Goal: Task Accomplishment & Management: Manage account settings

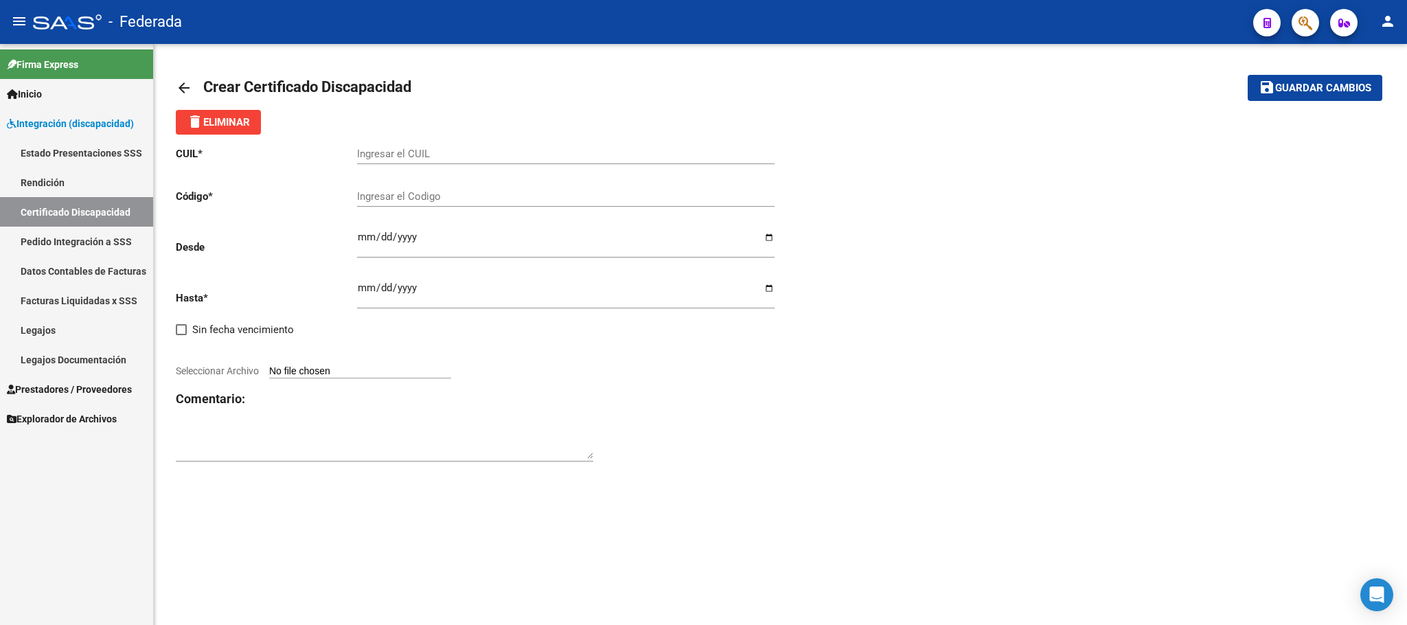
click at [45, 326] on link "Legajos" at bounding box center [76, 330] width 153 height 30
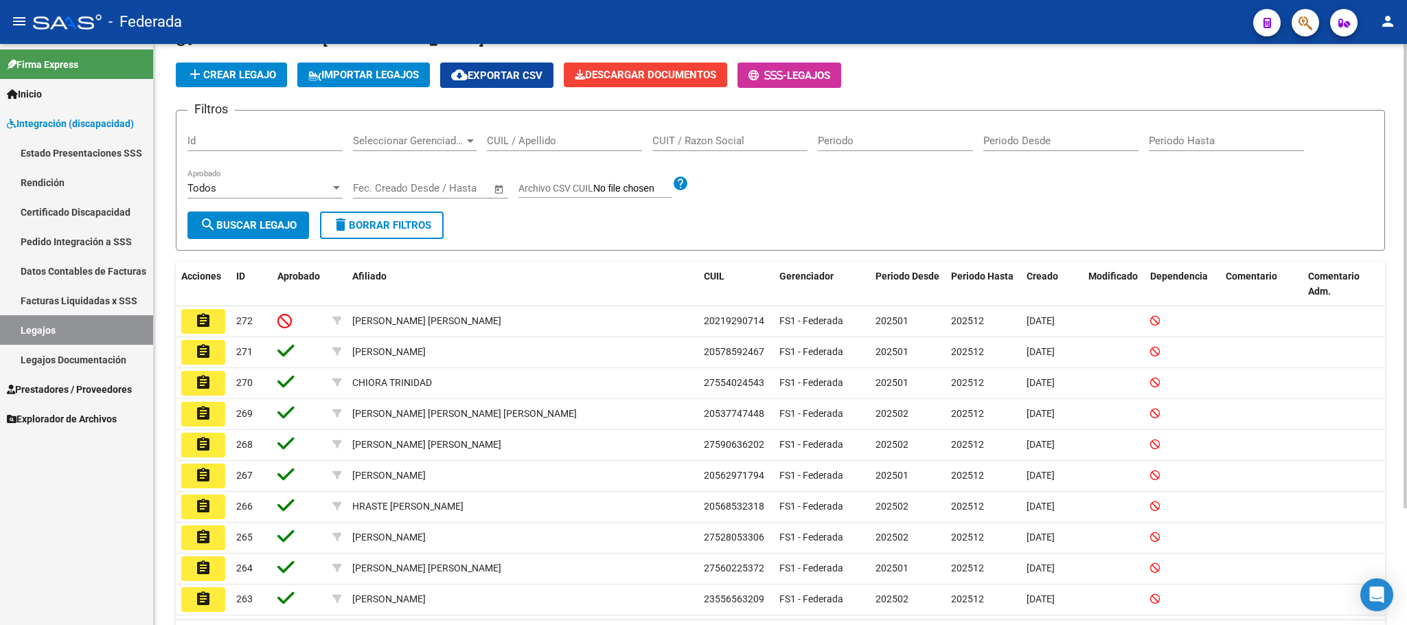
scroll to position [103, 0]
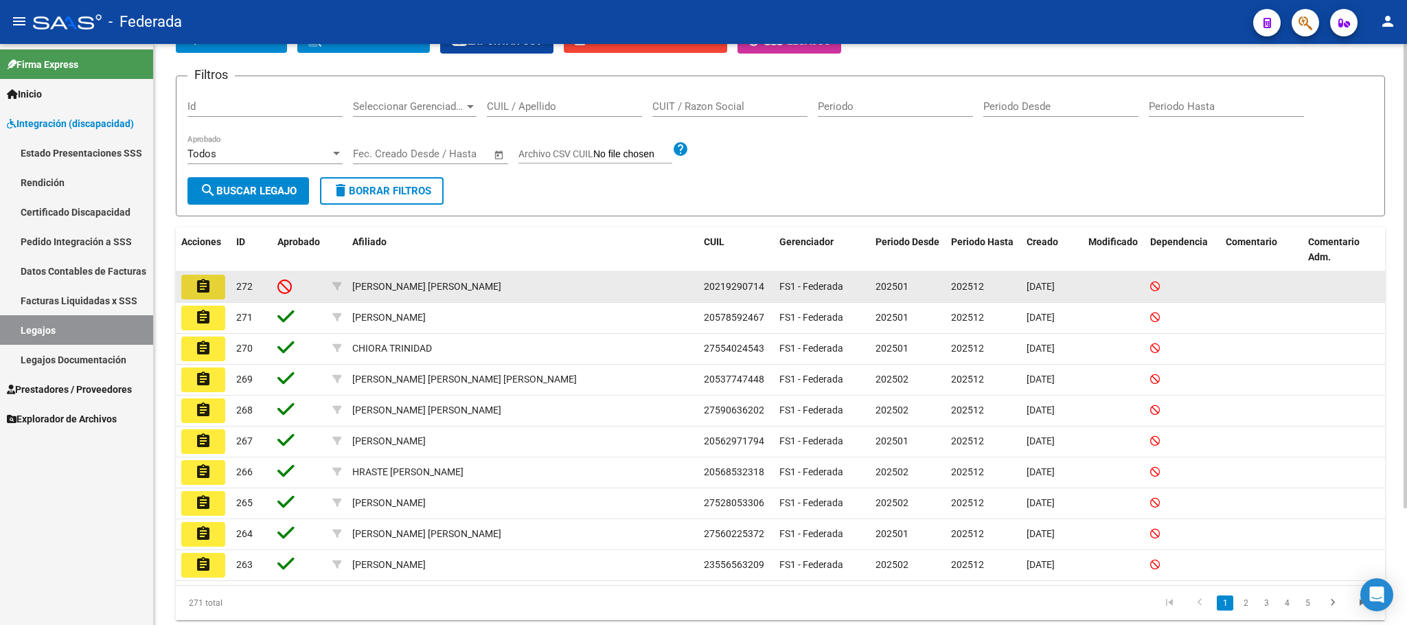
click at [196, 283] on mat-icon "assignment" at bounding box center [203, 286] width 16 height 16
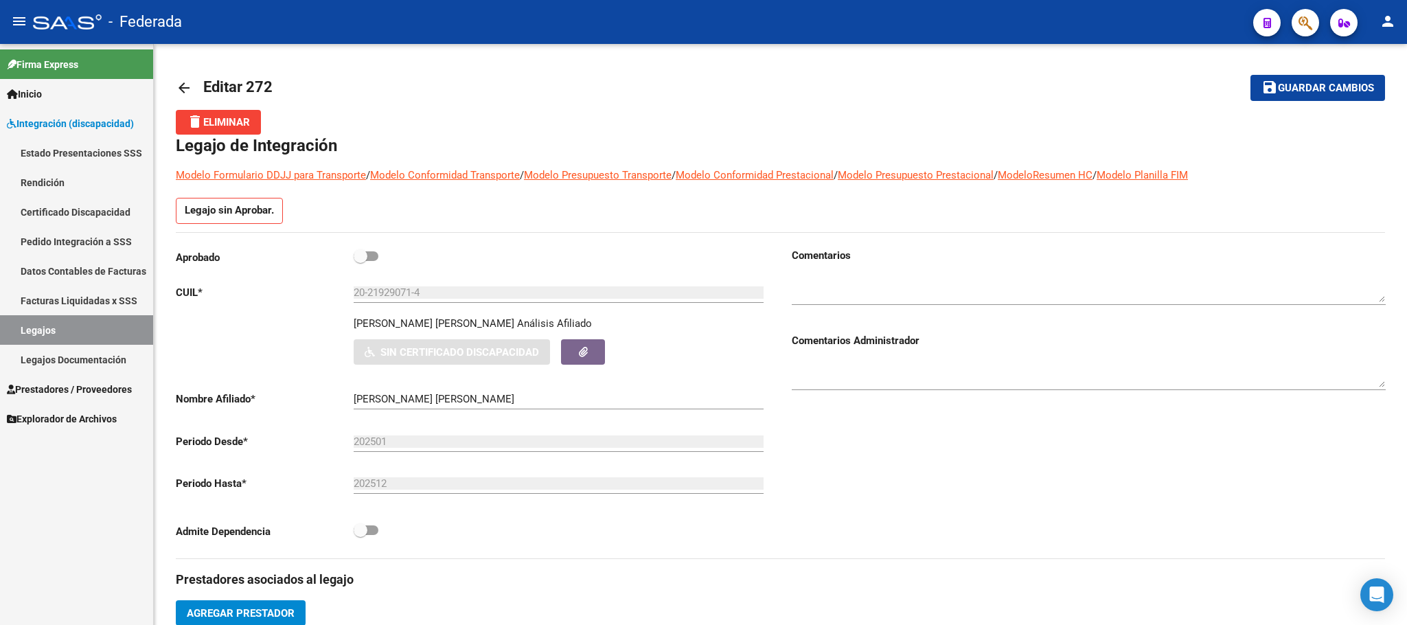
click at [74, 328] on link "Legajos" at bounding box center [76, 330] width 153 height 30
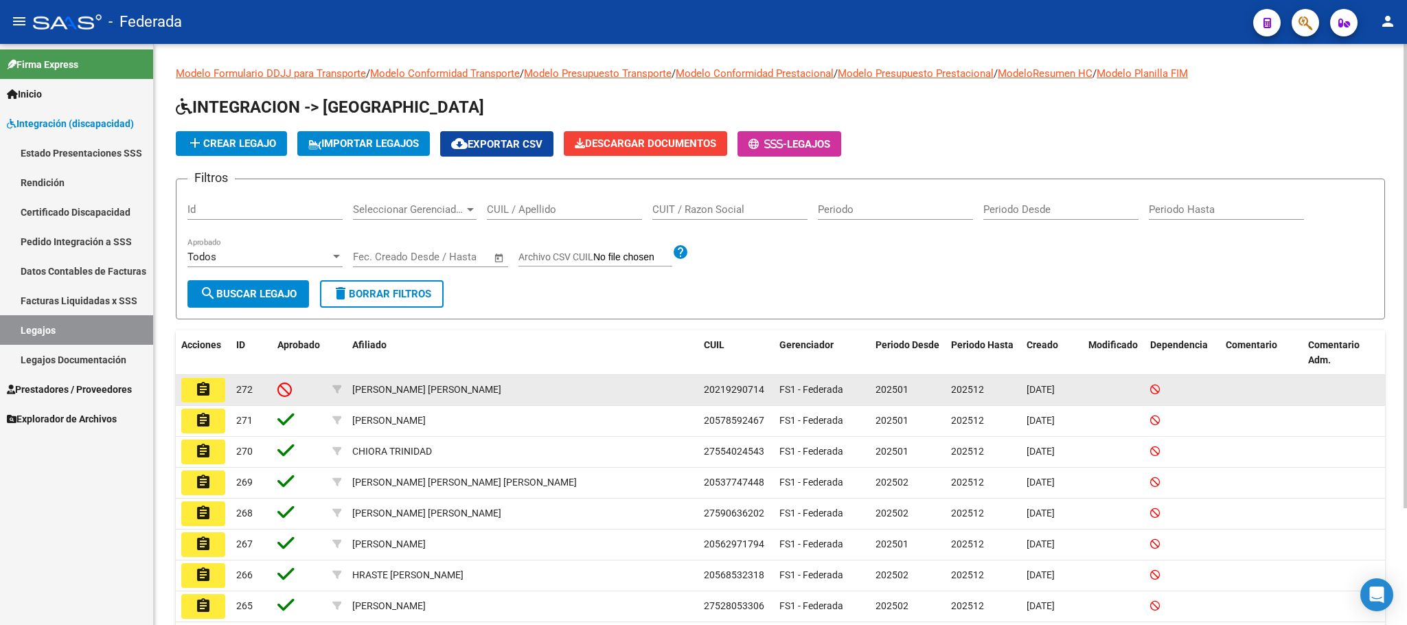
click at [728, 392] on span "20219290714" at bounding box center [734, 389] width 60 height 11
copy span "20219290714"
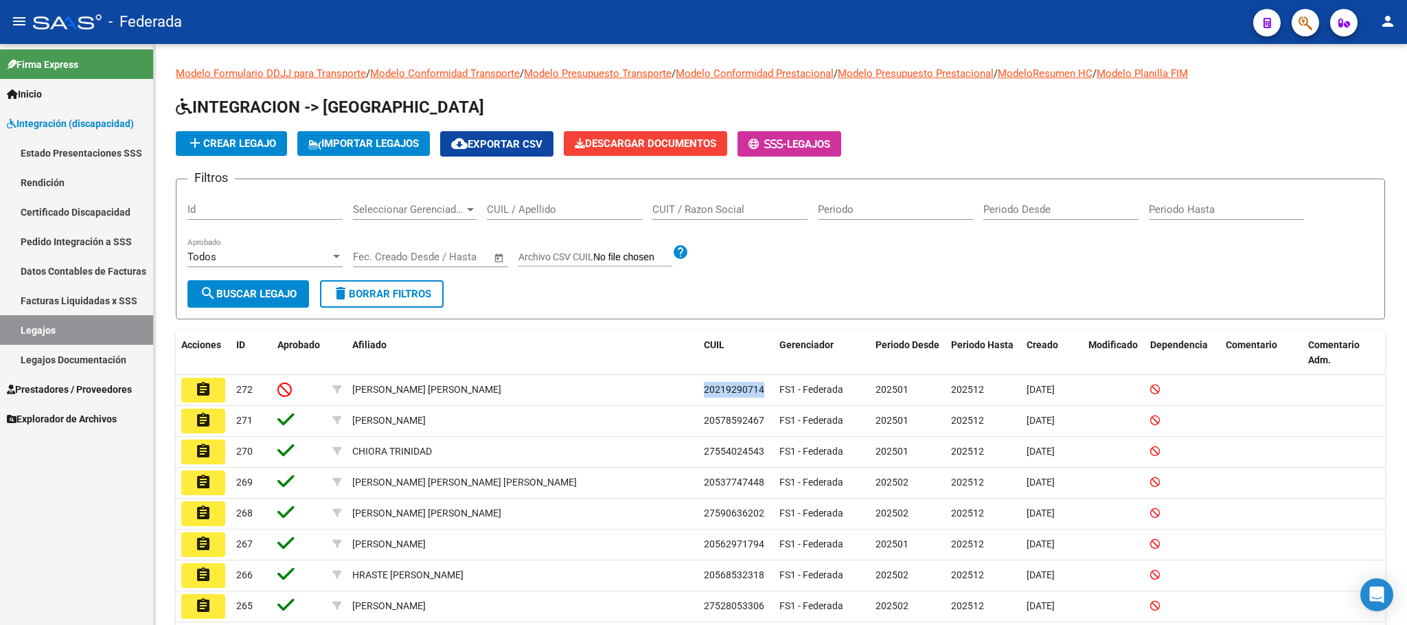
click at [67, 214] on link "Certificado Discapacidad" at bounding box center [76, 212] width 153 height 30
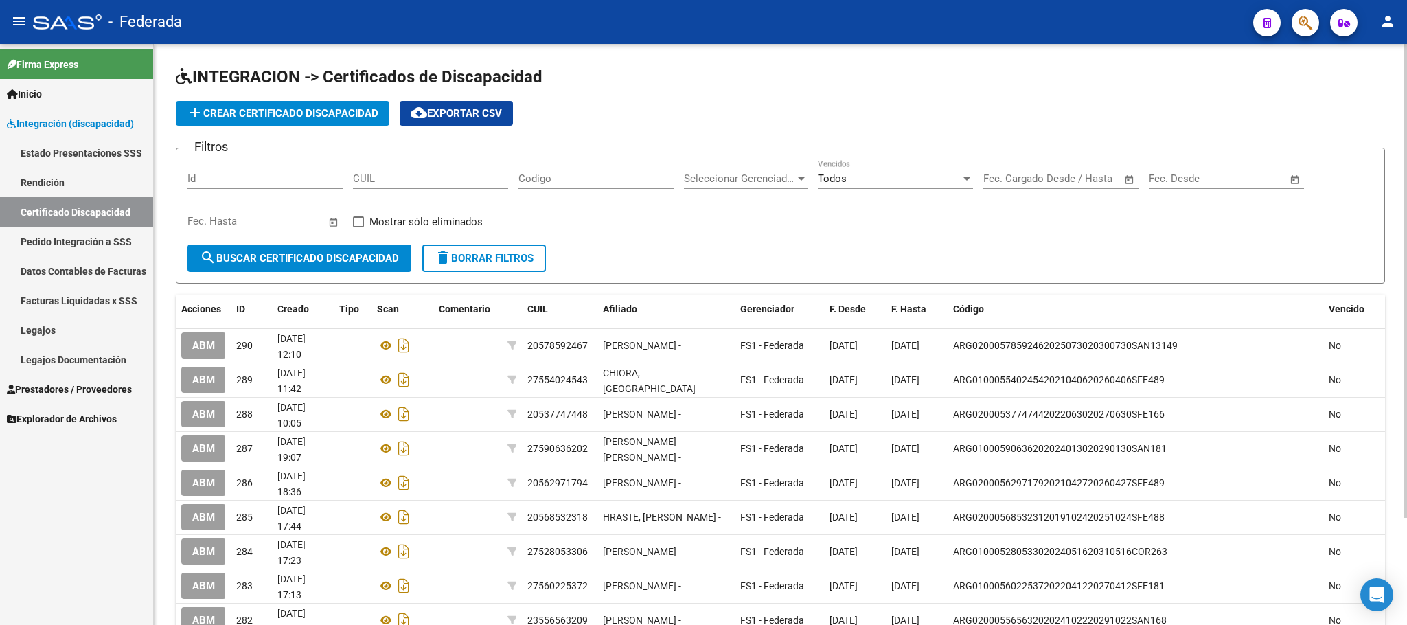
click at [363, 177] on input "CUIL" at bounding box center [430, 178] width 155 height 12
paste input "20-21929071-4"
type input "20-21929071-4"
click at [346, 260] on span "search Buscar Certificado Discapacidad" at bounding box center [299, 258] width 199 height 12
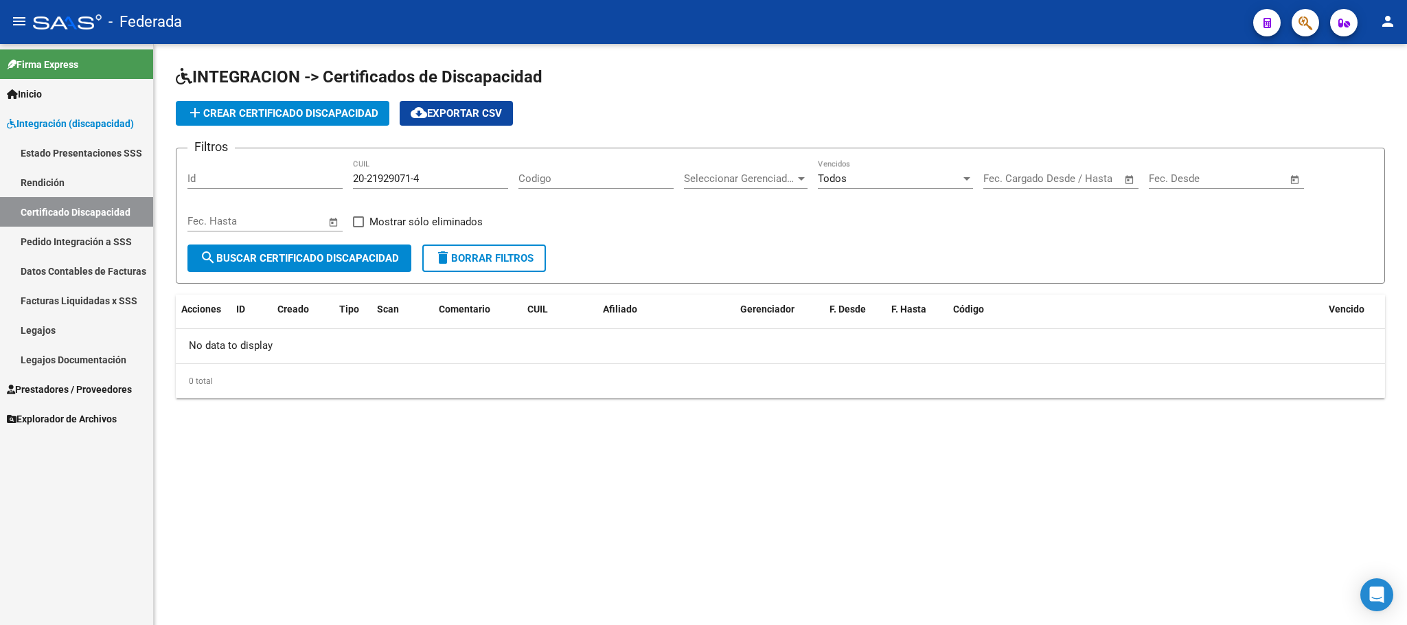
click at [470, 260] on span "delete Borrar Filtros" at bounding box center [484, 258] width 99 height 12
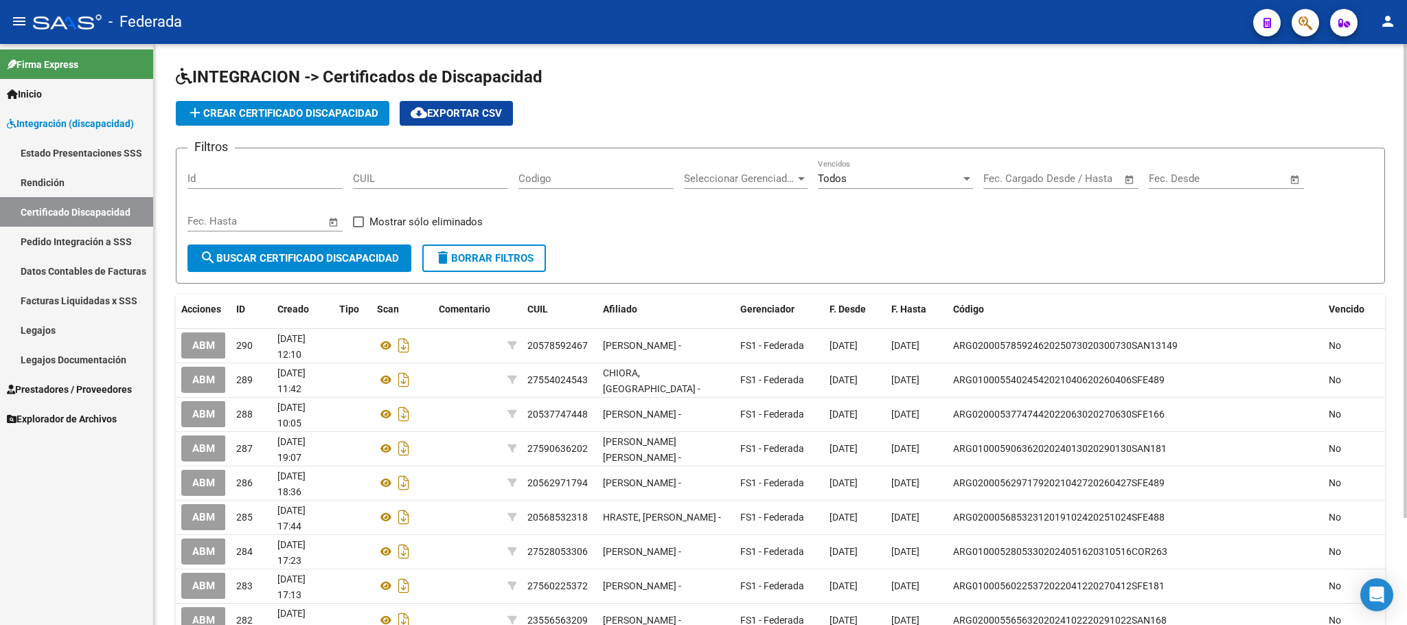
click at [357, 108] on span "add Crear Certificado Discapacidad" at bounding box center [283, 113] width 192 height 12
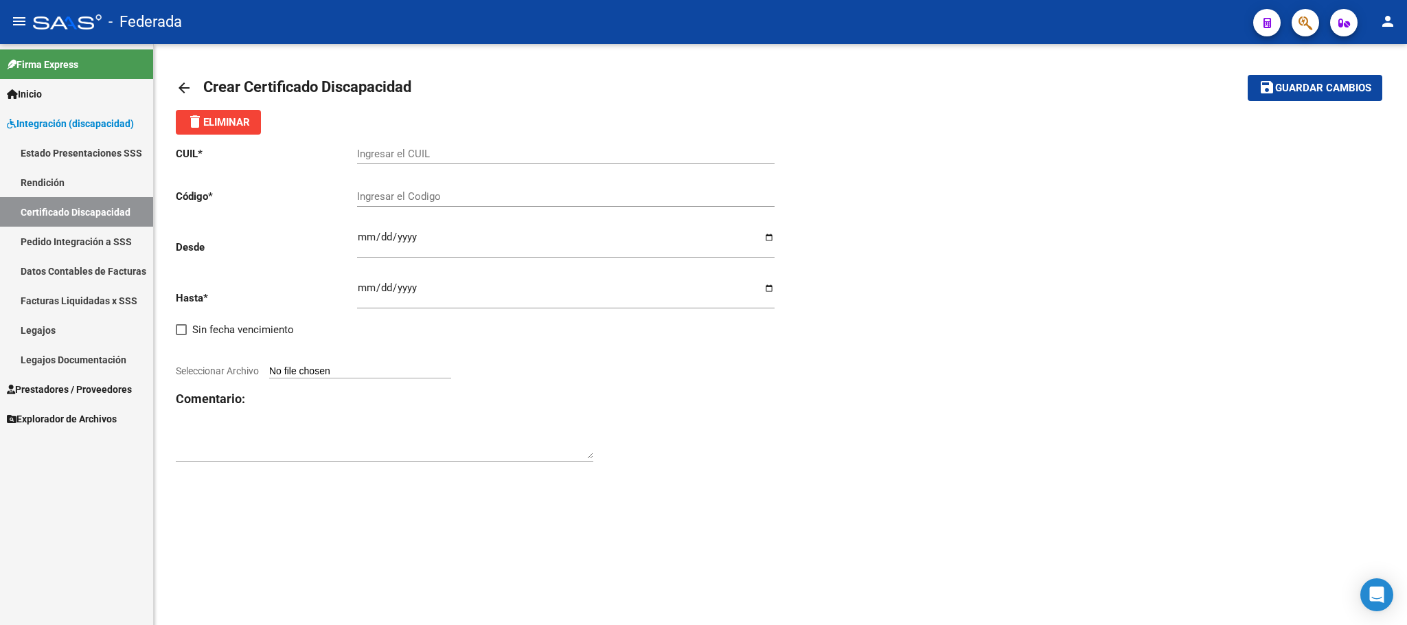
click at [403, 153] on input "Ingresar el CUIL" at bounding box center [566, 154] width 418 height 12
paste input "20-21929071-4"
type input "20-21929071-4"
click at [406, 202] on input "Ingresar el Codigo" at bounding box center [566, 196] width 418 height 12
click at [392, 150] on input "20-21929071-4" at bounding box center [566, 154] width 418 height 12
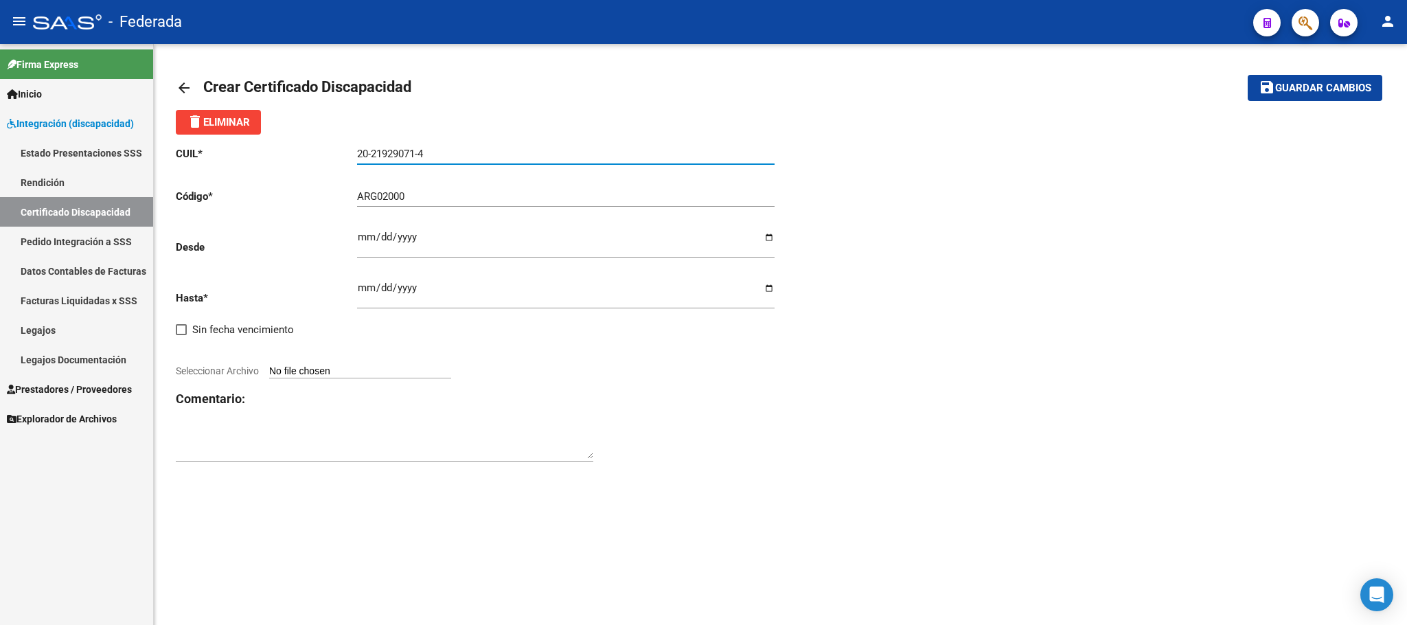
click at [392, 150] on input "20-21929071-4" at bounding box center [566, 154] width 418 height 12
click at [442, 203] on input "ARG02000" at bounding box center [566, 196] width 418 height 12
paste input "21929071"
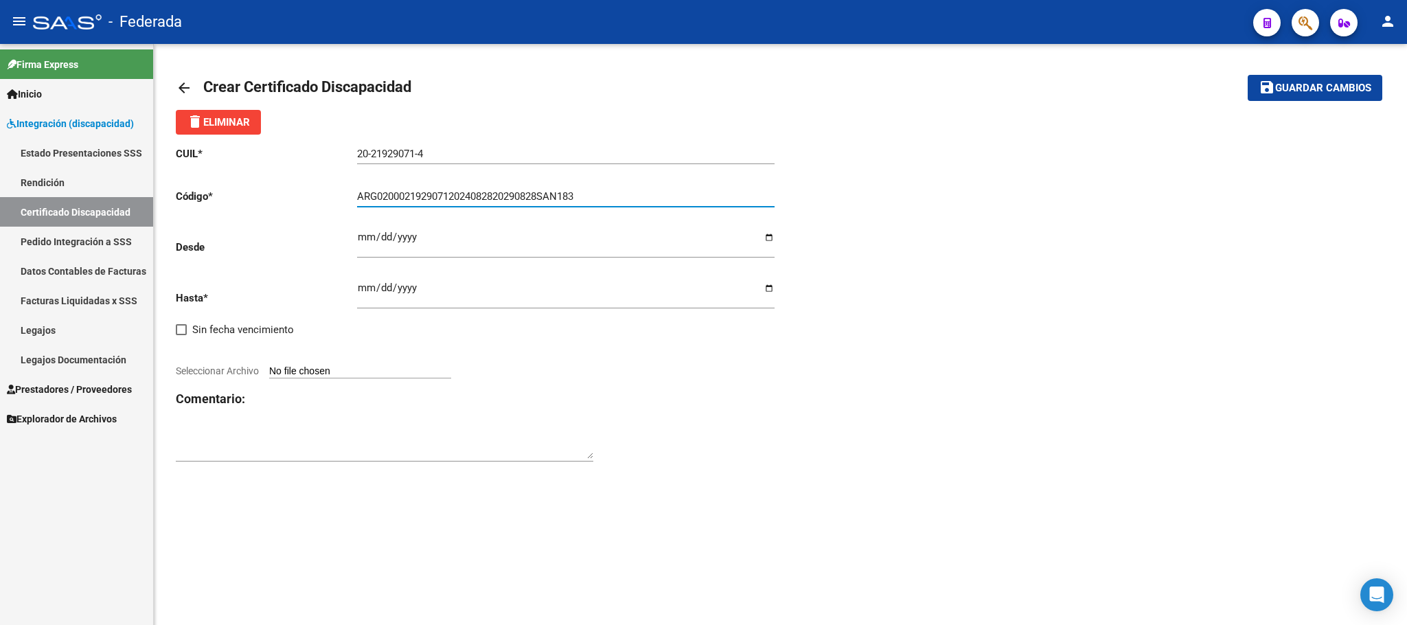
type input "ARG02000219290712024082820290828SAN183"
click at [361, 240] on input "Ingresar fec. Desde" at bounding box center [566, 242] width 418 height 22
type input "2024-08-28"
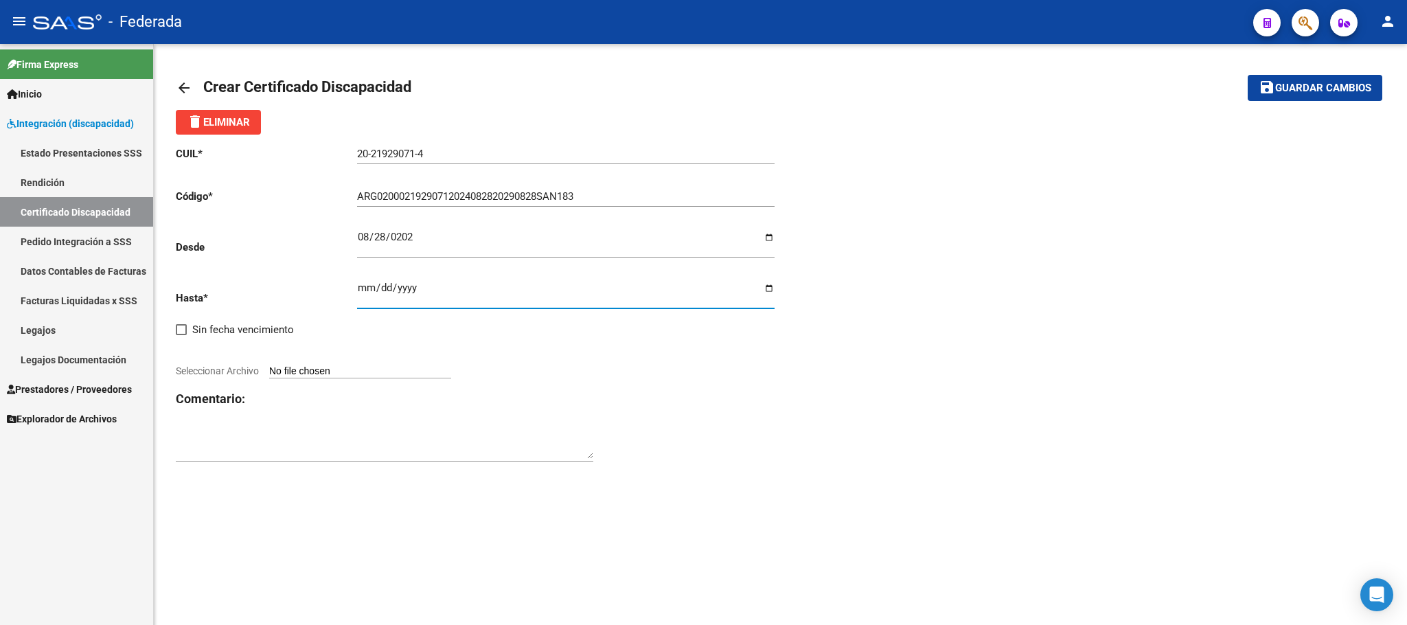
click at [363, 293] on input "Ingresar fec. Hasta" at bounding box center [566, 293] width 418 height 22
type input "[DATE]"
click at [433, 378] on input "Seleccionar Archivo" at bounding box center [360, 371] width 182 height 13
type input "C:\fakepath\TOBALDI GUSTAVO -CUD 2024_page-0001.jpg"
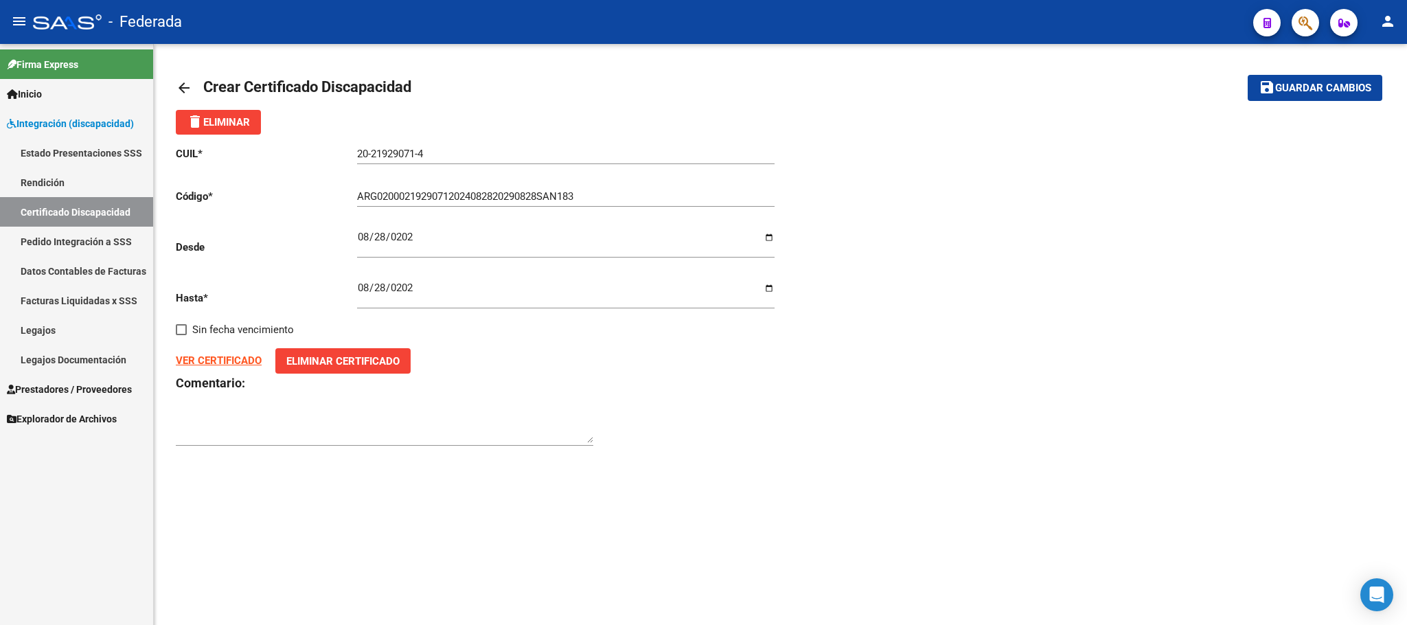
click at [1329, 97] on button "save Guardar cambios" at bounding box center [1315, 87] width 135 height 25
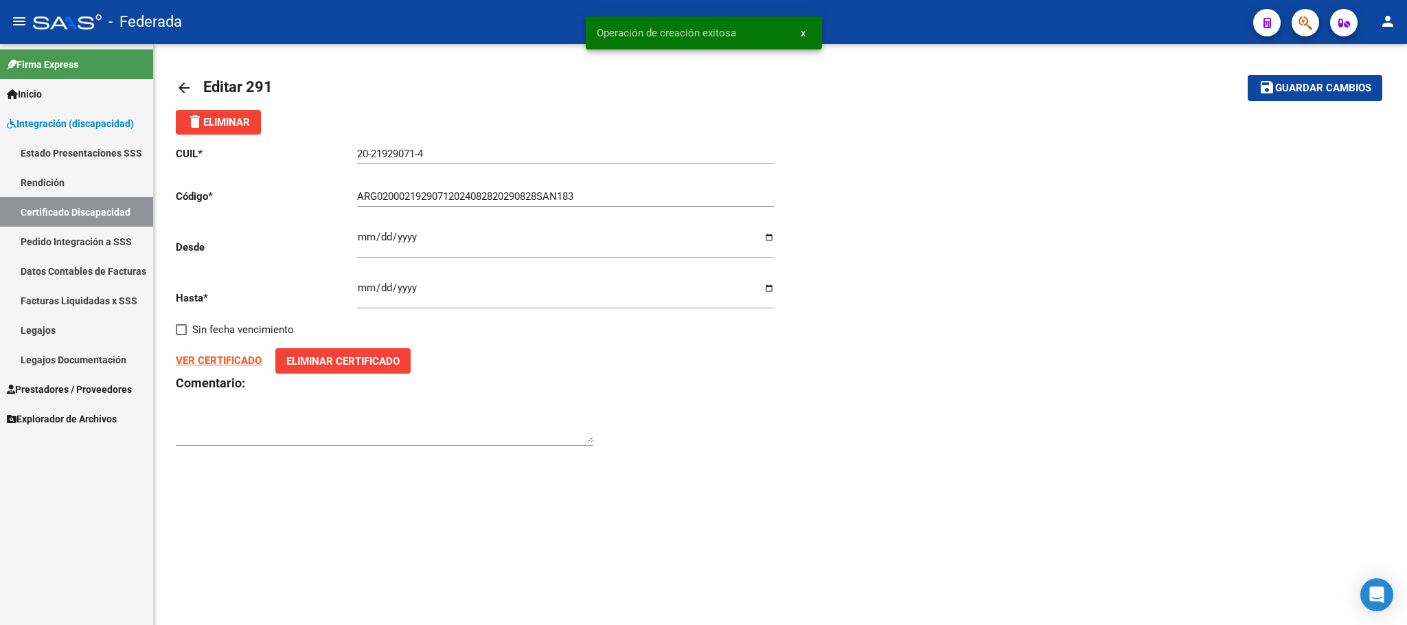
click at [41, 208] on link "Certificado Discapacidad" at bounding box center [76, 212] width 153 height 30
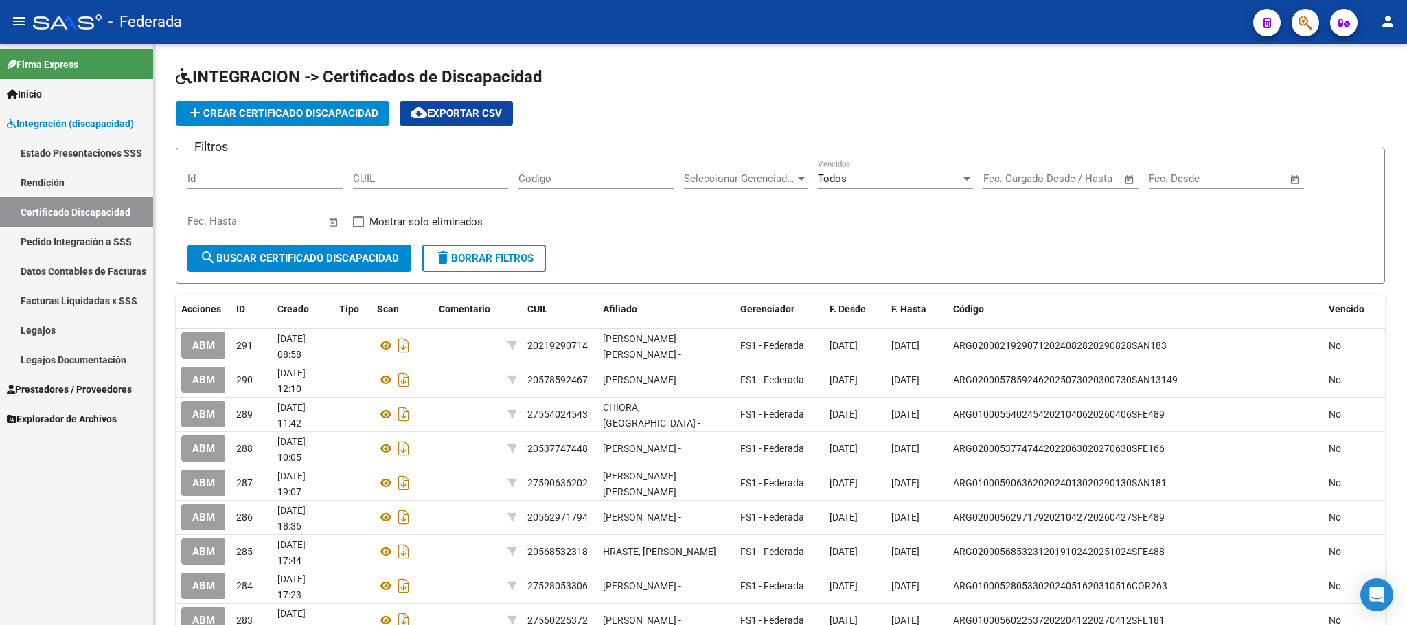
click at [89, 334] on link "Legajos" at bounding box center [76, 330] width 153 height 30
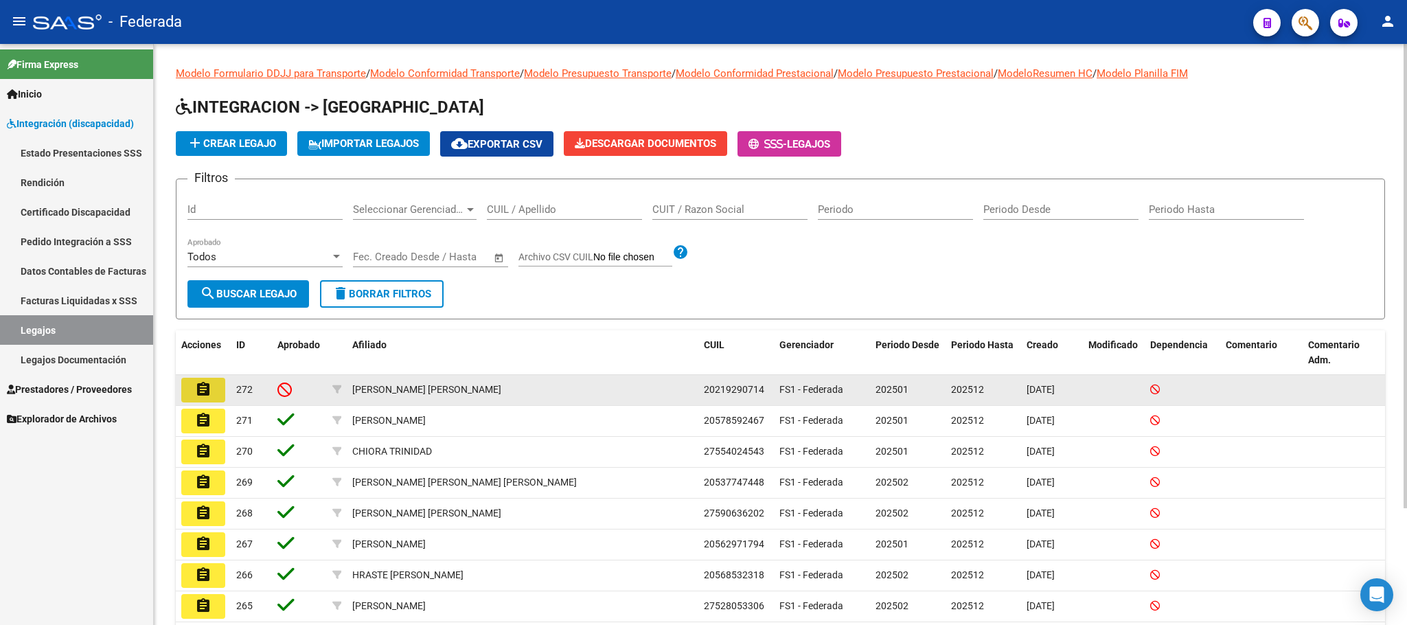
click at [208, 388] on mat-icon "assignment" at bounding box center [203, 389] width 16 height 16
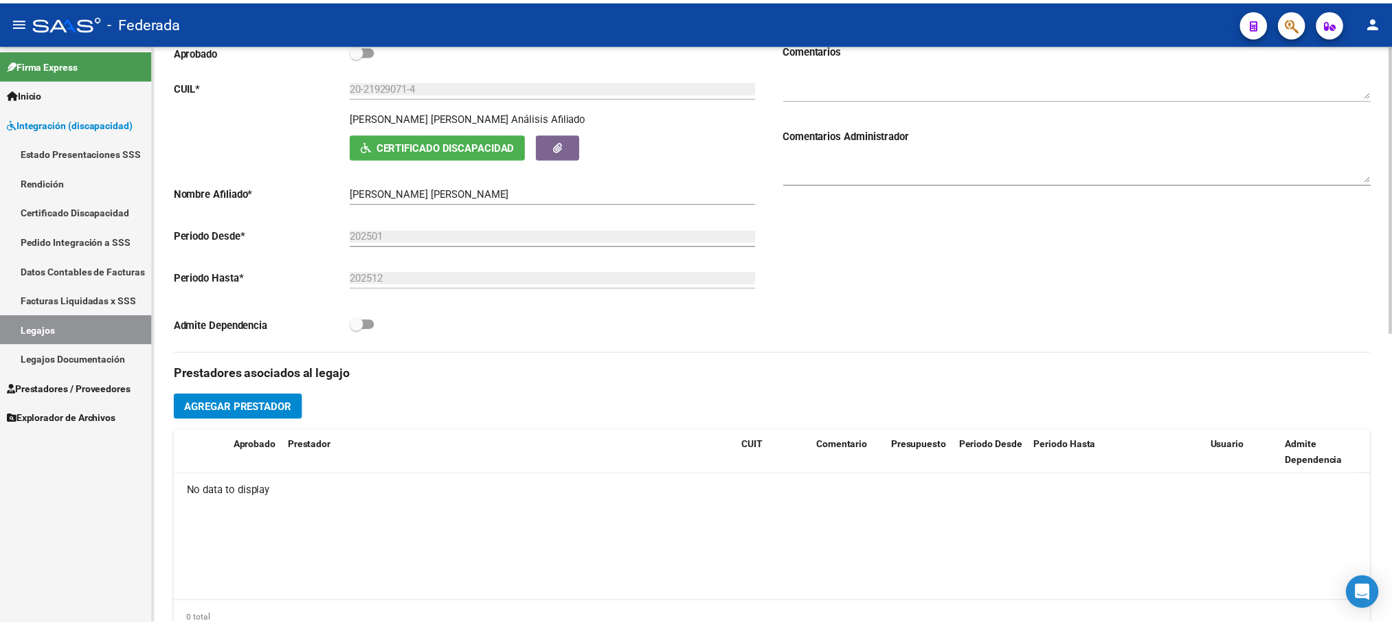
scroll to position [309, 0]
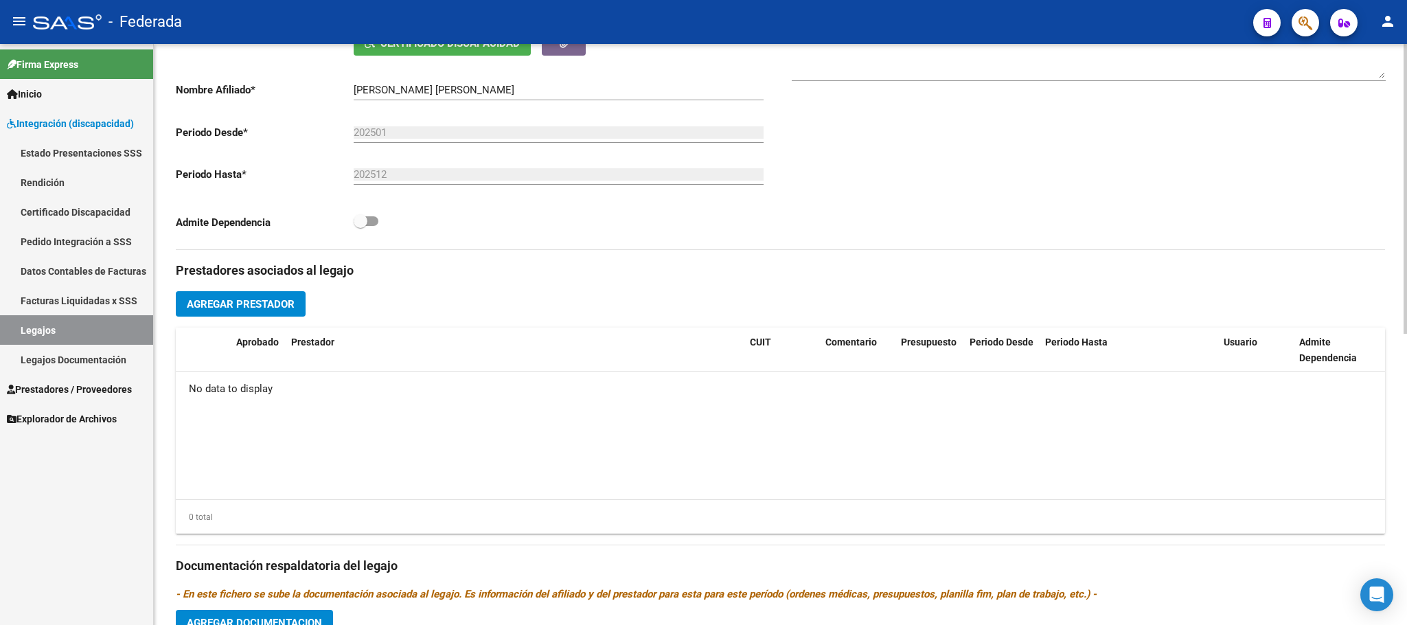
click at [299, 309] on button "Agregar Prestador" at bounding box center [241, 303] width 130 height 25
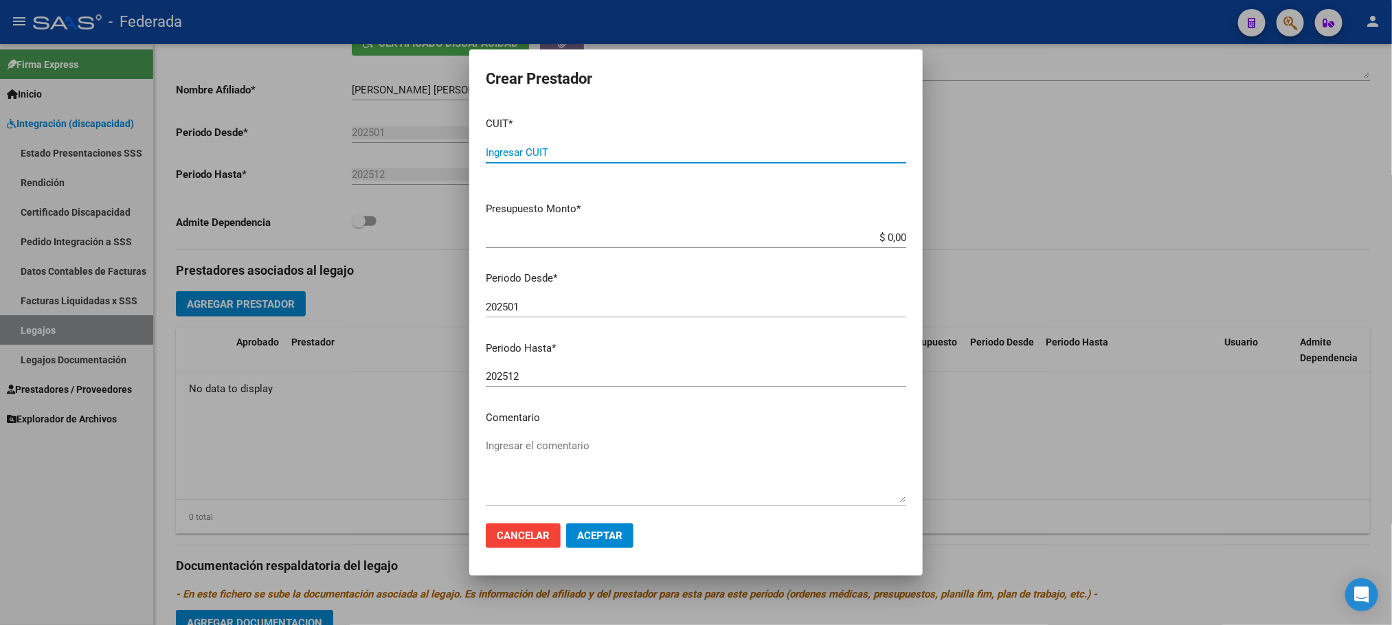
paste input "27-32212460-6"
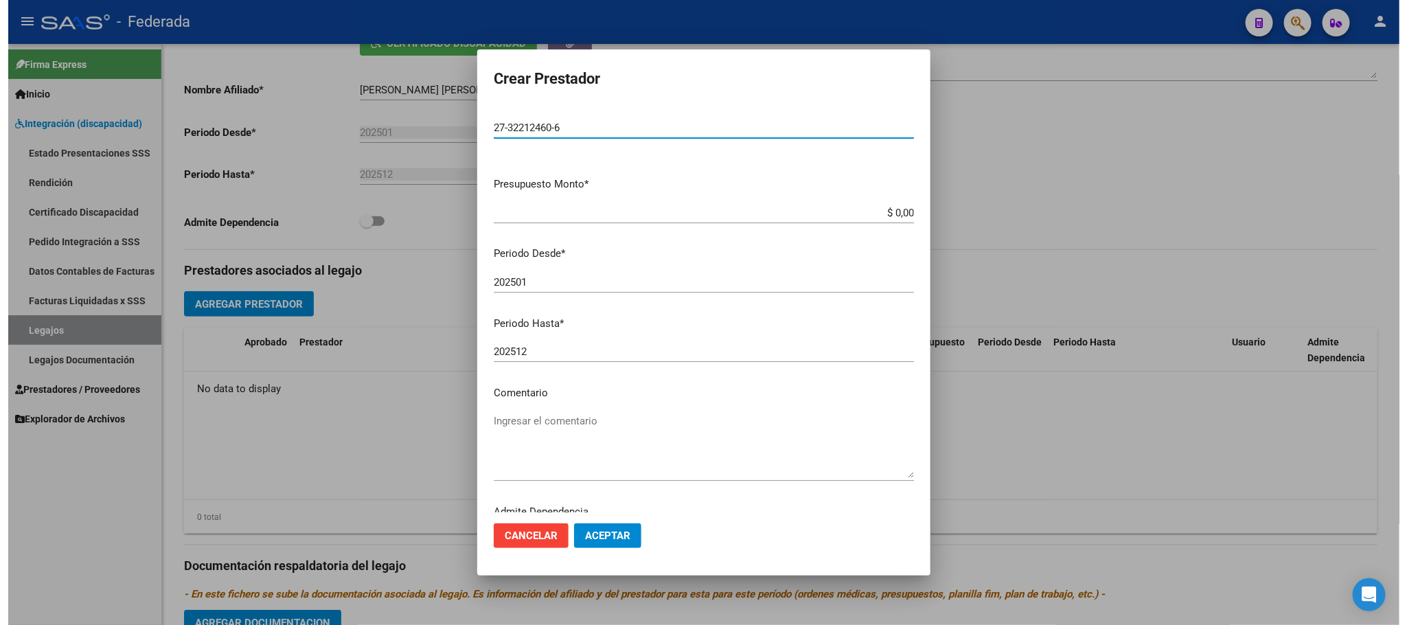
scroll to position [64, 0]
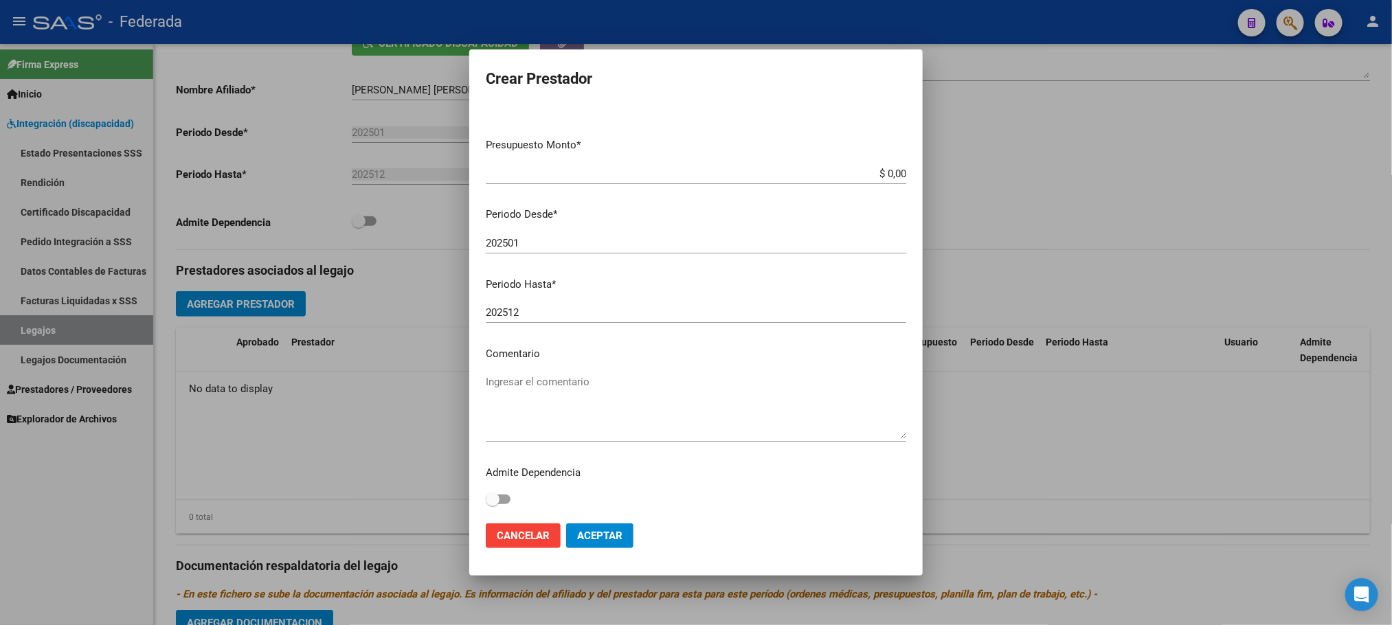
type input "27-32212460-6"
click at [524, 384] on textarea "Ingresar el comentario" at bounding box center [696, 406] width 420 height 65
type textarea "PSICOLOGIA"
click at [612, 534] on span "Aceptar" at bounding box center [599, 536] width 45 height 12
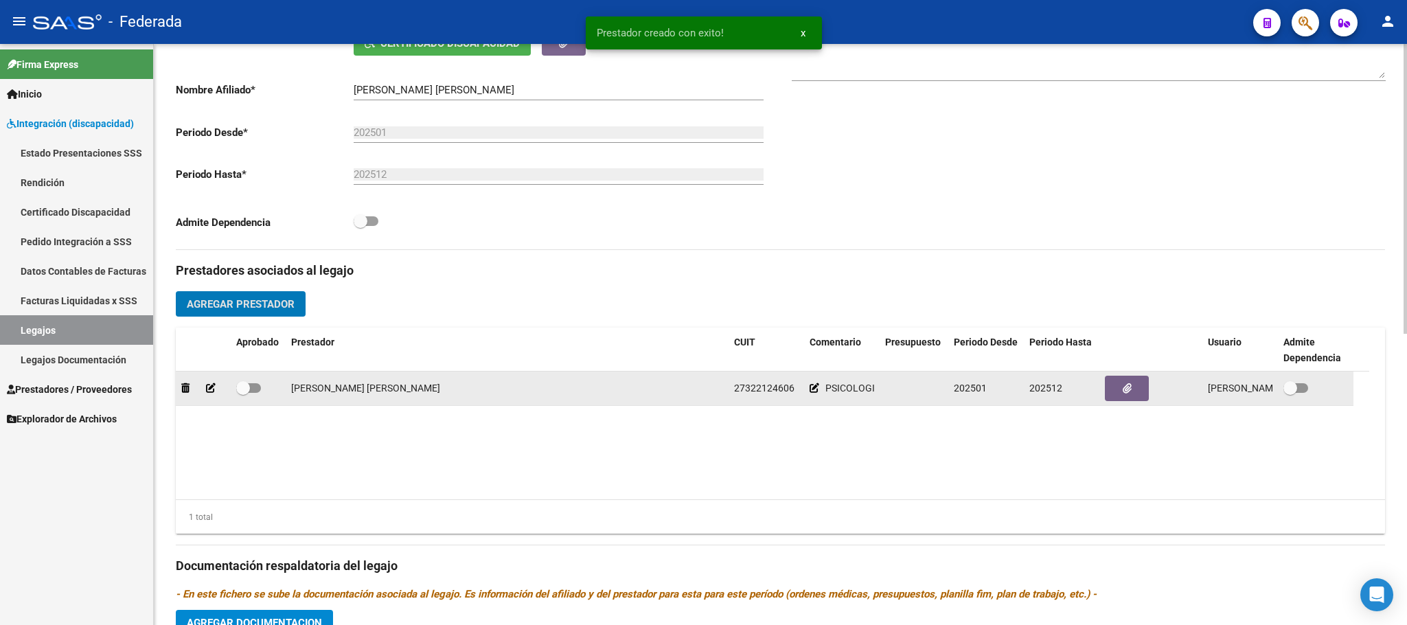
click at [247, 387] on span at bounding box center [243, 388] width 14 height 14
click at [243, 393] on input "checkbox" at bounding box center [242, 393] width 1 height 1
checkbox input "true"
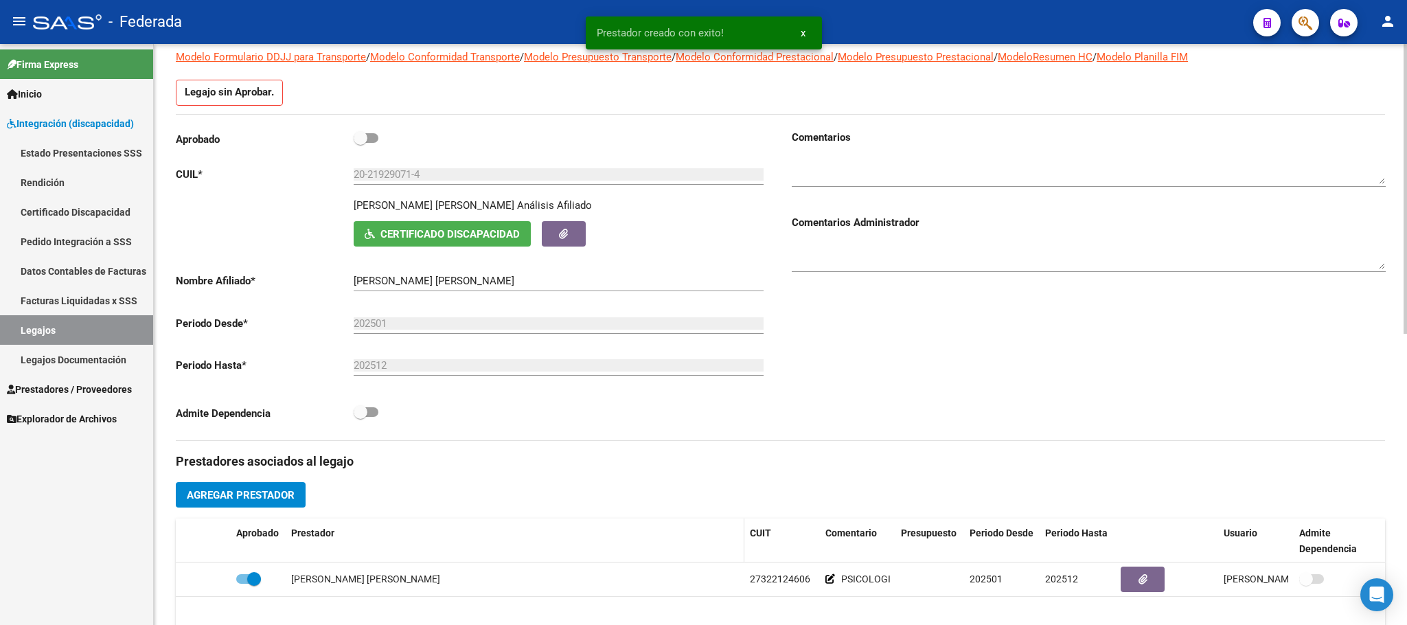
scroll to position [0, 0]
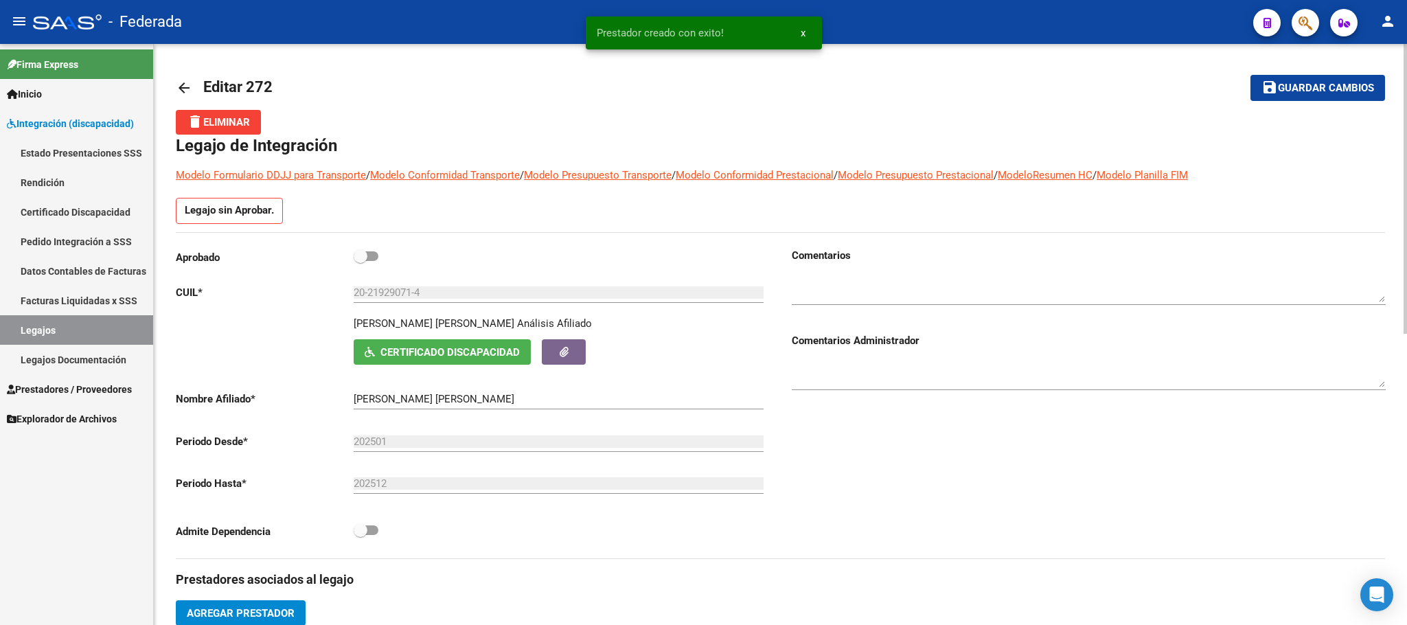
click at [355, 262] on span at bounding box center [361, 256] width 14 height 14
click at [360, 262] on input "checkbox" at bounding box center [360, 261] width 1 height 1
checkbox input "true"
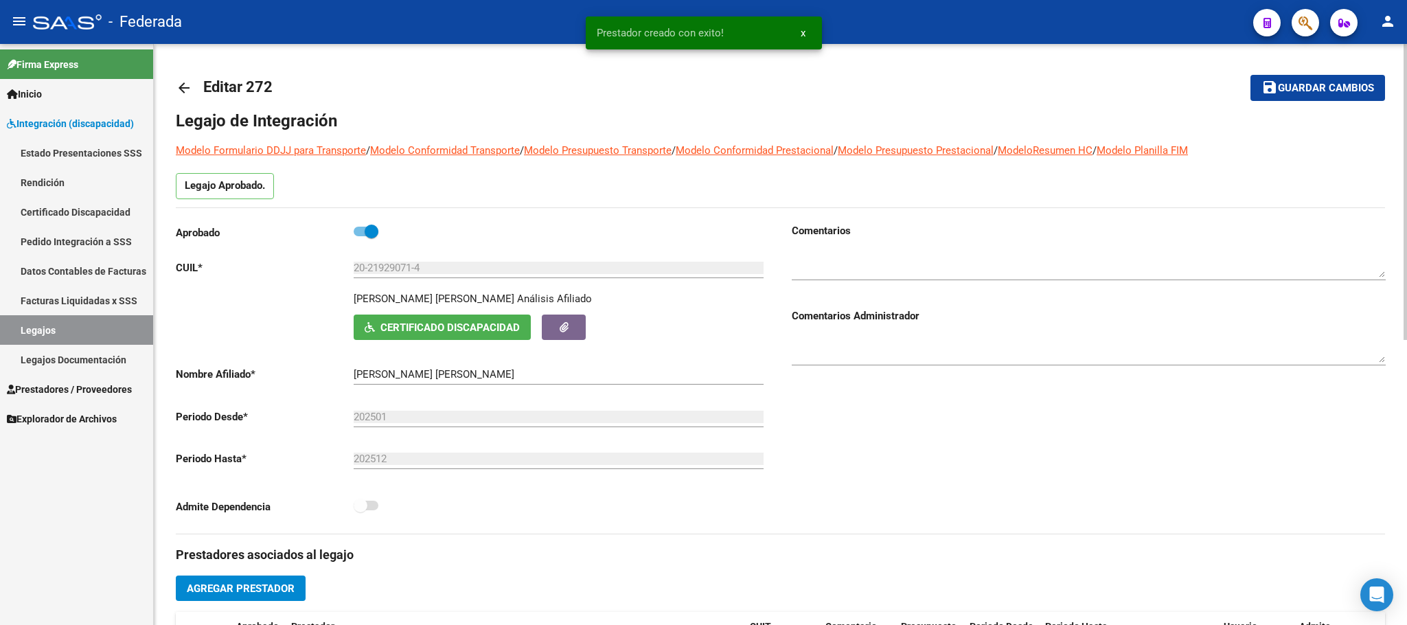
click at [1284, 89] on span "Guardar cambios" at bounding box center [1326, 88] width 96 height 12
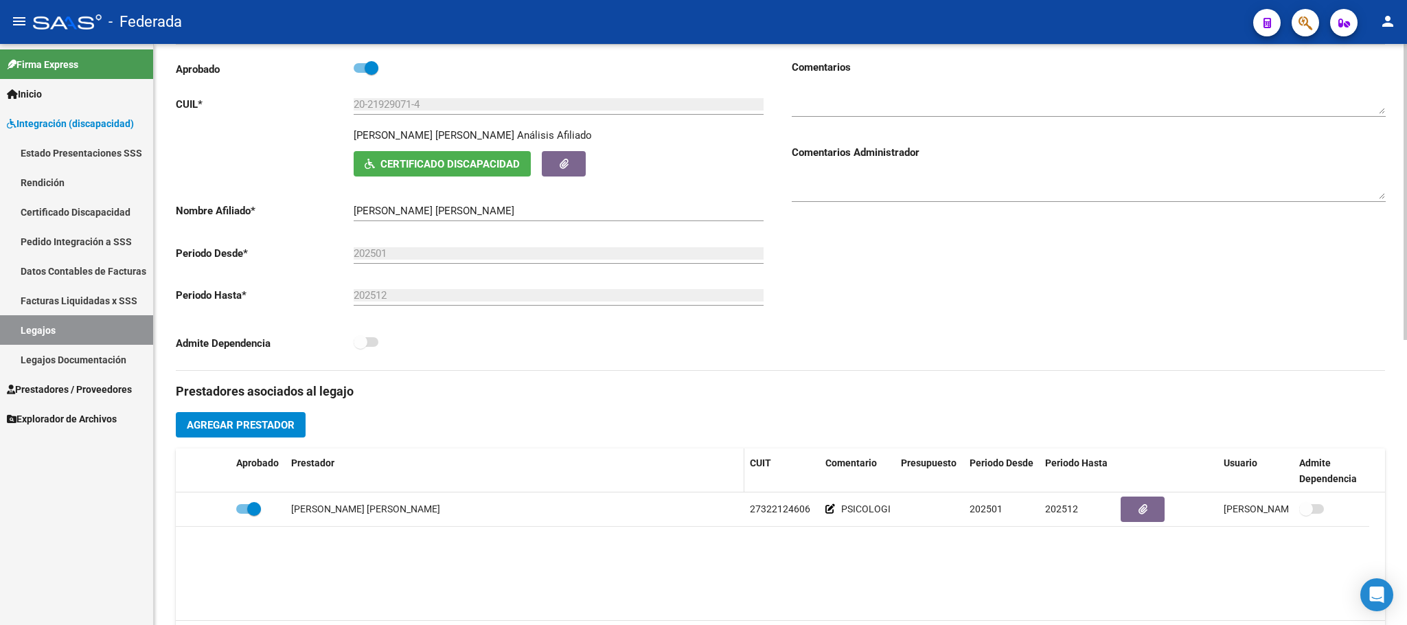
scroll to position [412, 0]
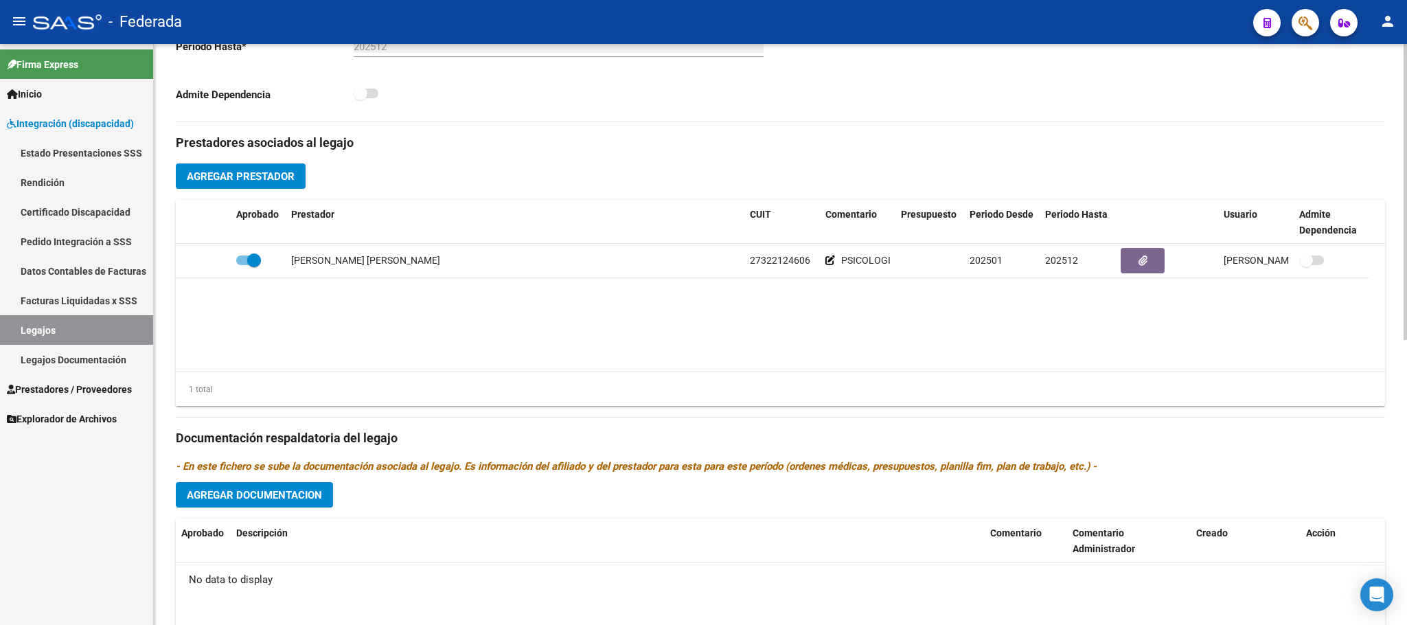
click at [269, 176] on span "Agregar Prestador" at bounding box center [241, 176] width 108 height 12
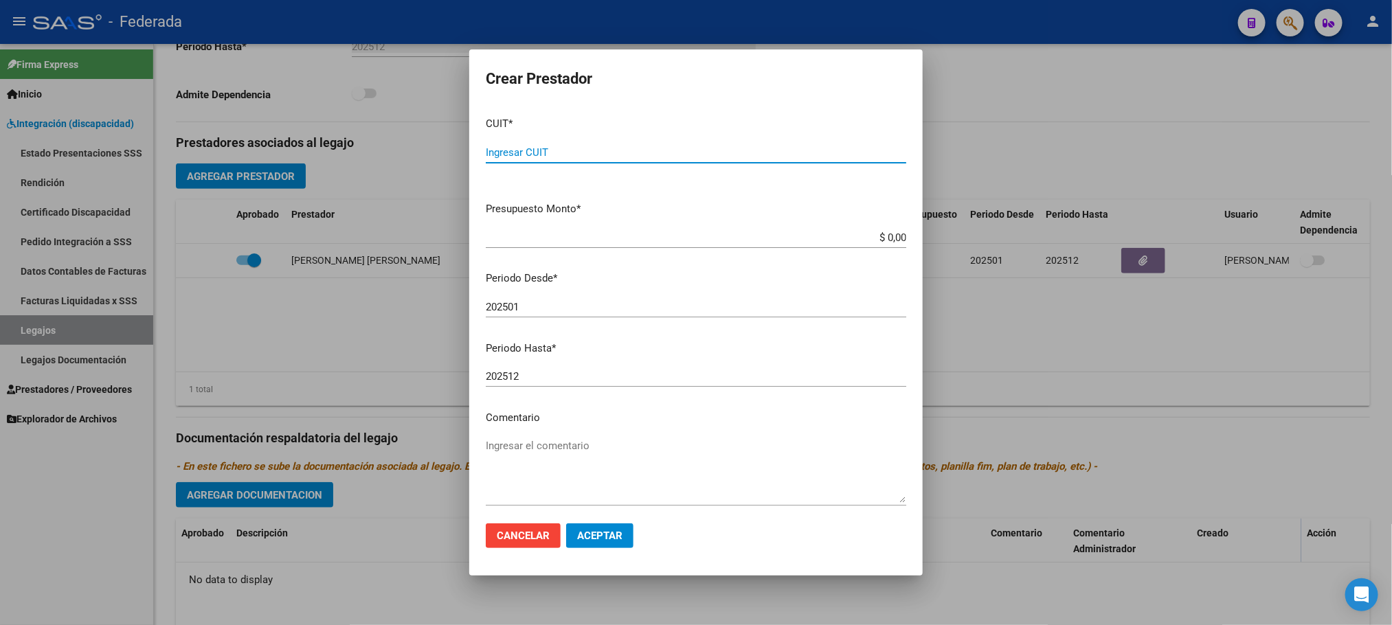
paste input "27-30747009-3"
type input "27-30747009-3"
click at [515, 448] on textarea "Ingresar el comentario" at bounding box center [696, 470] width 420 height 65
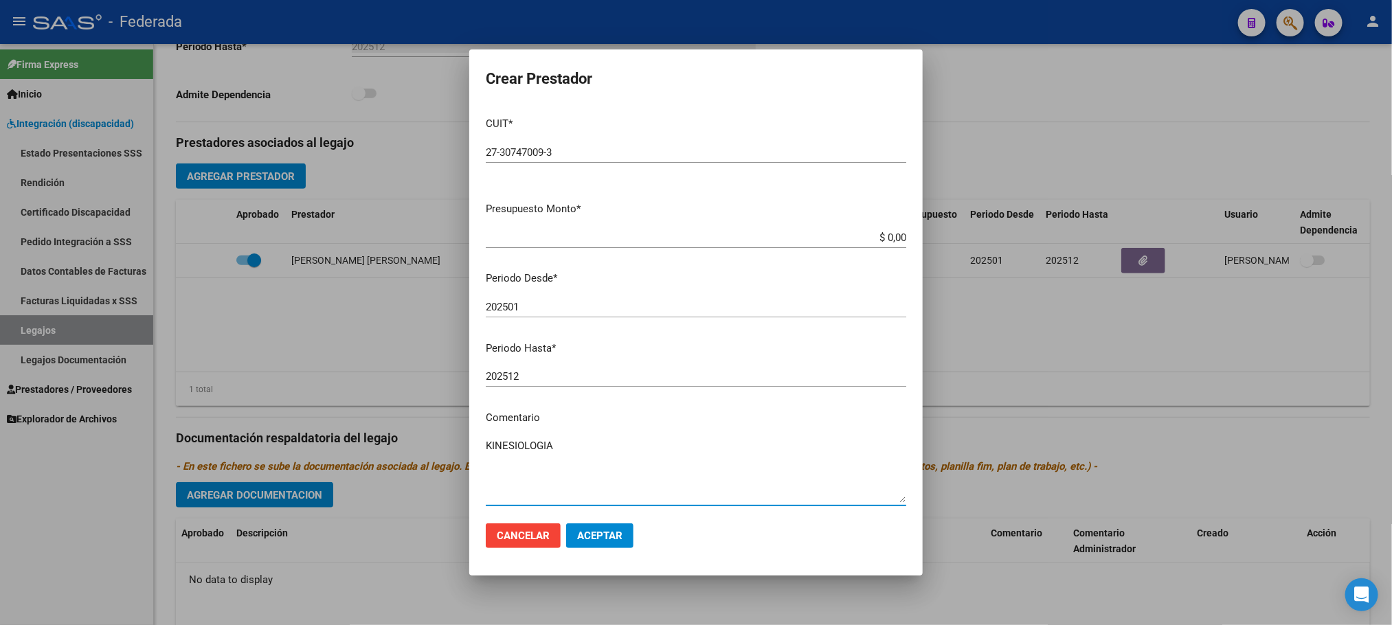
type textarea "KINESIOLOGIA"
click at [604, 536] on span "Aceptar" at bounding box center [599, 536] width 45 height 12
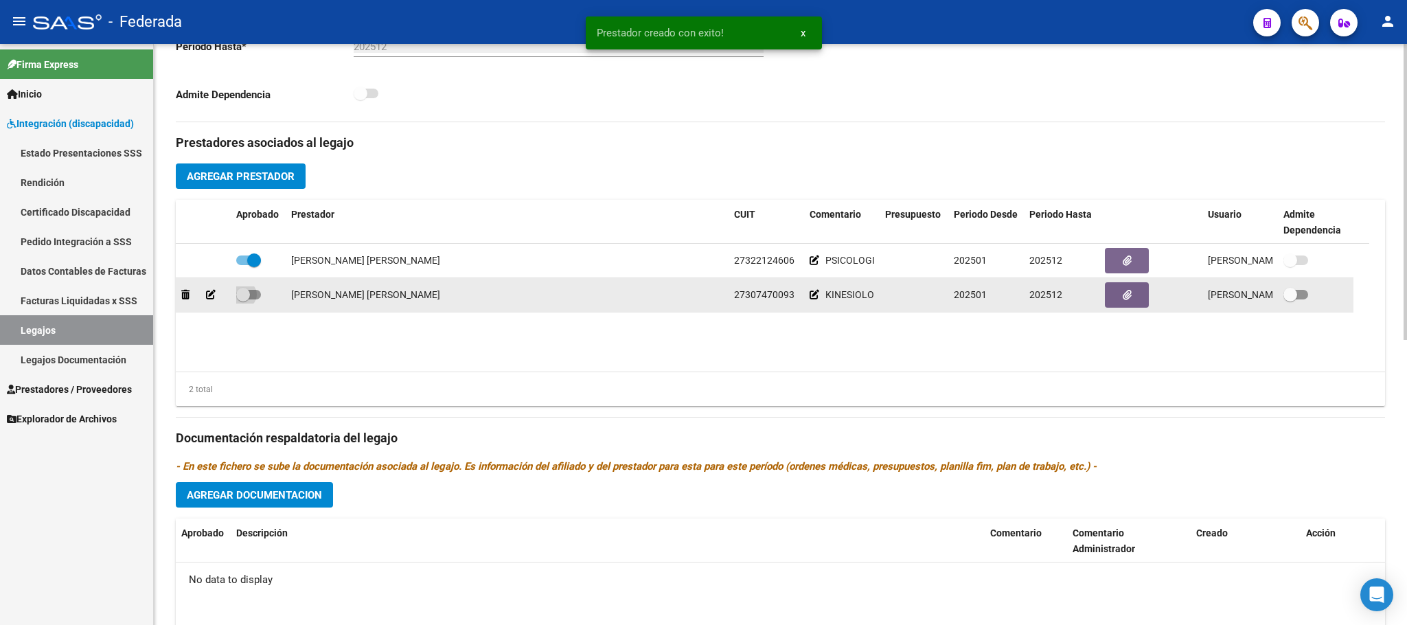
click at [239, 299] on span at bounding box center [243, 295] width 14 height 14
click at [242, 299] on input "checkbox" at bounding box center [242, 299] width 1 height 1
checkbox input "true"
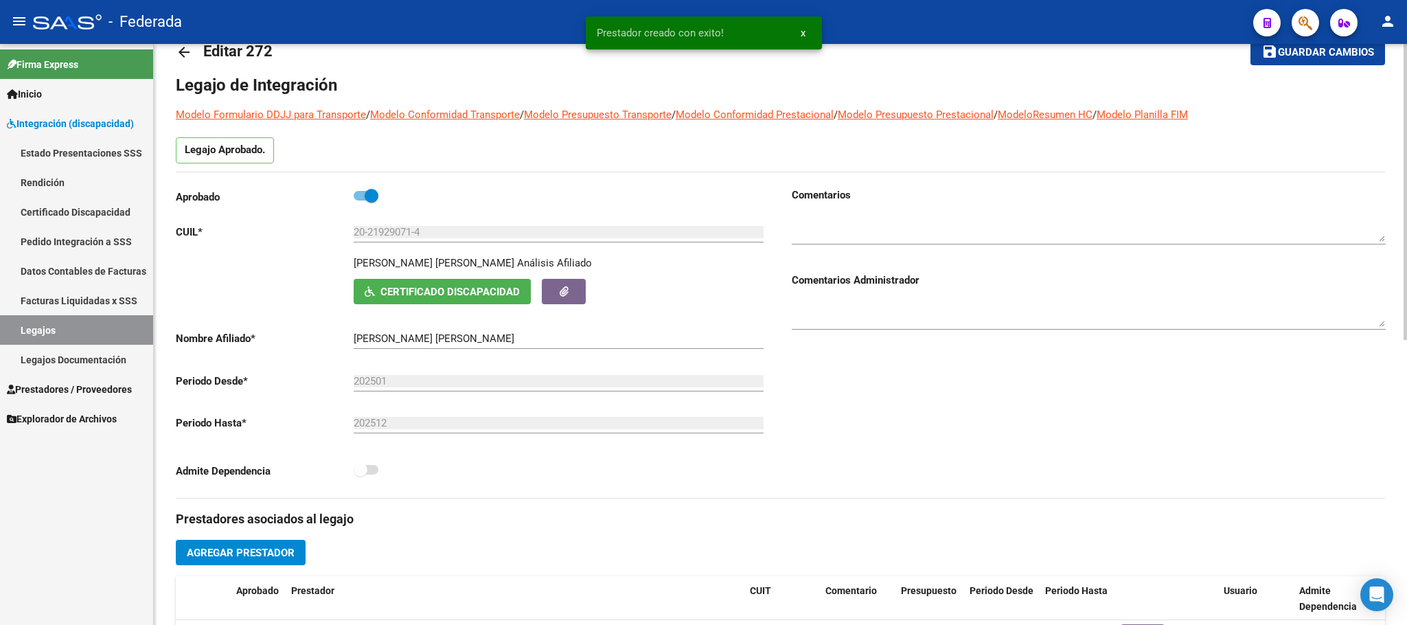
scroll to position [0, 0]
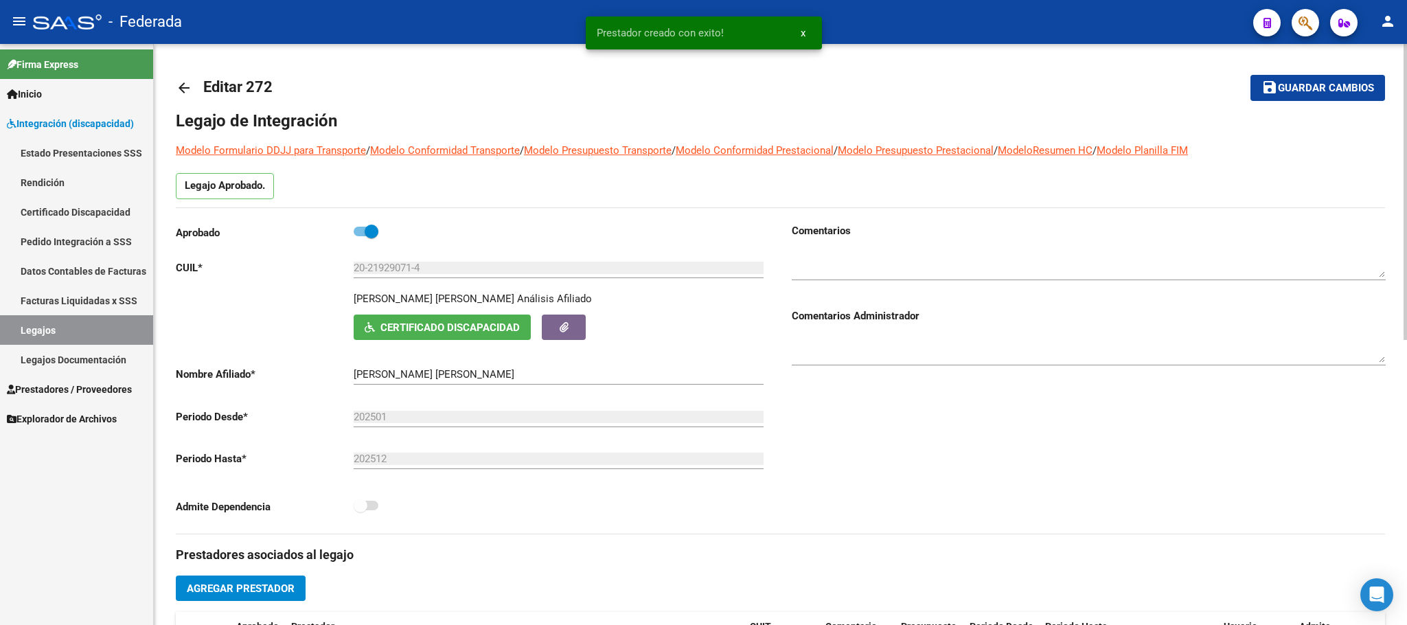
click at [1266, 89] on mat-icon "save" at bounding box center [1270, 87] width 16 height 16
click at [71, 324] on link "Legajos" at bounding box center [76, 330] width 153 height 30
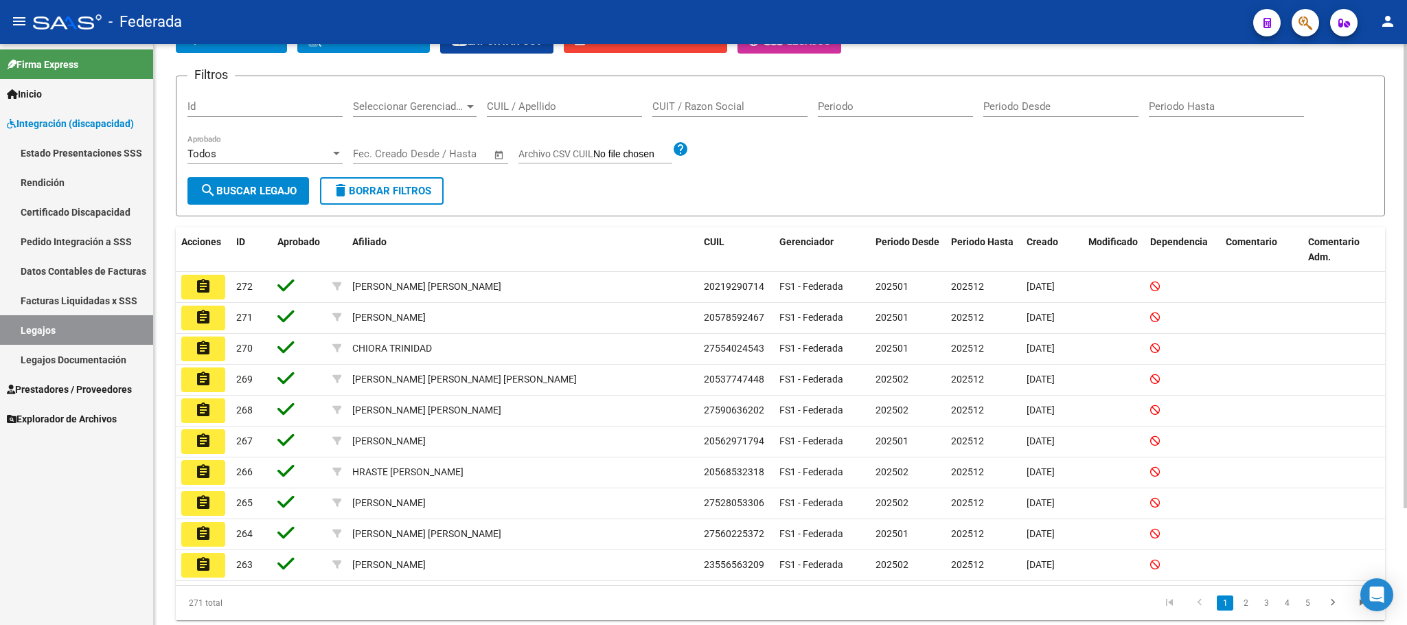
scroll to position [146, 0]
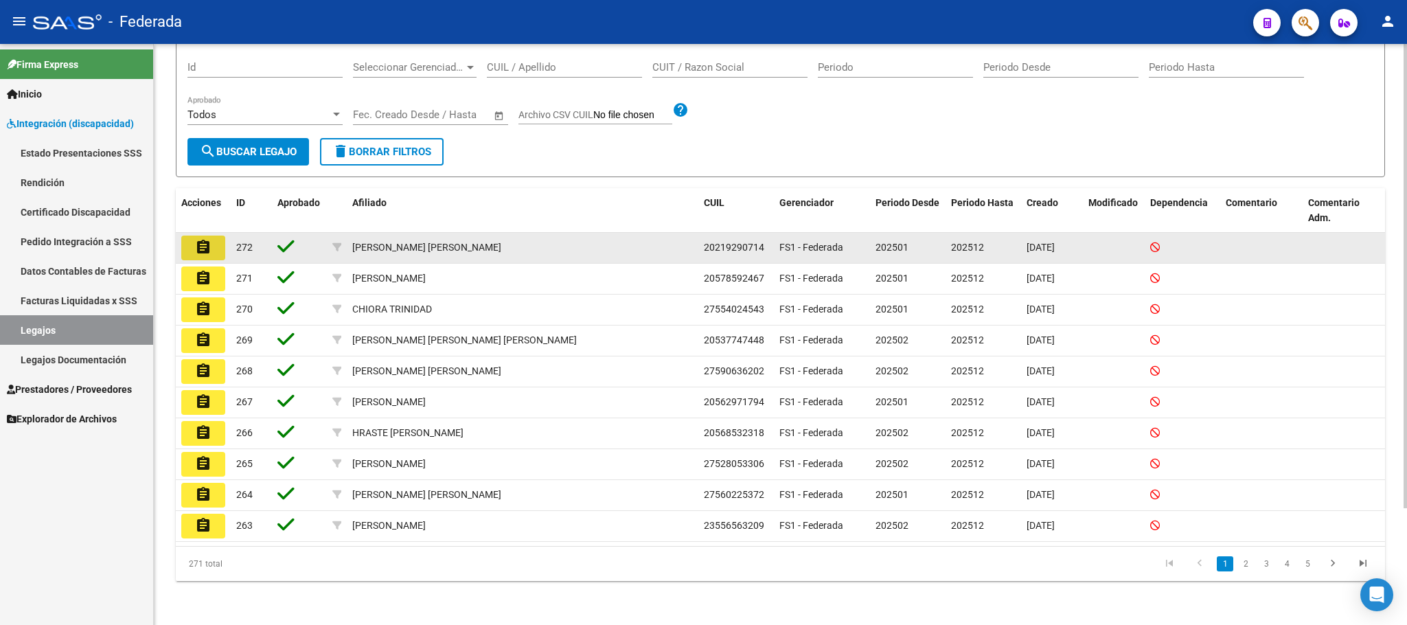
click at [202, 241] on mat-icon "assignment" at bounding box center [203, 247] width 16 height 16
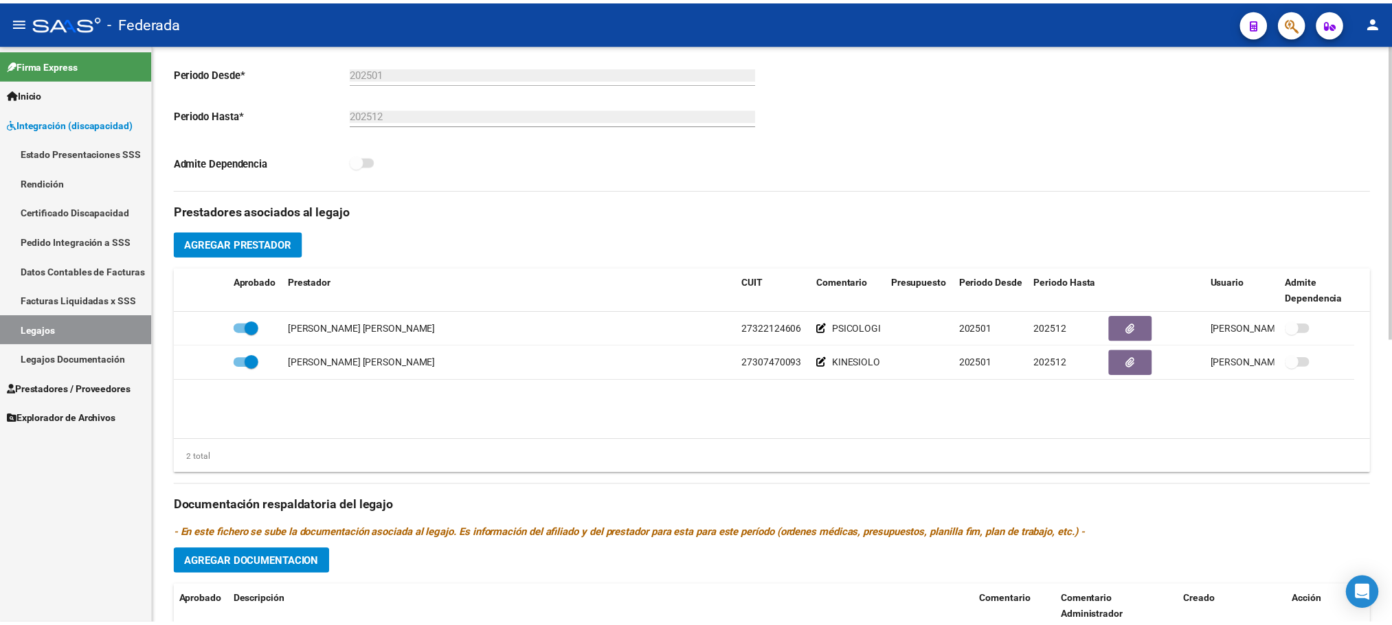
scroll to position [412, 0]
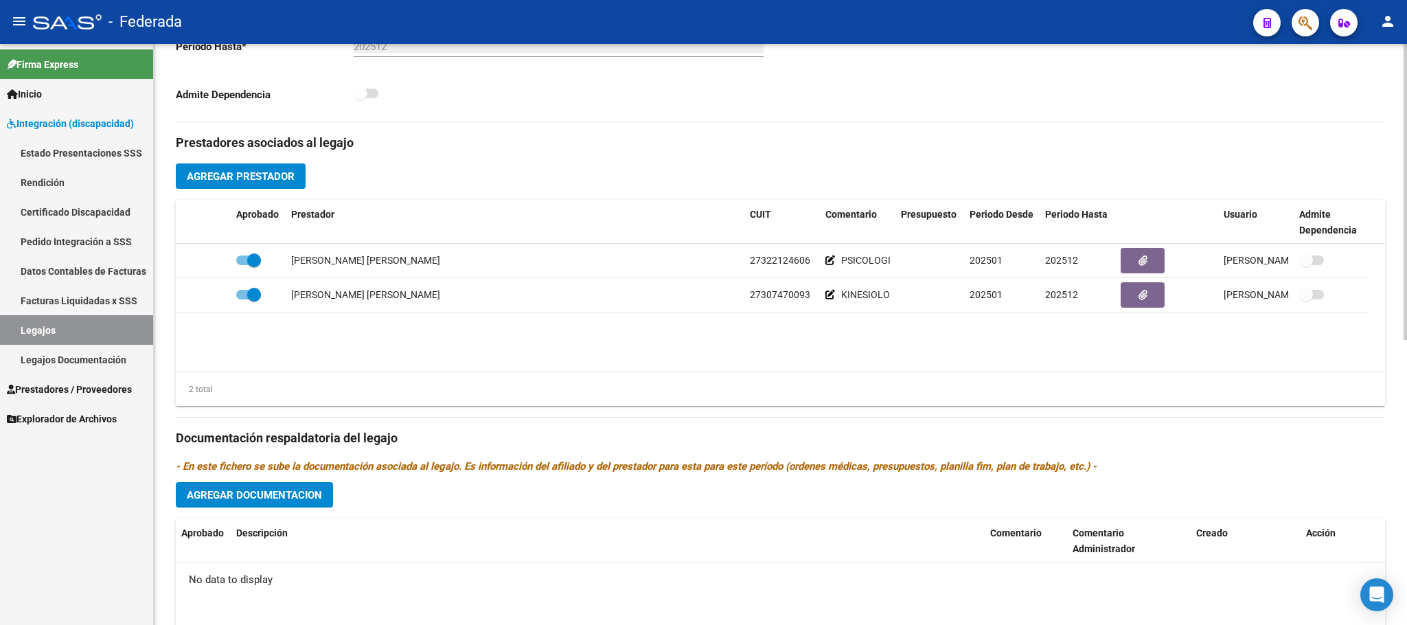
click at [293, 183] on span "Agregar Prestador" at bounding box center [241, 176] width 108 height 12
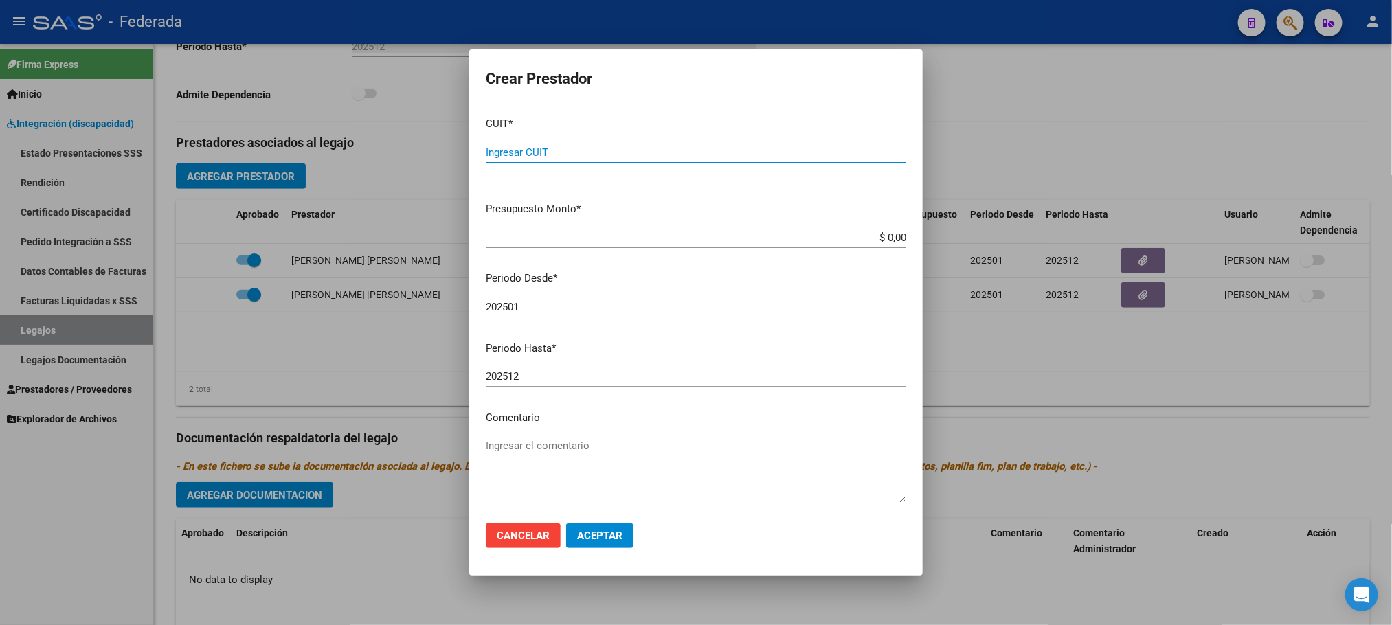
paste input "20-33483993-2"
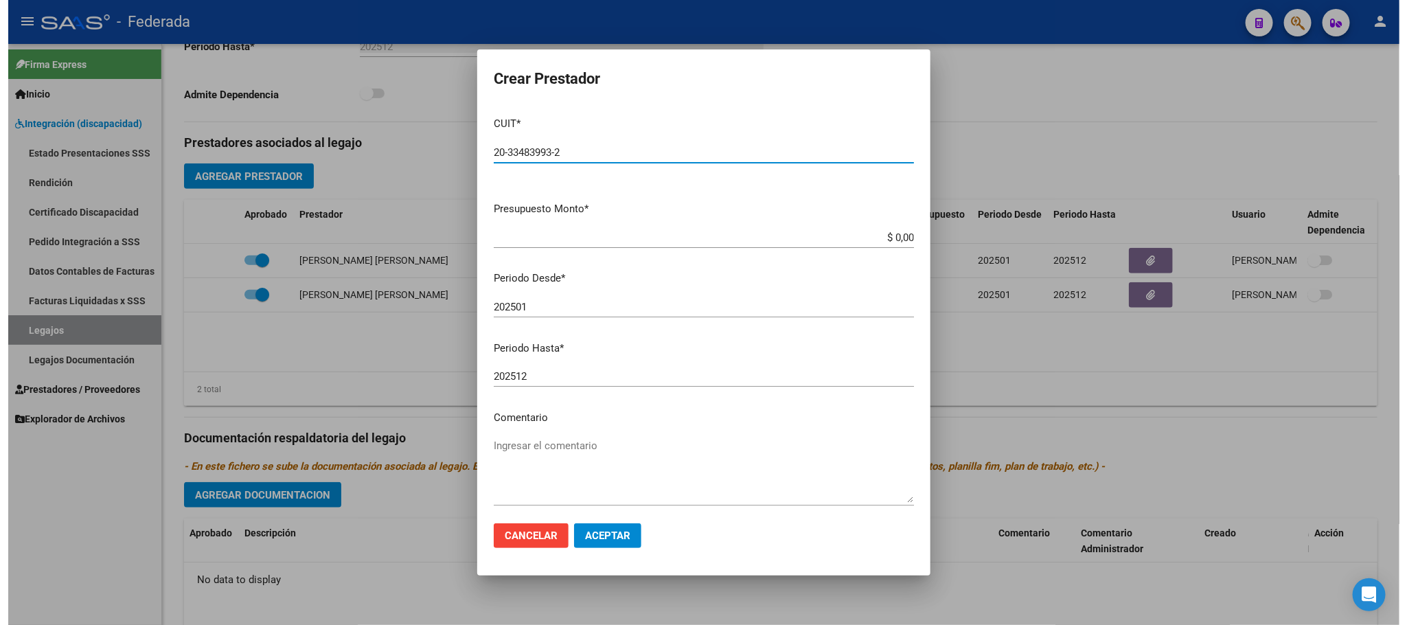
scroll to position [64, 0]
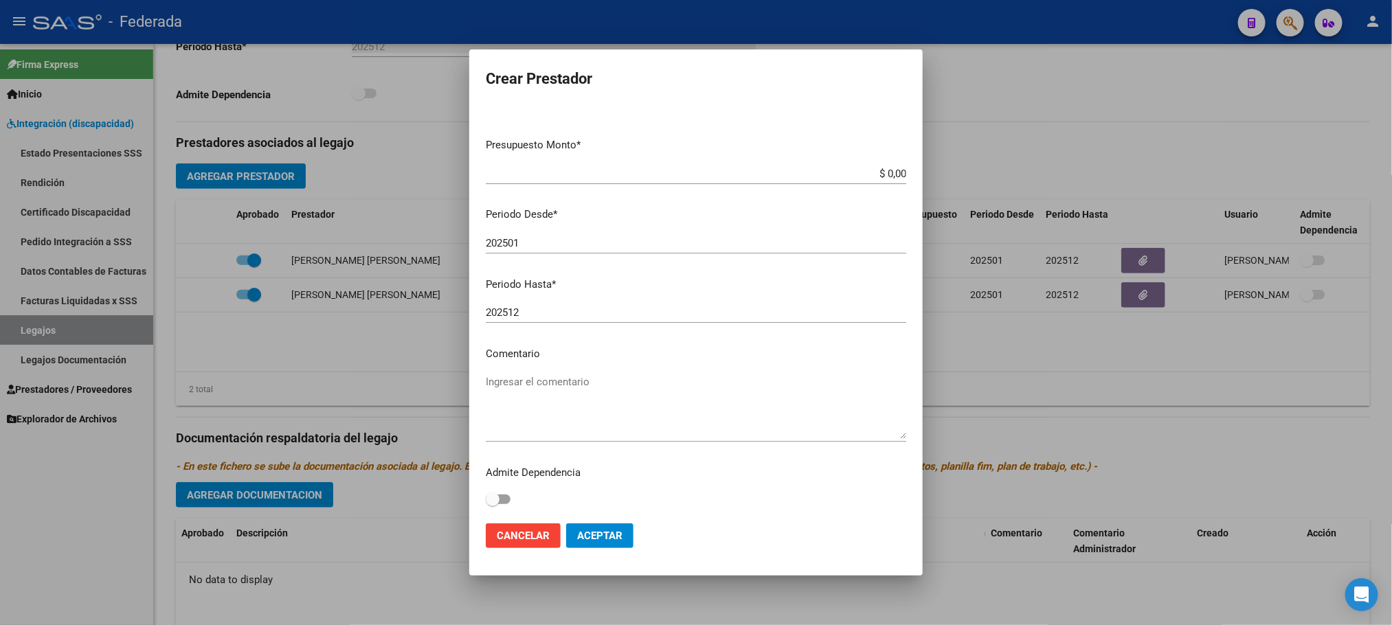
type input "20-33483993-2"
click at [536, 380] on textarea "Ingresar el comentario" at bounding box center [696, 406] width 420 height 65
type textarea "TRANSPORTE"
click at [581, 532] on span "Aceptar" at bounding box center [599, 536] width 45 height 12
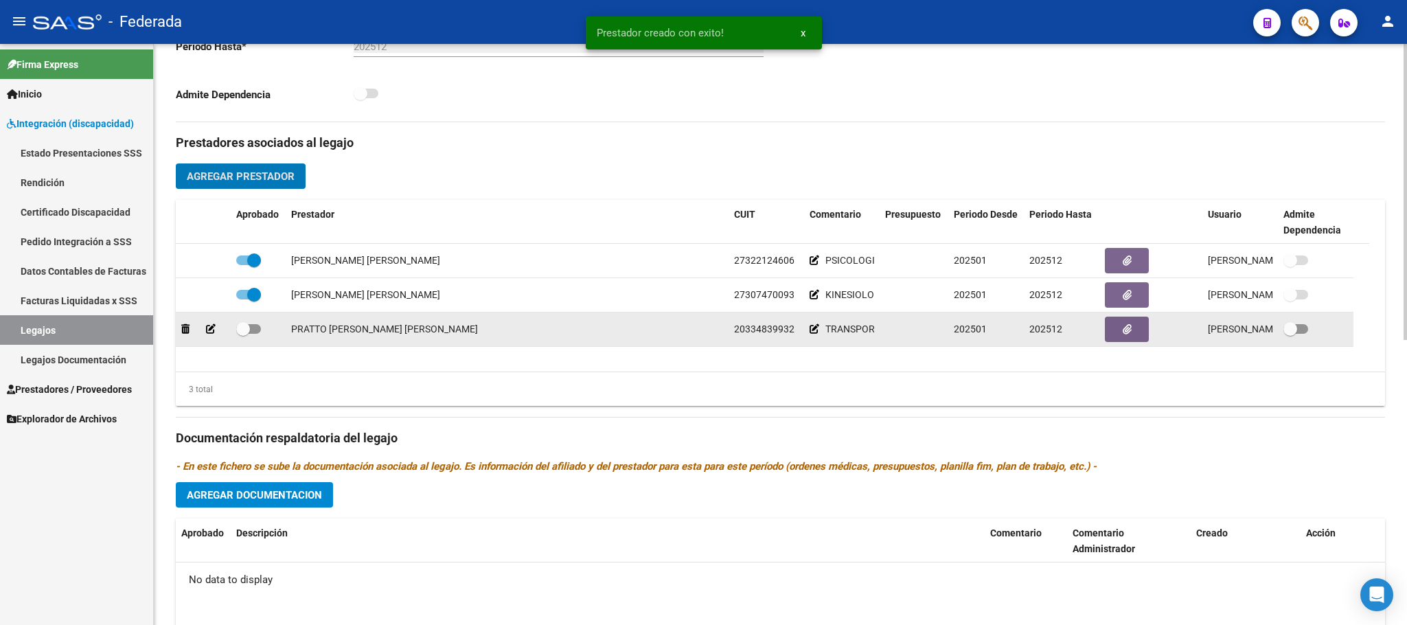
click at [258, 332] on span at bounding box center [248, 329] width 25 height 10
click at [243, 334] on input "checkbox" at bounding box center [242, 334] width 1 height 1
checkbox input "true"
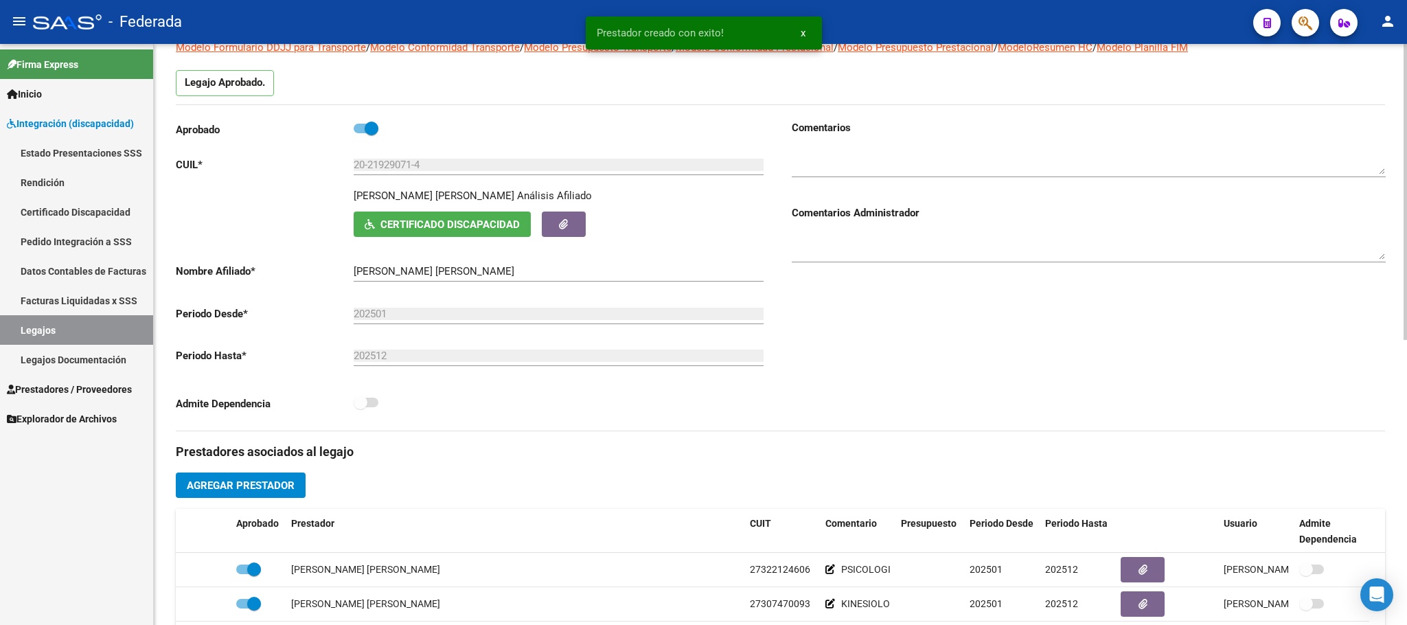
scroll to position [0, 0]
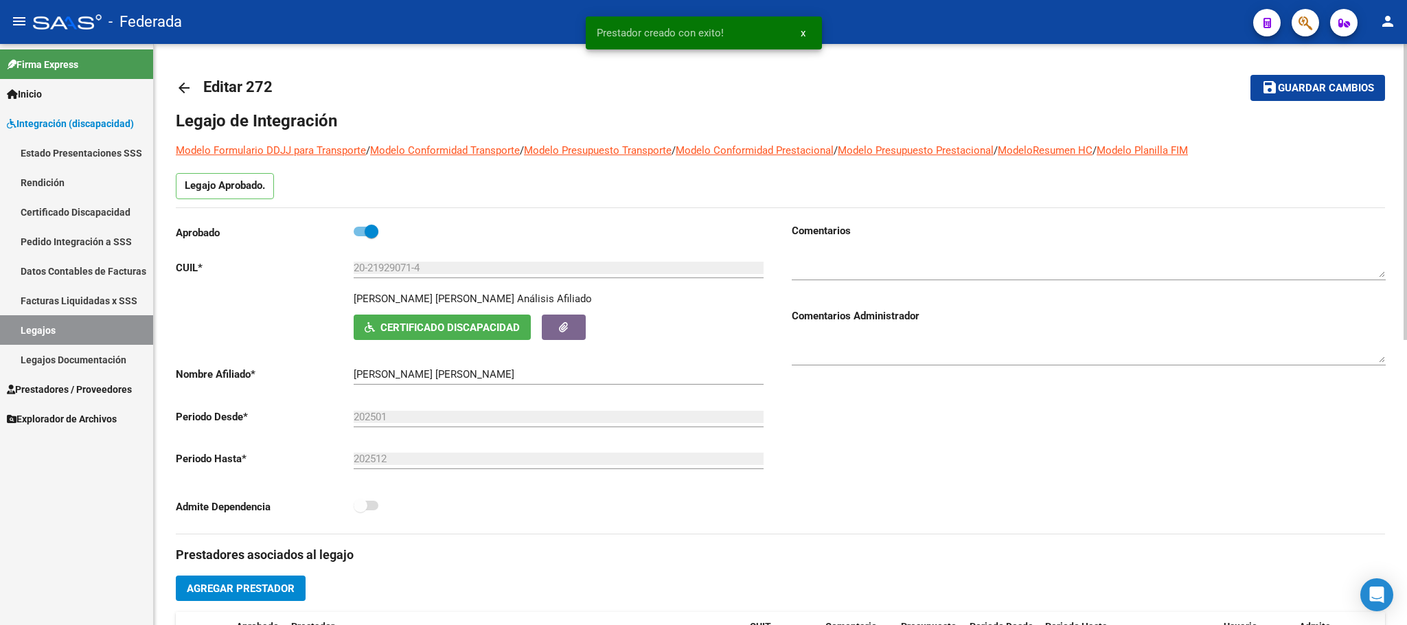
click at [1355, 78] on button "save Guardar cambios" at bounding box center [1318, 87] width 135 height 25
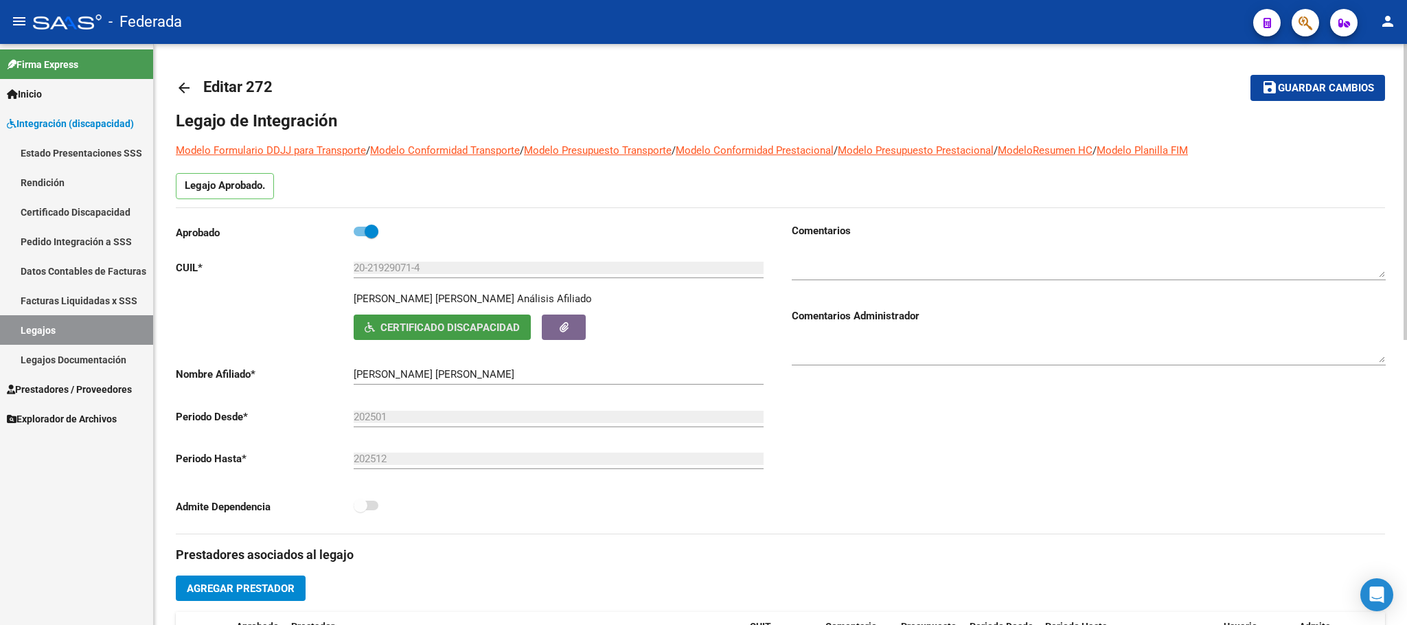
click at [380, 320] on button "Certificado Discapacidad" at bounding box center [442, 327] width 177 height 25
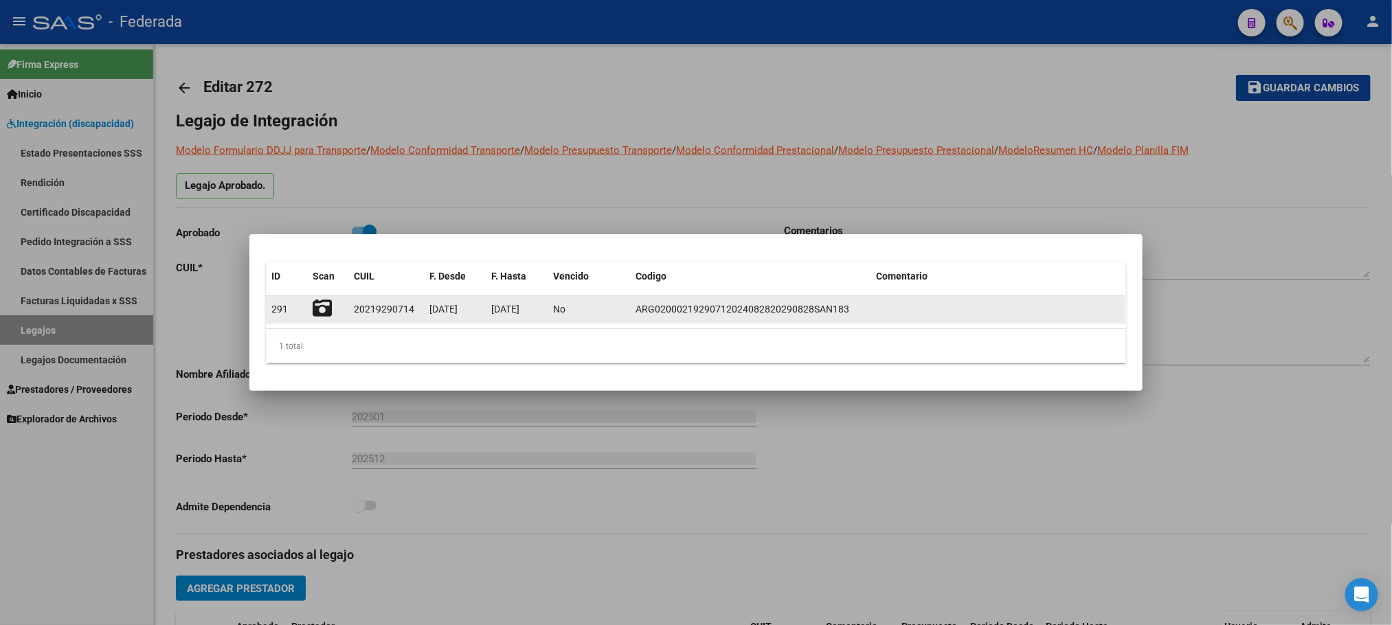
click at [328, 307] on icon at bounding box center [322, 308] width 19 height 19
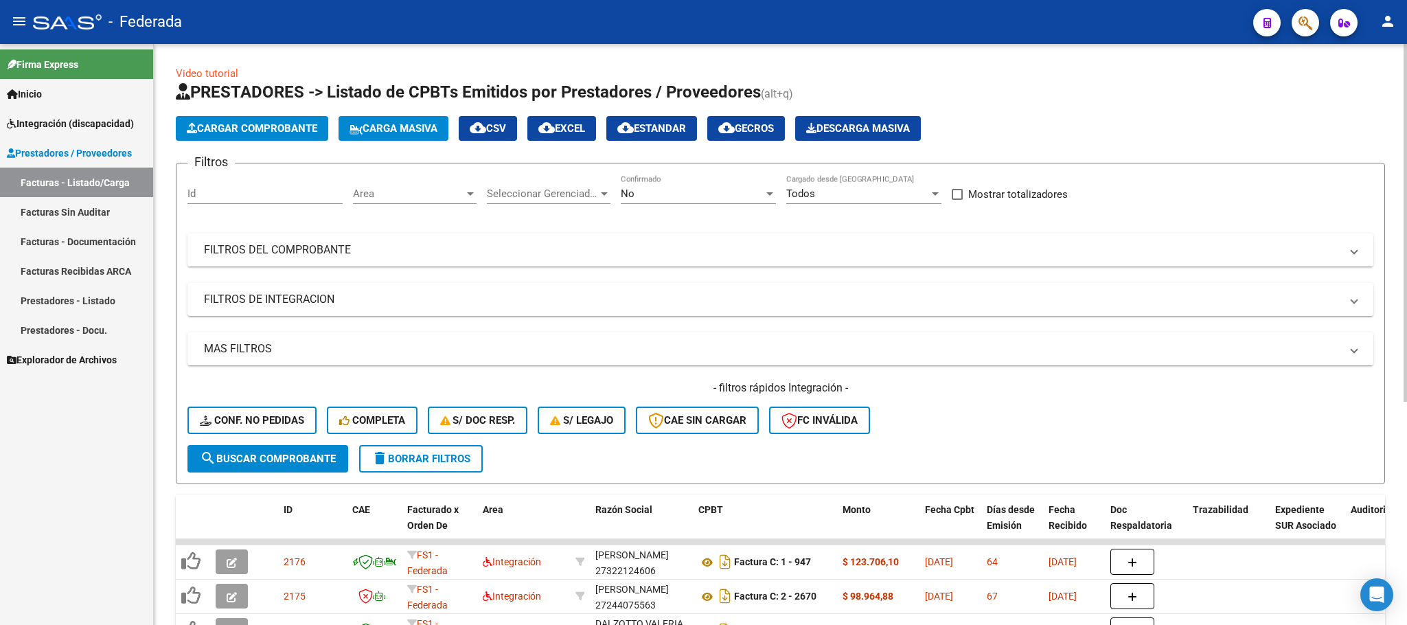
click at [660, 249] on mat-panel-title "FILTROS DEL COMPROBANTE" at bounding box center [772, 249] width 1137 height 15
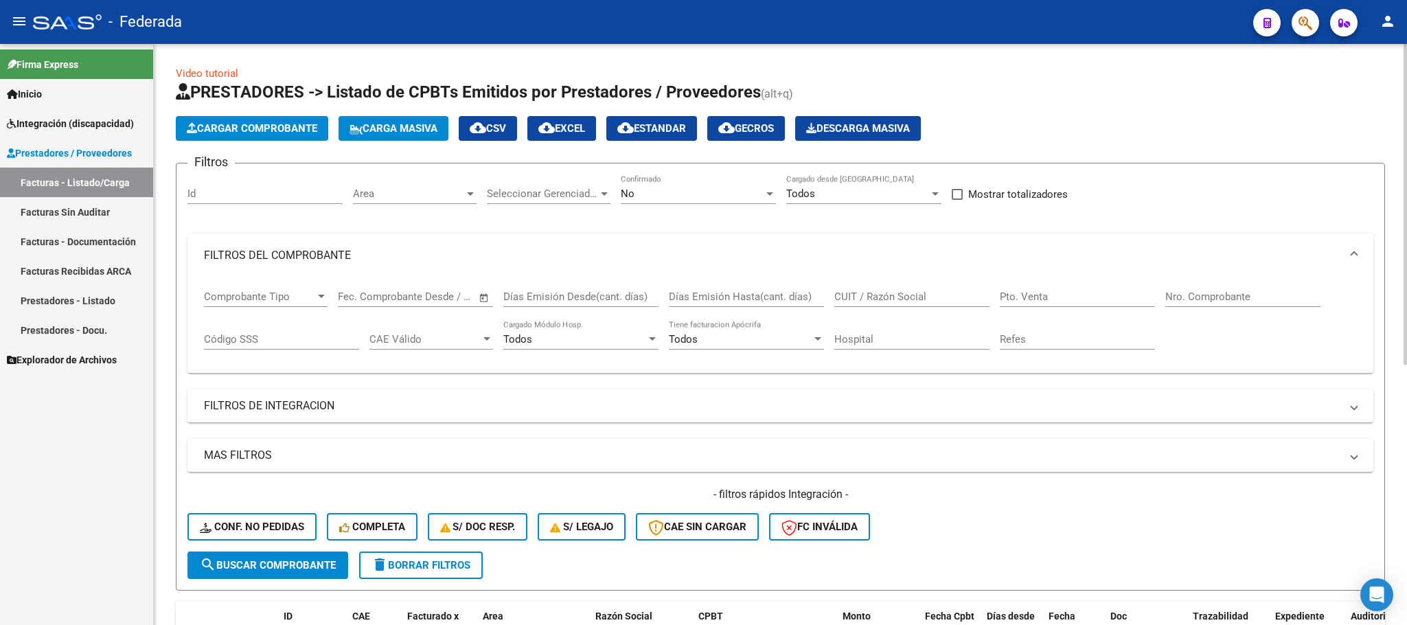
click at [913, 291] on div "CUIT / Razón Social" at bounding box center [912, 293] width 155 height 30
paste input "MEO"
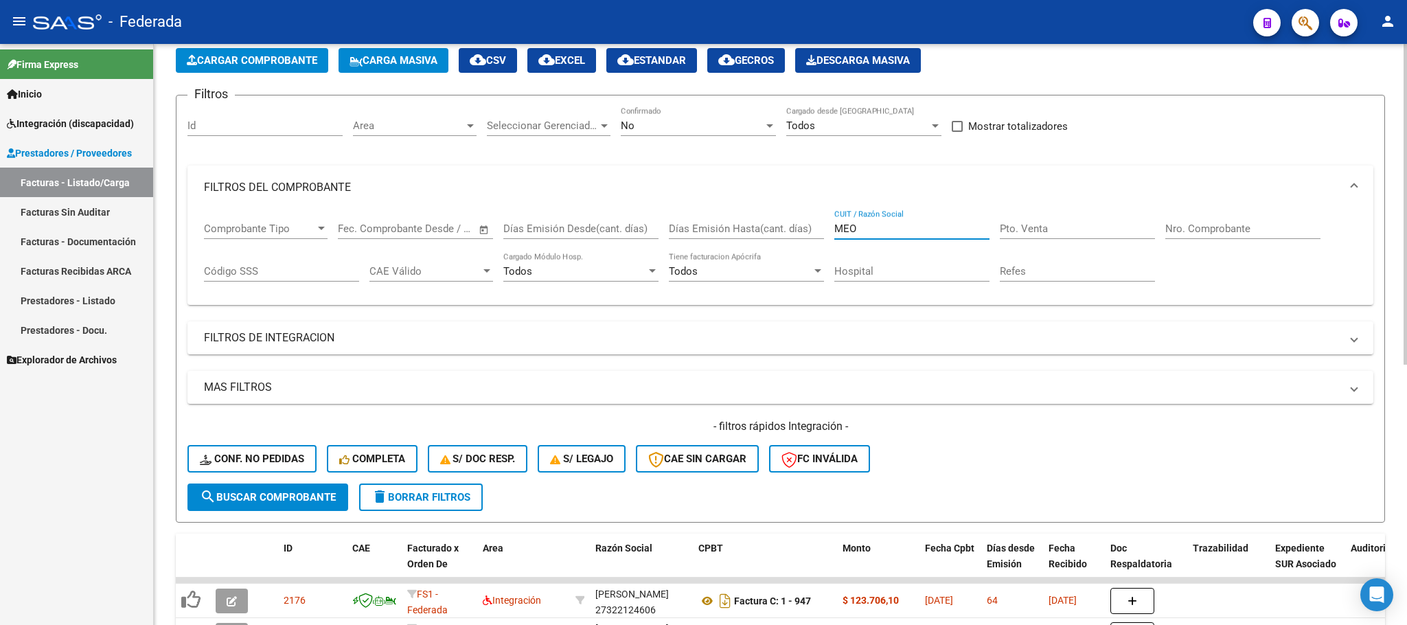
scroll to position [103, 0]
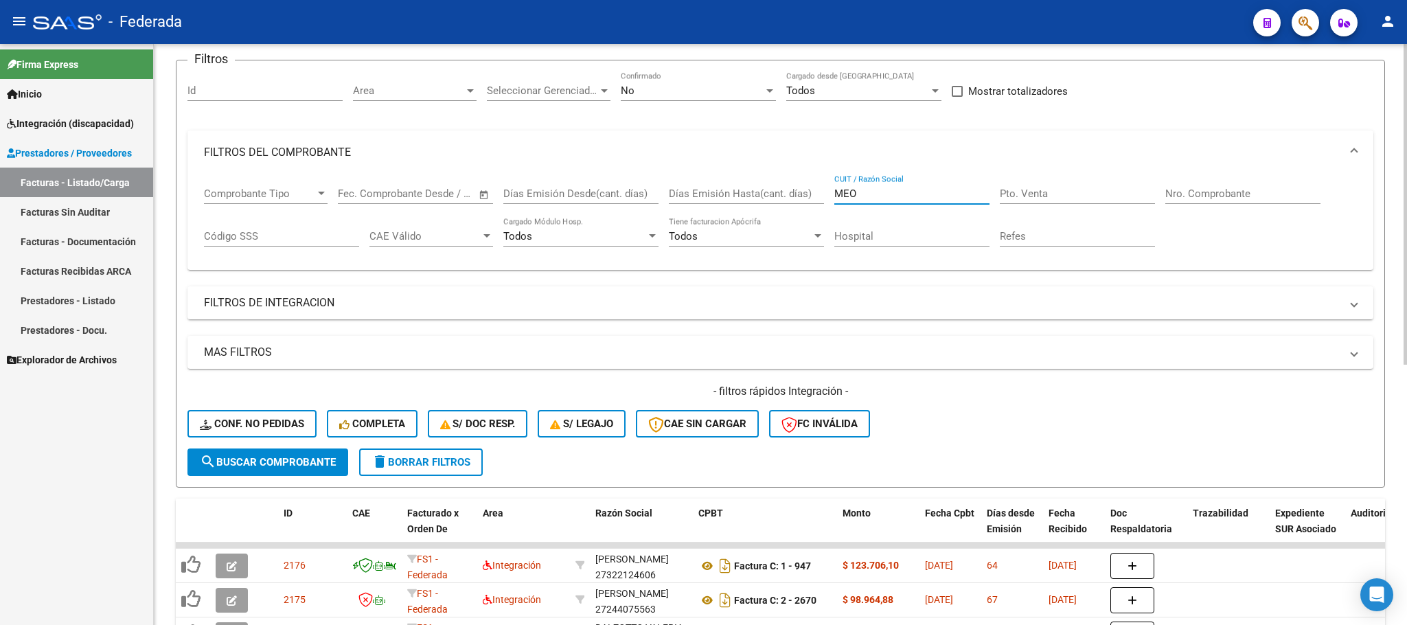
type input "MEO"
click at [326, 453] on button "search Buscar Comprobante" at bounding box center [268, 462] width 161 height 27
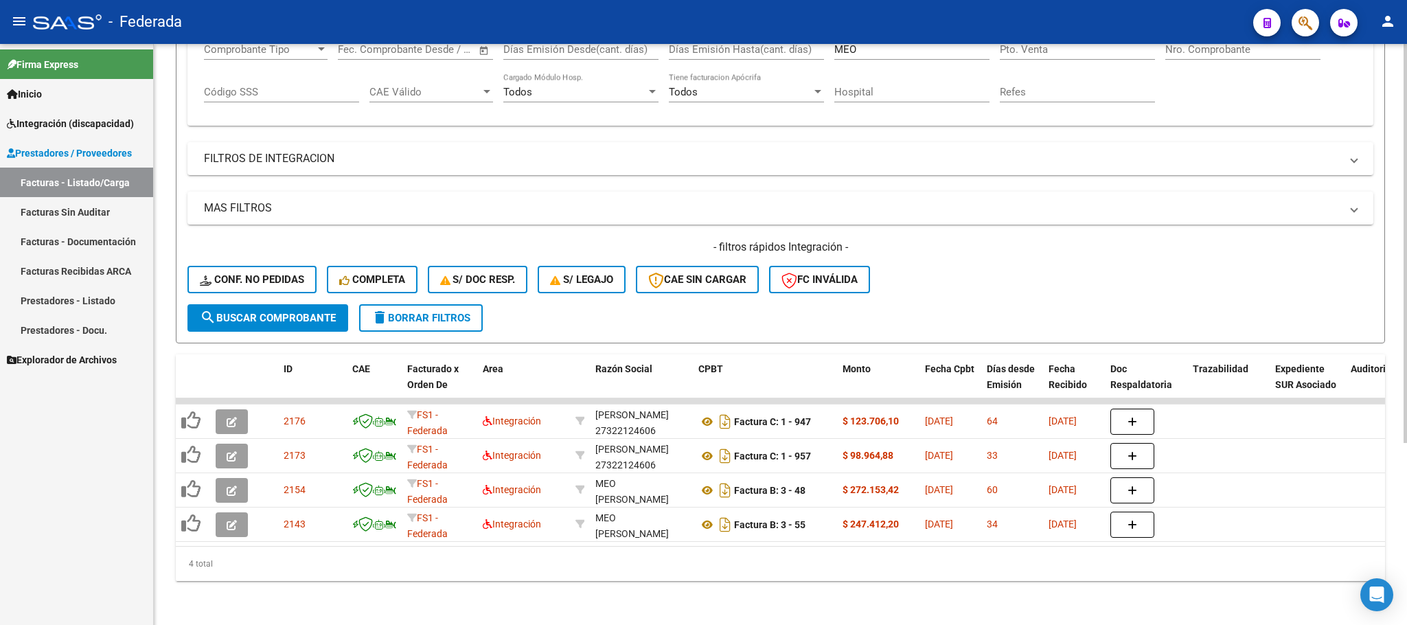
scroll to position [264, 0]
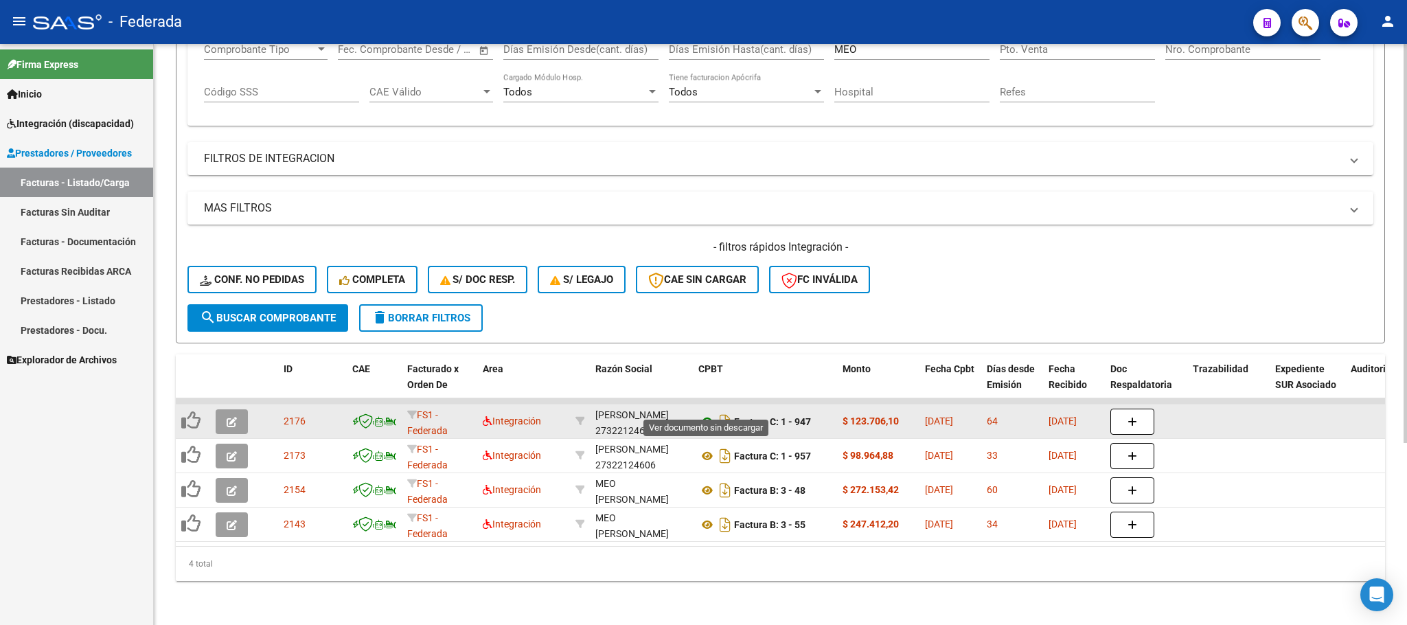
click at [709, 414] on icon at bounding box center [708, 422] width 18 height 16
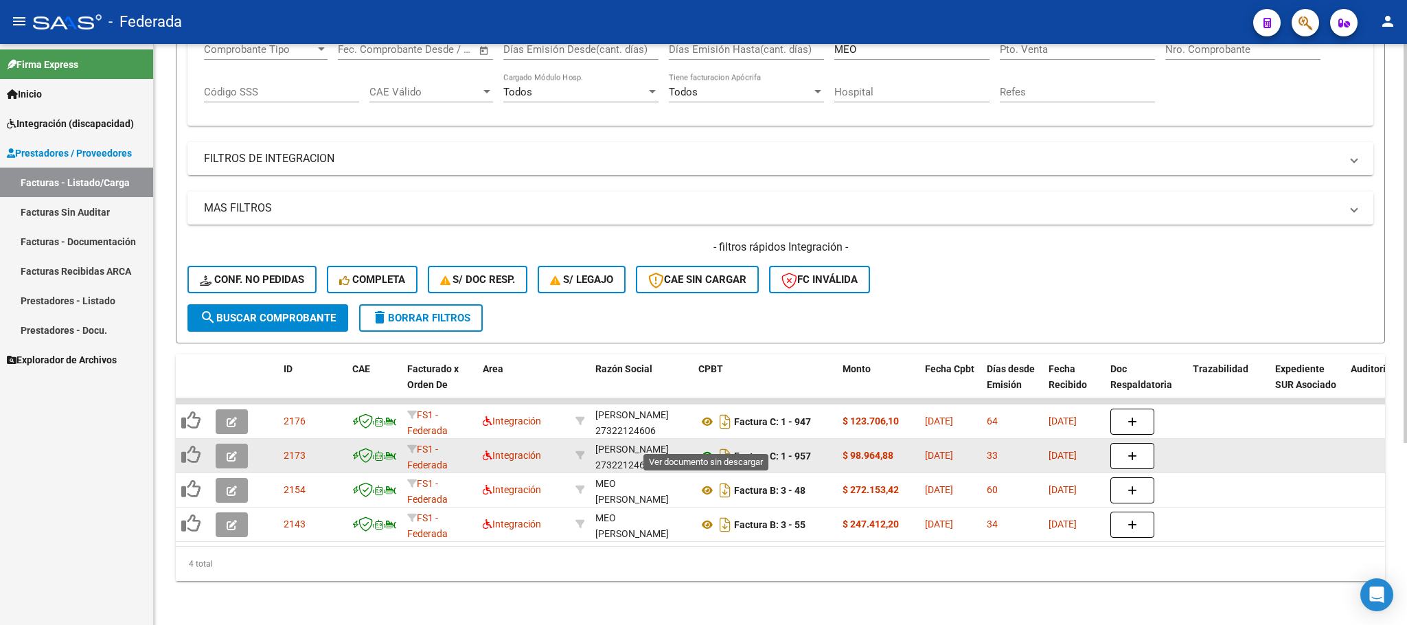
click at [705, 448] on icon at bounding box center [708, 456] width 18 height 16
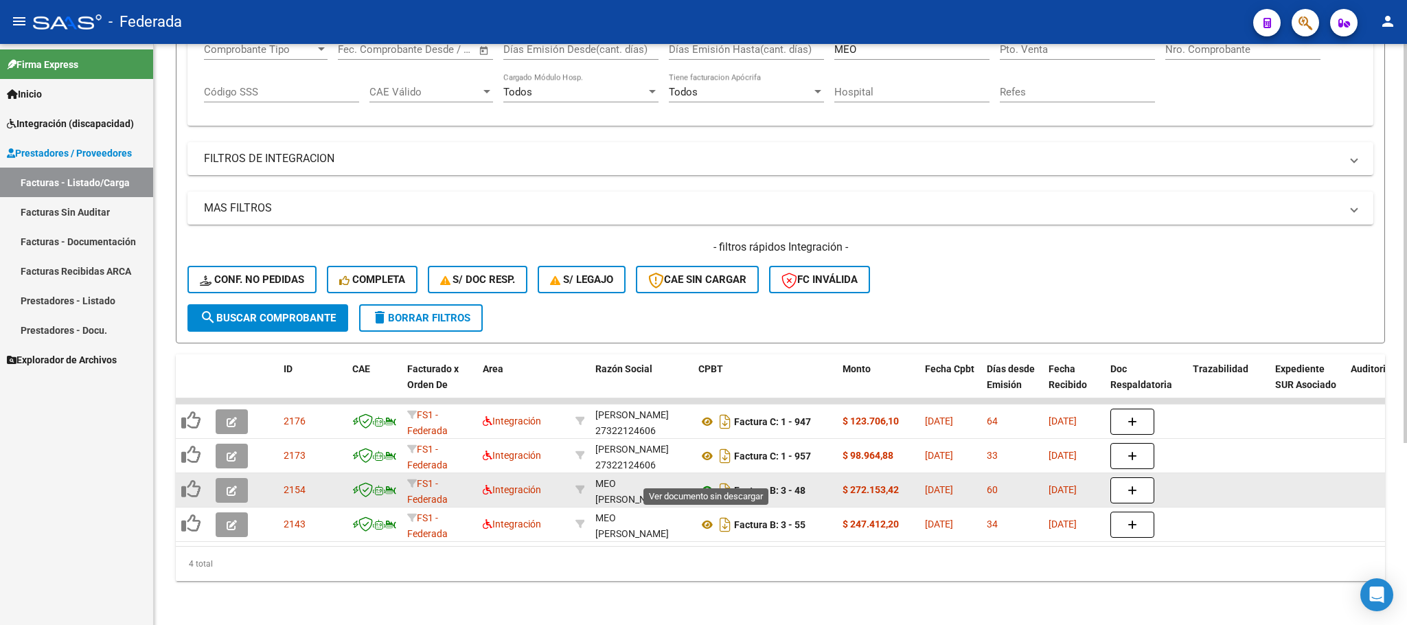
click at [705, 482] on icon at bounding box center [708, 490] width 18 height 16
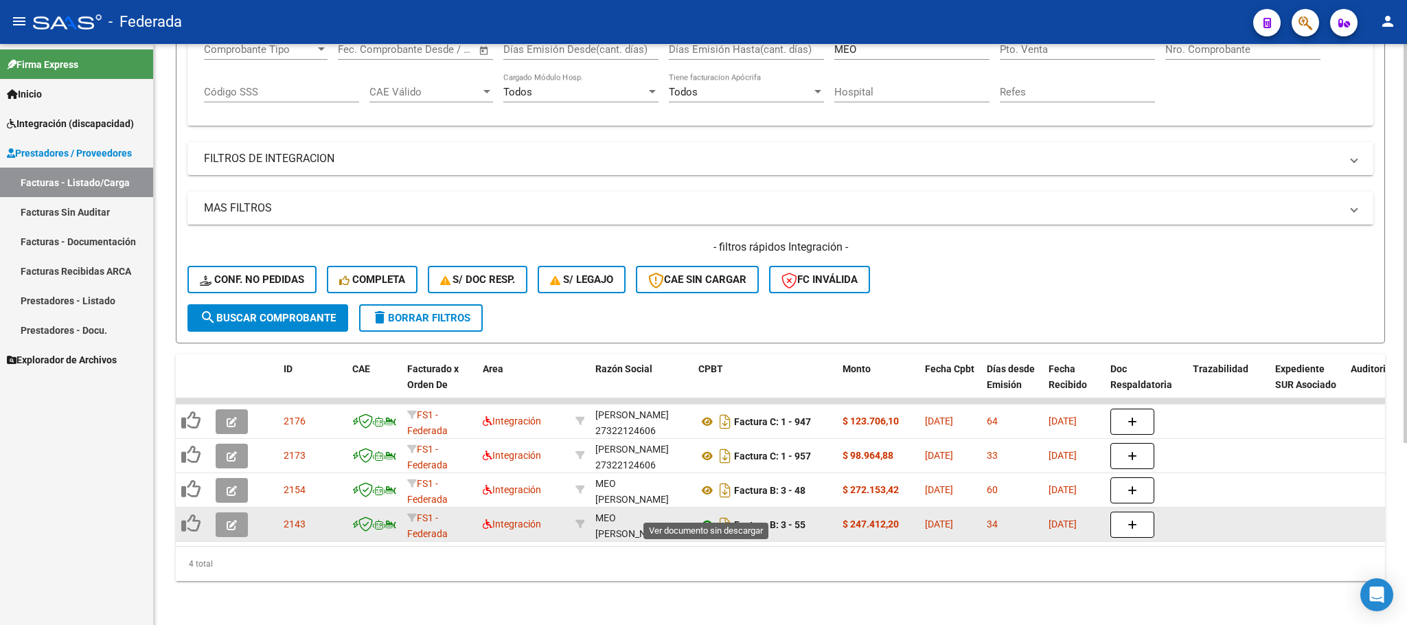
click at [708, 517] on icon at bounding box center [708, 525] width 18 height 16
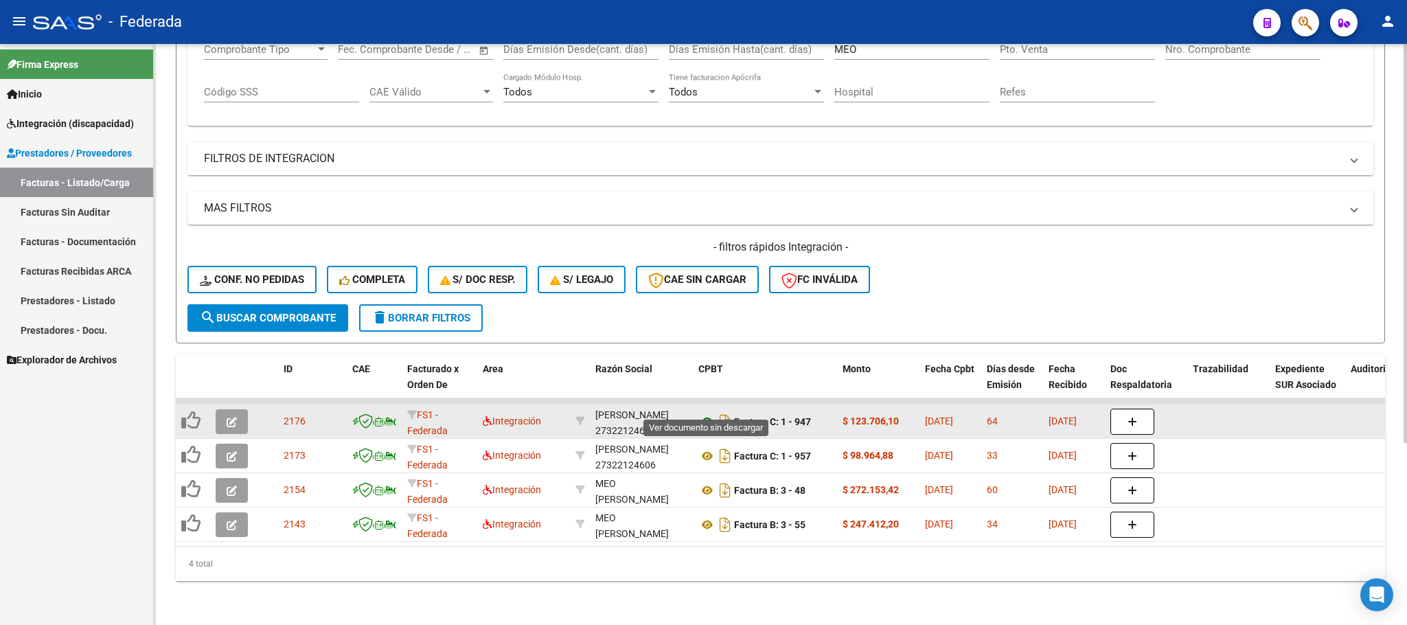
click at [703, 414] on icon at bounding box center [708, 422] width 18 height 16
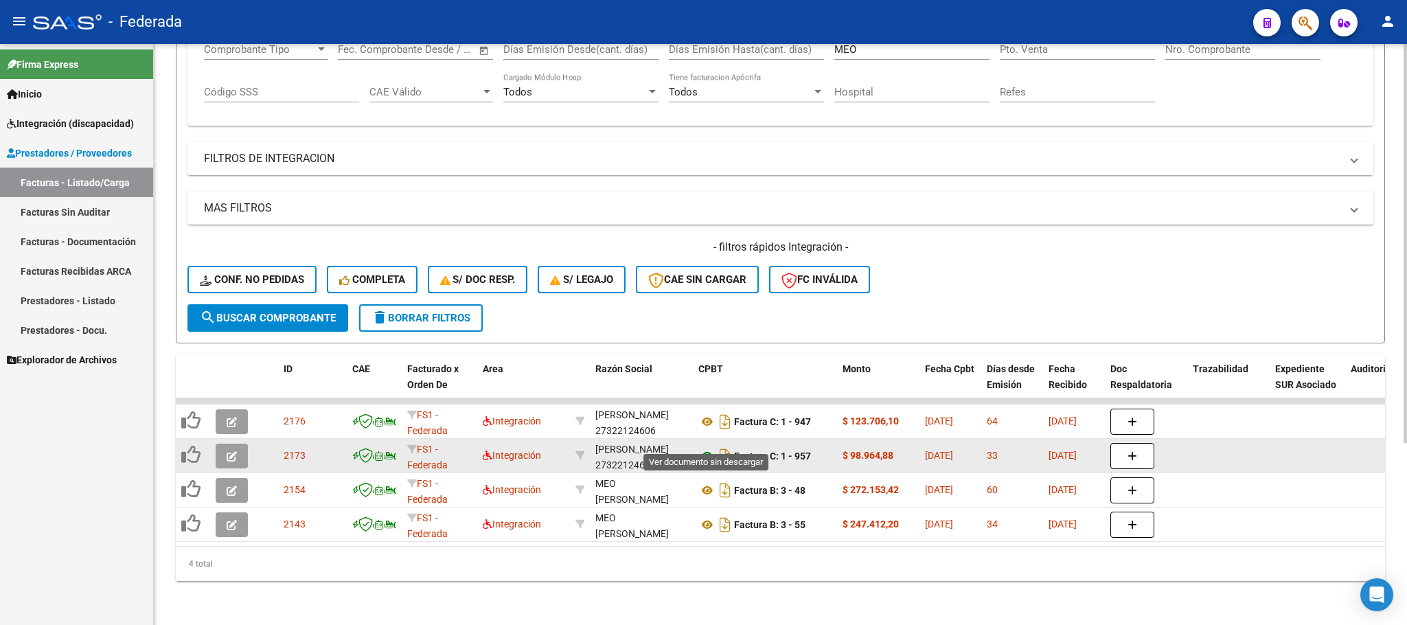
click at [705, 448] on icon at bounding box center [708, 456] width 18 height 16
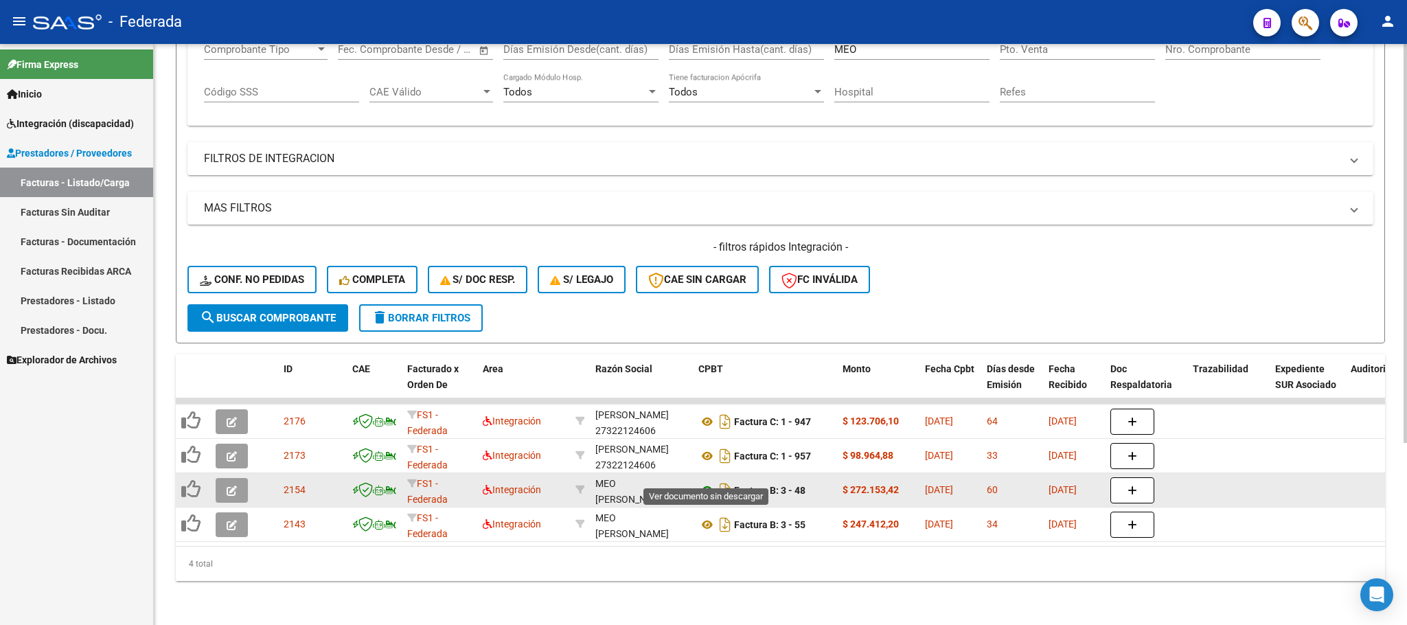
click at [703, 482] on icon at bounding box center [708, 490] width 18 height 16
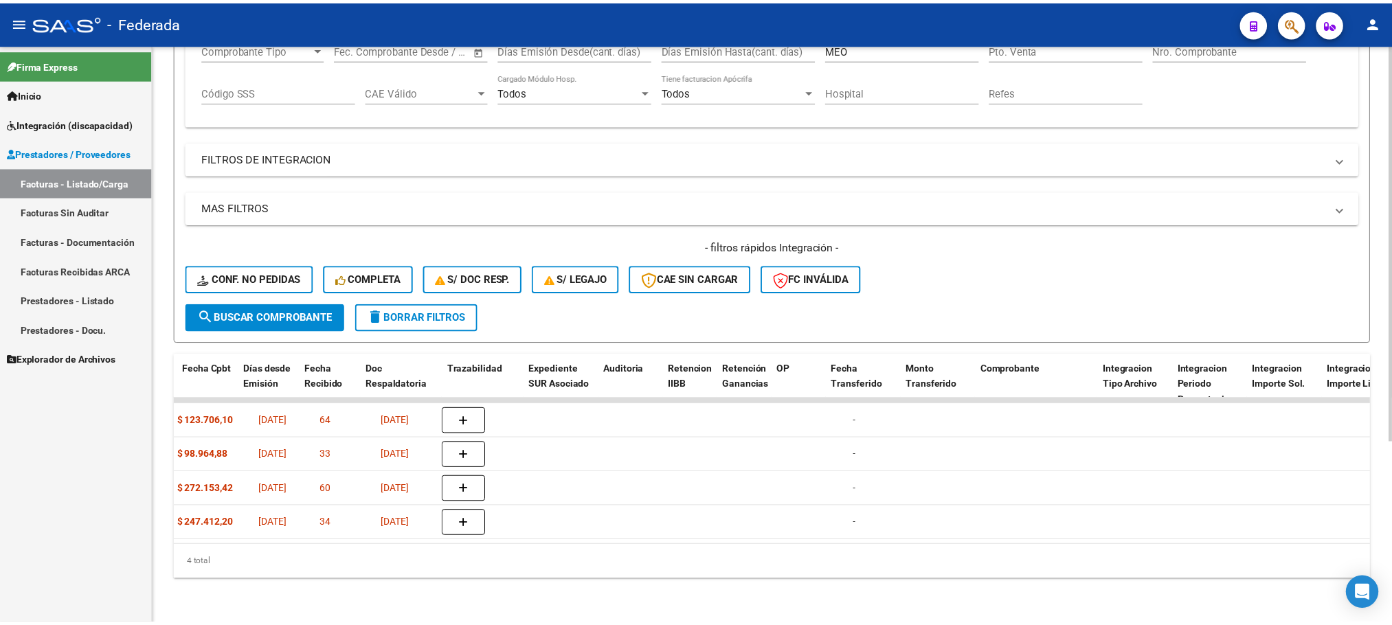
scroll to position [0, 0]
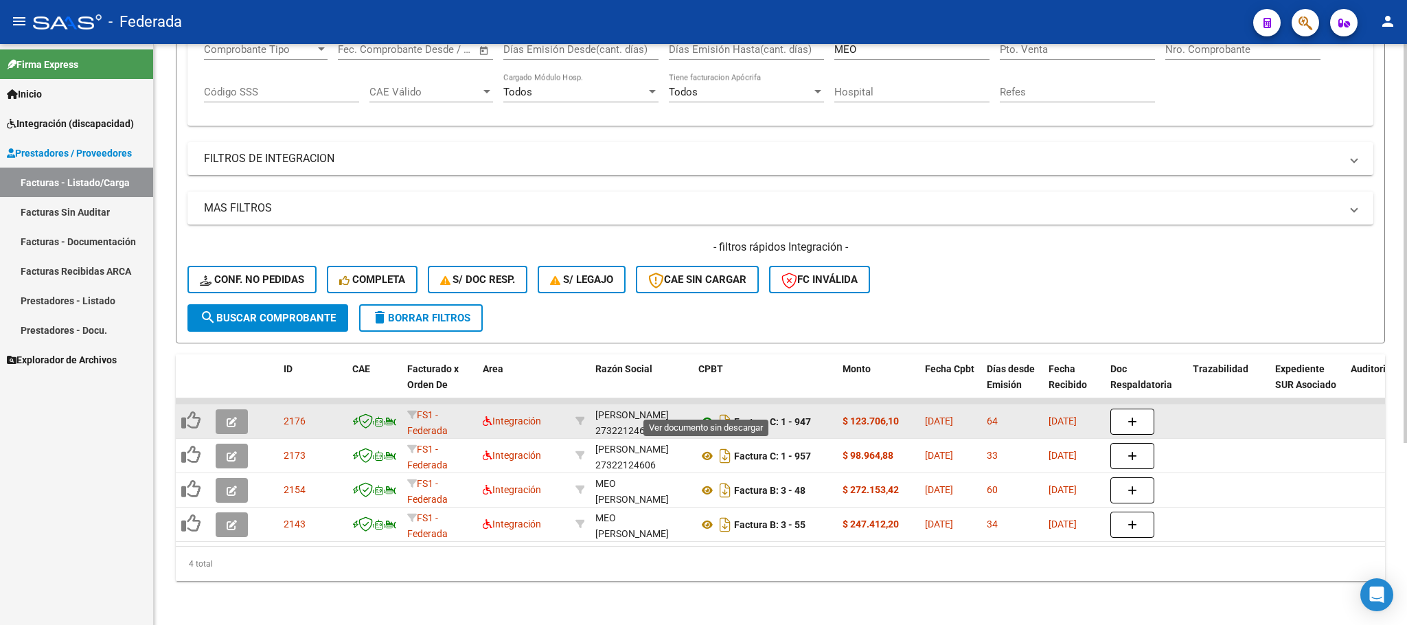
click at [703, 414] on icon at bounding box center [708, 422] width 18 height 16
click at [236, 417] on icon "button" at bounding box center [232, 422] width 10 height 10
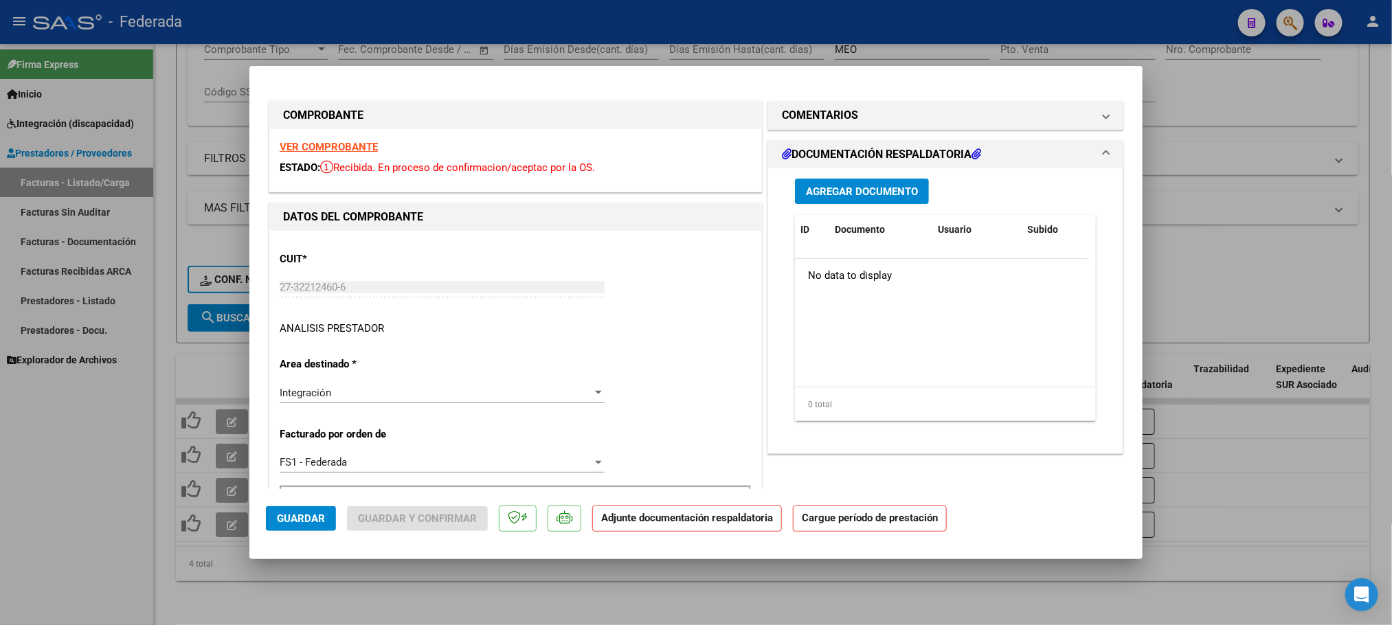
scroll to position [206, 0]
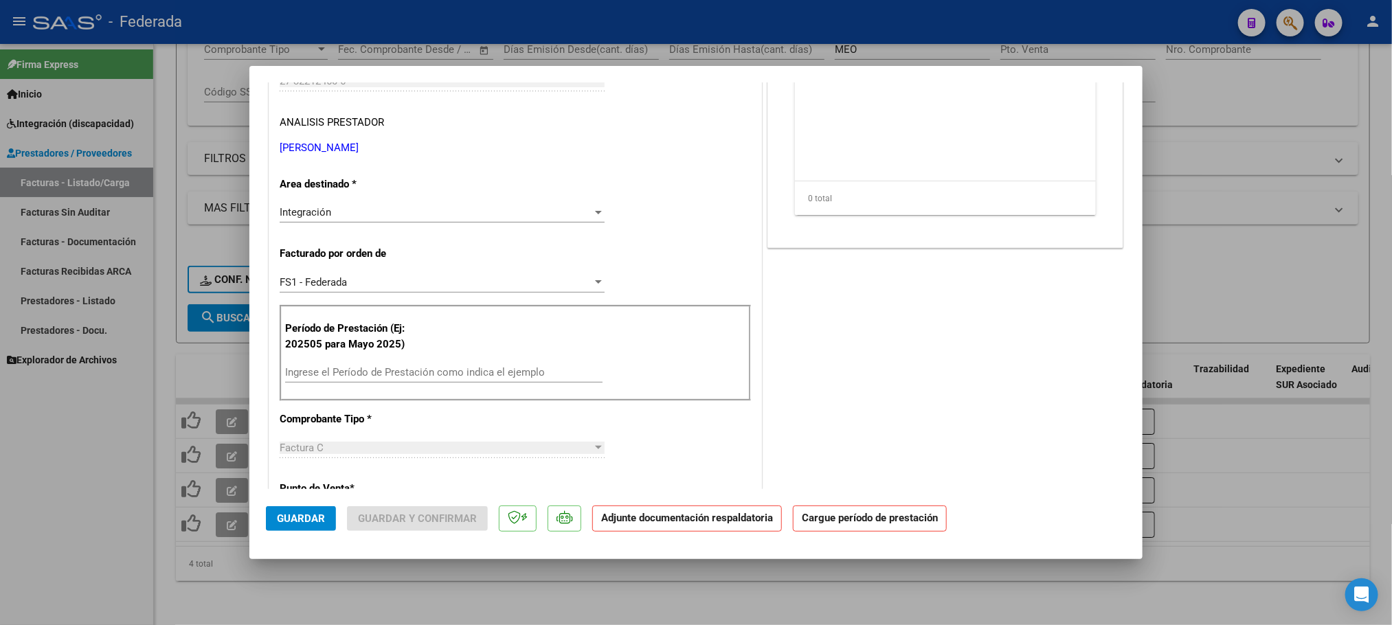
click at [332, 367] on div "Ingrese el Período de Prestación como indica el ejemplo" at bounding box center [443, 372] width 317 height 21
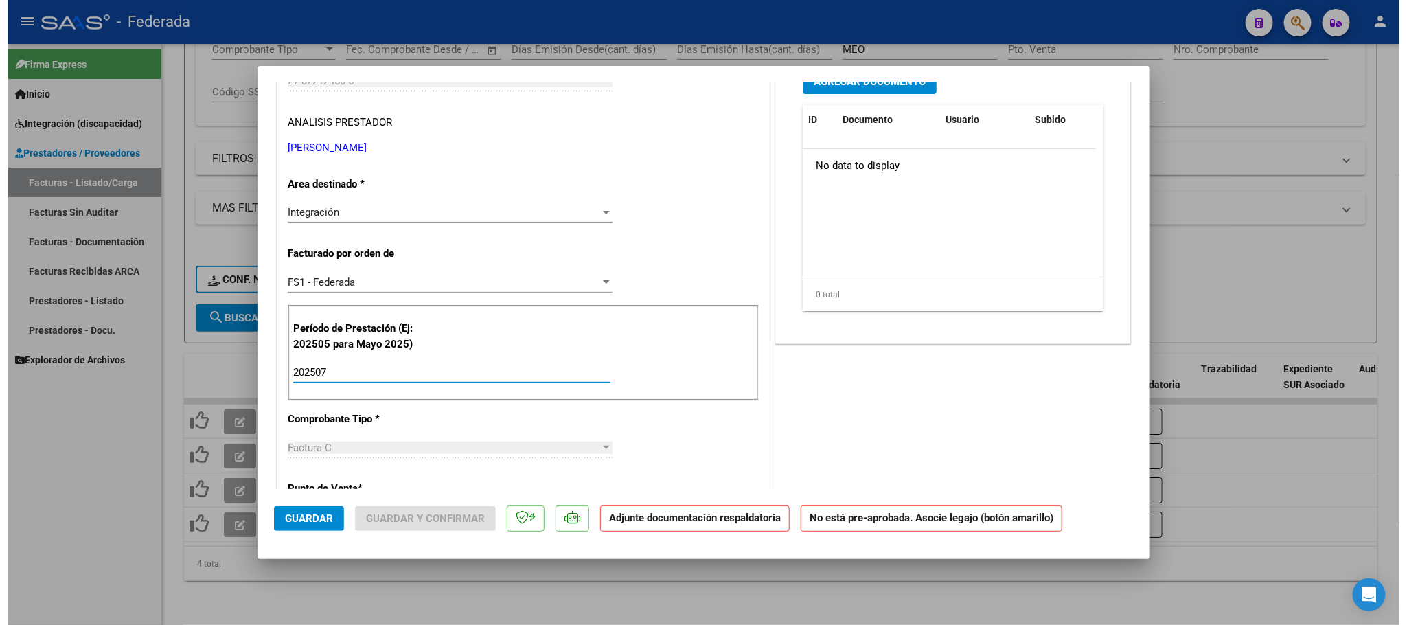
scroll to position [0, 0]
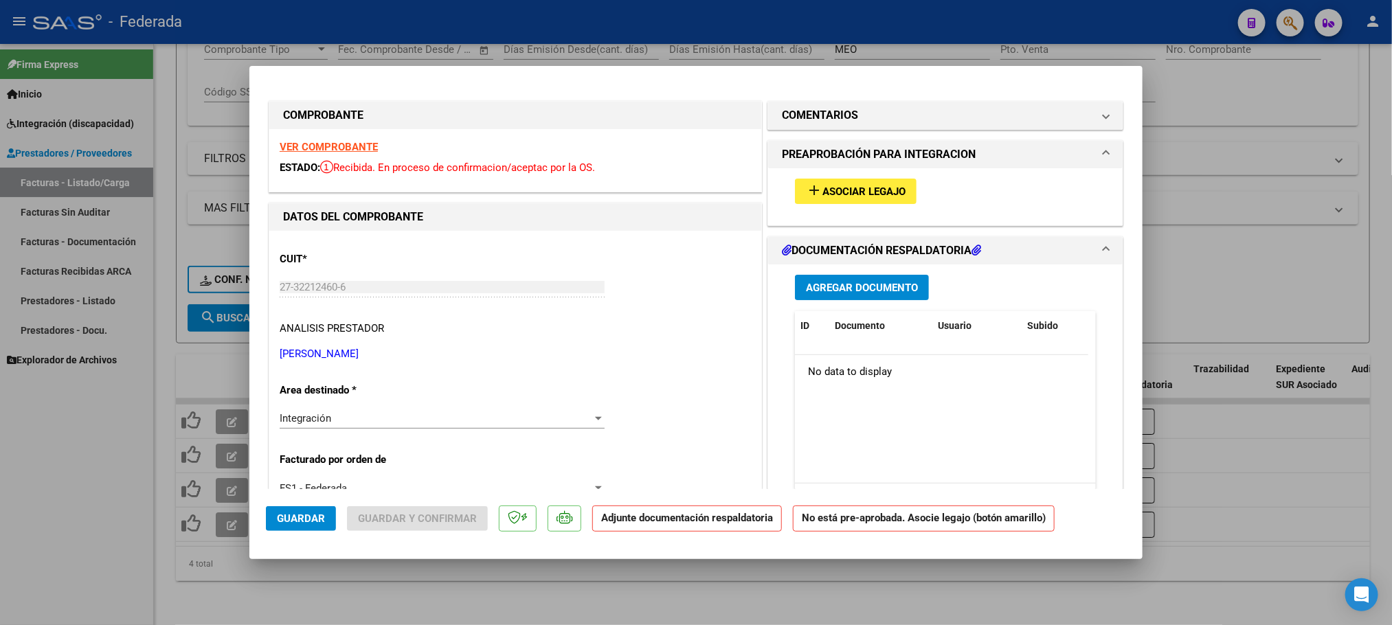
type input "202507"
click at [324, 523] on span "Guardar" at bounding box center [301, 518] width 48 height 12
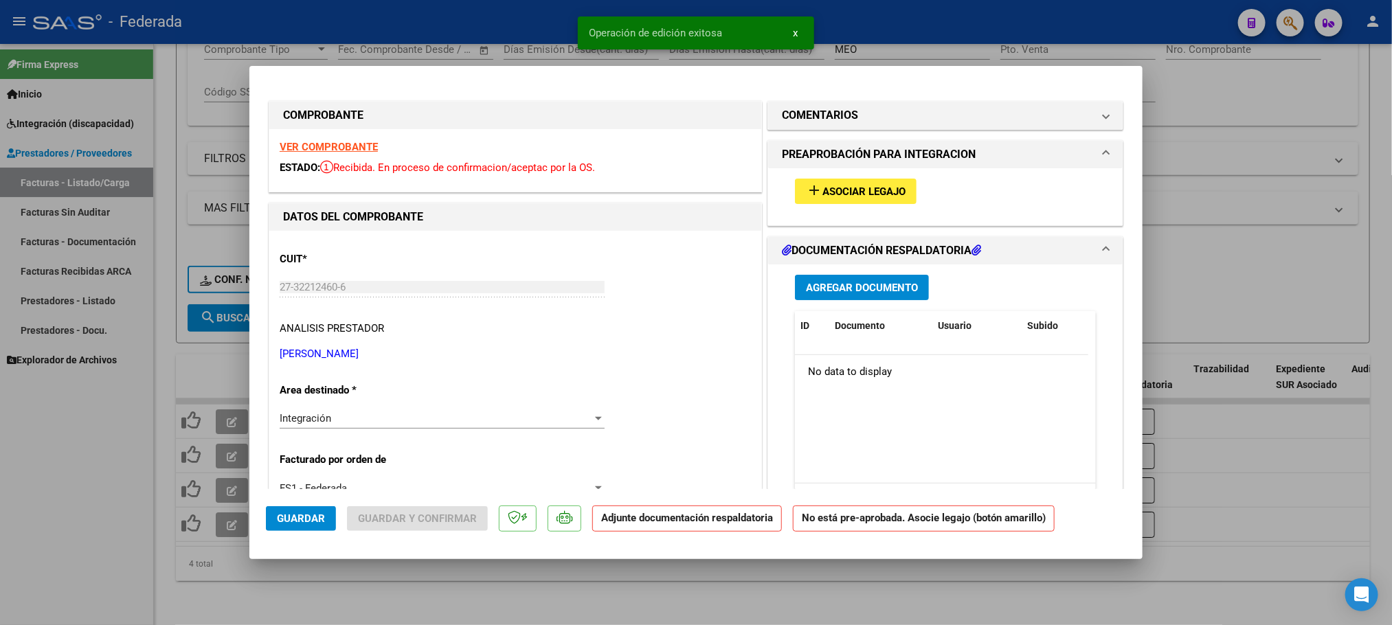
click at [420, 577] on div at bounding box center [696, 312] width 1392 height 625
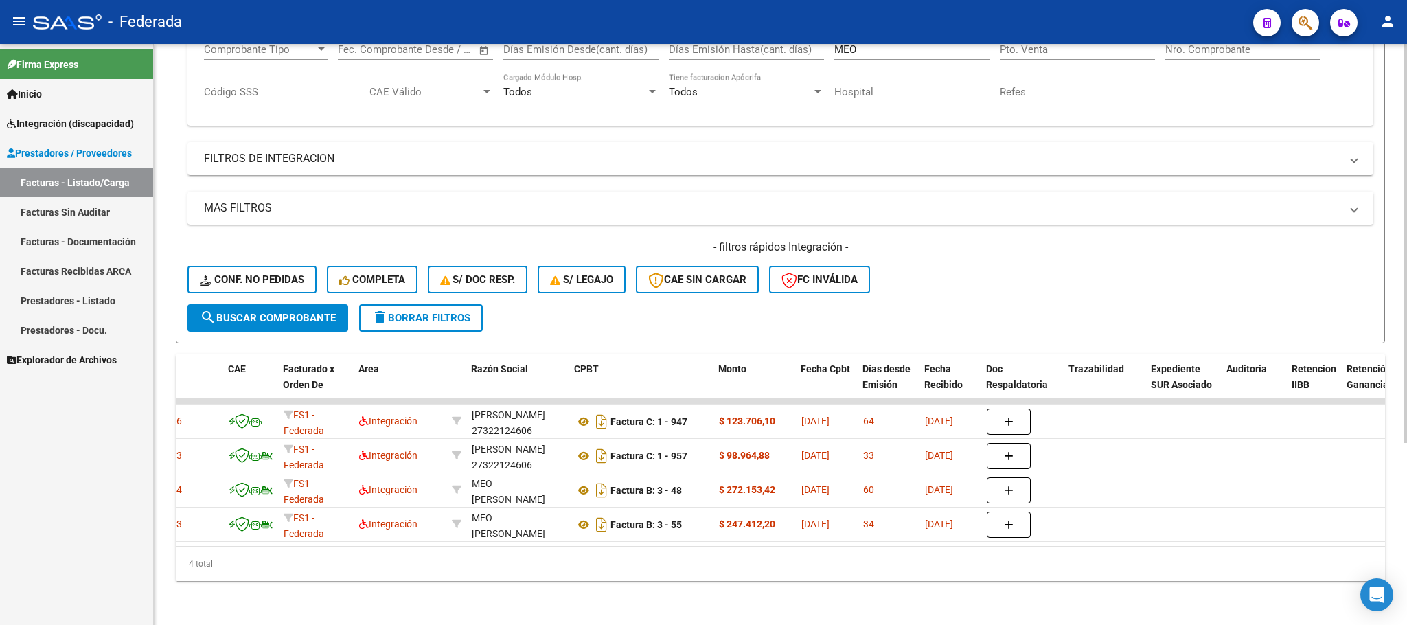
scroll to position [0, 124]
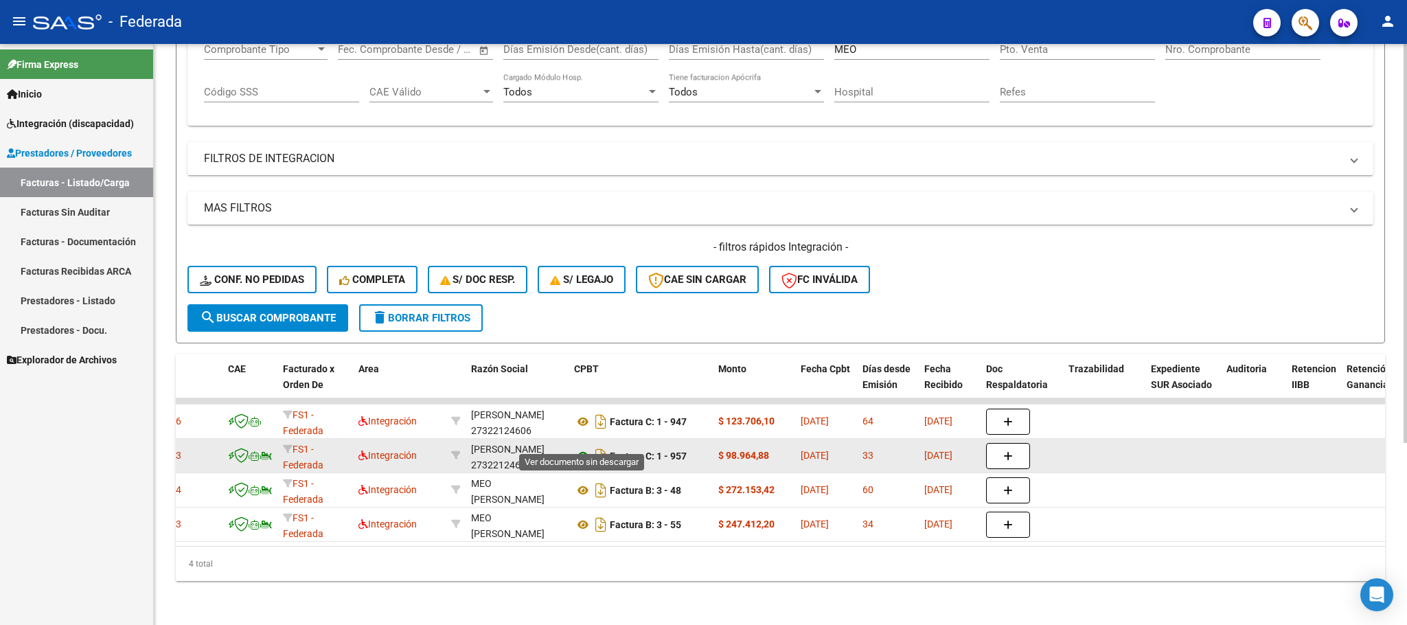
click at [582, 448] on icon at bounding box center [583, 456] width 18 height 16
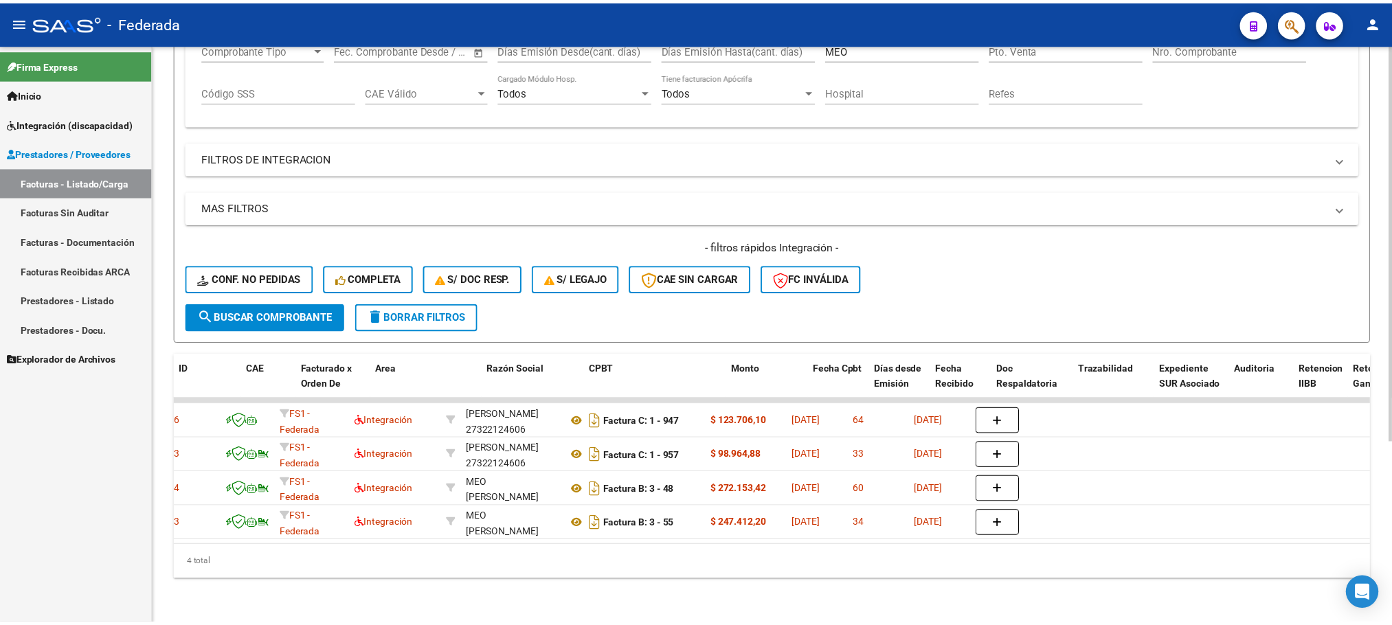
scroll to position [0, 0]
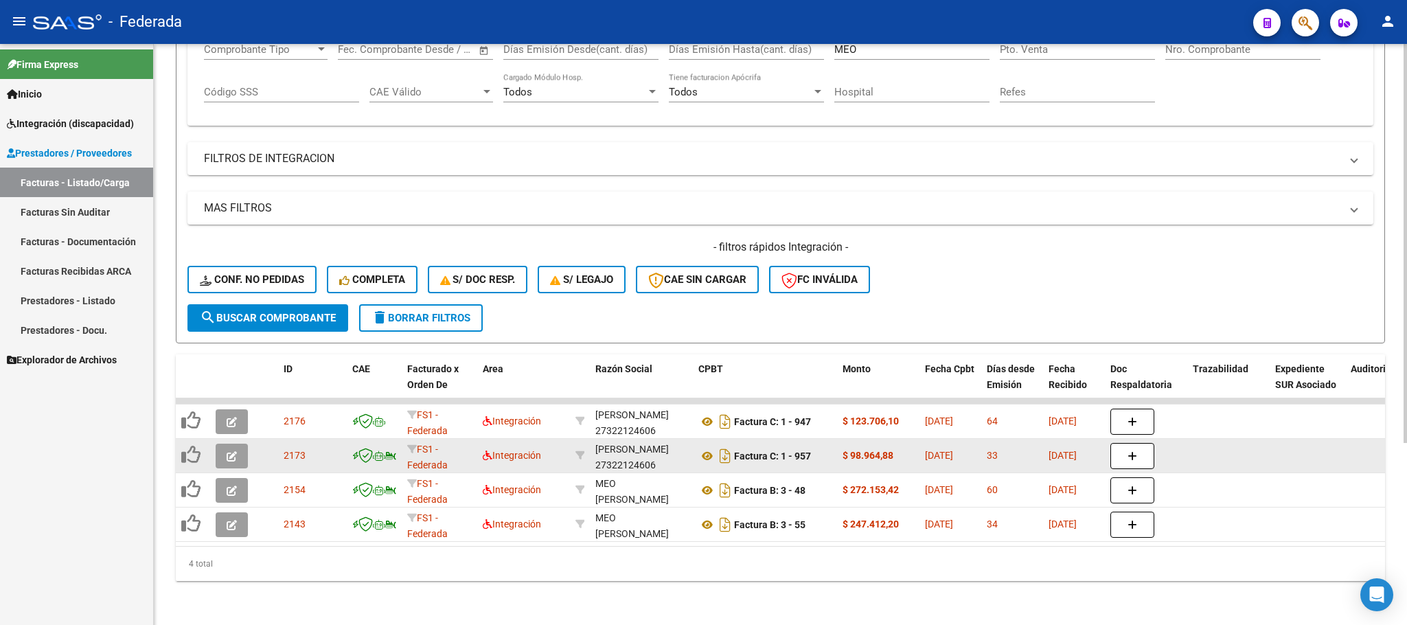
click at [237, 444] on button "button" at bounding box center [232, 456] width 32 height 25
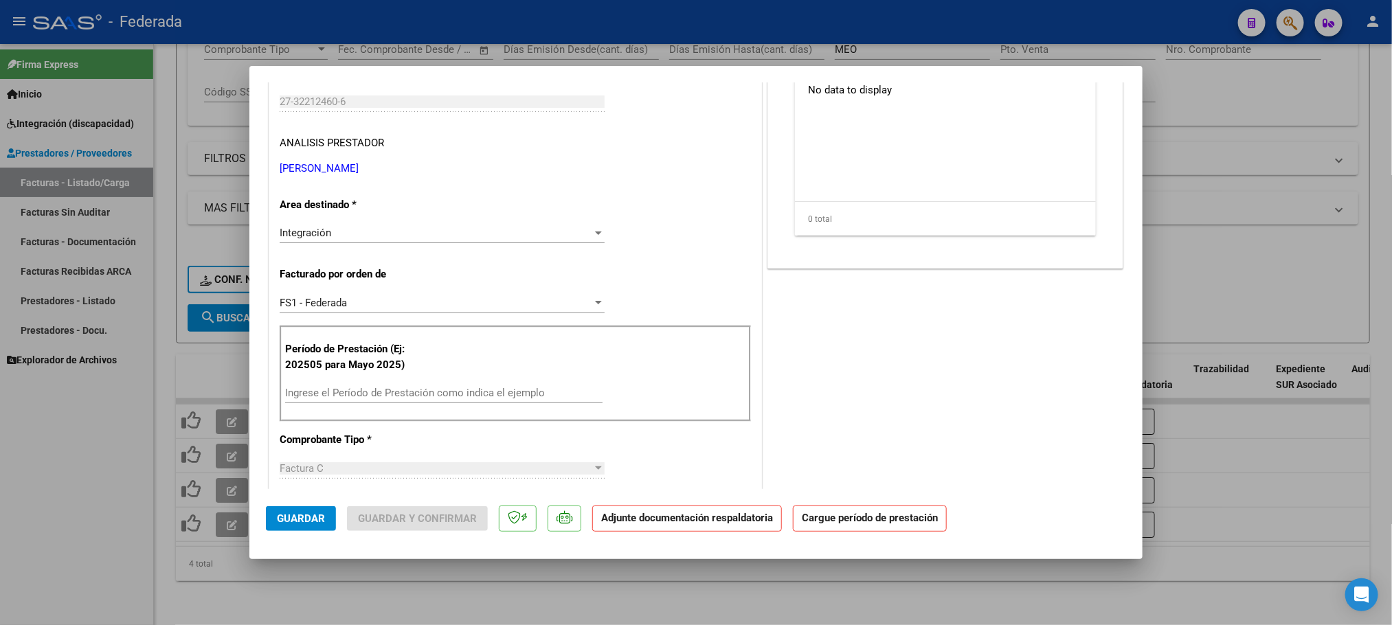
scroll to position [206, 0]
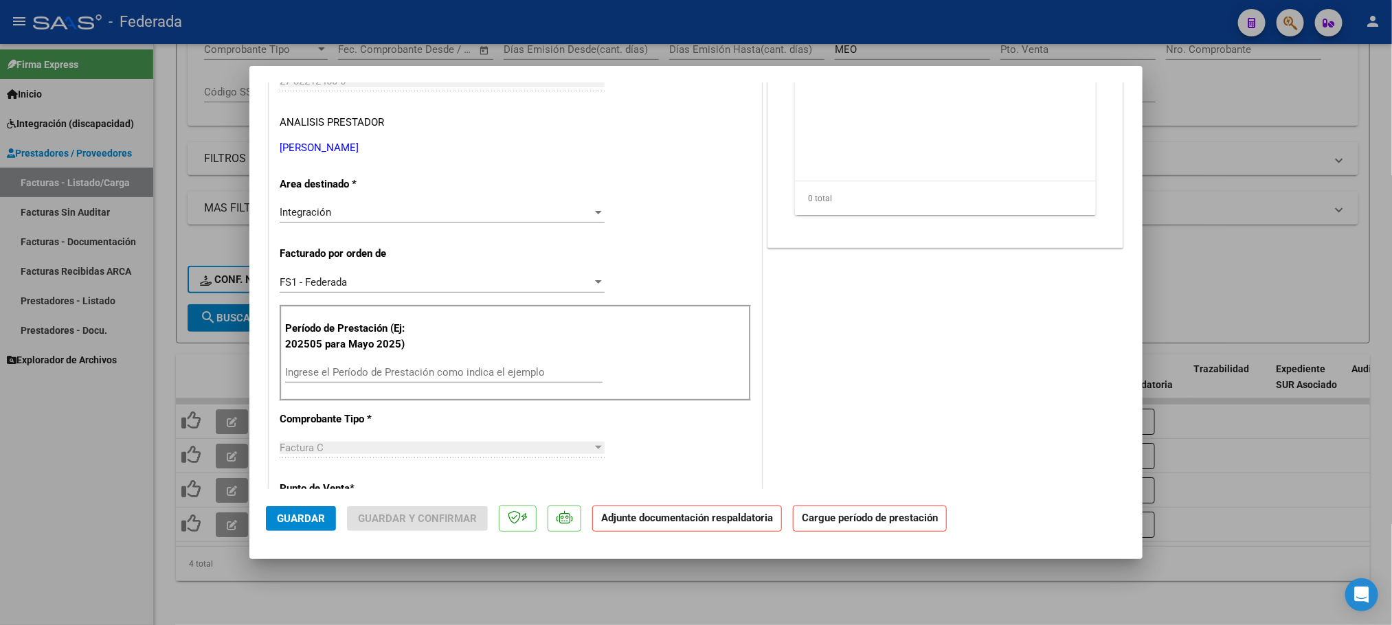
click at [336, 376] on input "Ingrese el Período de Prestación como indica el ejemplo" at bounding box center [443, 372] width 317 height 12
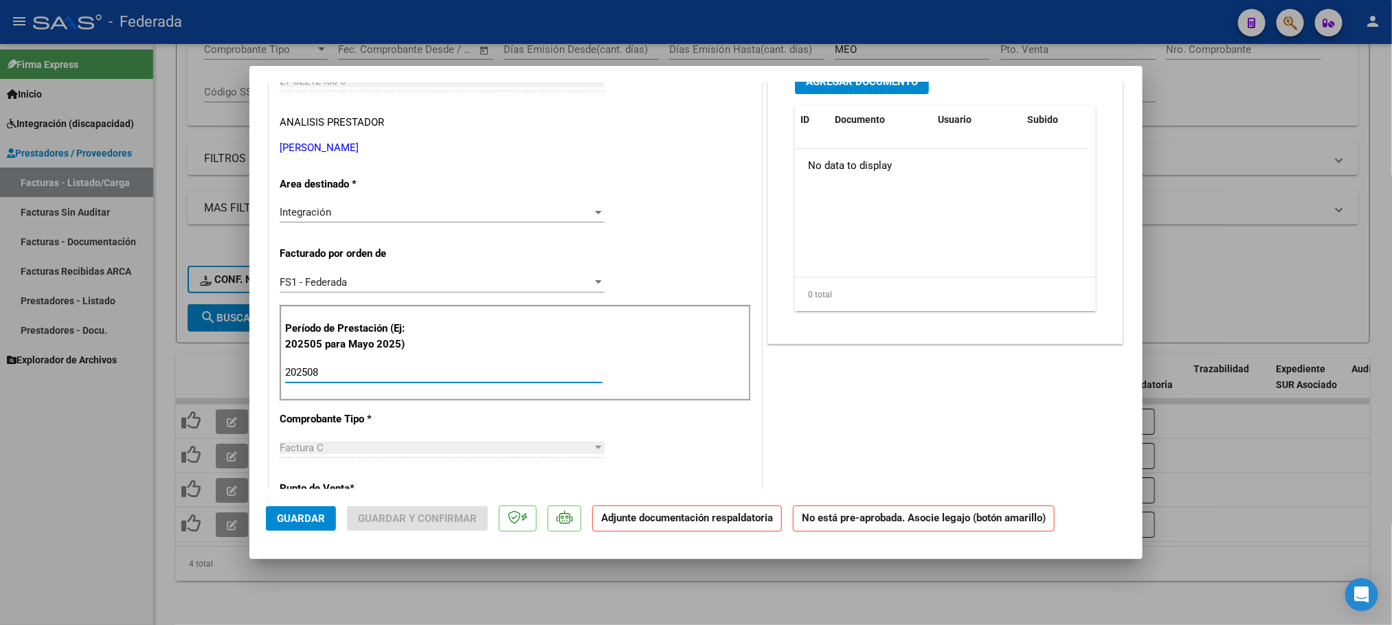
type input "202508"
click at [302, 517] on span "Guardar" at bounding box center [301, 518] width 48 height 12
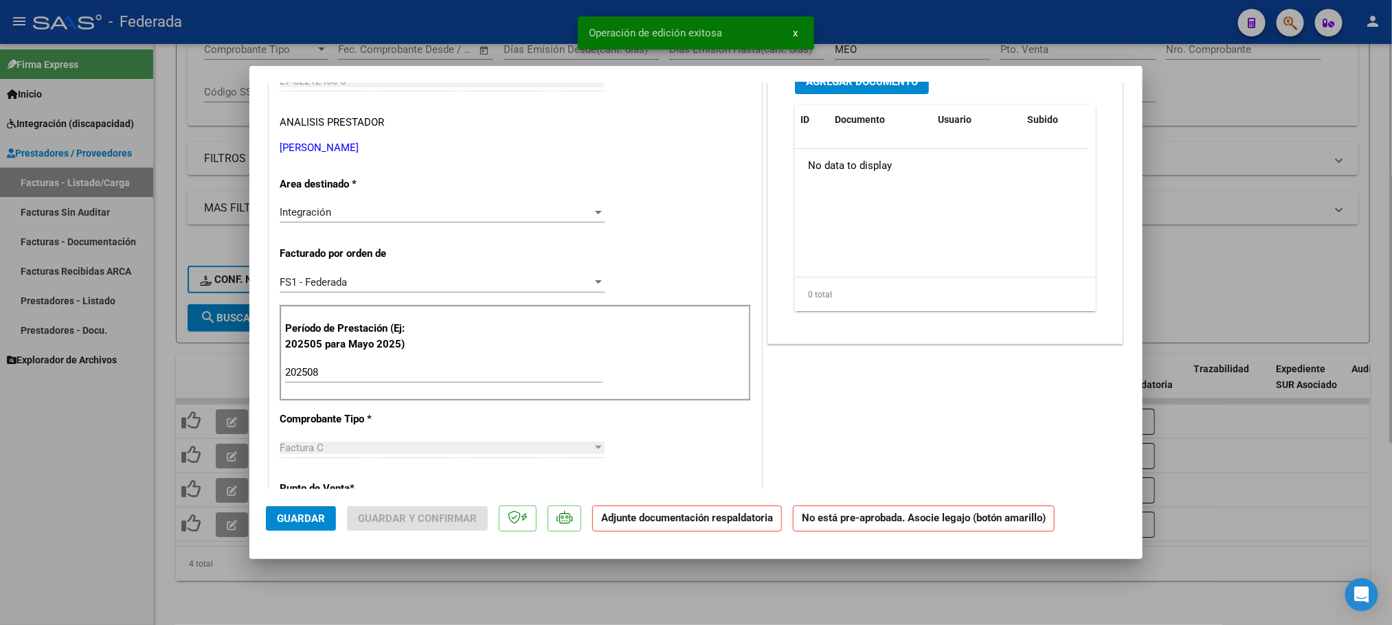
click at [396, 591] on div at bounding box center [696, 312] width 1392 height 625
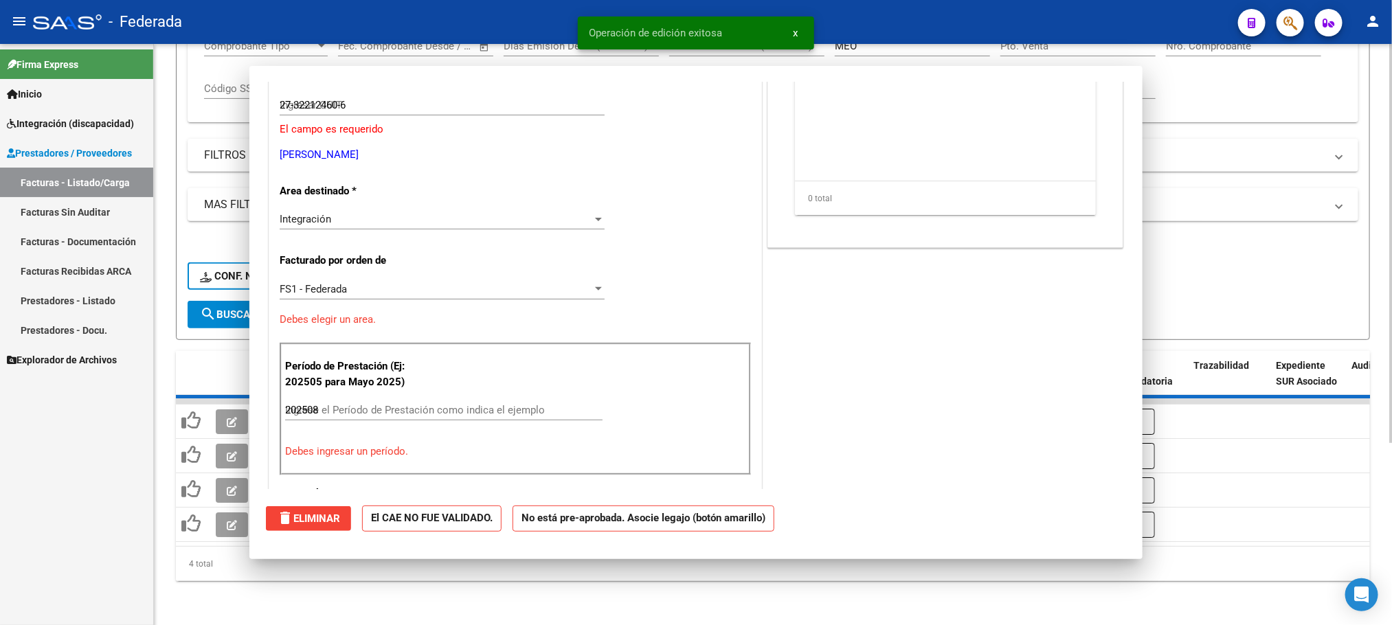
type input "$ 0,00"
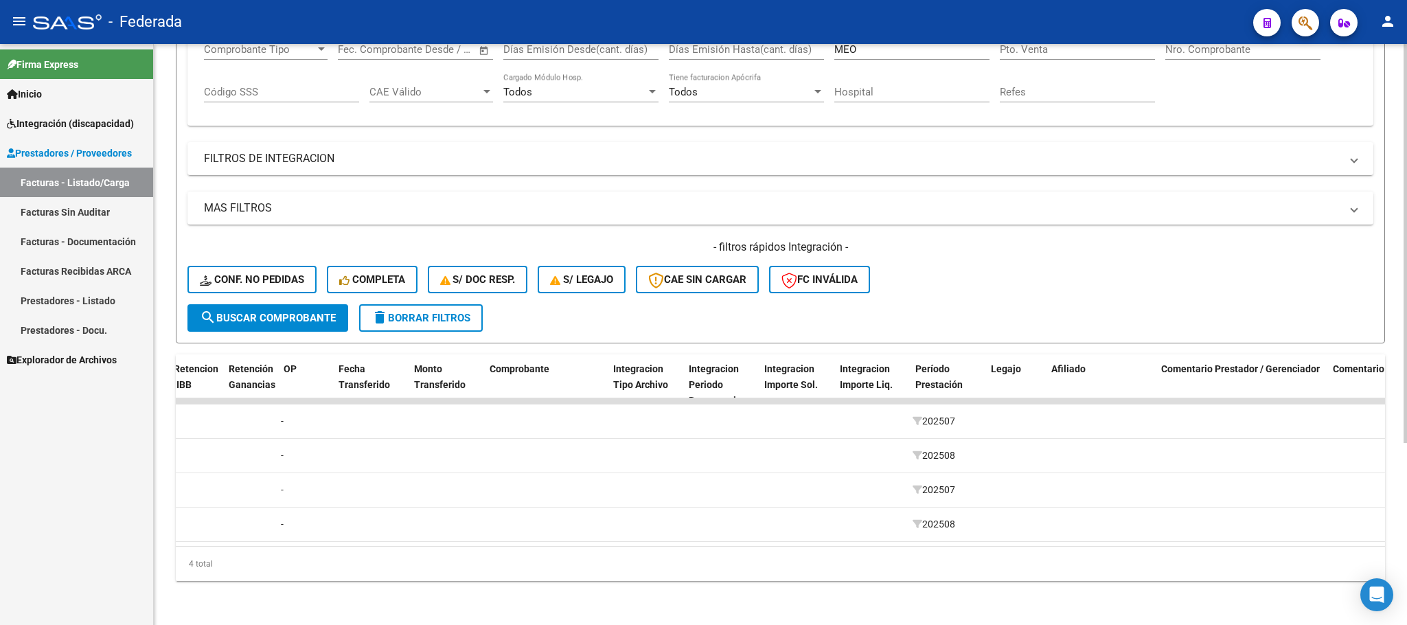
scroll to position [0, 0]
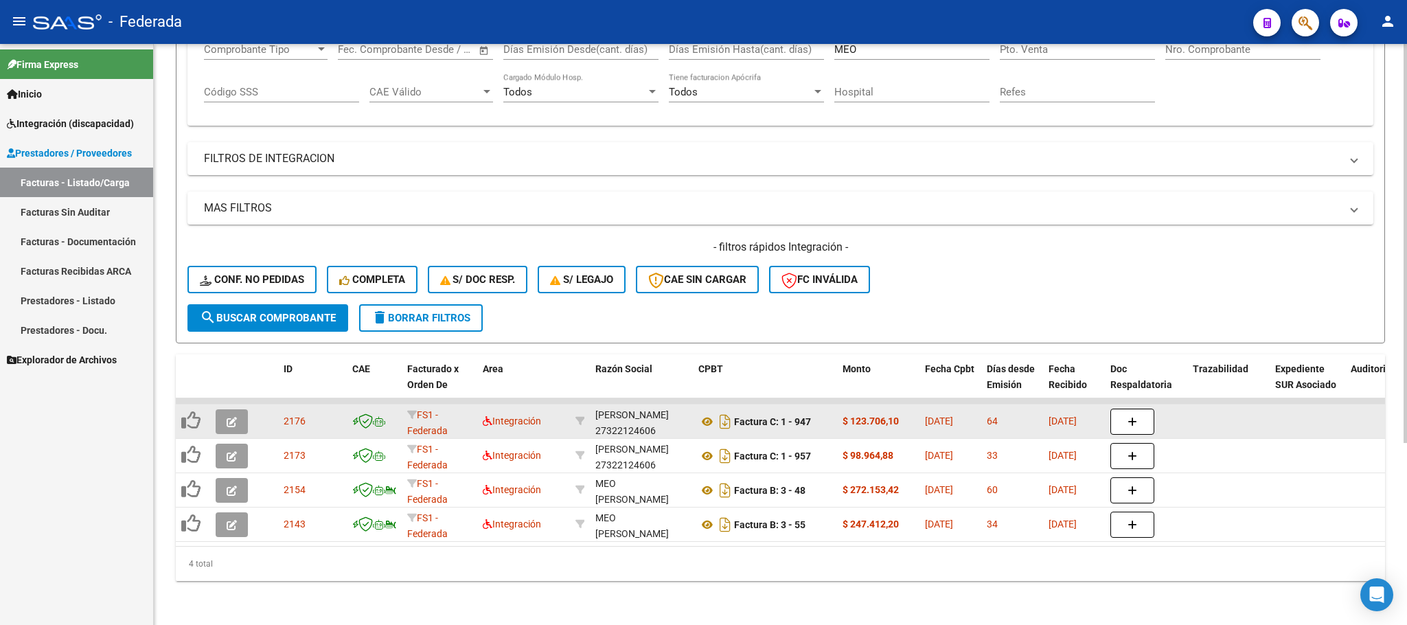
click at [631, 413] on div "MEO [PERSON_NAME] 27322124606" at bounding box center [642, 421] width 92 height 29
copy div "27322124606"
click at [705, 414] on icon at bounding box center [708, 422] width 18 height 16
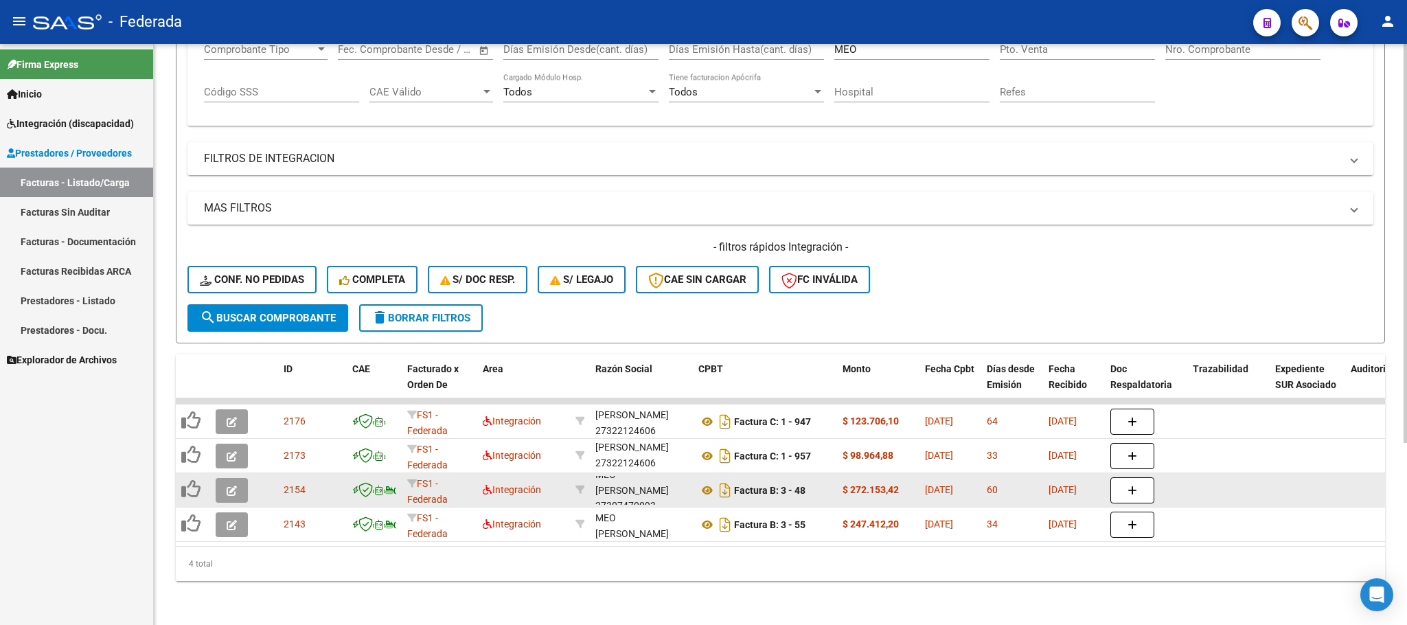
scroll to position [17, 0]
click at [629, 483] on div "MEO [PERSON_NAME] 27307470093" at bounding box center [642, 490] width 92 height 29
copy div "27307470093"
click at [701, 482] on icon at bounding box center [708, 490] width 18 height 16
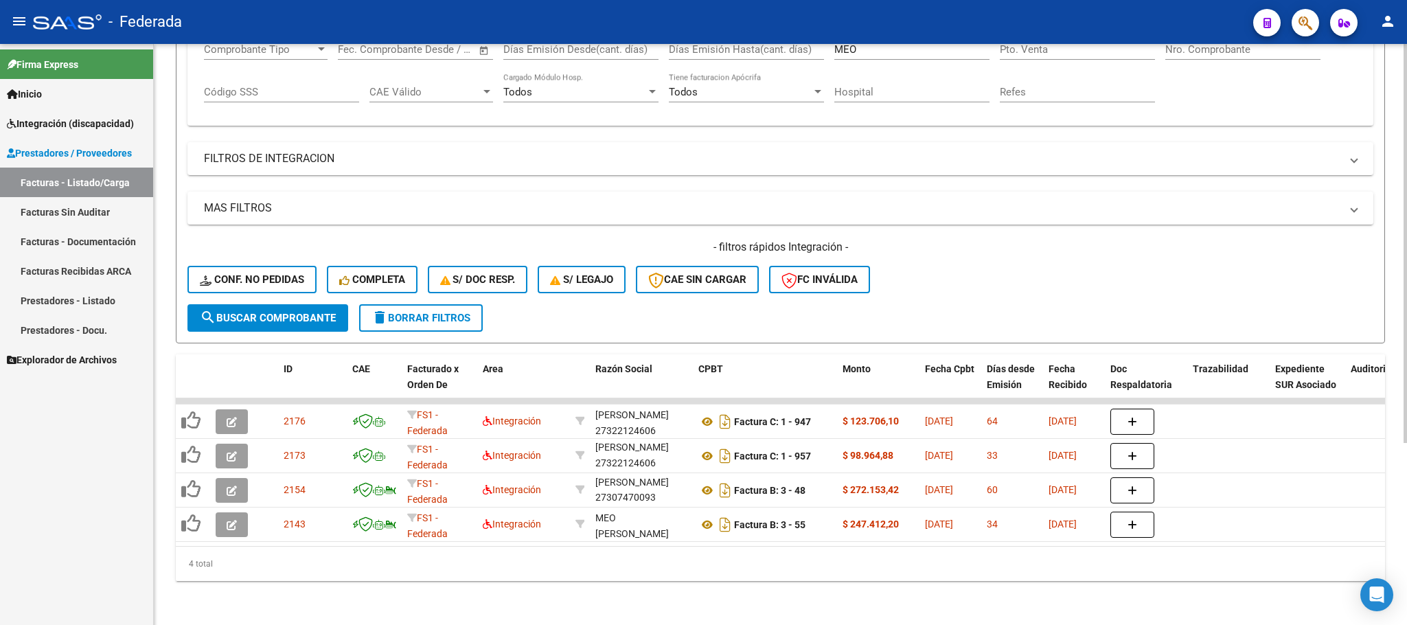
click at [587, 547] on div "4 total" at bounding box center [781, 564] width 1210 height 34
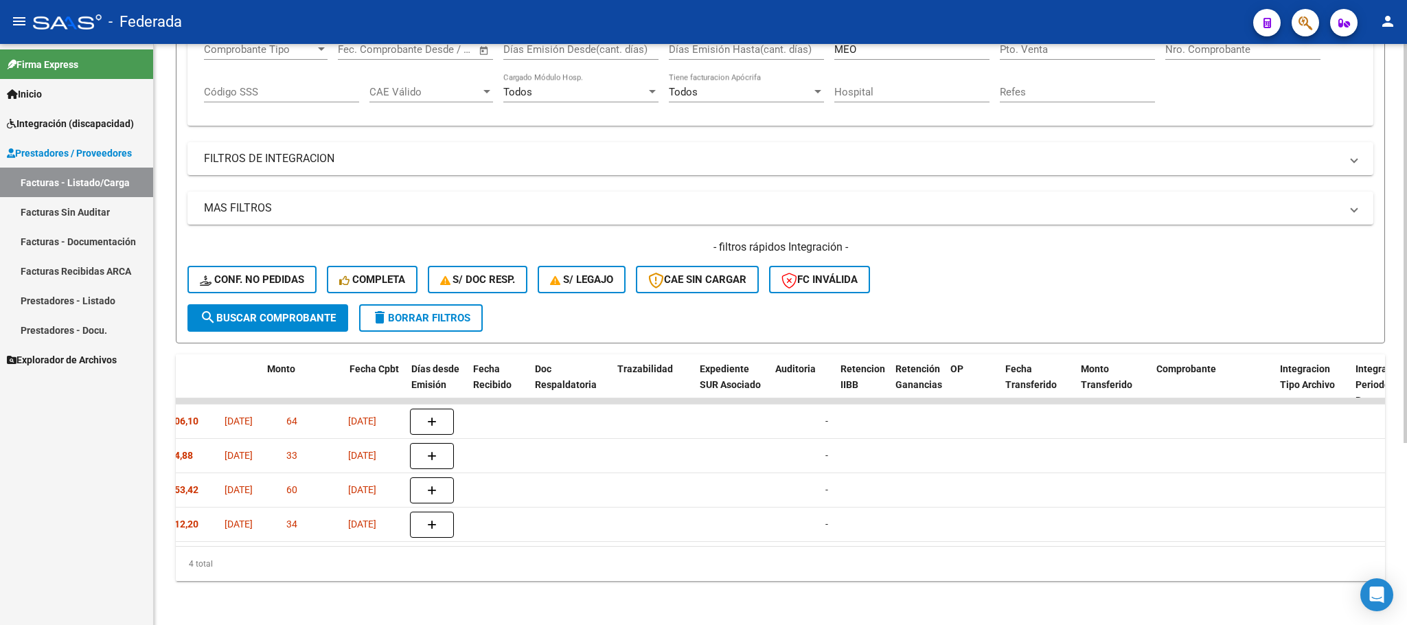
scroll to position [0, 0]
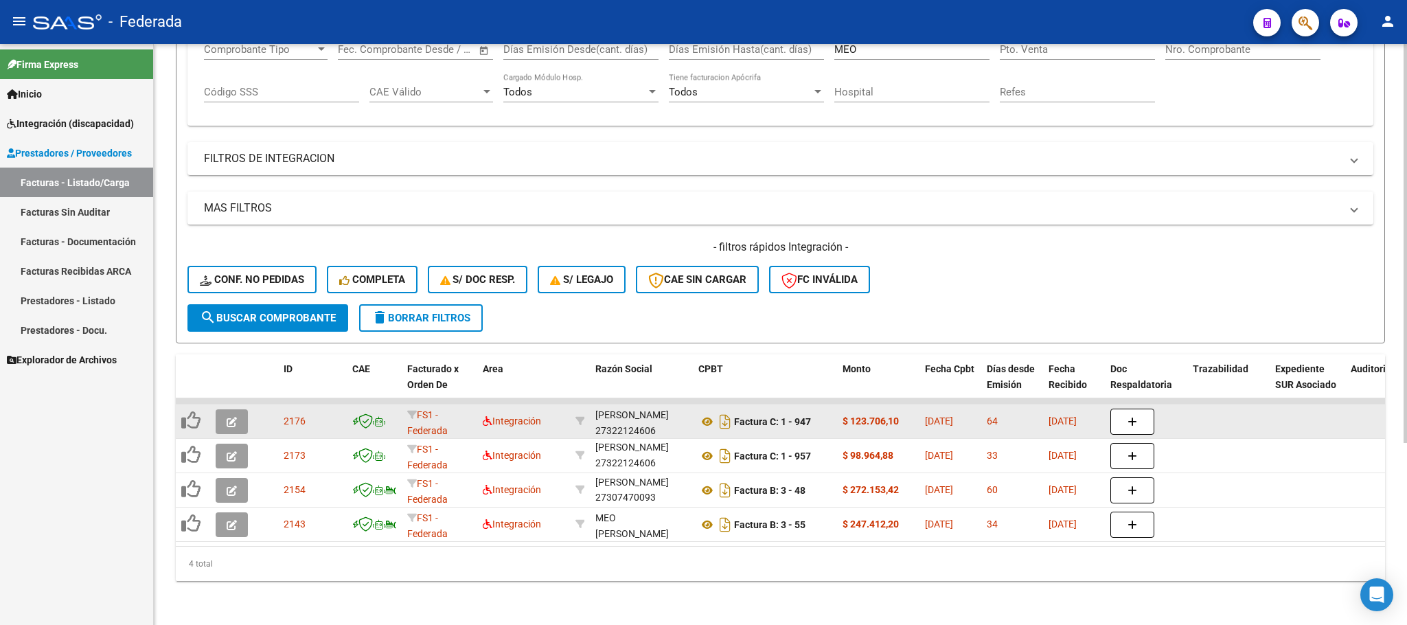
click at [229, 417] on icon "button" at bounding box center [232, 422] width 10 height 10
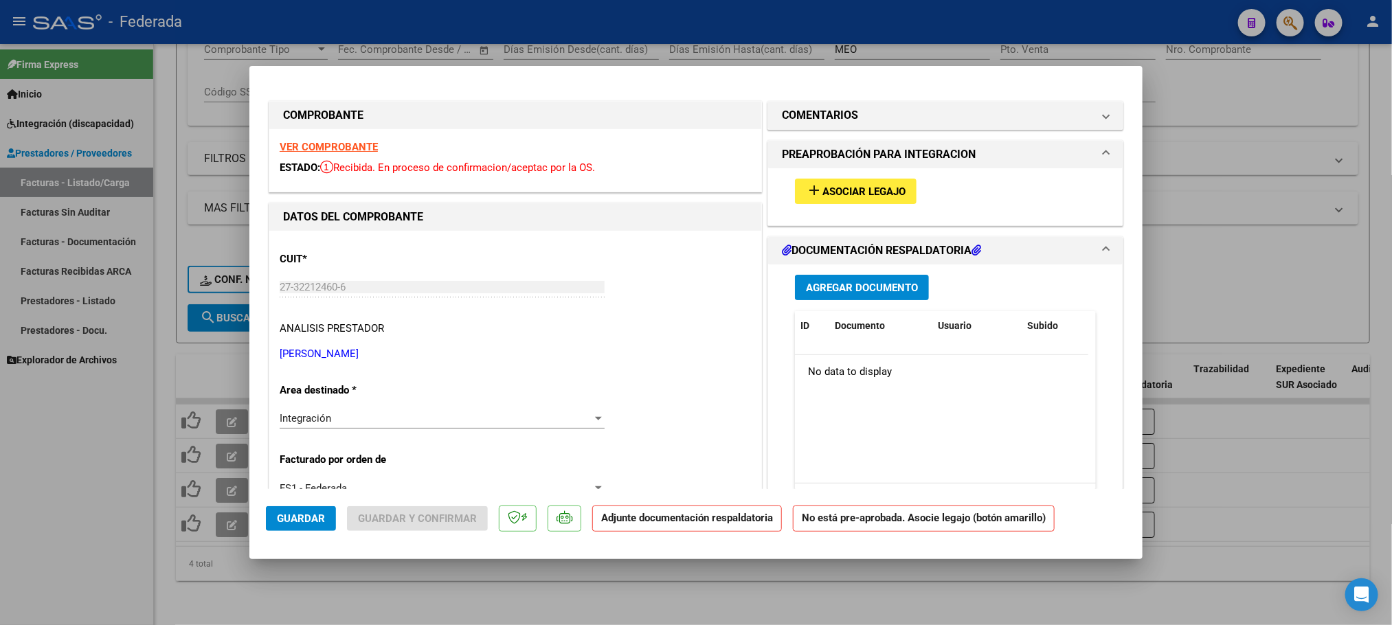
click at [806, 188] on mat-icon "add" at bounding box center [814, 190] width 16 height 16
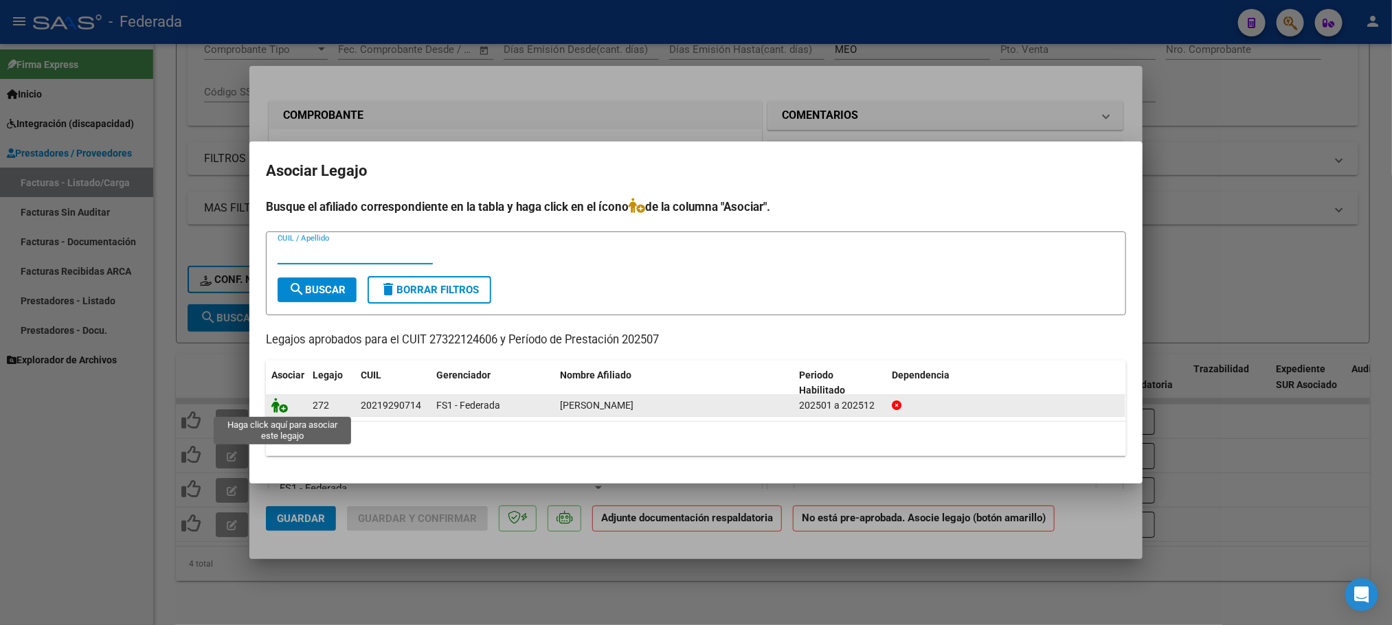
click at [275, 409] on icon at bounding box center [279, 405] width 16 height 15
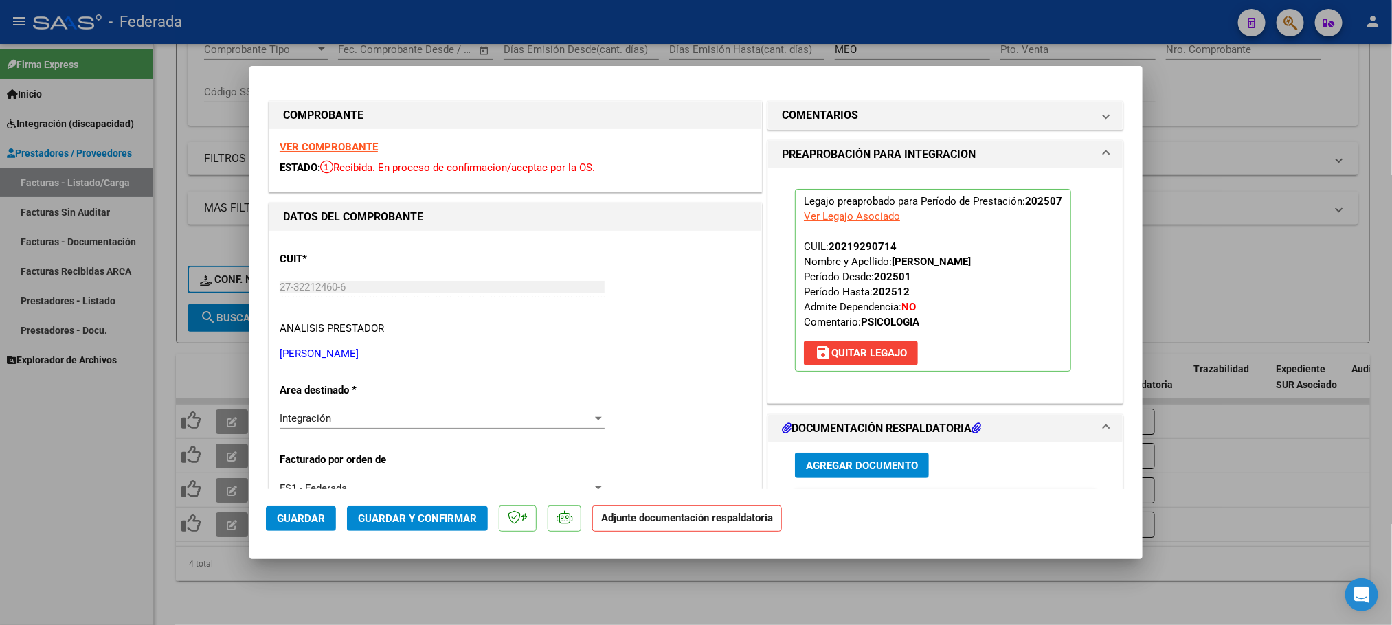
click at [425, 530] on button "Guardar y Confirmar" at bounding box center [417, 518] width 141 height 25
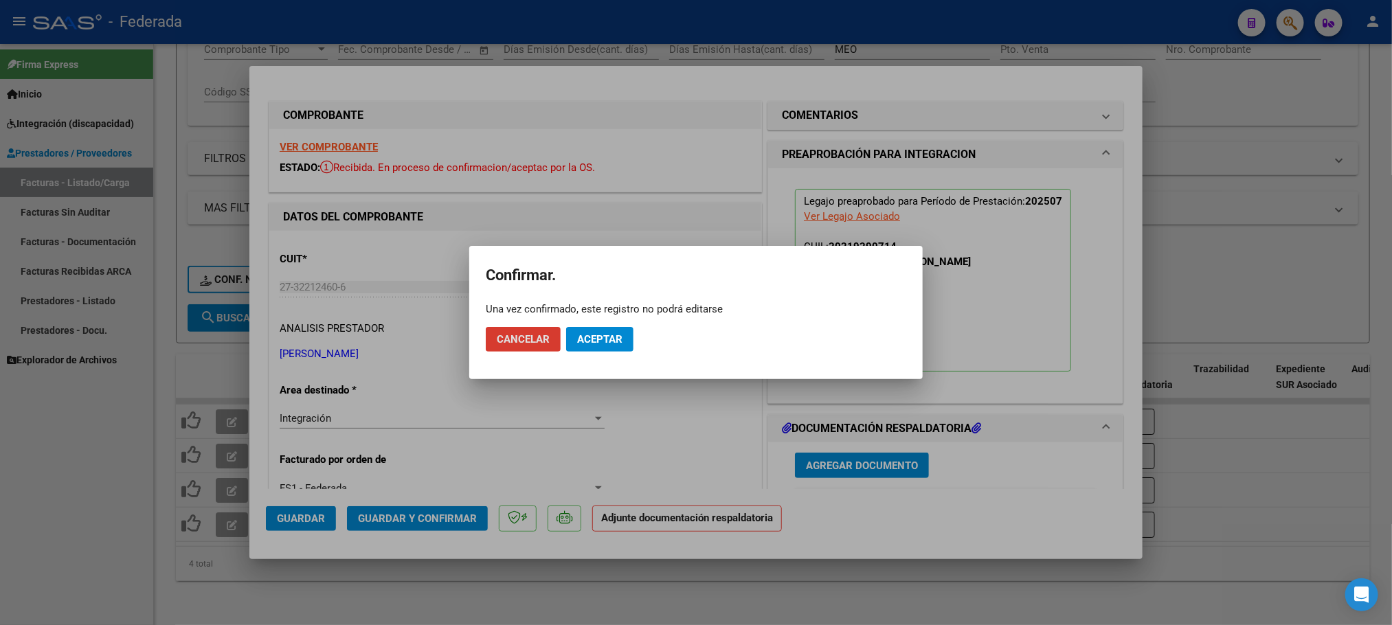
click at [604, 344] on span "Aceptar" at bounding box center [599, 339] width 45 height 12
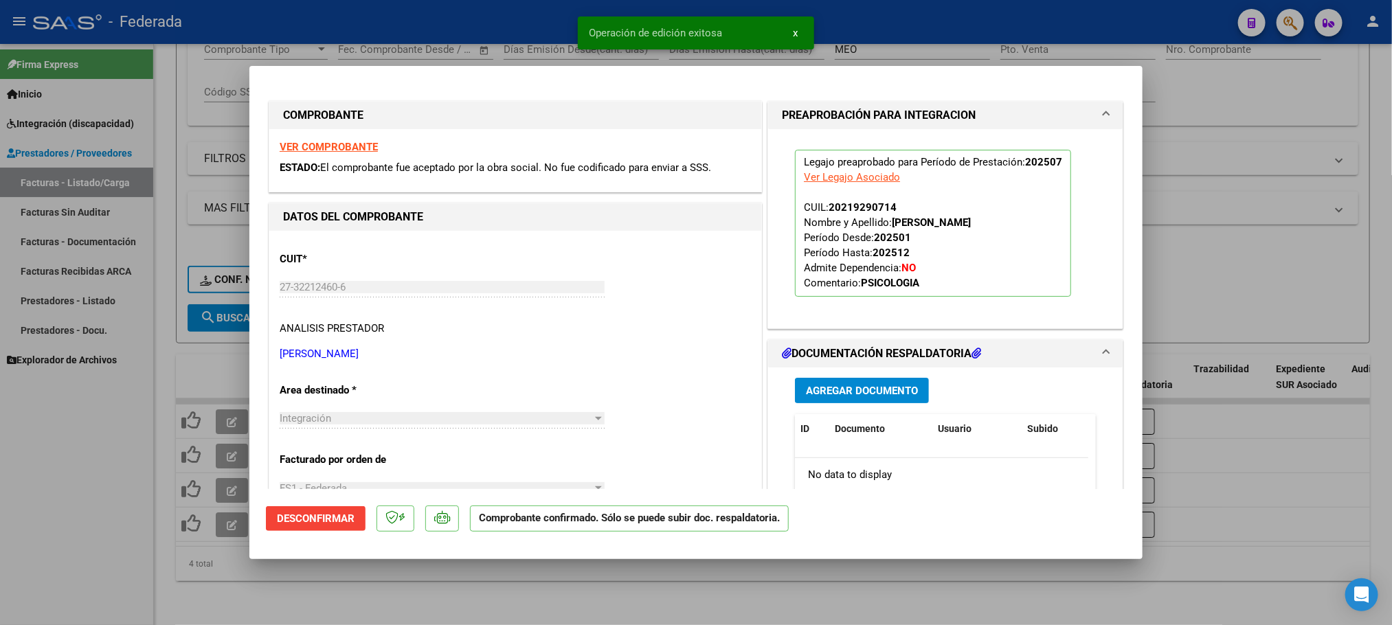
click at [403, 606] on div at bounding box center [696, 312] width 1392 height 625
type input "$ 0,00"
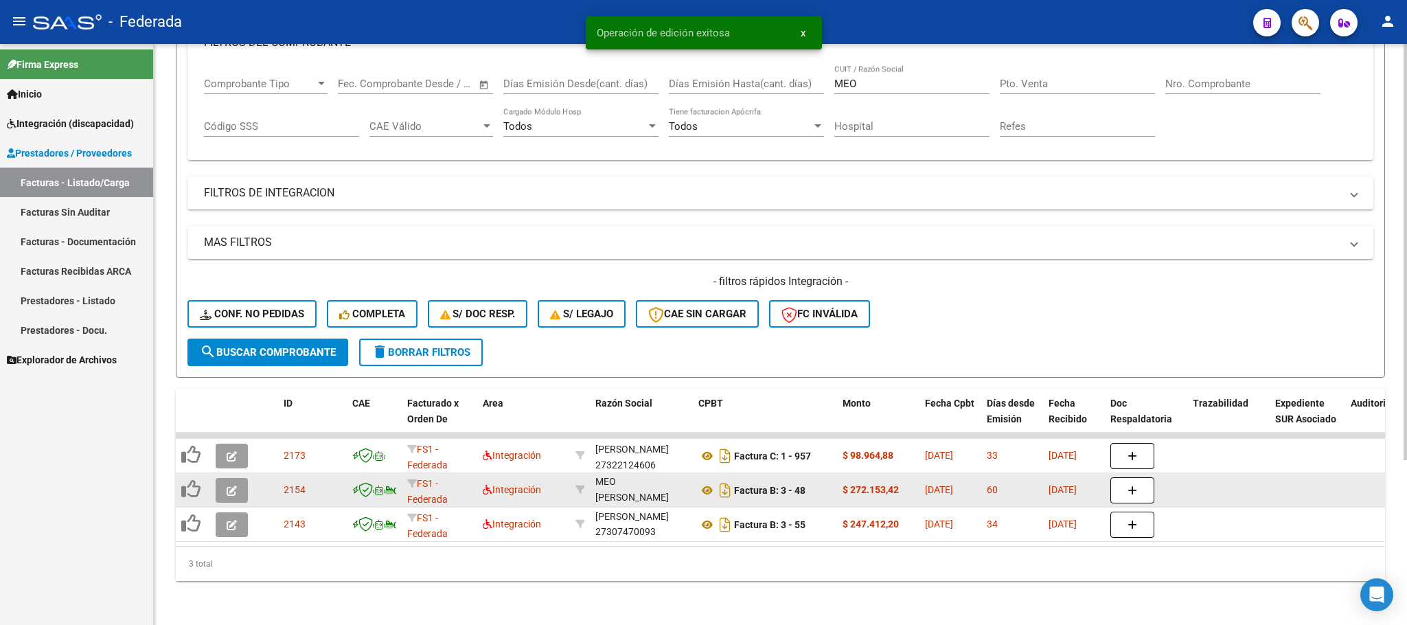
scroll to position [229, 0]
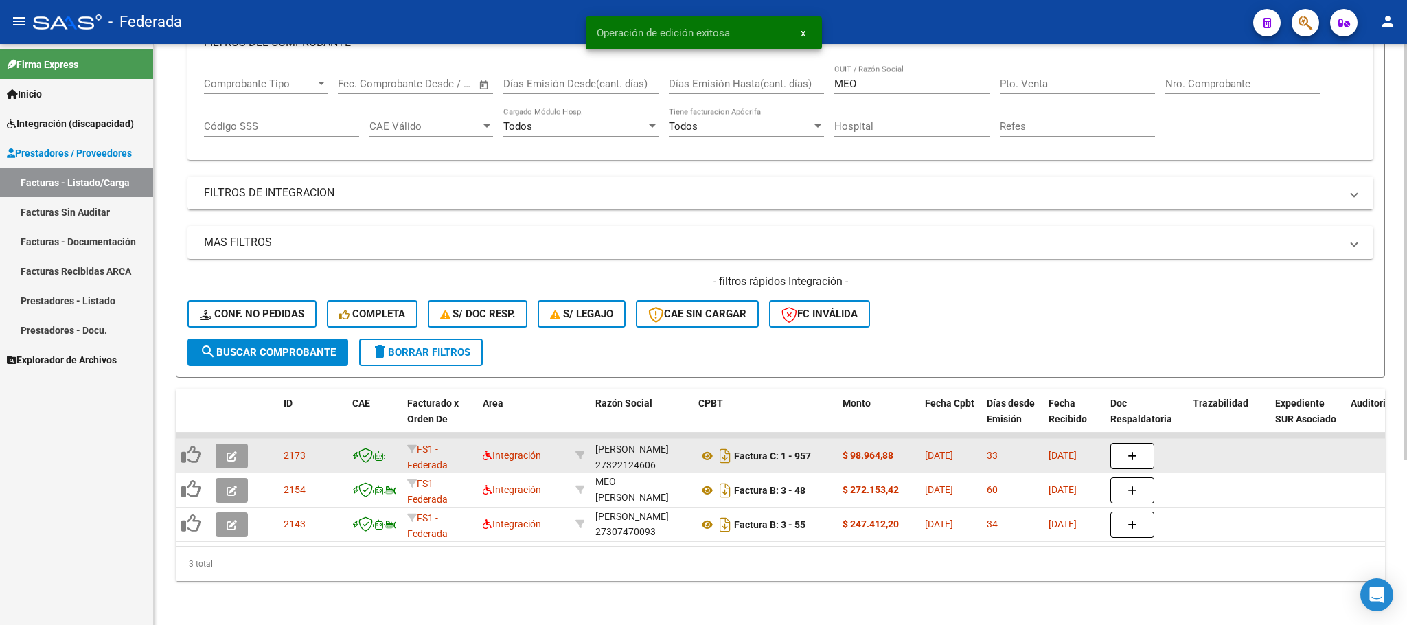
click at [231, 451] on icon "button" at bounding box center [232, 456] width 10 height 10
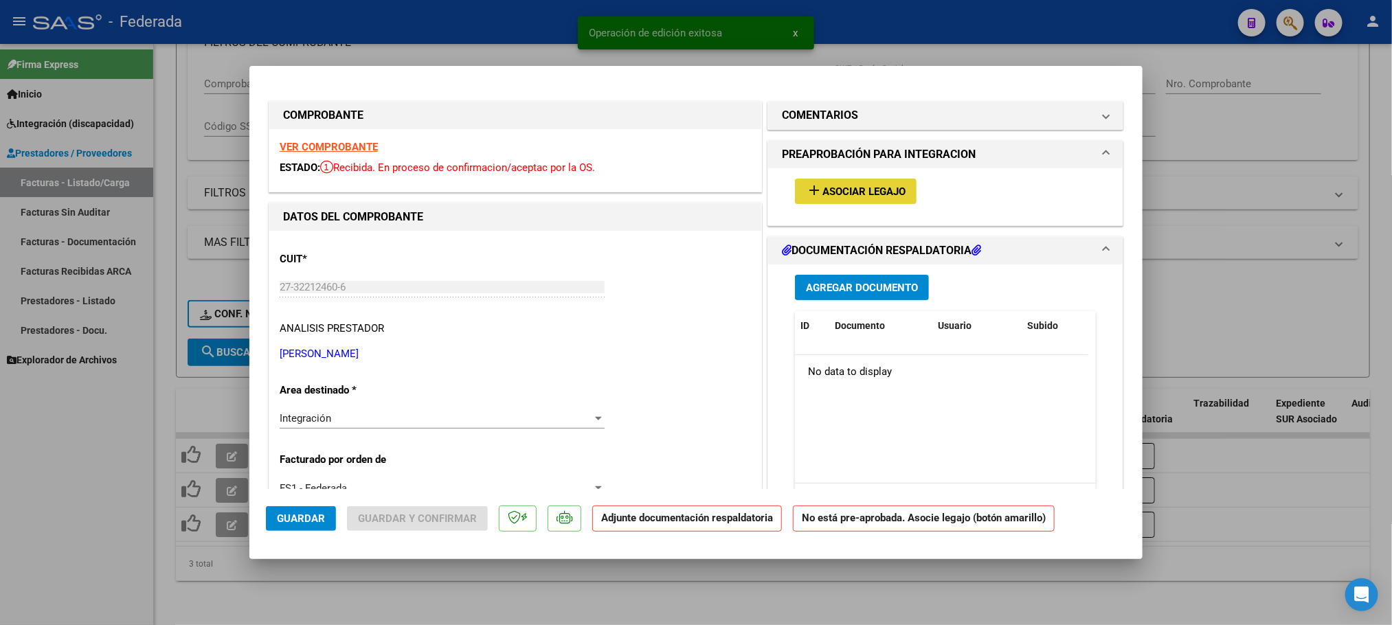
click at [822, 190] on span "Asociar Legajo" at bounding box center [863, 191] width 83 height 12
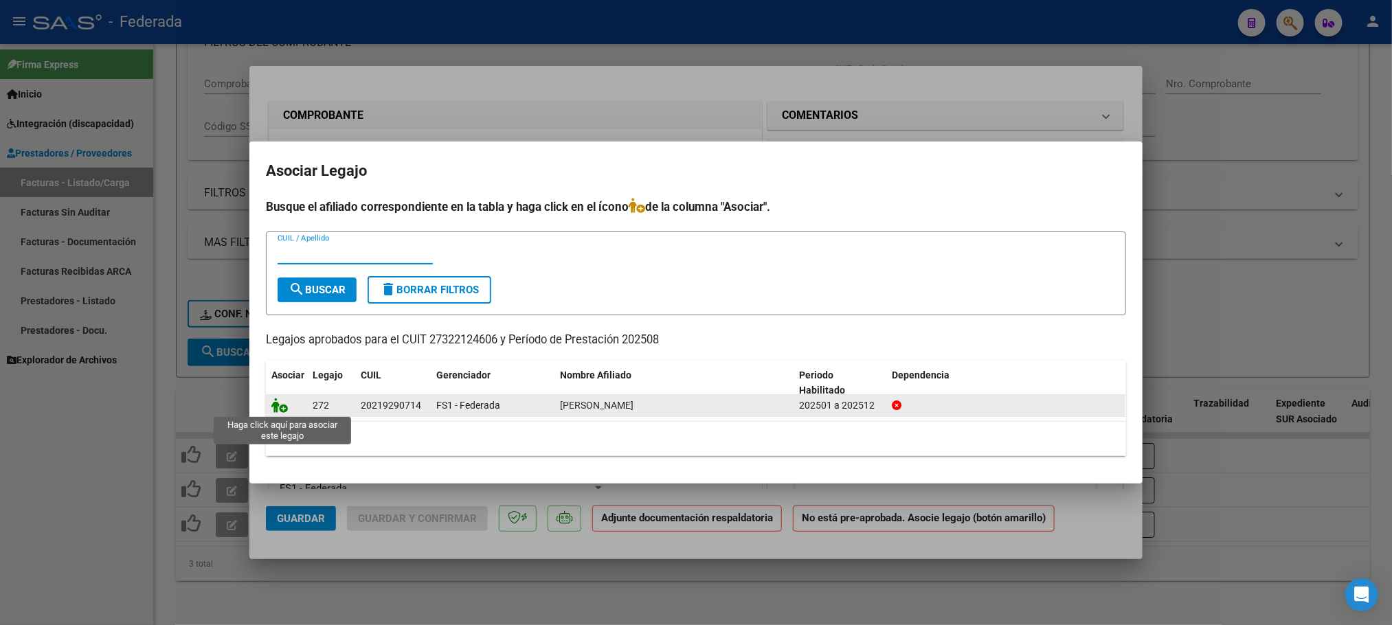
click at [273, 405] on icon at bounding box center [279, 405] width 16 height 15
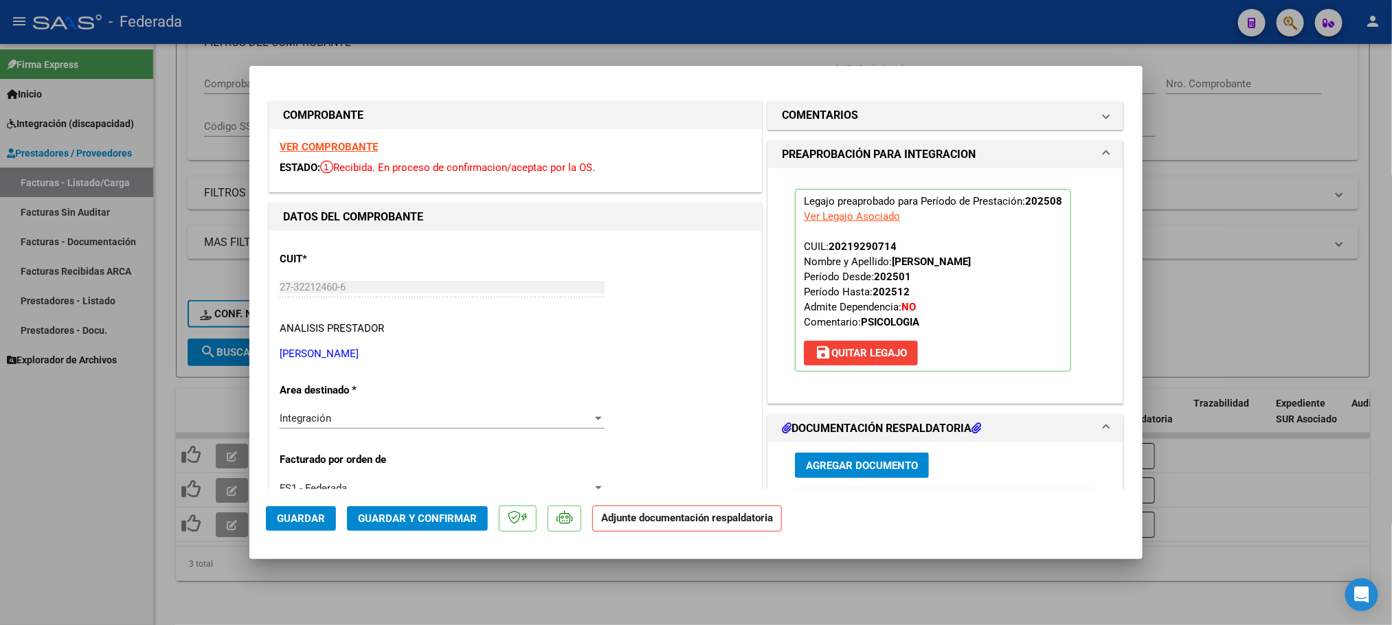
click at [431, 523] on span "Guardar y Confirmar" at bounding box center [417, 518] width 119 height 12
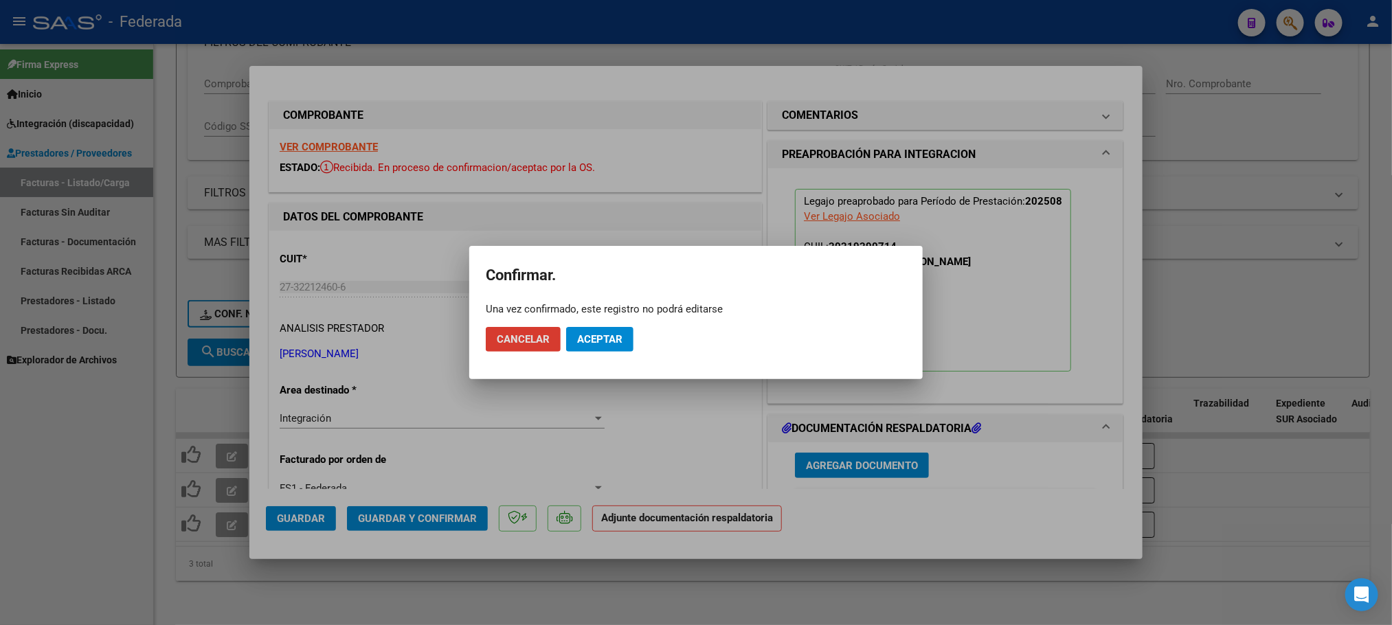
click at [616, 330] on button "Aceptar" at bounding box center [599, 339] width 67 height 25
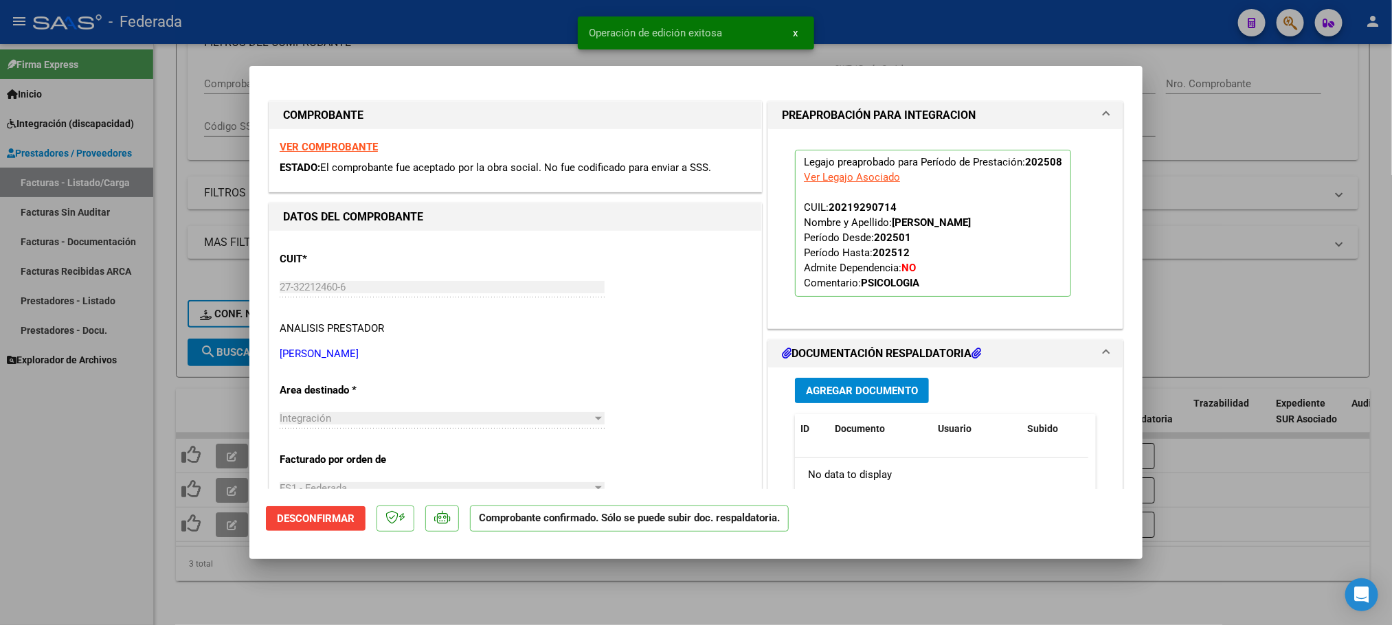
click at [429, 576] on div at bounding box center [696, 312] width 1392 height 625
type input "$ 0,00"
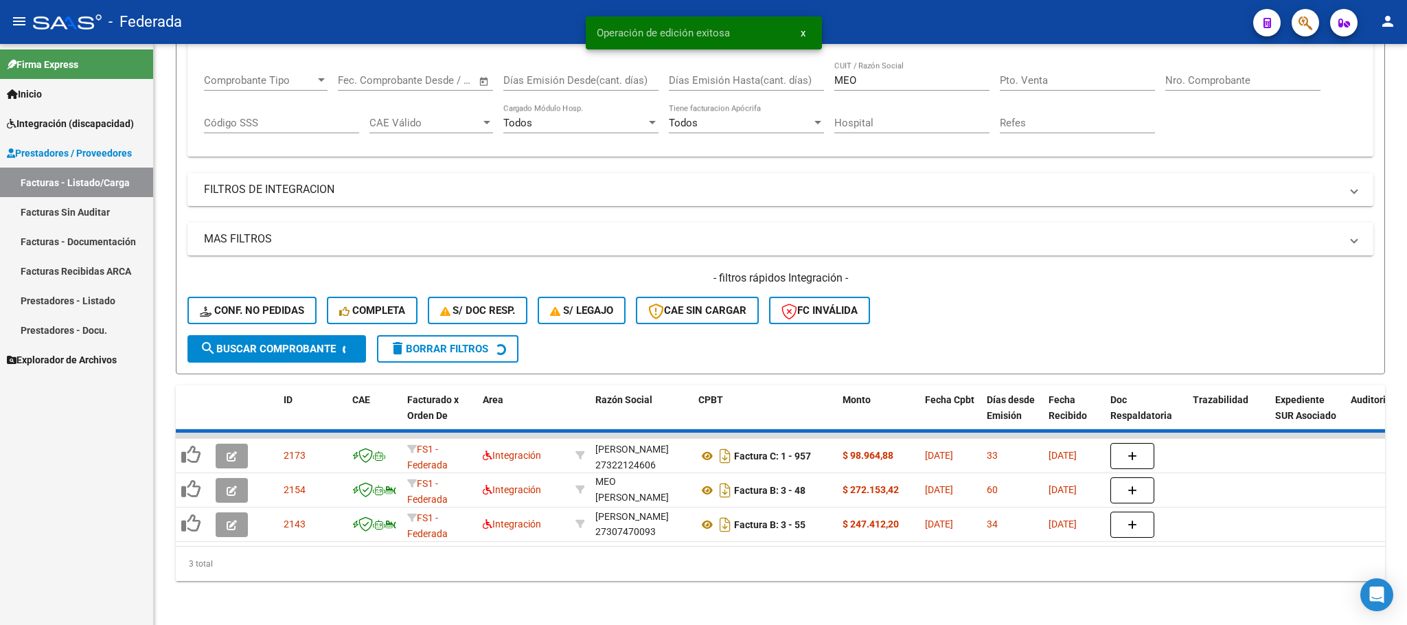
scroll to position [196, 0]
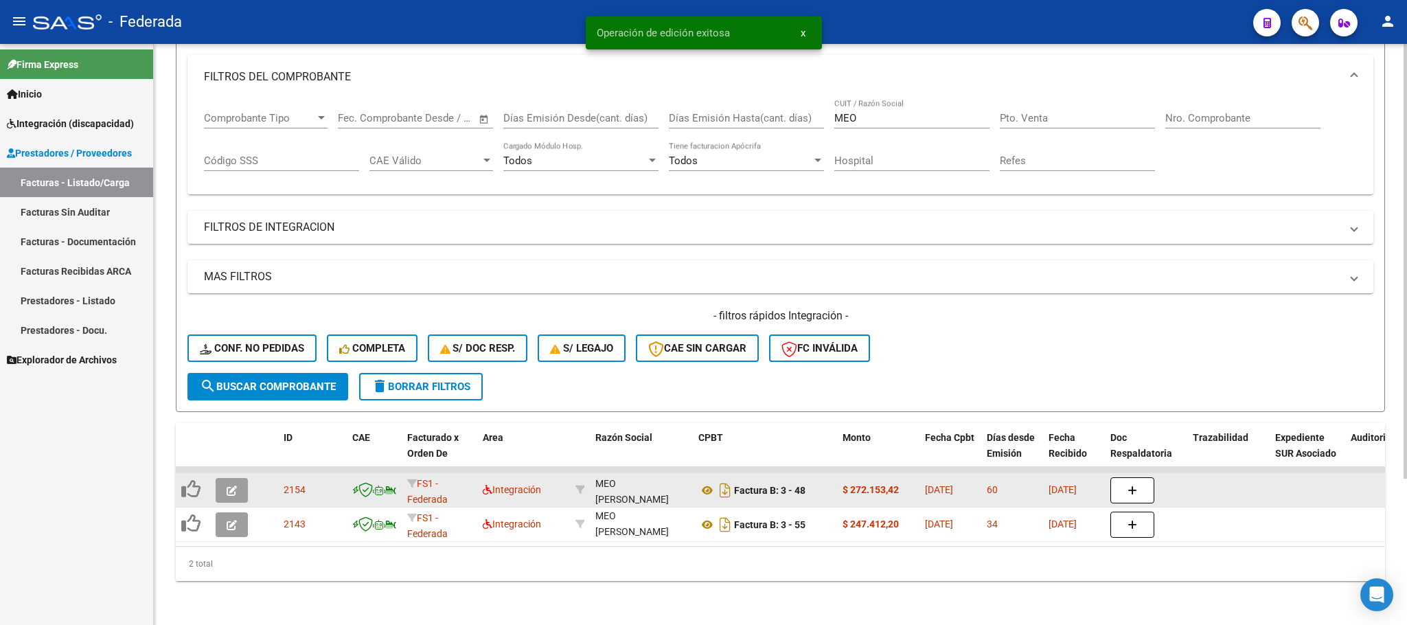
click at [235, 486] on icon "button" at bounding box center [232, 491] width 10 height 10
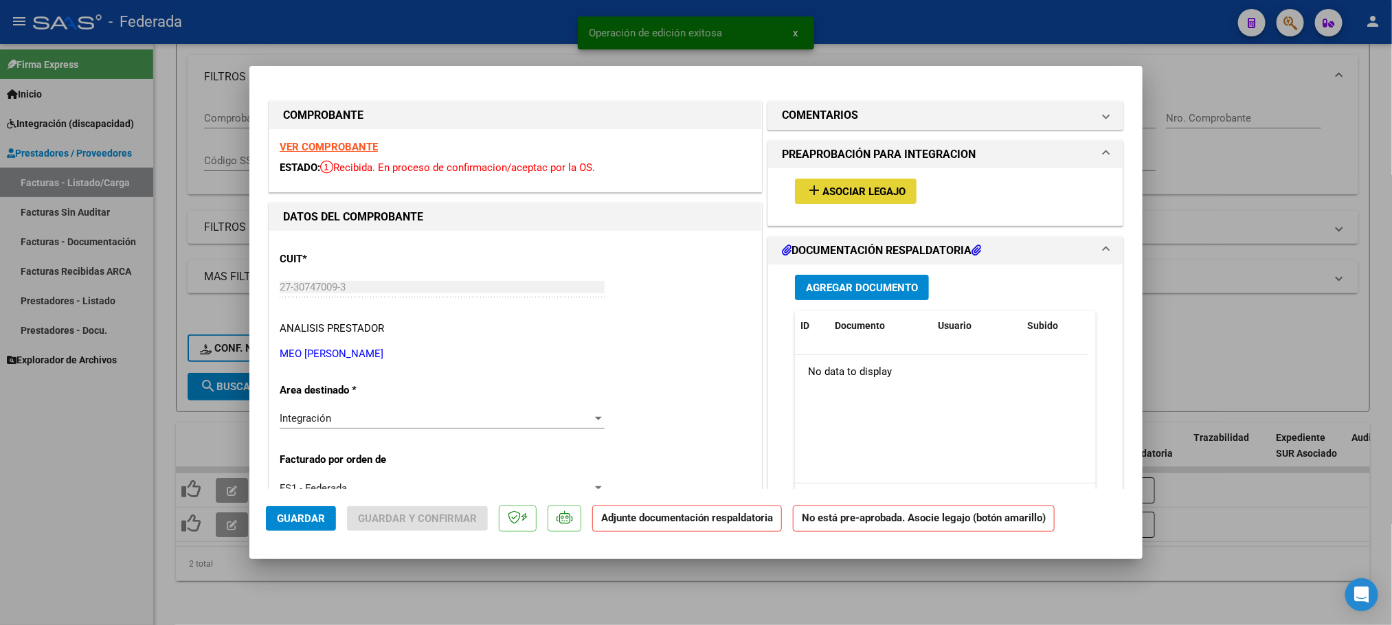
click at [831, 181] on button "add Asociar Legajo" at bounding box center [856, 191] width 122 height 25
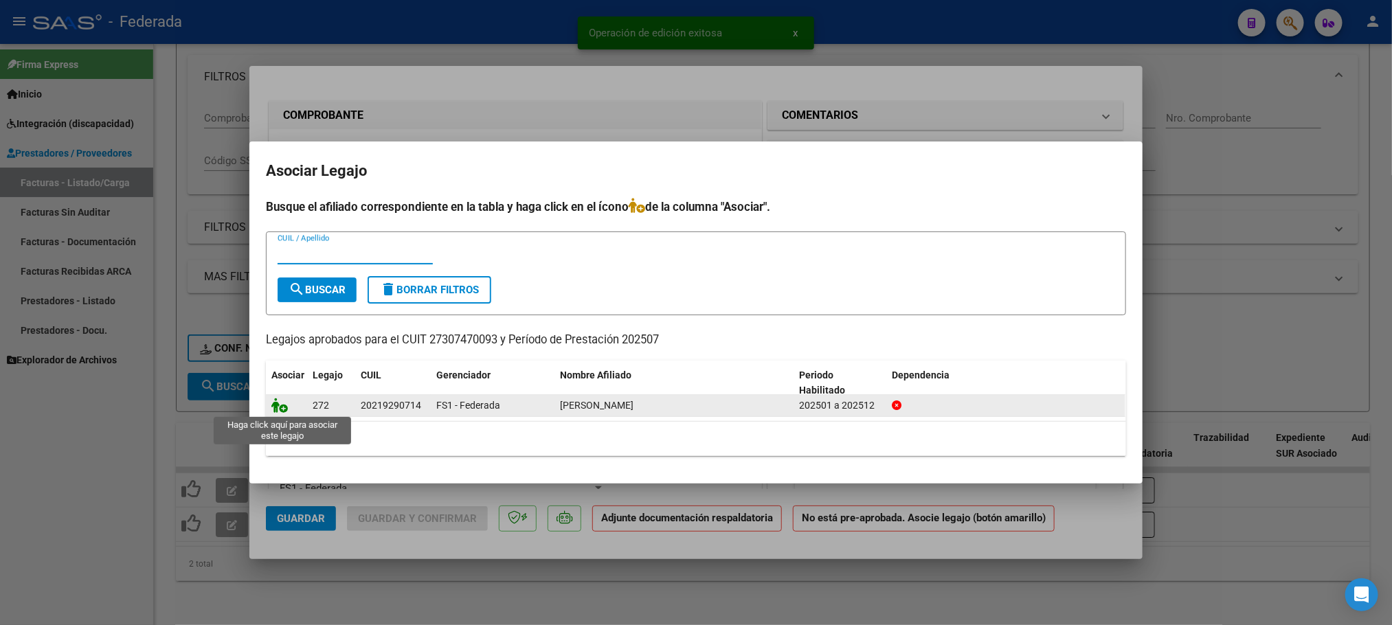
click at [278, 411] on icon at bounding box center [279, 405] width 16 height 15
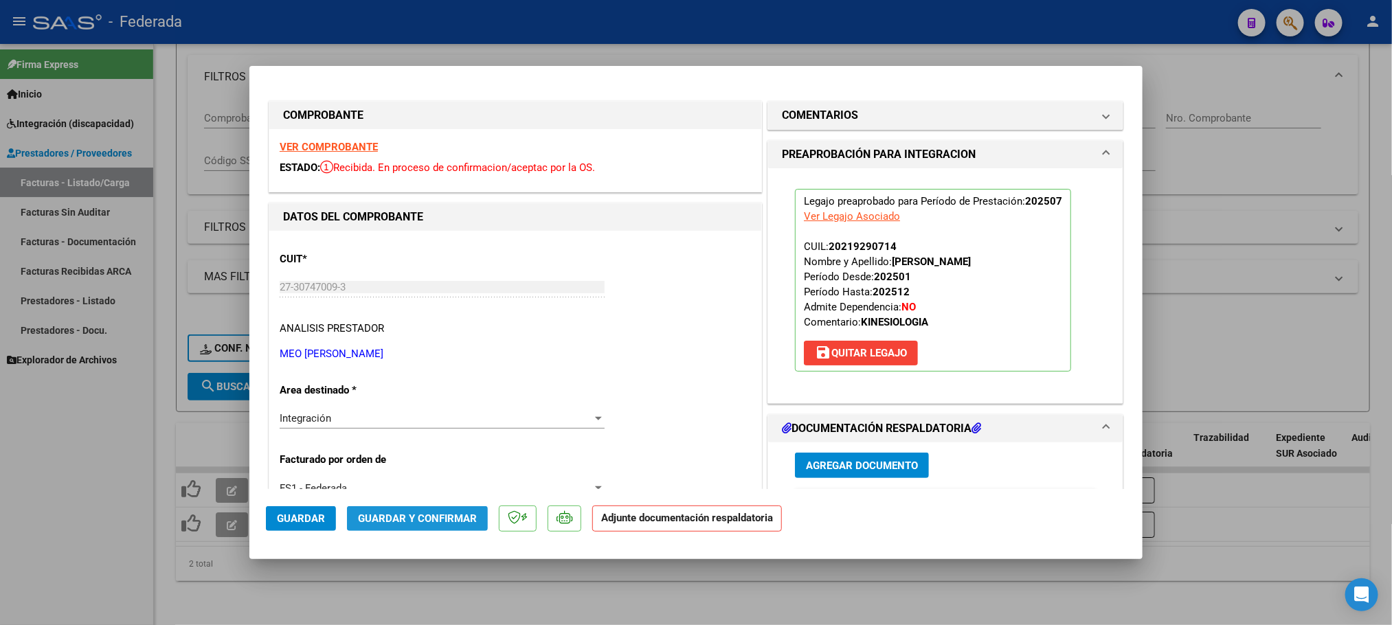
click at [427, 517] on span "Guardar y Confirmar" at bounding box center [417, 518] width 119 height 12
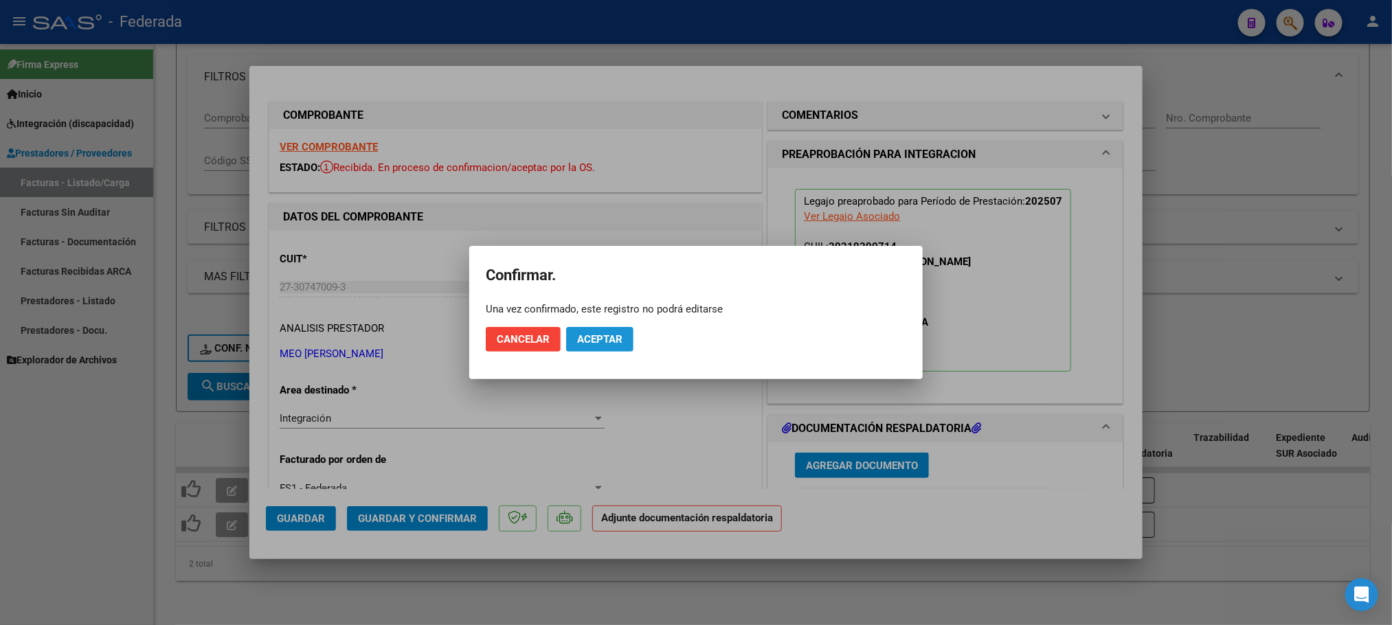
click at [598, 339] on span "Aceptar" at bounding box center [599, 339] width 45 height 12
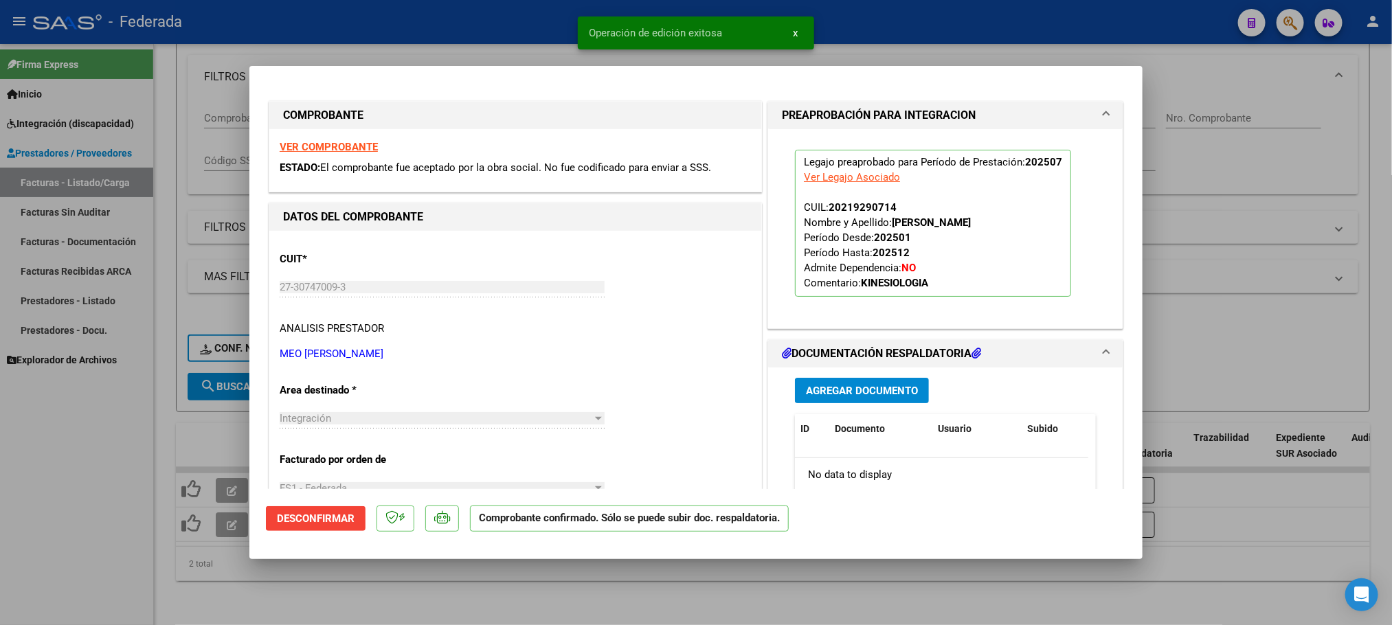
click at [503, 579] on div at bounding box center [696, 312] width 1392 height 625
type input "$ 0,00"
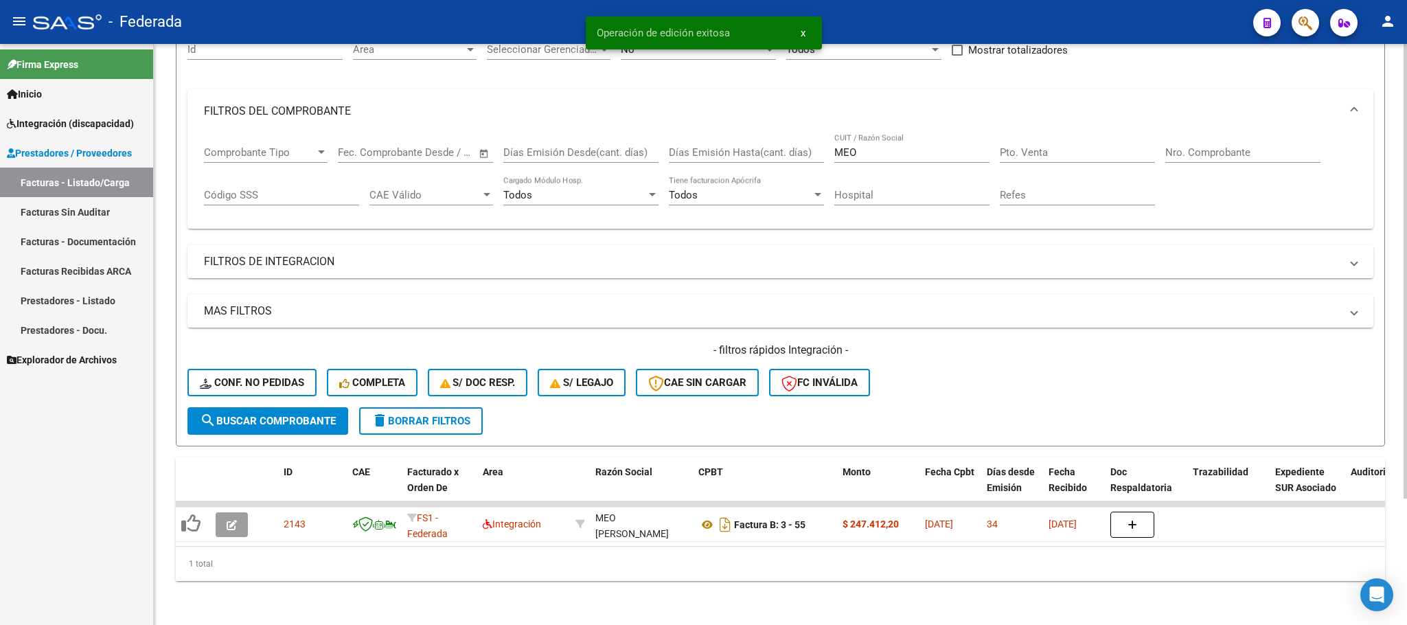
scroll to position [161, 0]
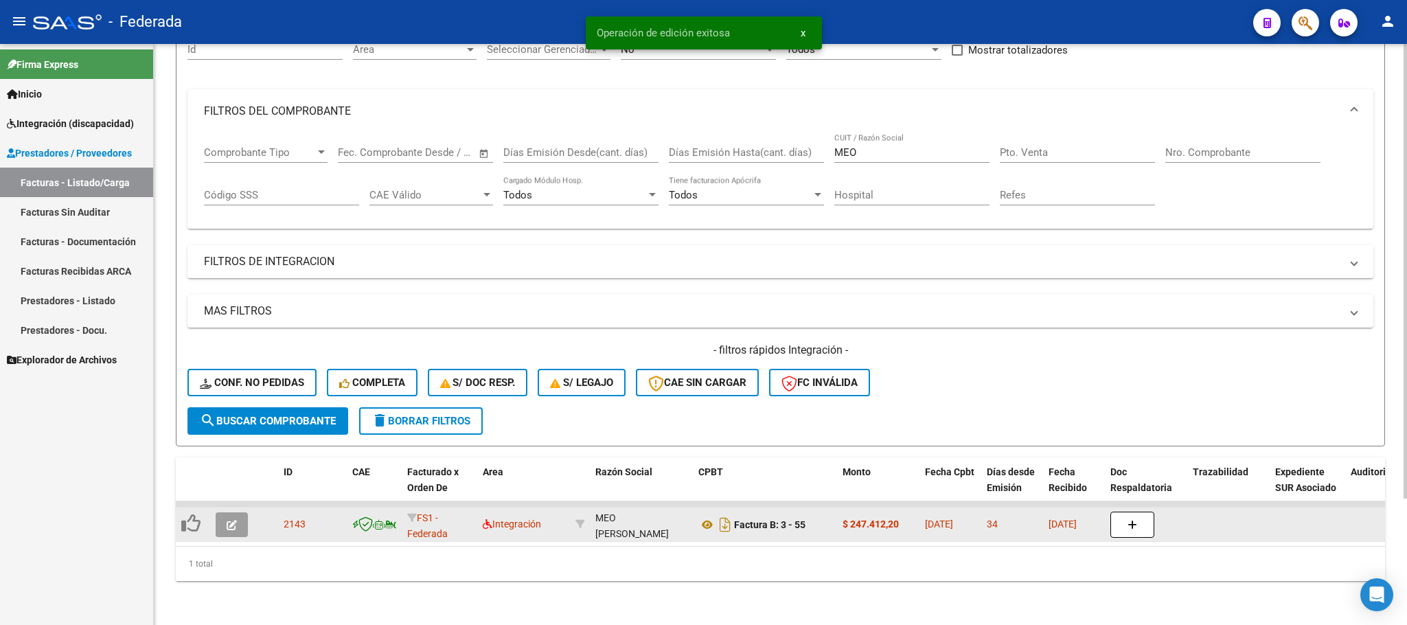
click at [234, 520] on icon "button" at bounding box center [232, 525] width 10 height 10
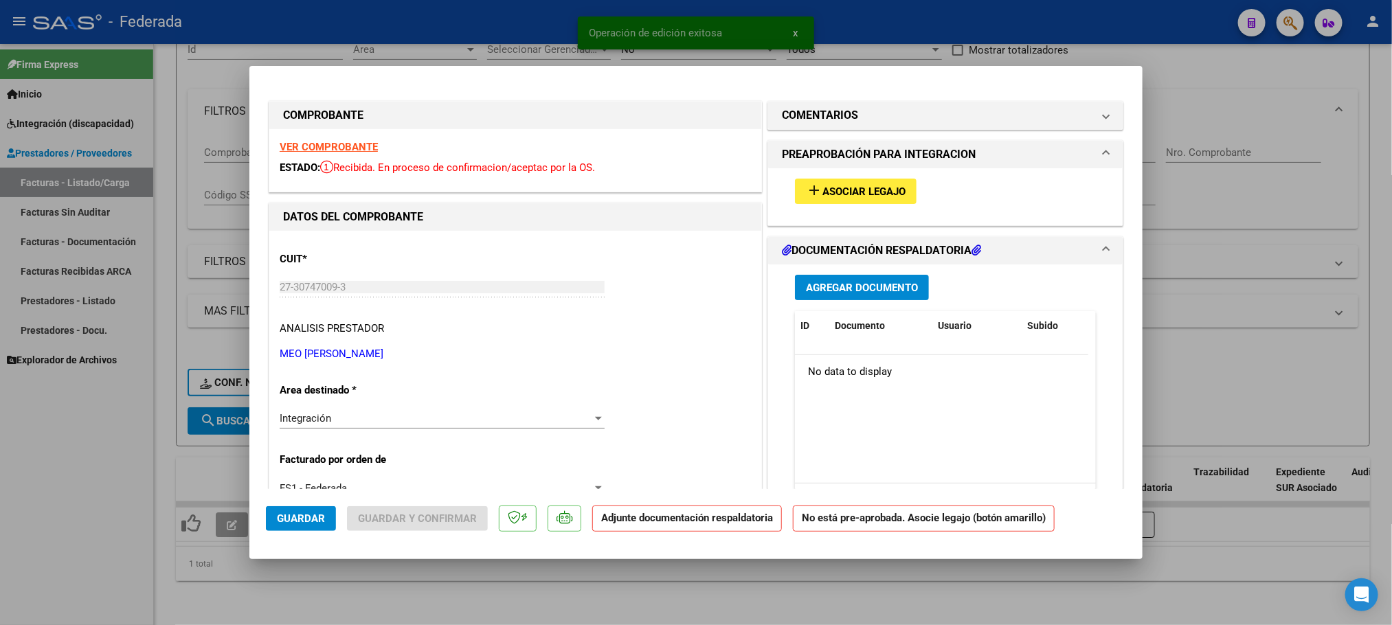
click at [810, 194] on mat-icon "add" at bounding box center [814, 190] width 16 height 16
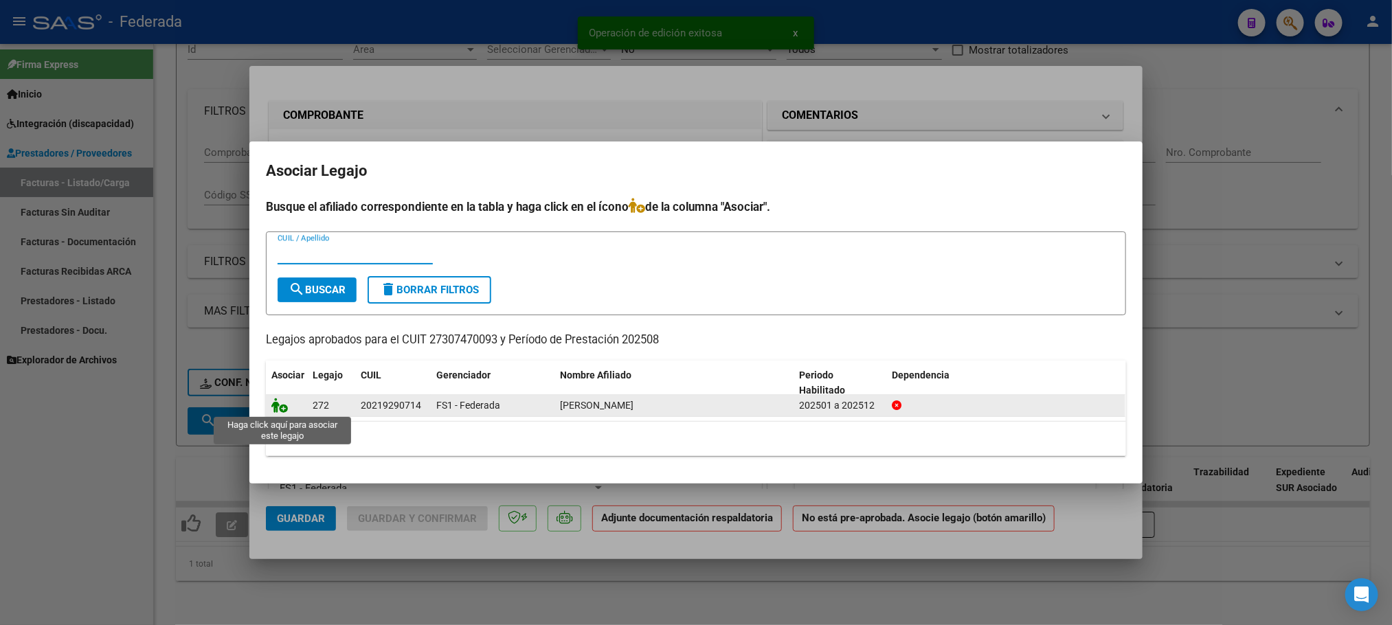
click at [278, 408] on icon at bounding box center [279, 405] width 16 height 15
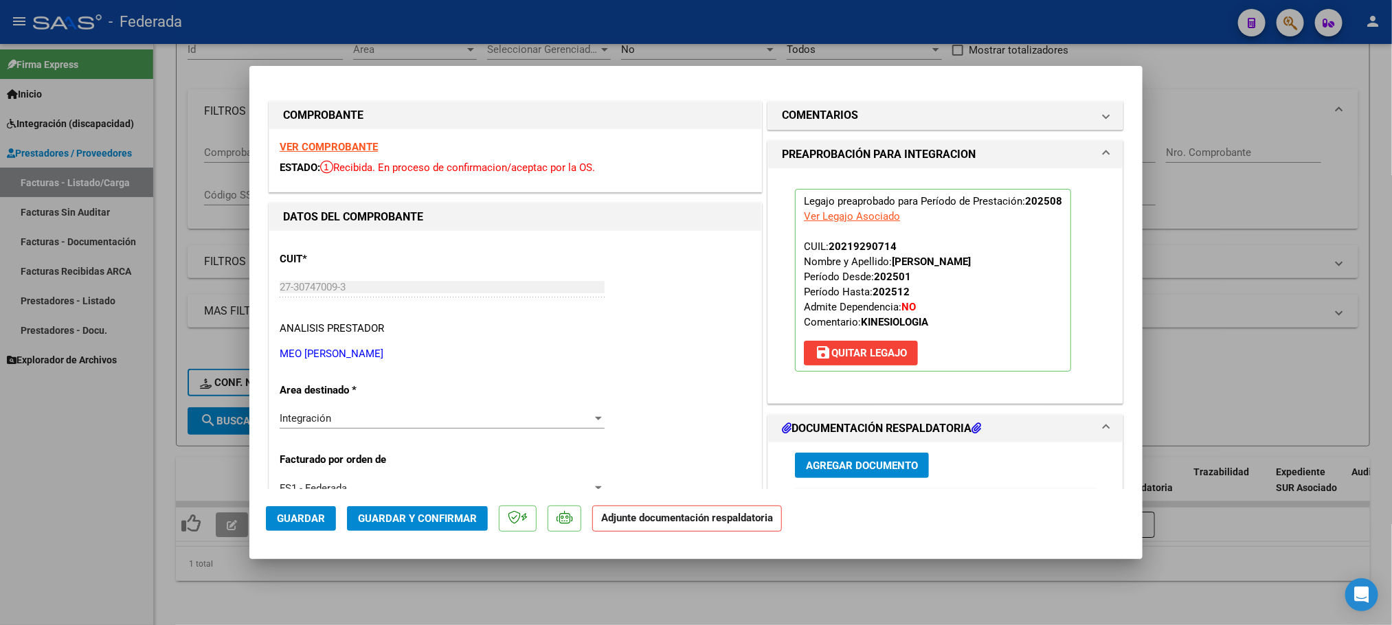
click at [375, 515] on span "Guardar y Confirmar" at bounding box center [417, 518] width 119 height 12
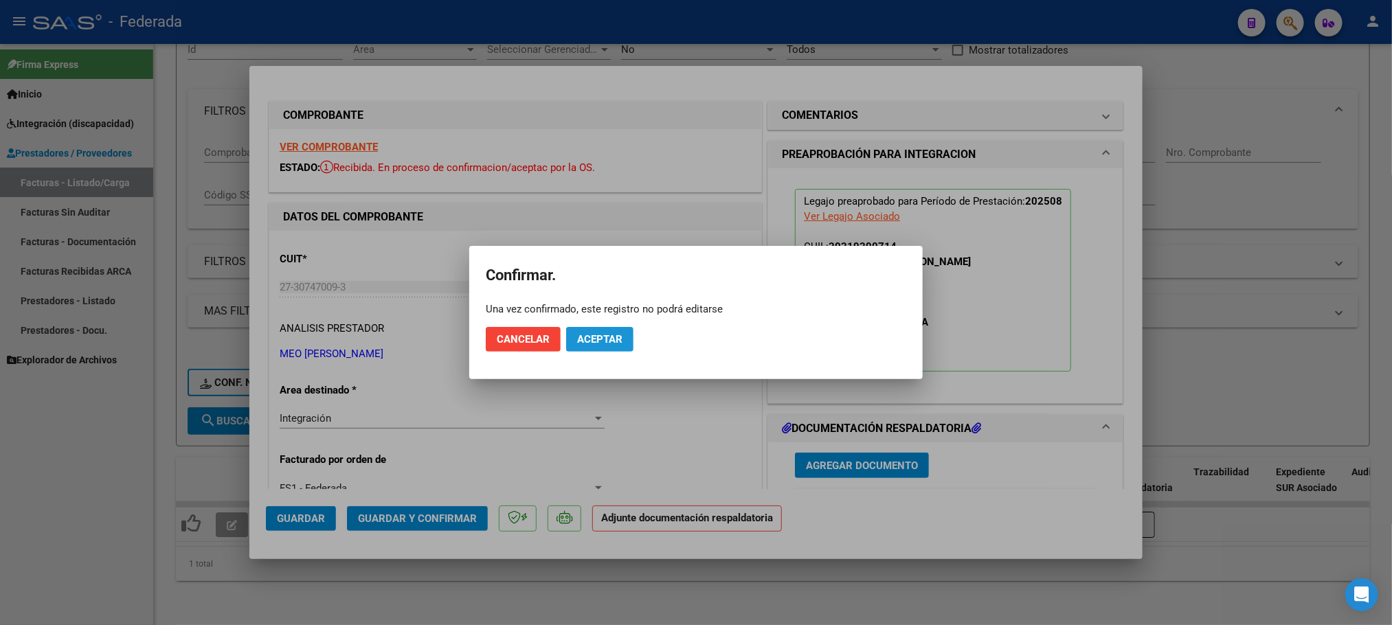
click at [580, 328] on button "Aceptar" at bounding box center [599, 339] width 67 height 25
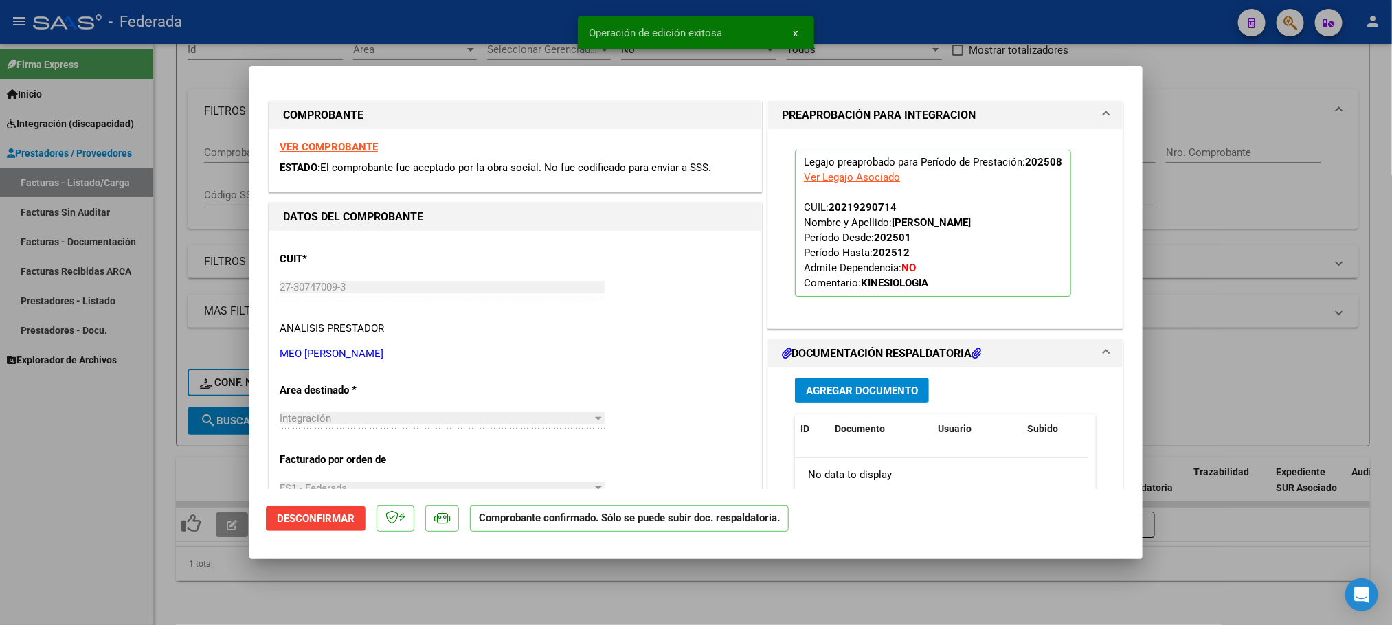
click at [404, 600] on div at bounding box center [696, 312] width 1392 height 625
type input "$ 0,00"
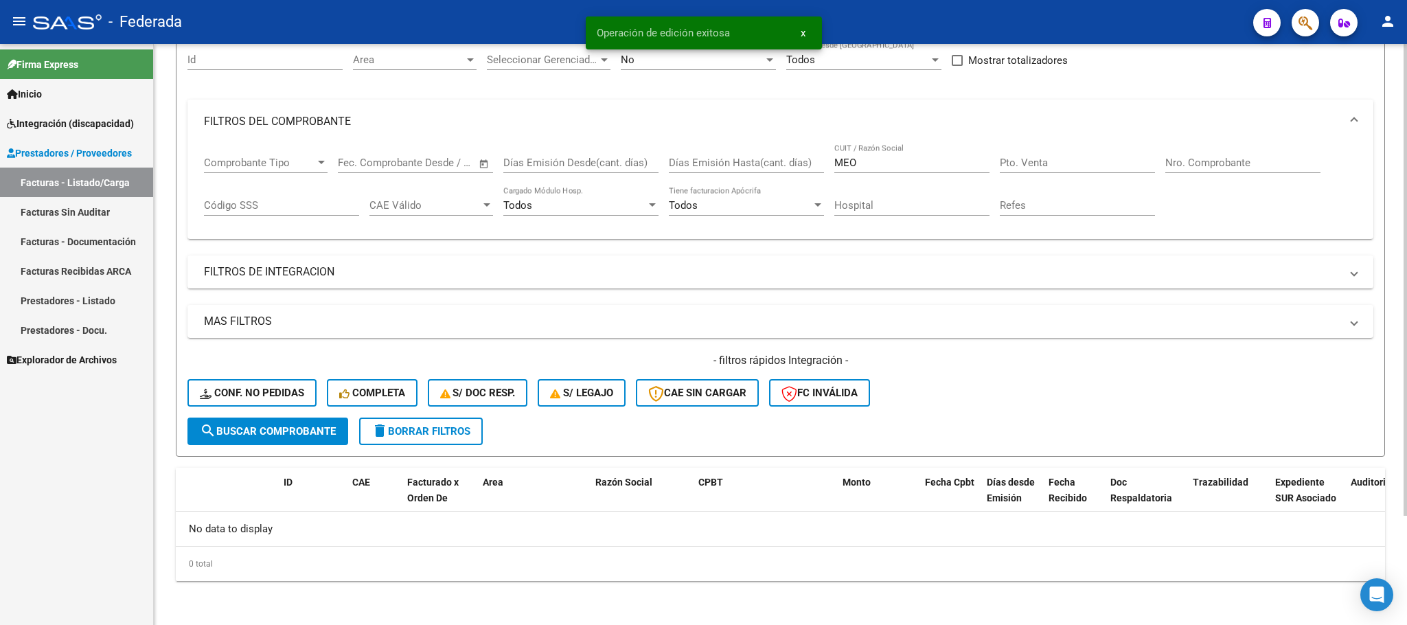
scroll to position [135, 0]
click at [425, 433] on span "delete Borrar Filtros" at bounding box center [421, 431] width 99 height 12
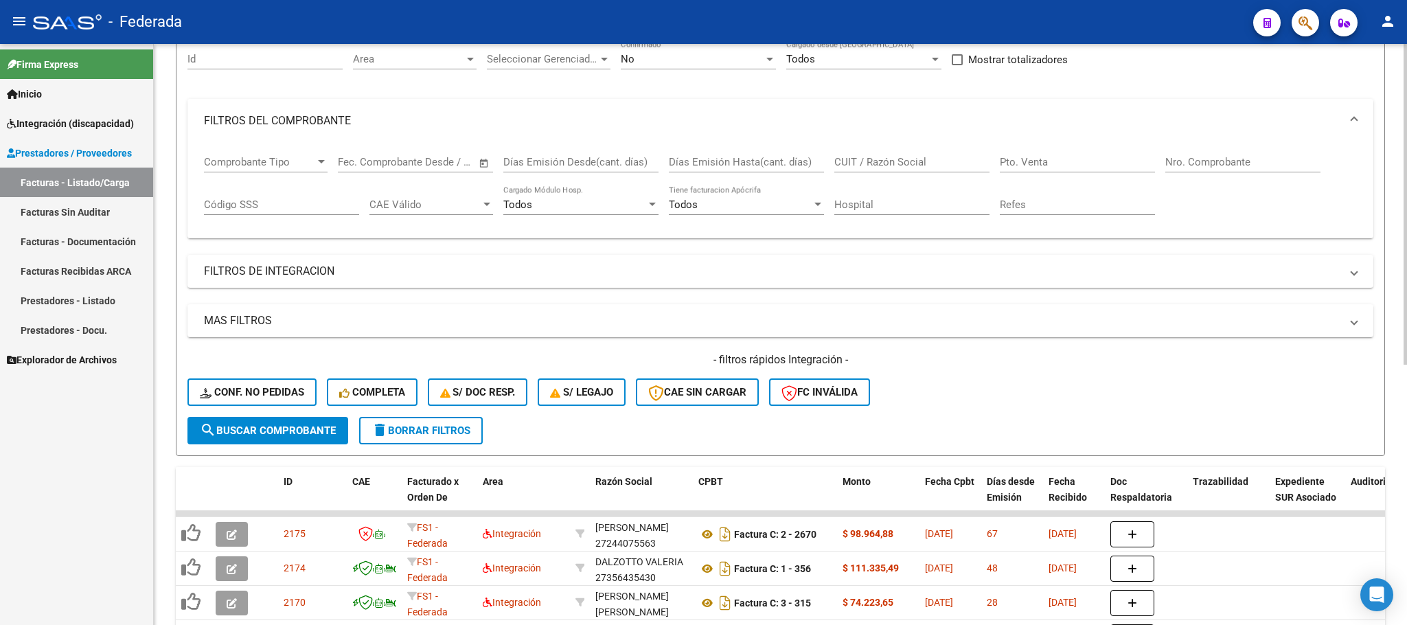
click at [890, 157] on input "CUIT / Razón Social" at bounding box center [912, 162] width 155 height 12
paste input "[PERSON_NAME]"
type input "[PERSON_NAME]"
click at [286, 431] on span "search Buscar Comprobante" at bounding box center [268, 431] width 136 height 12
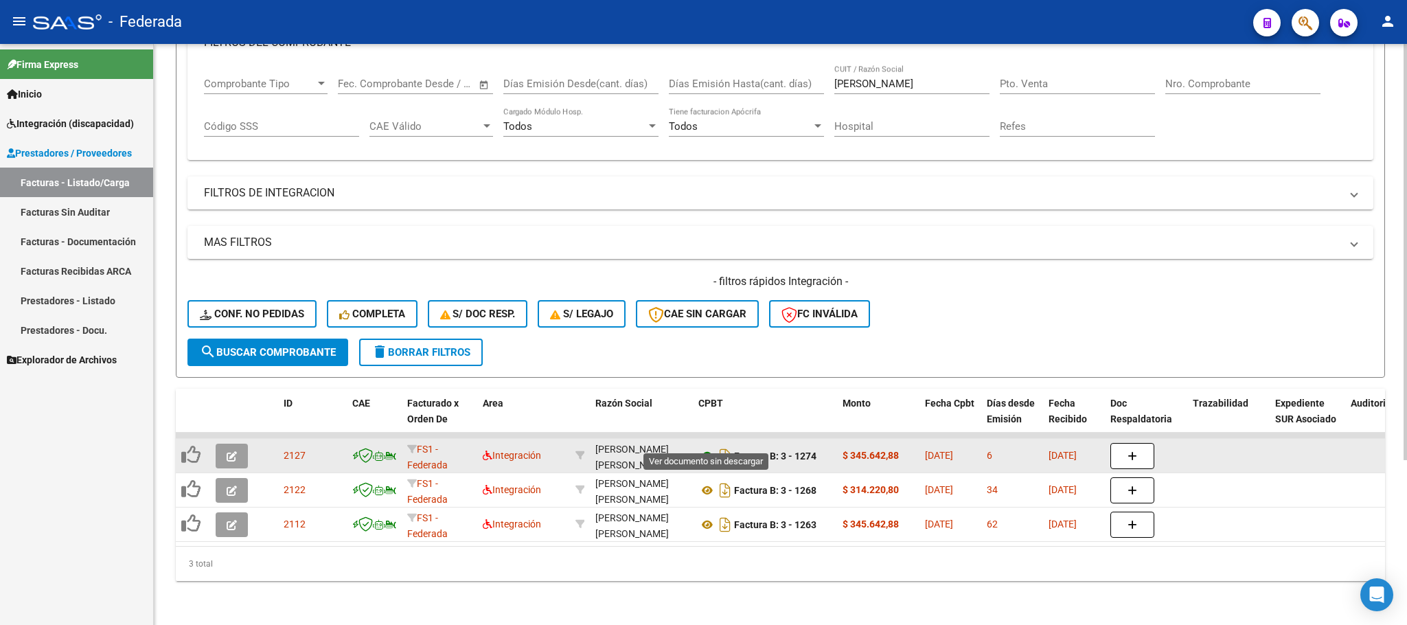
click at [703, 448] on icon at bounding box center [708, 456] width 18 height 16
click at [625, 450] on div "[PERSON_NAME] [PERSON_NAME] DAN 20334839932" at bounding box center [642, 456] width 92 height 29
copy div "20334839932"
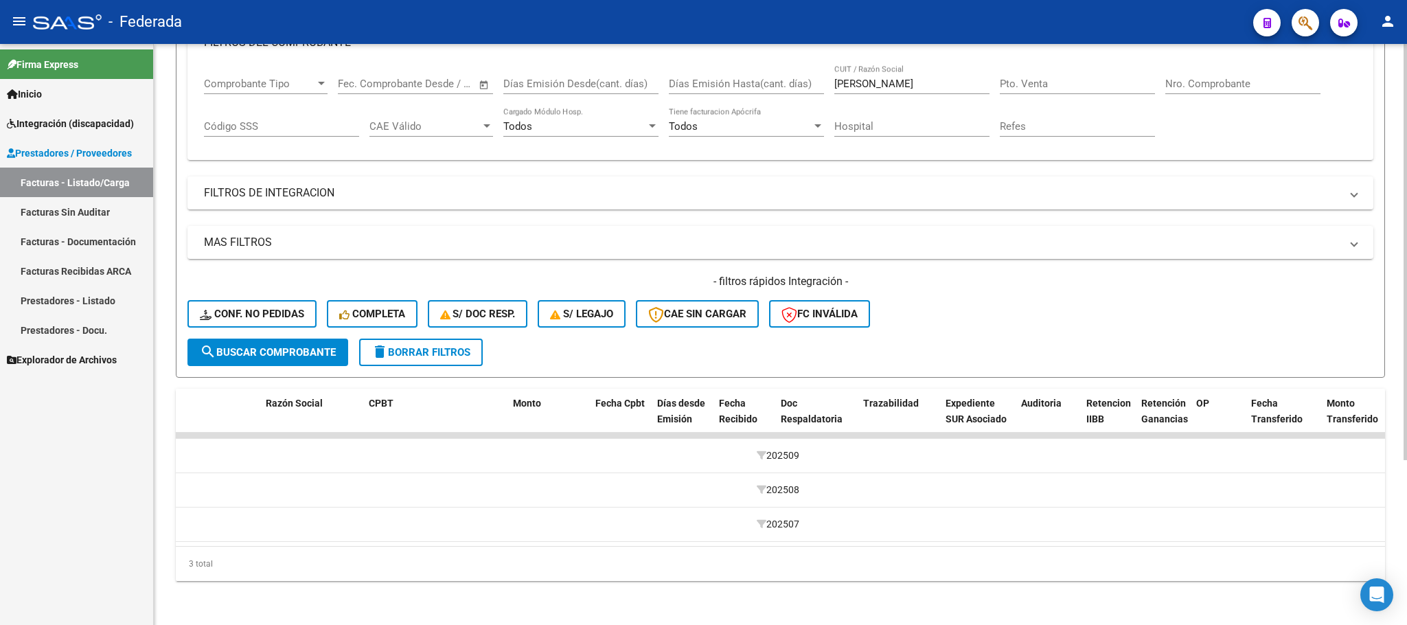
scroll to position [0, 0]
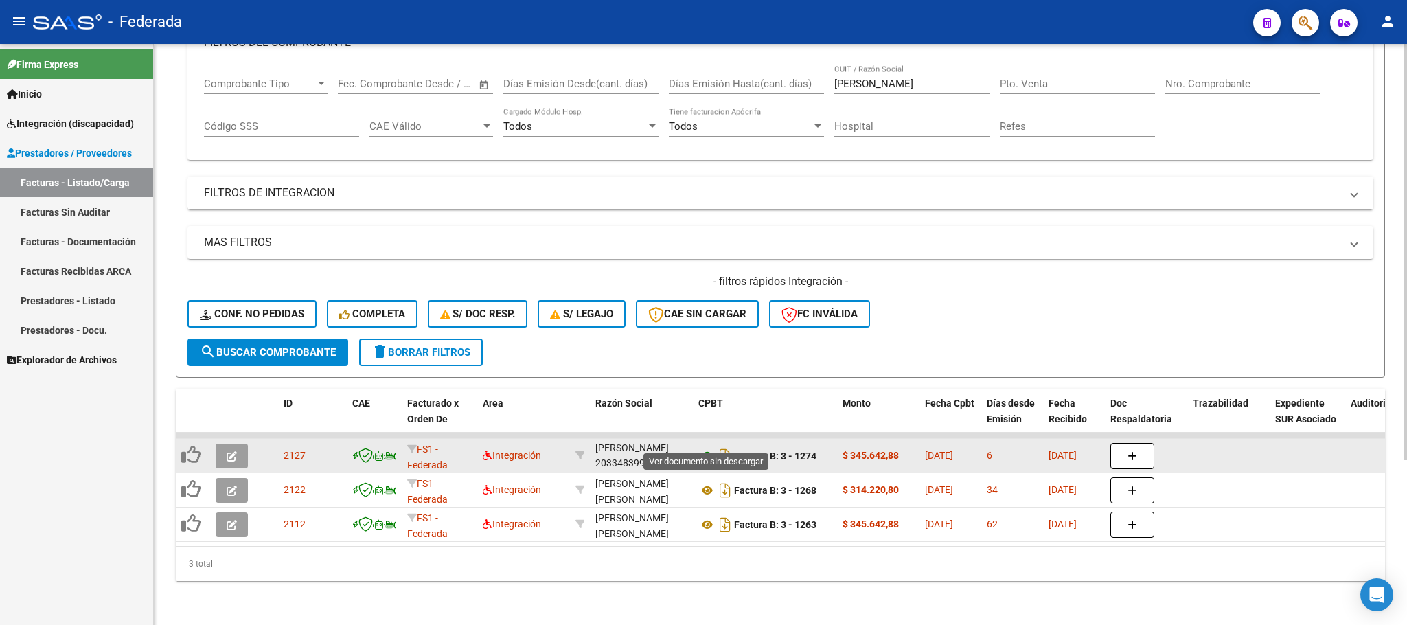
click at [703, 448] on icon at bounding box center [708, 456] width 18 height 16
click at [234, 451] on icon "button" at bounding box center [232, 456] width 10 height 10
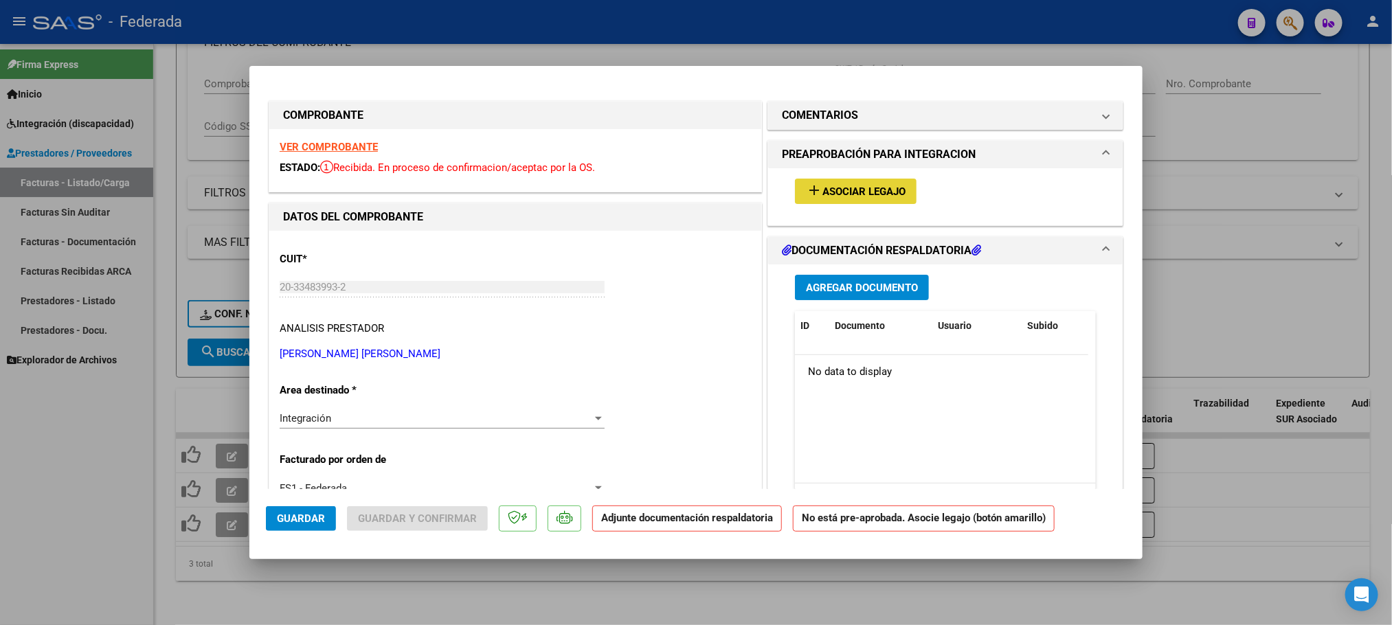
click at [806, 182] on mat-icon "add" at bounding box center [814, 190] width 16 height 16
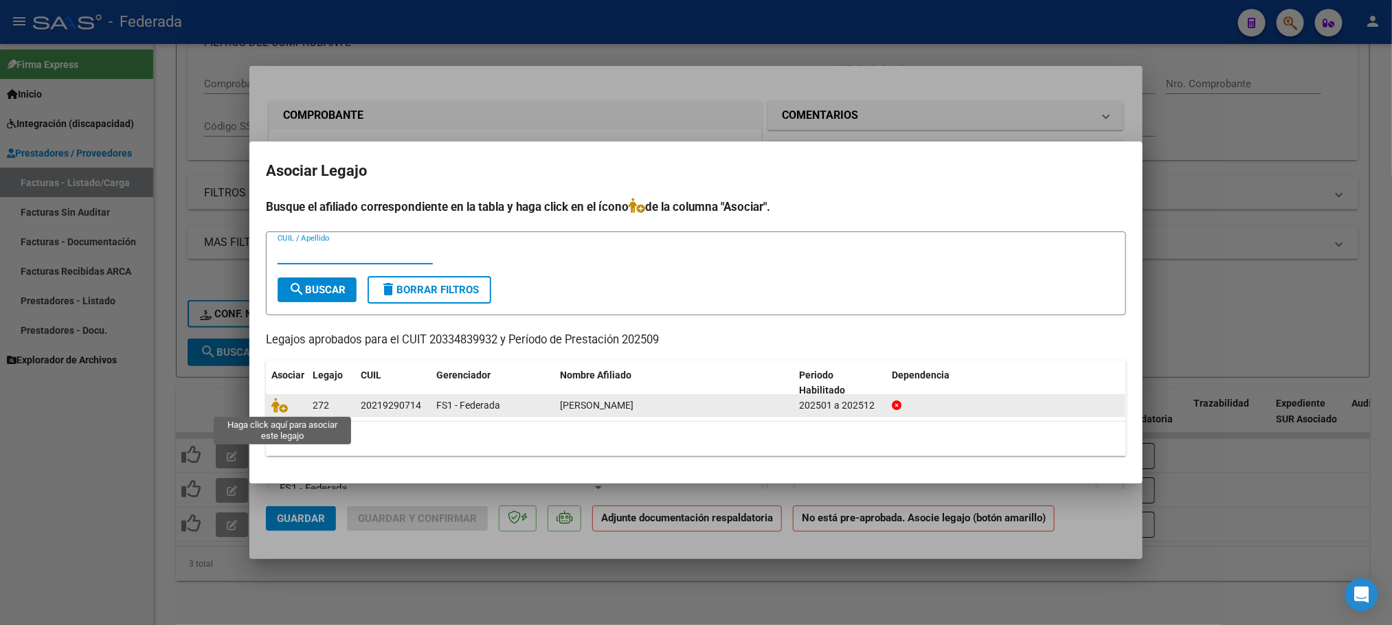
click at [287, 410] on span at bounding box center [281, 405] width 21 height 11
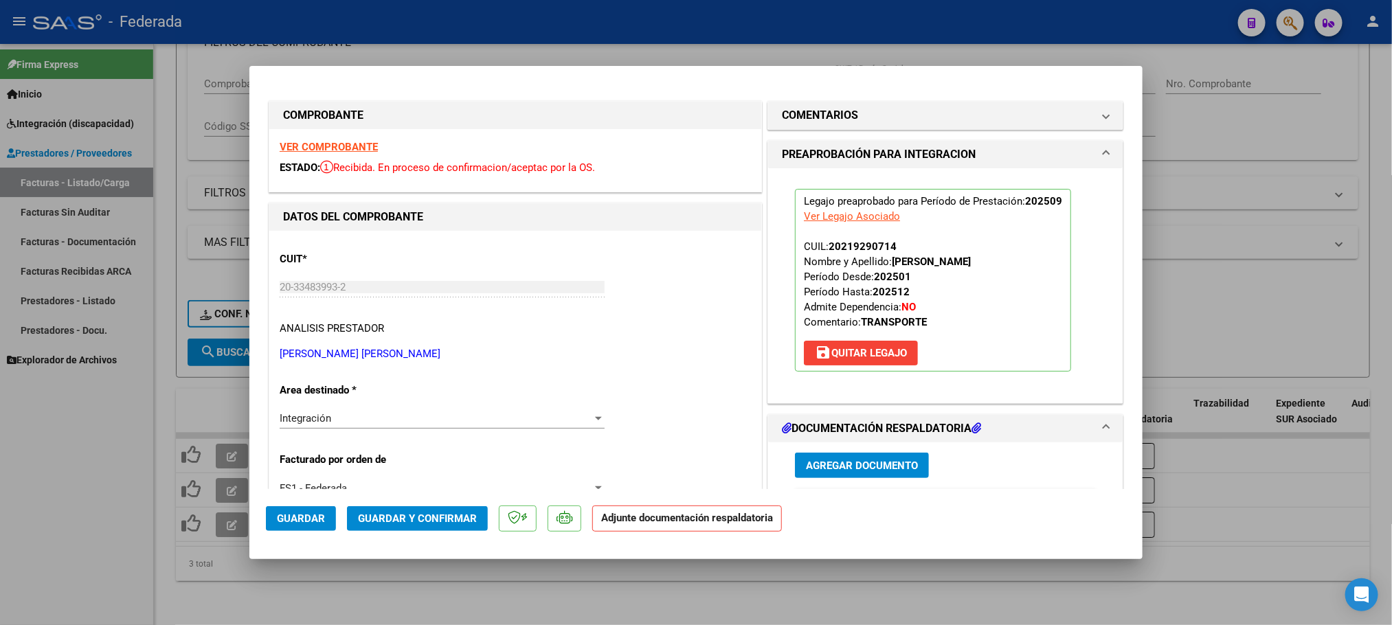
click at [374, 514] on span "Guardar y Confirmar" at bounding box center [417, 518] width 119 height 12
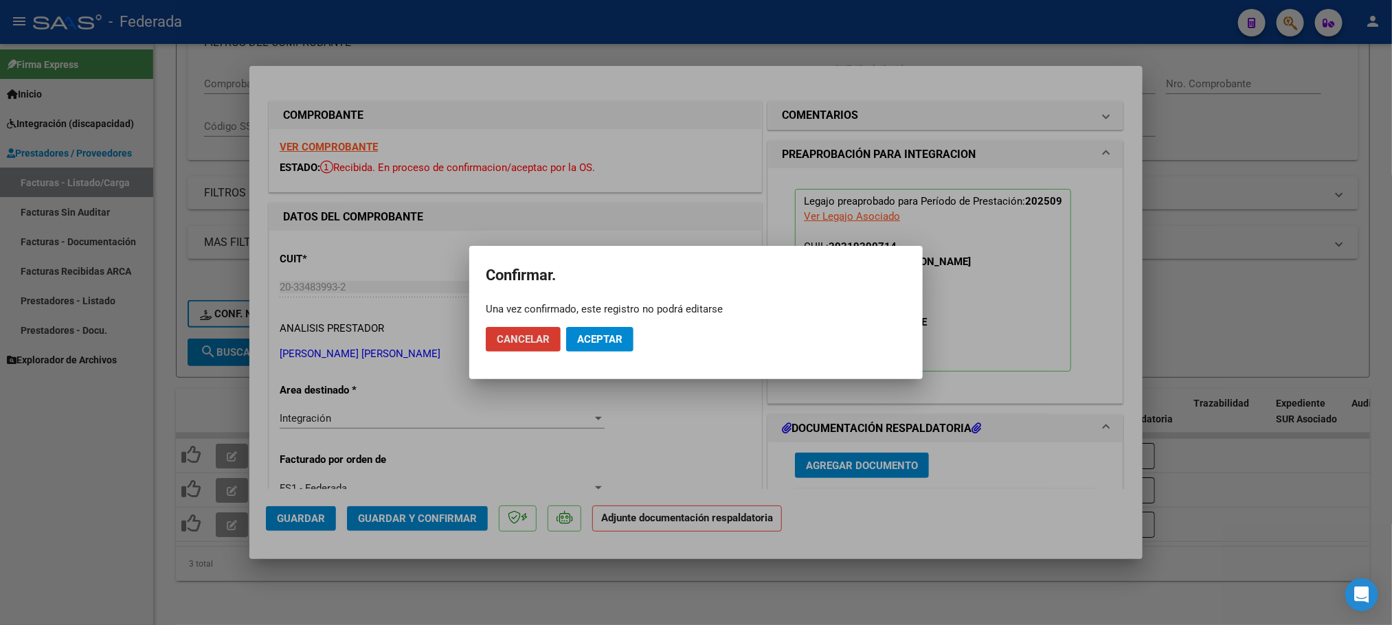
click at [609, 344] on span "Aceptar" at bounding box center [599, 339] width 45 height 12
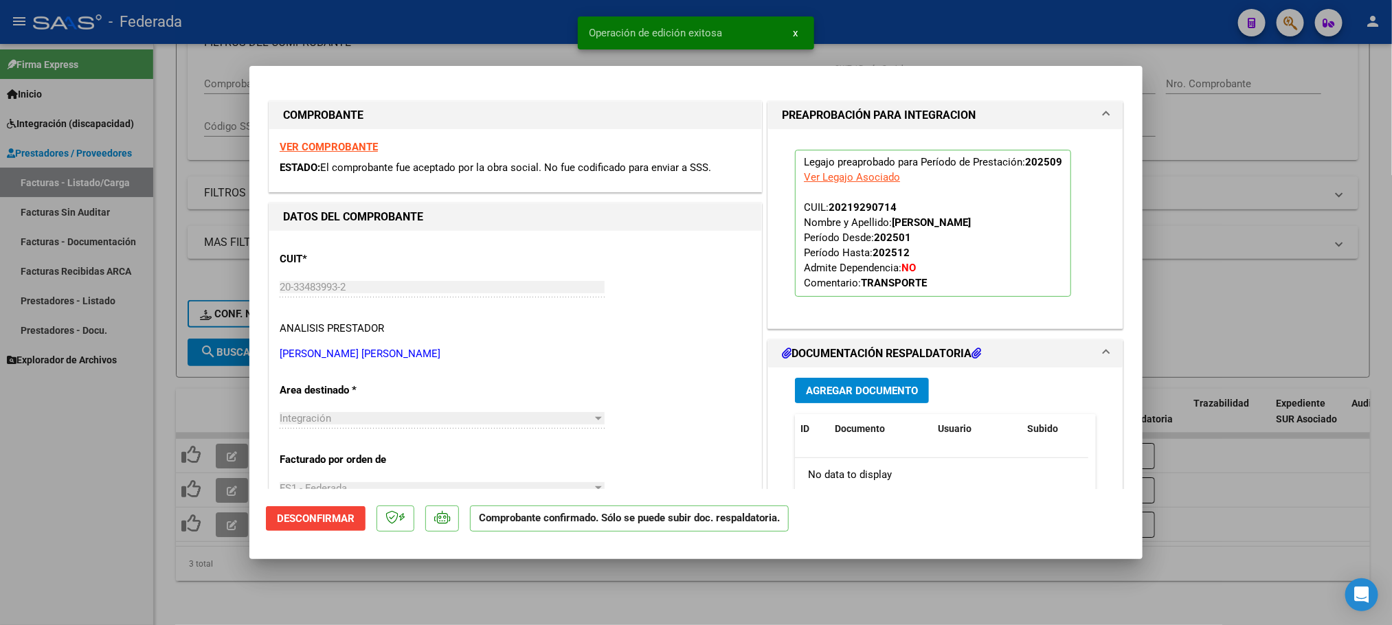
click at [315, 561] on div at bounding box center [696, 312] width 1392 height 625
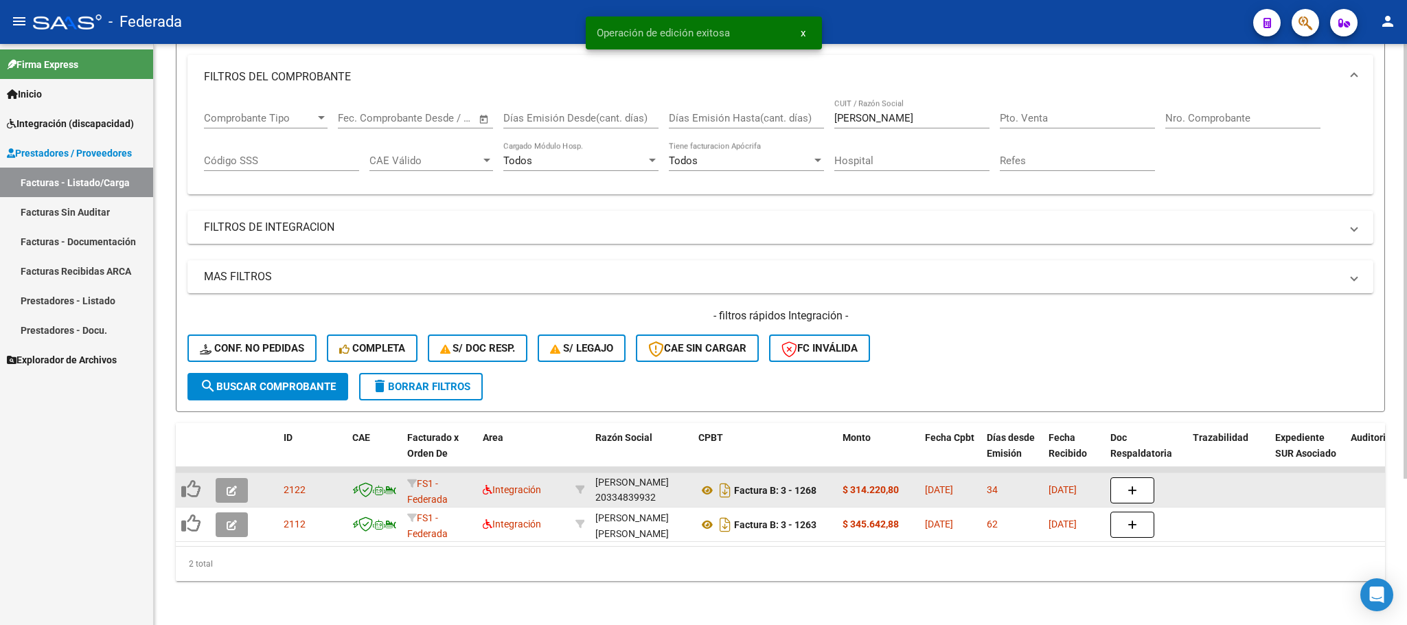
scroll to position [196, 0]
click at [237, 478] on button "button" at bounding box center [232, 490] width 32 height 25
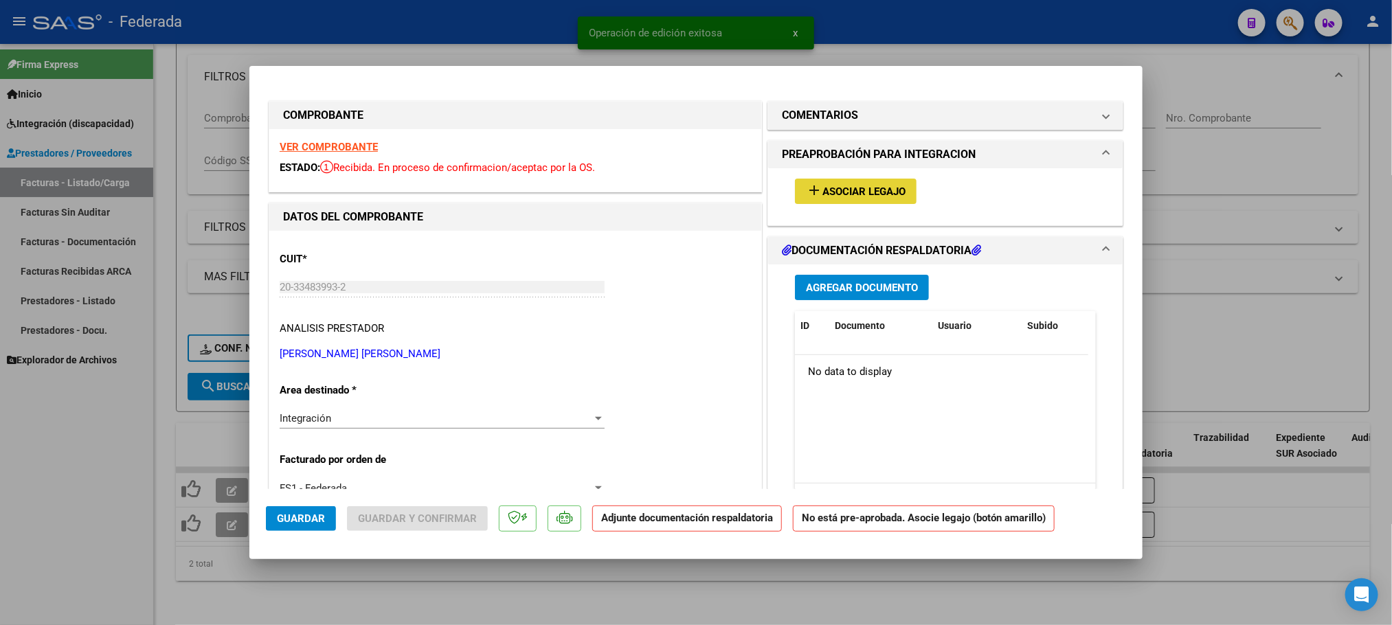
click at [829, 192] on span "Asociar Legajo" at bounding box center [863, 191] width 83 height 12
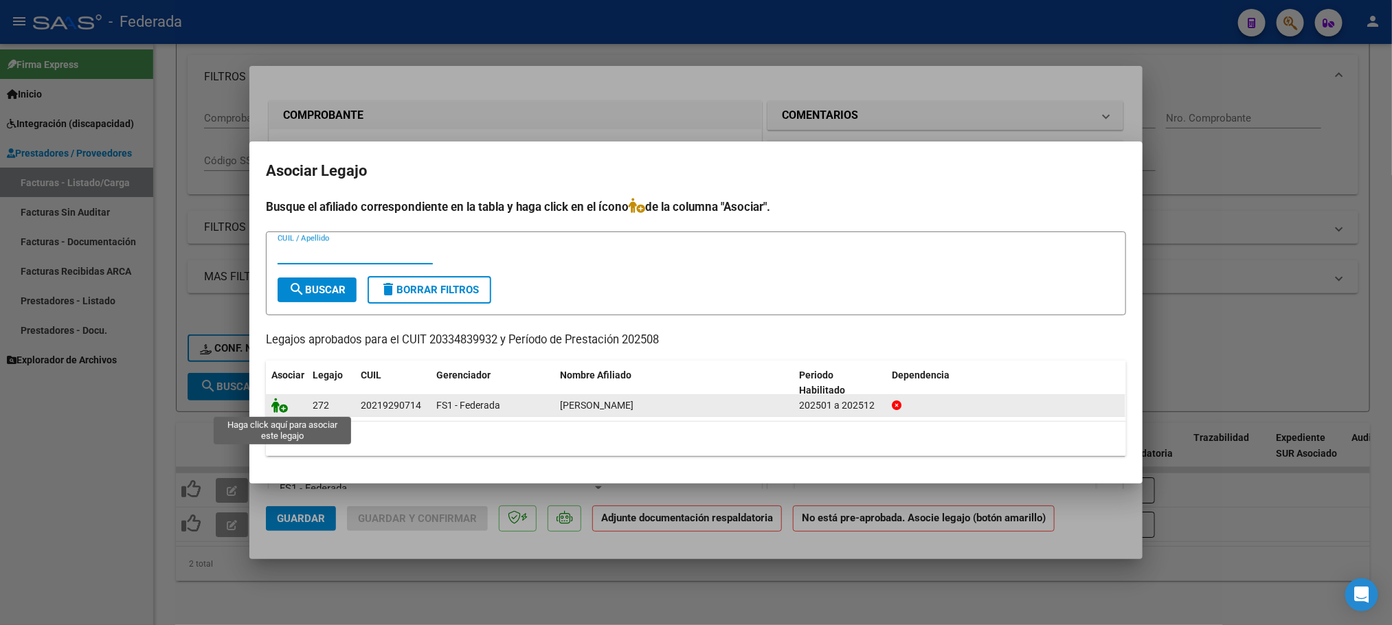
click at [275, 405] on icon at bounding box center [279, 405] width 16 height 15
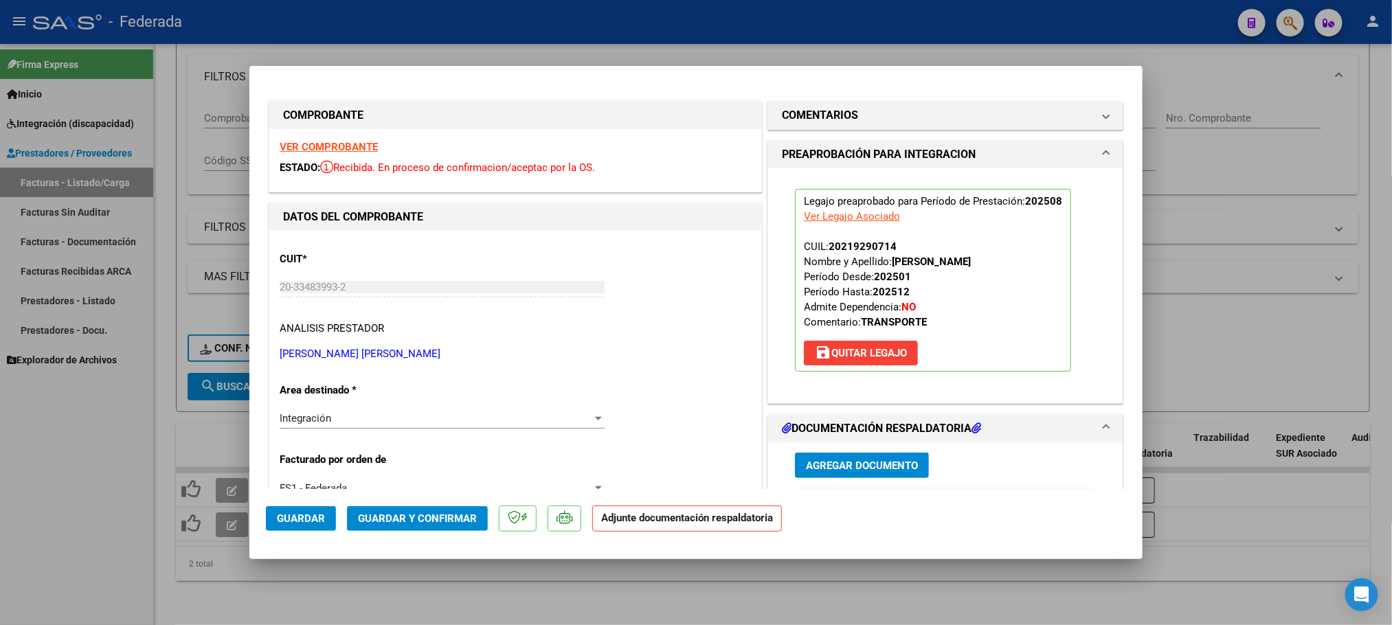
click at [409, 510] on button "Guardar y Confirmar" at bounding box center [417, 518] width 141 height 25
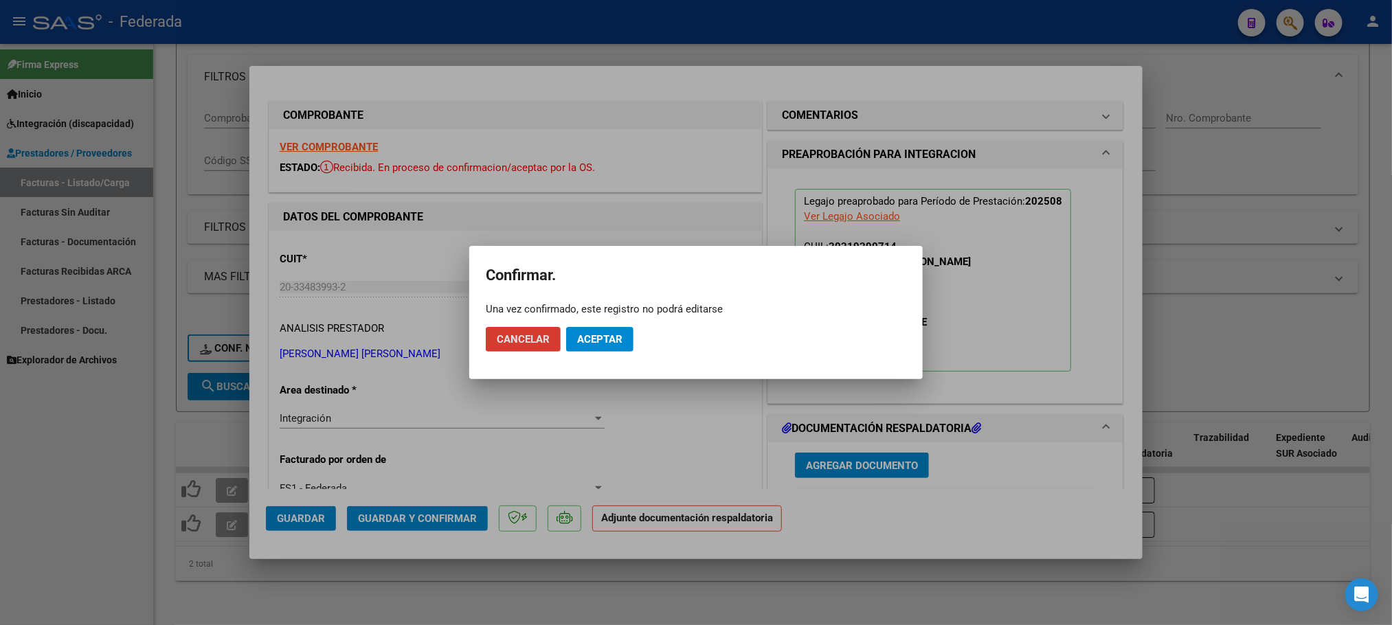
click at [582, 328] on button "Aceptar" at bounding box center [599, 339] width 67 height 25
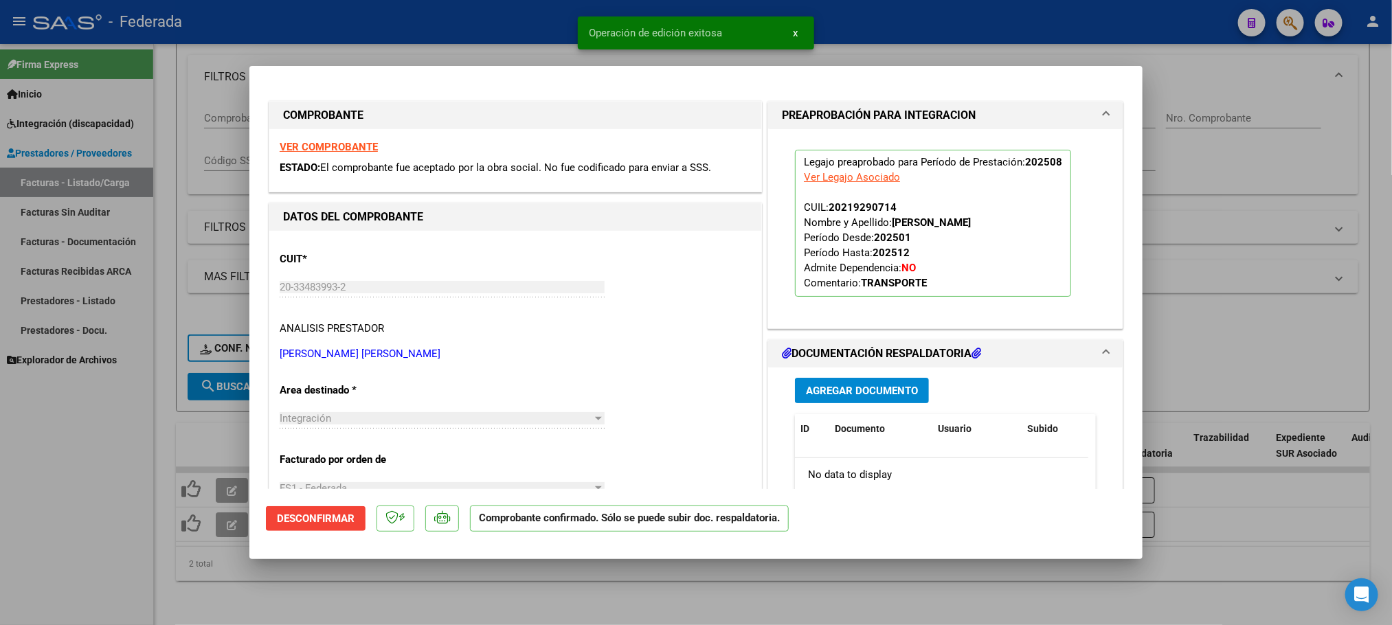
click at [396, 569] on div at bounding box center [696, 312] width 1392 height 625
type input "$ 0,00"
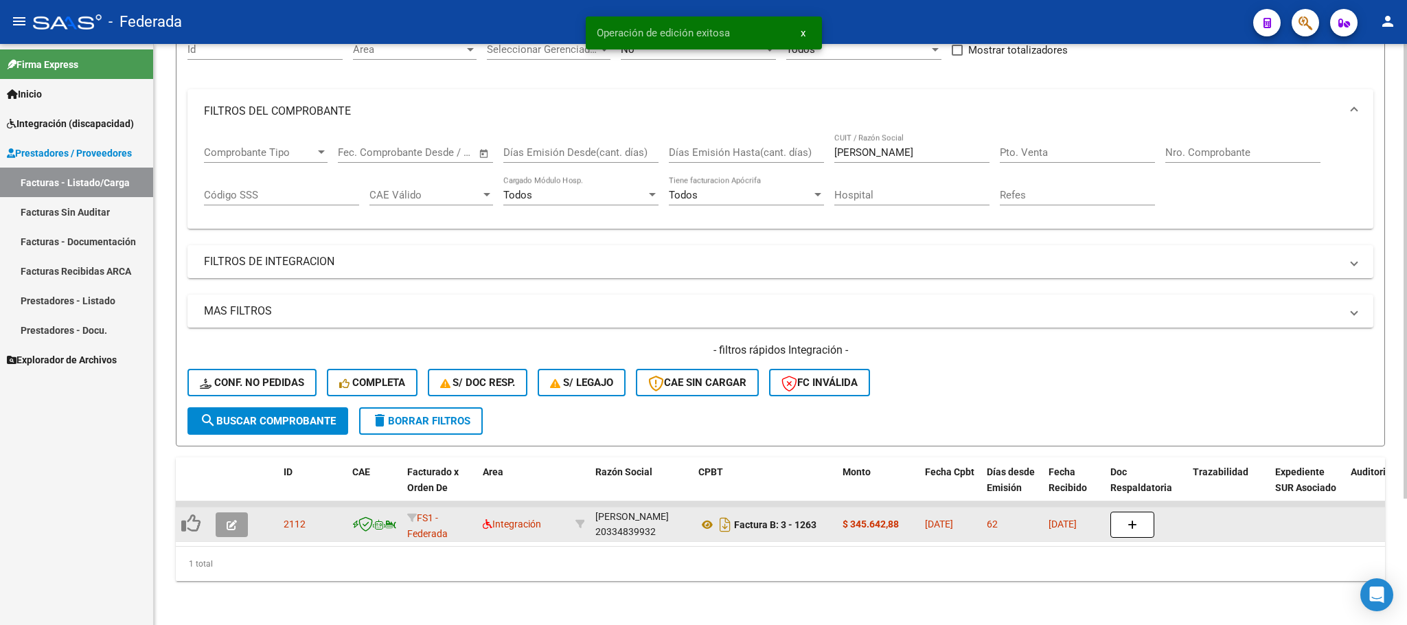
scroll to position [161, 0]
click at [241, 512] on button "button" at bounding box center [232, 524] width 32 height 25
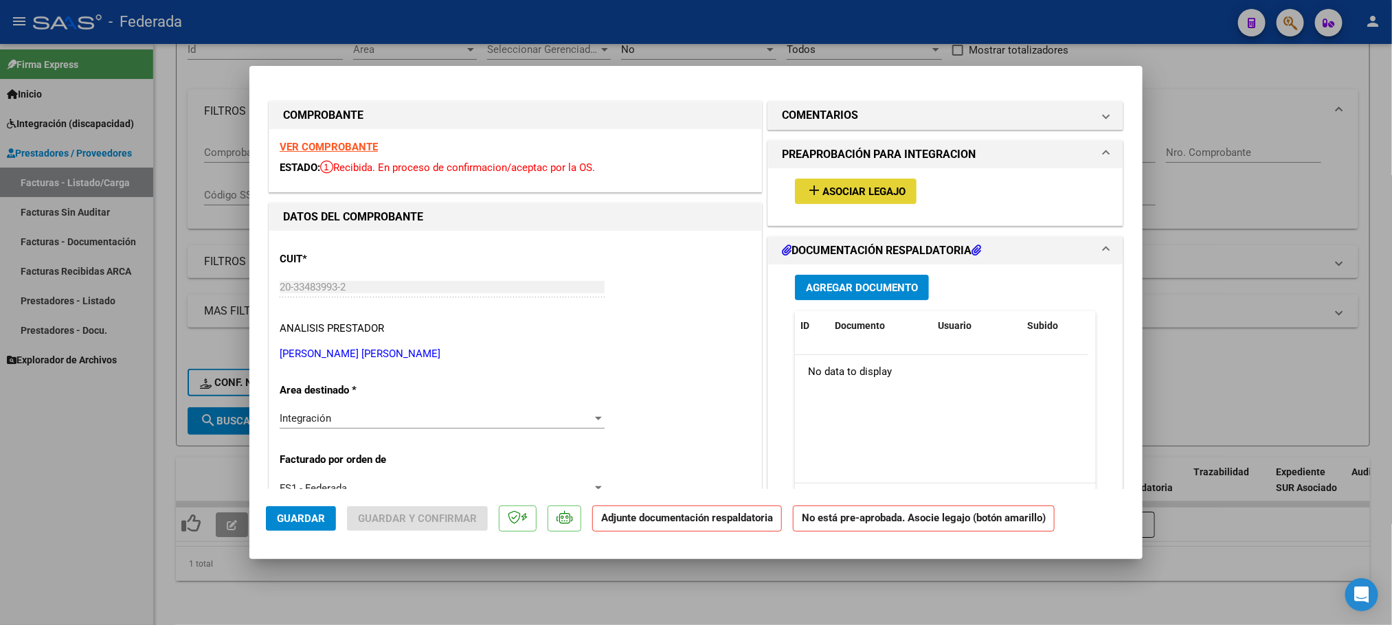
click at [833, 185] on span "Asociar Legajo" at bounding box center [863, 191] width 83 height 12
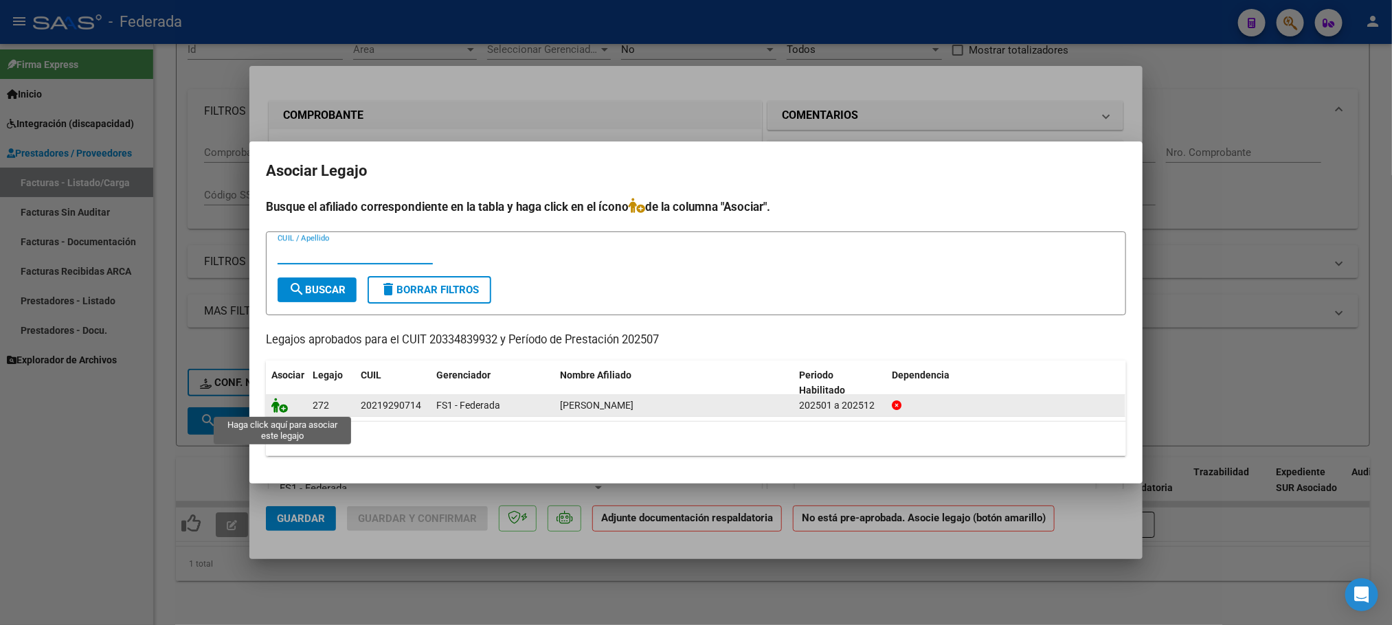
click at [277, 406] on icon at bounding box center [279, 405] width 16 height 15
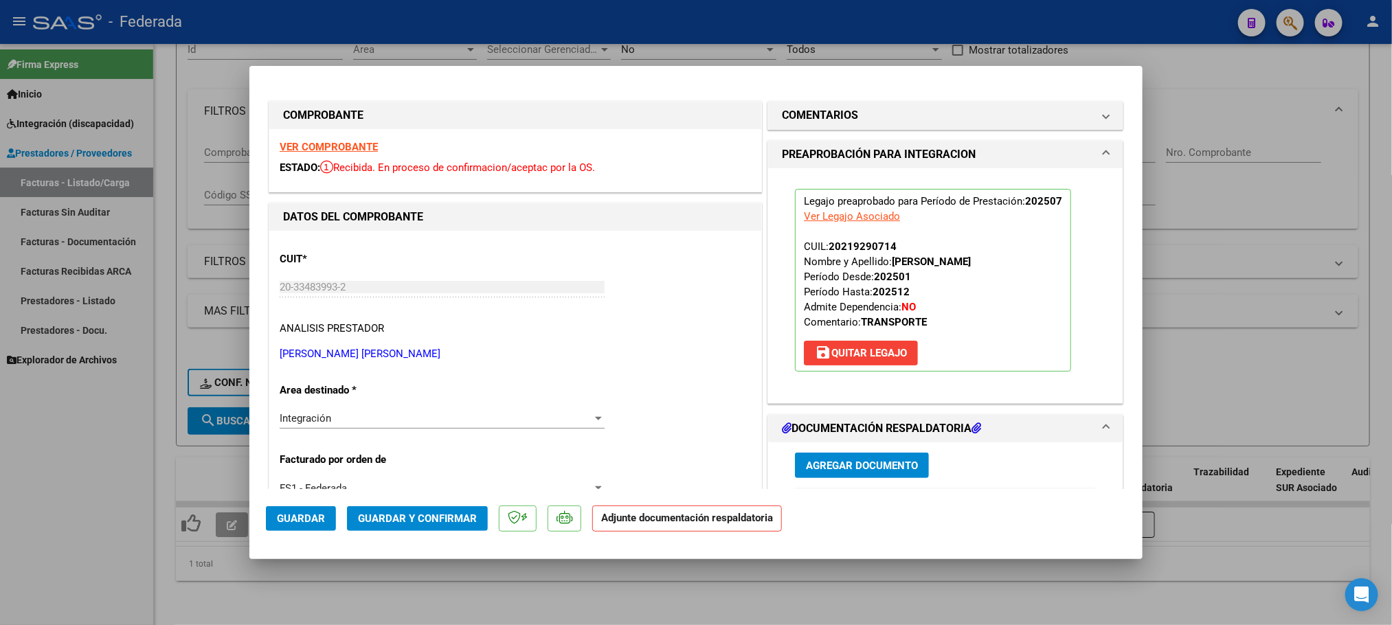
click at [427, 519] on span "Guardar y Confirmar" at bounding box center [417, 518] width 119 height 12
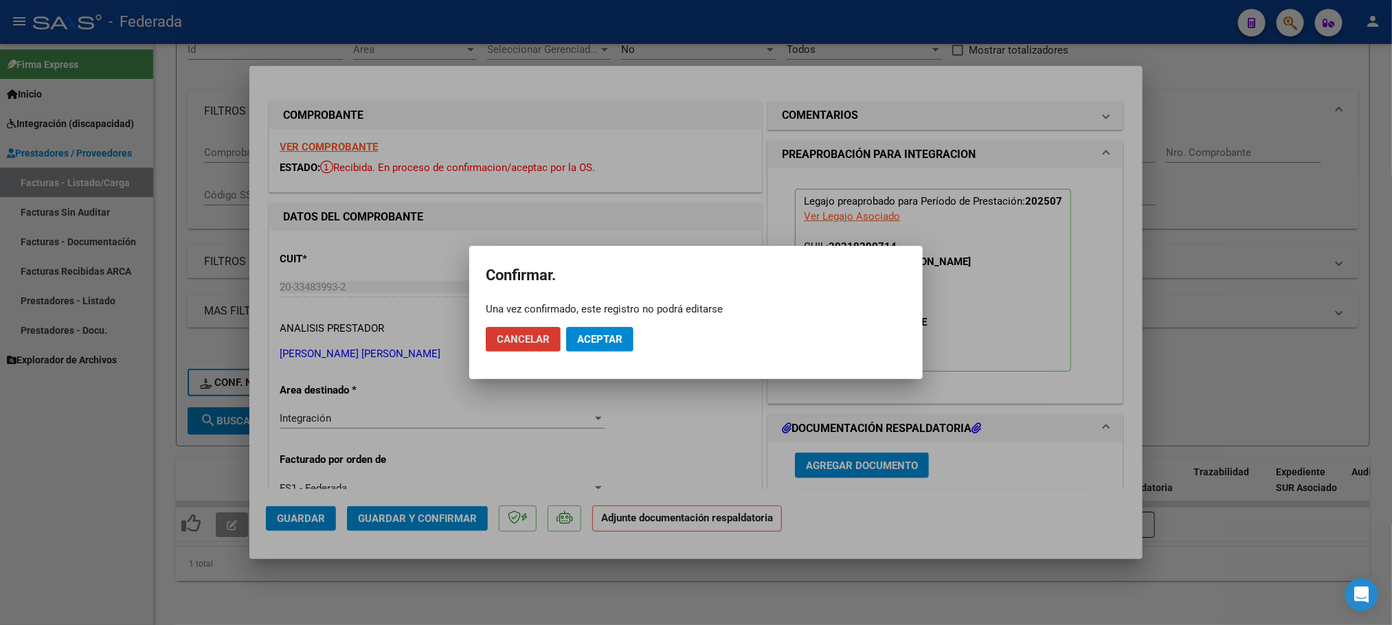
click at [620, 340] on span "Aceptar" at bounding box center [599, 339] width 45 height 12
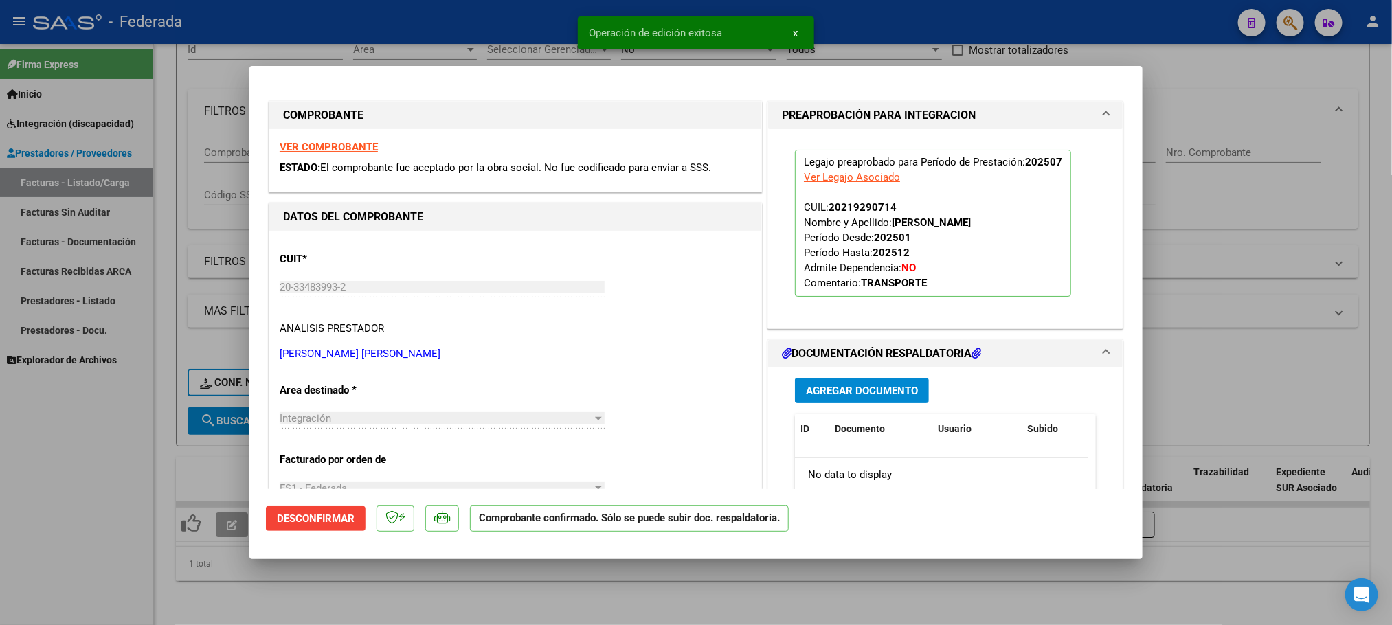
click at [433, 579] on div at bounding box center [696, 312] width 1392 height 625
type input "$ 0,00"
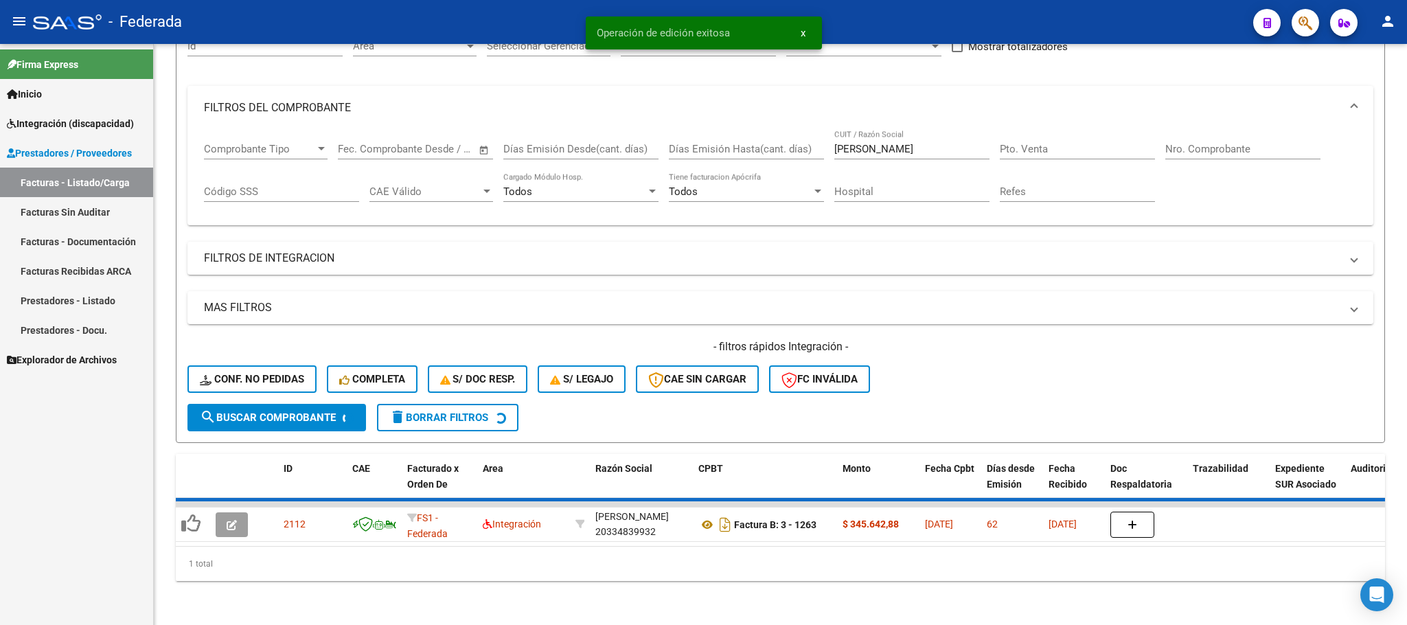
scroll to position [135, 0]
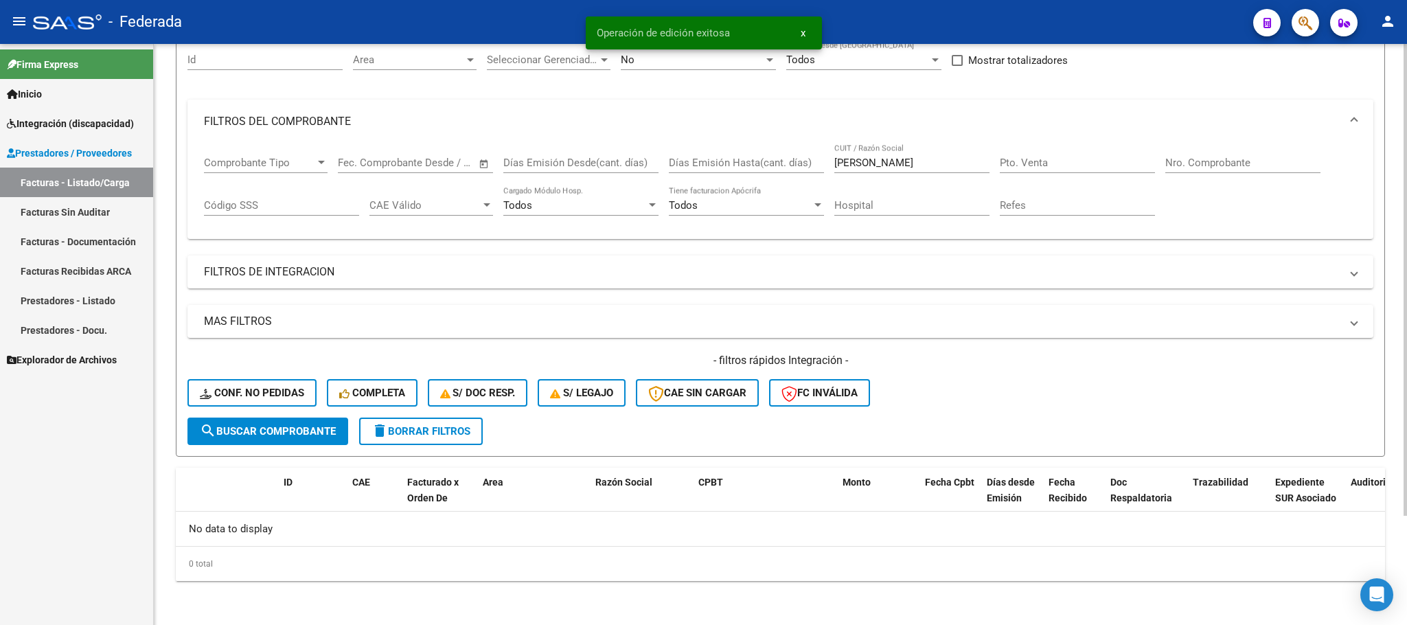
click at [409, 440] on button "delete Borrar Filtros" at bounding box center [421, 431] width 124 height 27
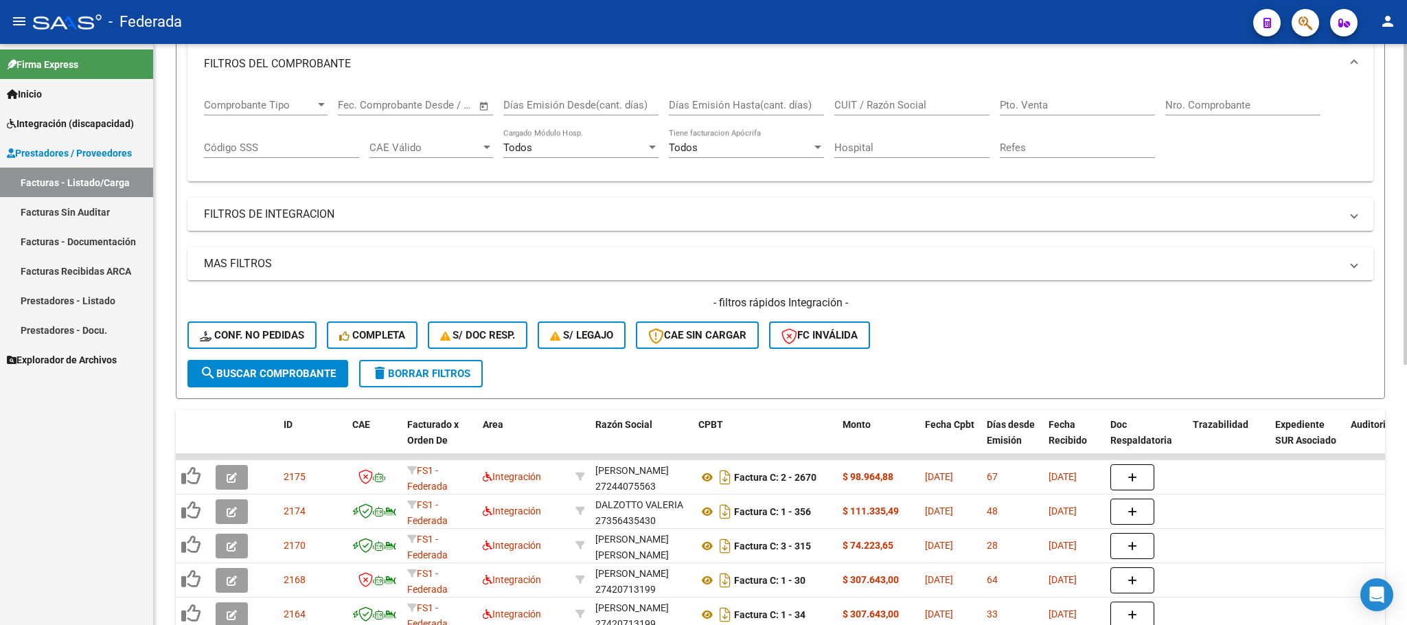
scroll to position [238, 0]
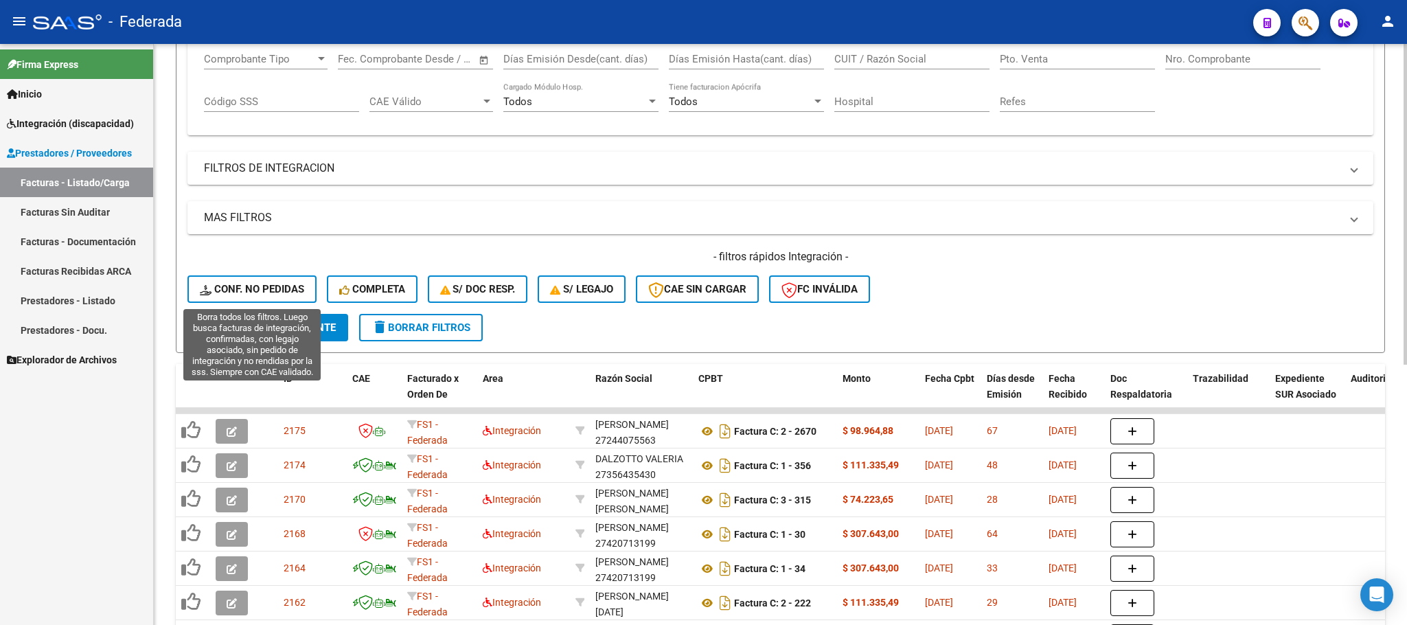
click at [286, 283] on span "Conf. no pedidas" at bounding box center [252, 289] width 104 height 12
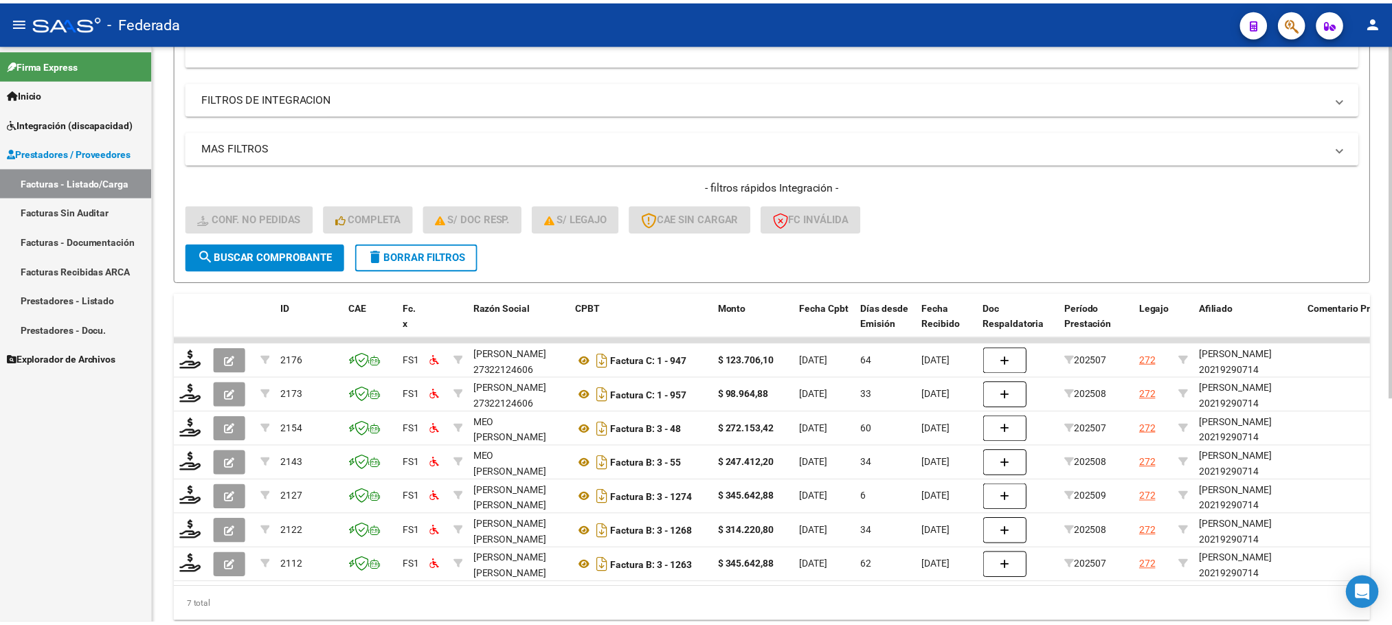
scroll to position [341, 0]
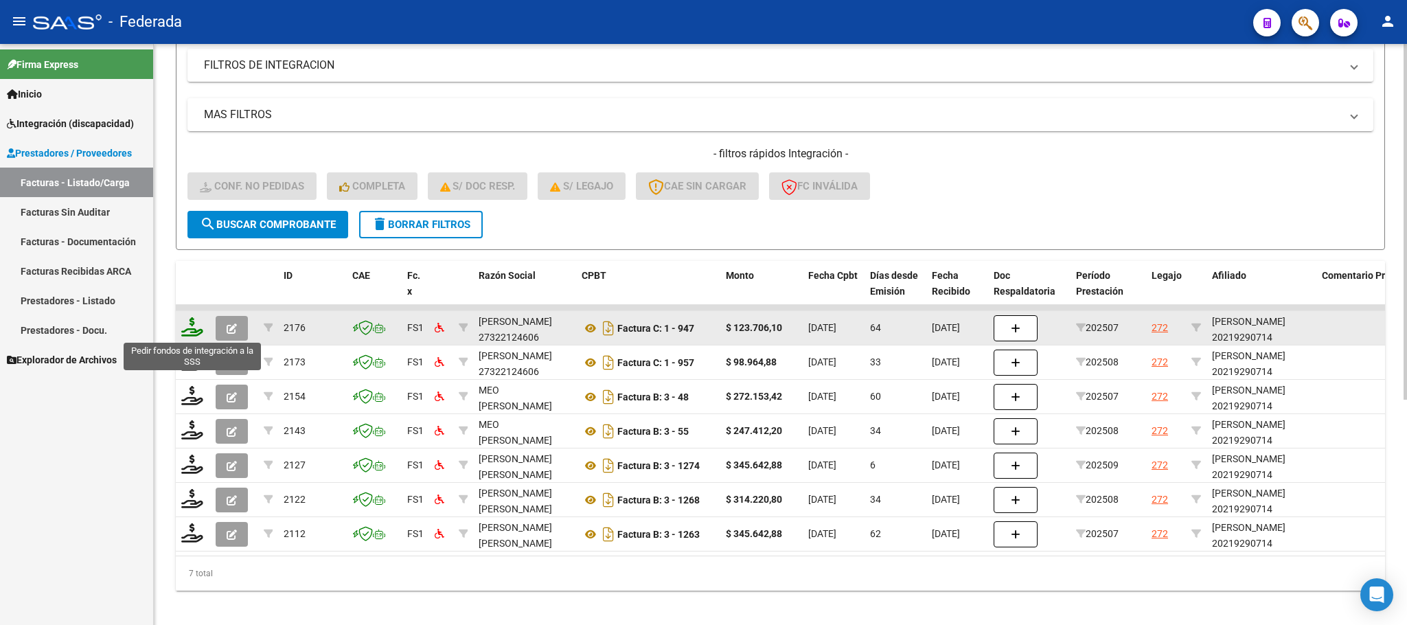
click at [190, 324] on icon at bounding box center [192, 326] width 22 height 19
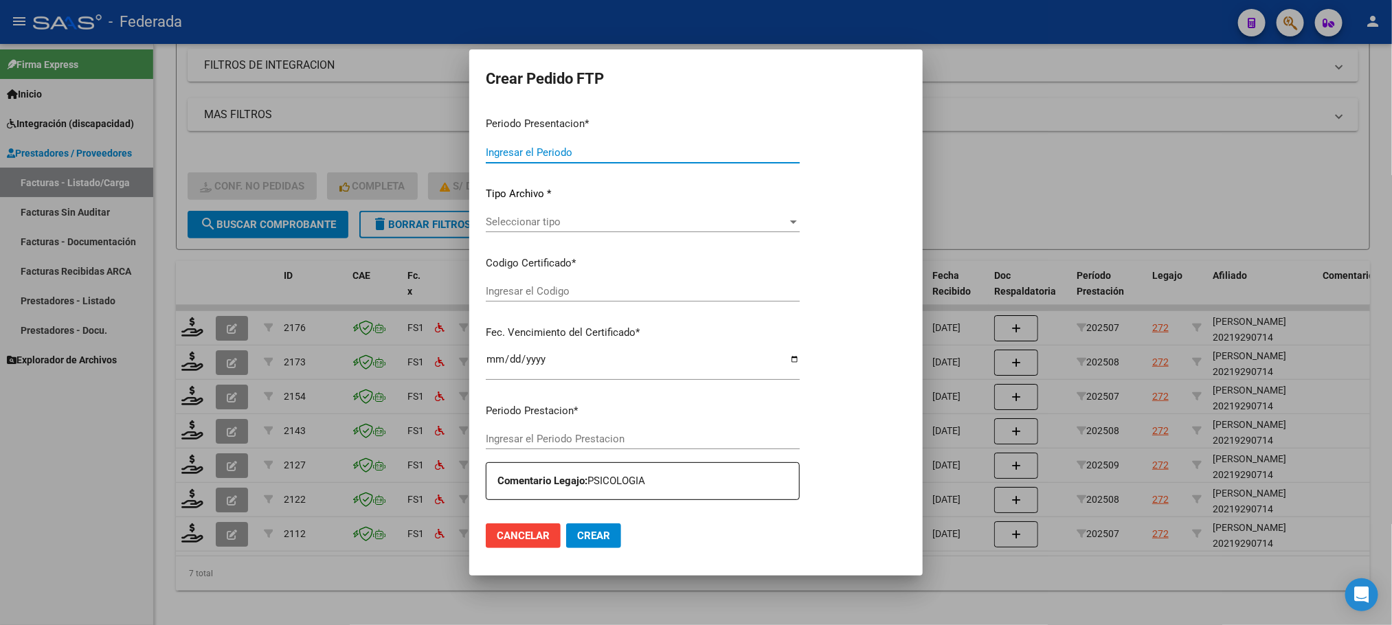
type input "202509"
type input "202507"
type input "$ 123.706,10"
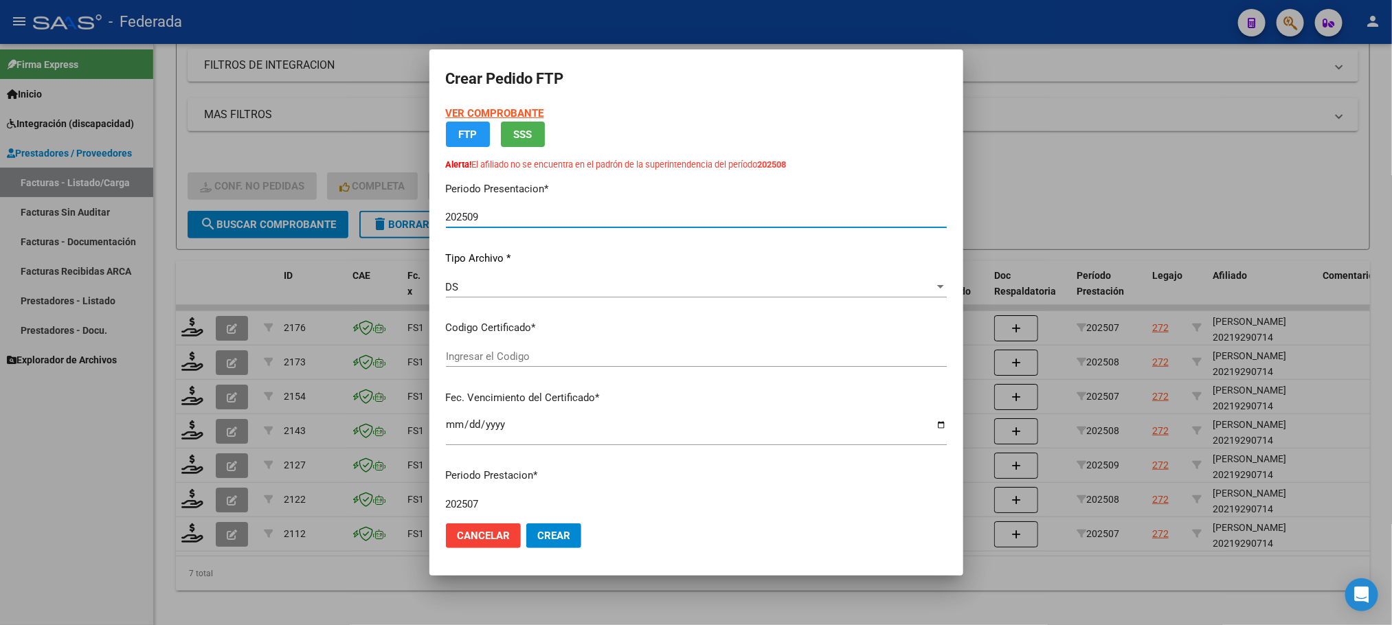
type input "ARG02000219290712024082820290828SAN183"
type input "[DATE]"
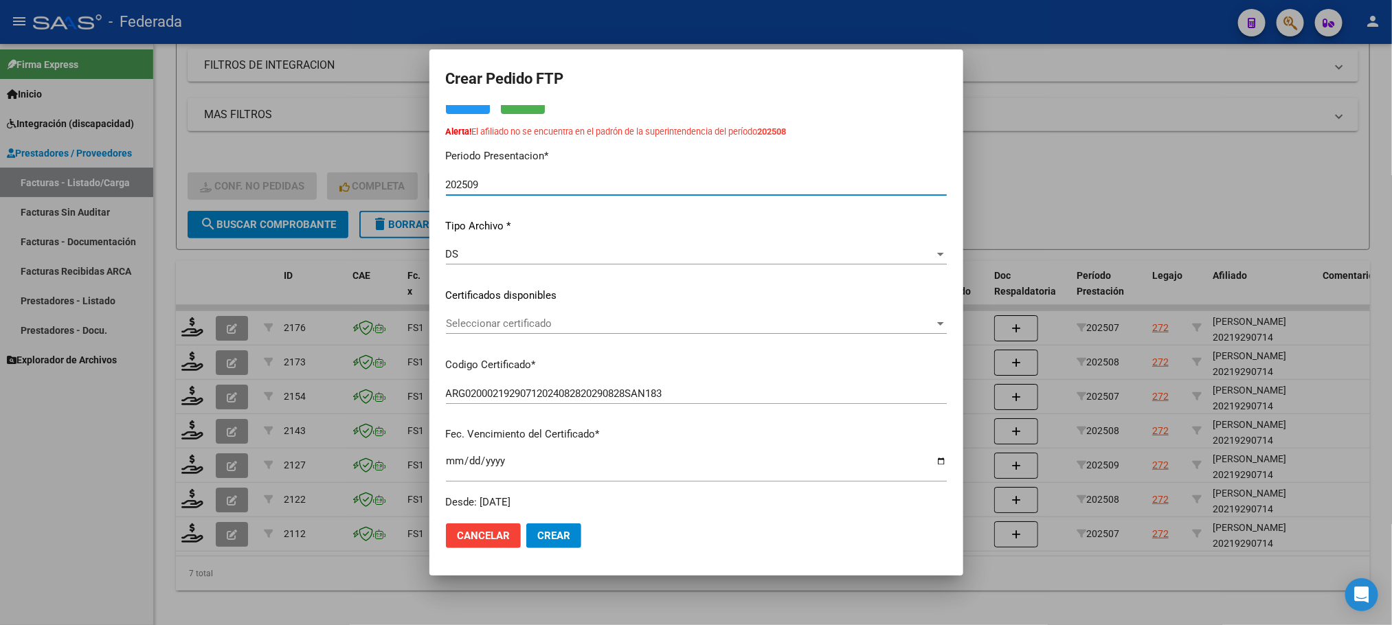
scroll to position [103, 0]
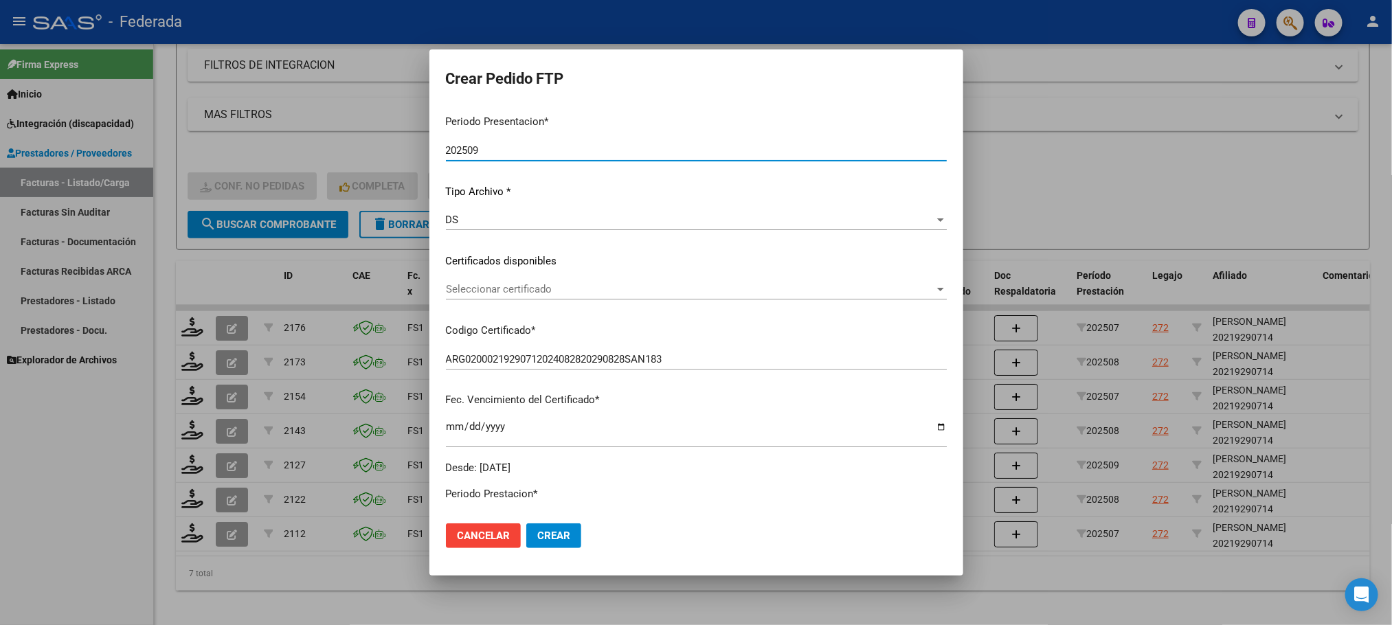
click at [511, 285] on span "Seleccionar certificado" at bounding box center [690, 289] width 488 height 12
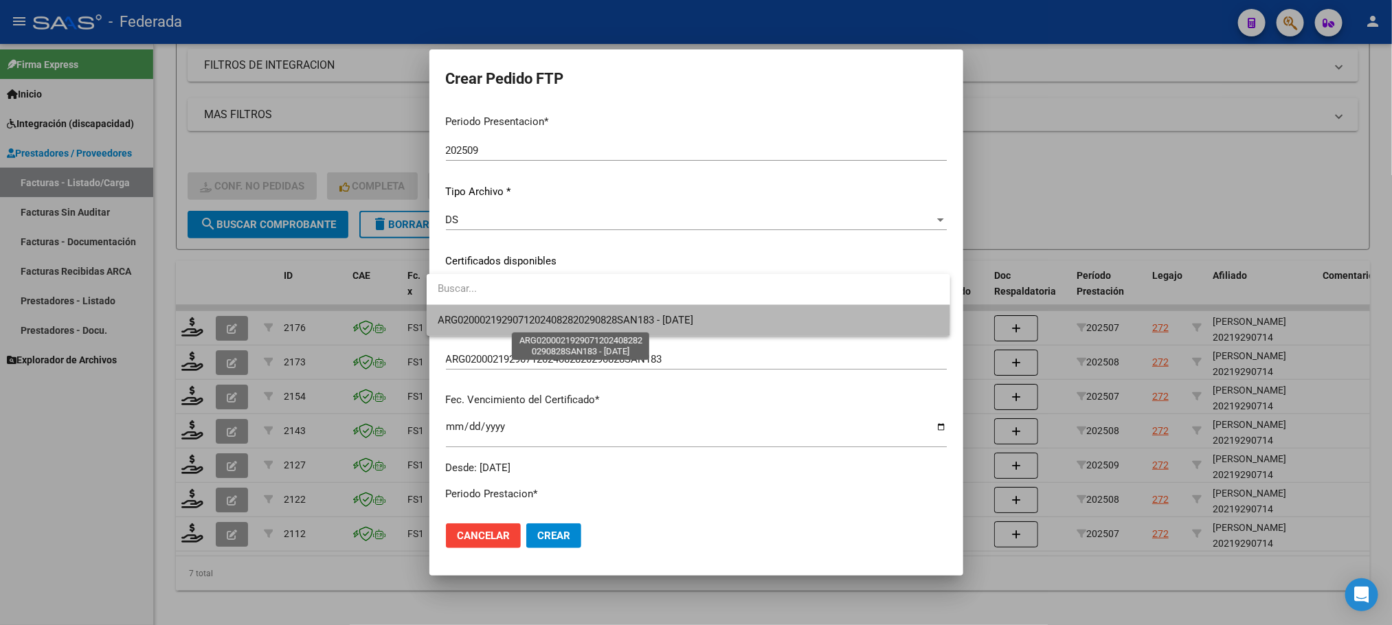
click at [501, 315] on span "ARG02000219290712024082820290828SAN183 - [DATE]" at bounding box center [566, 320] width 256 height 12
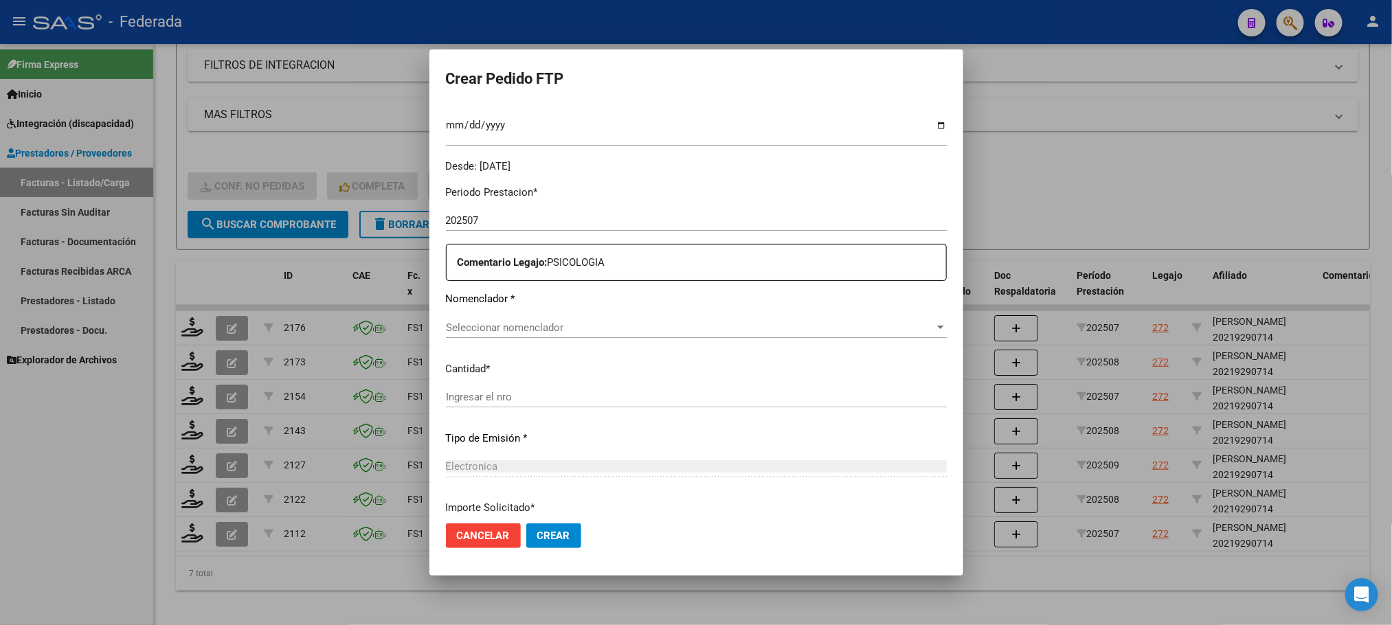
scroll to position [412, 0]
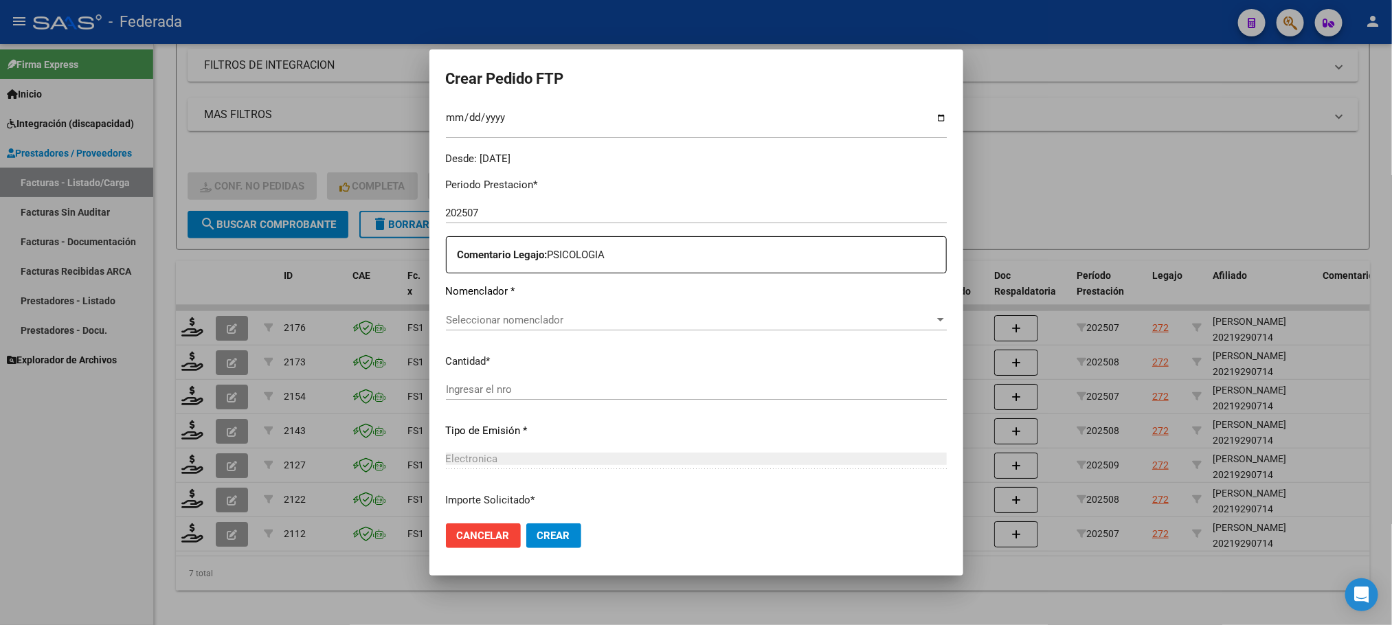
click at [513, 328] on div "Seleccionar nomenclador Seleccionar nomenclador" at bounding box center [696, 320] width 501 height 21
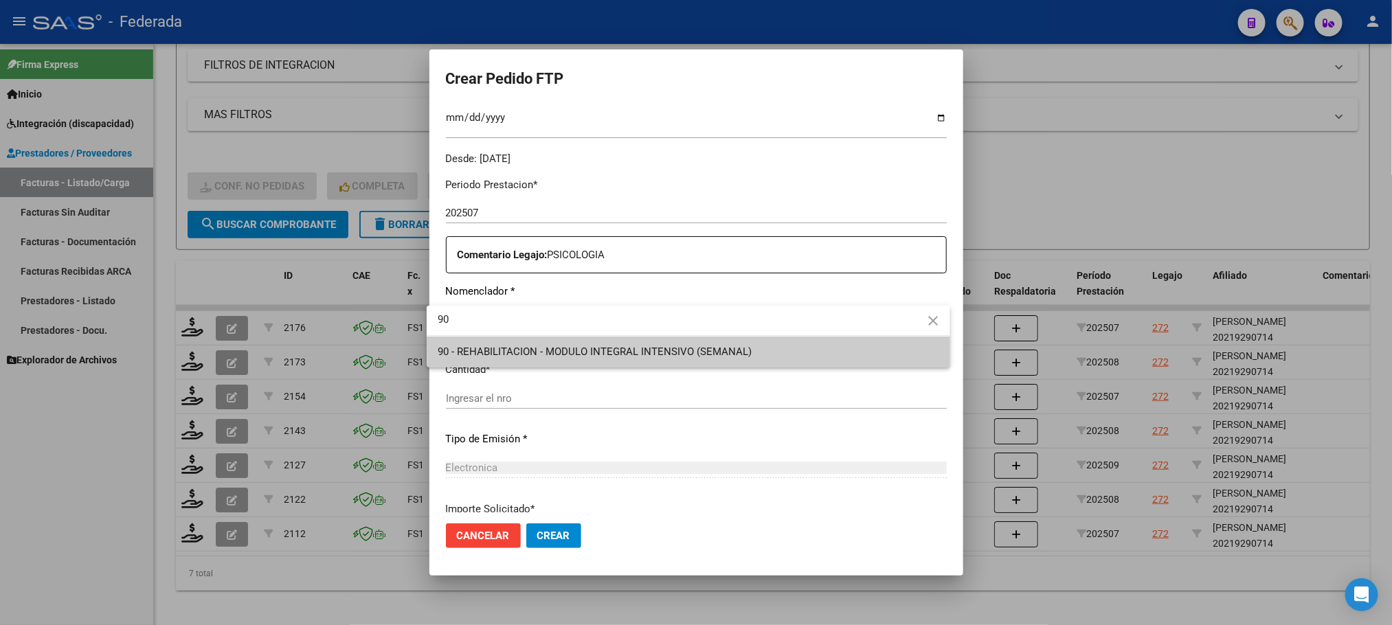
type input "90"
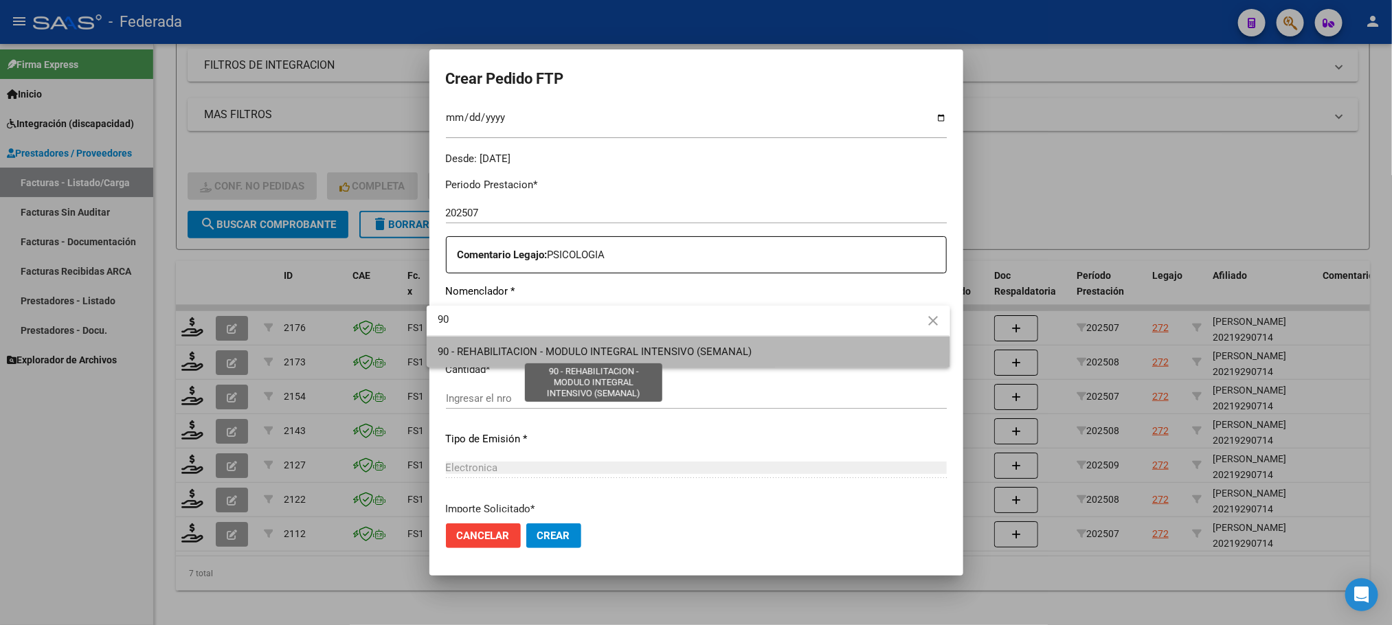
click at [513, 351] on span "90 - REHABILITACION - MODULO INTEGRAL INTENSIVO (SEMANAL)" at bounding box center [595, 352] width 314 height 12
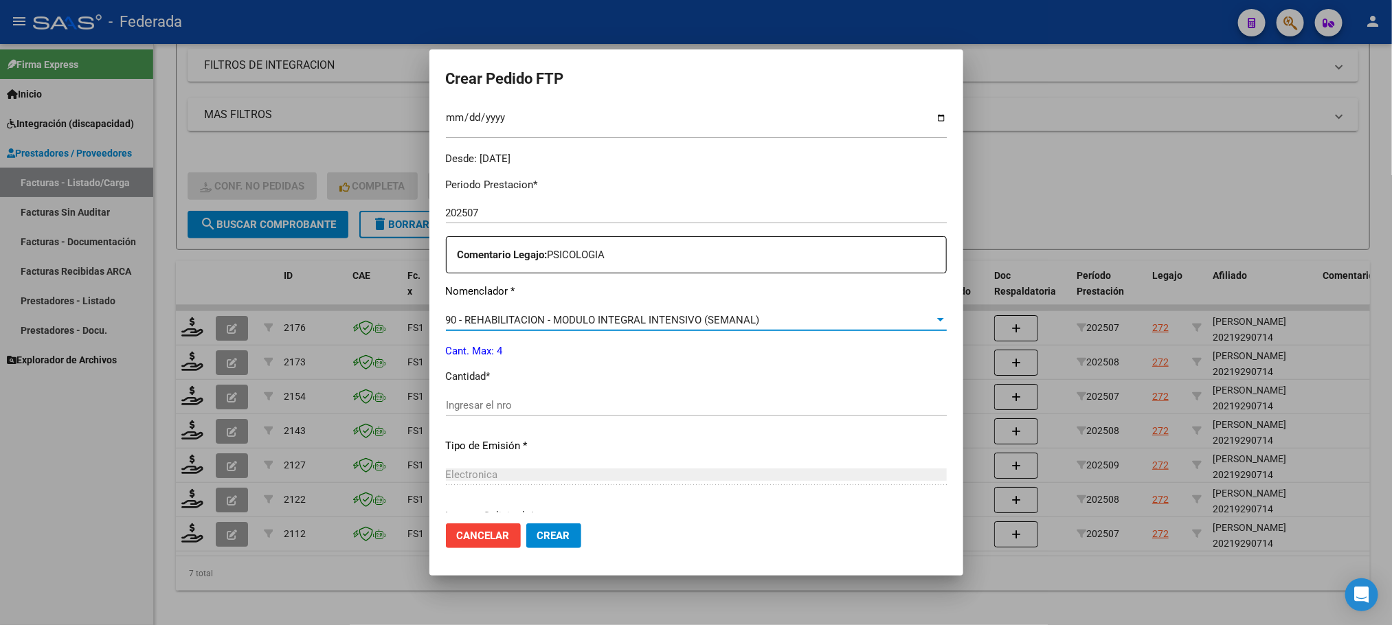
click at [501, 387] on div "Periodo Prestacion * 202507 Ingresar el Periodo Prestacion Comentario Legajo: P…" at bounding box center [696, 402] width 501 height 471
click at [497, 400] on input "Ingresar el nro" at bounding box center [696, 405] width 501 height 12
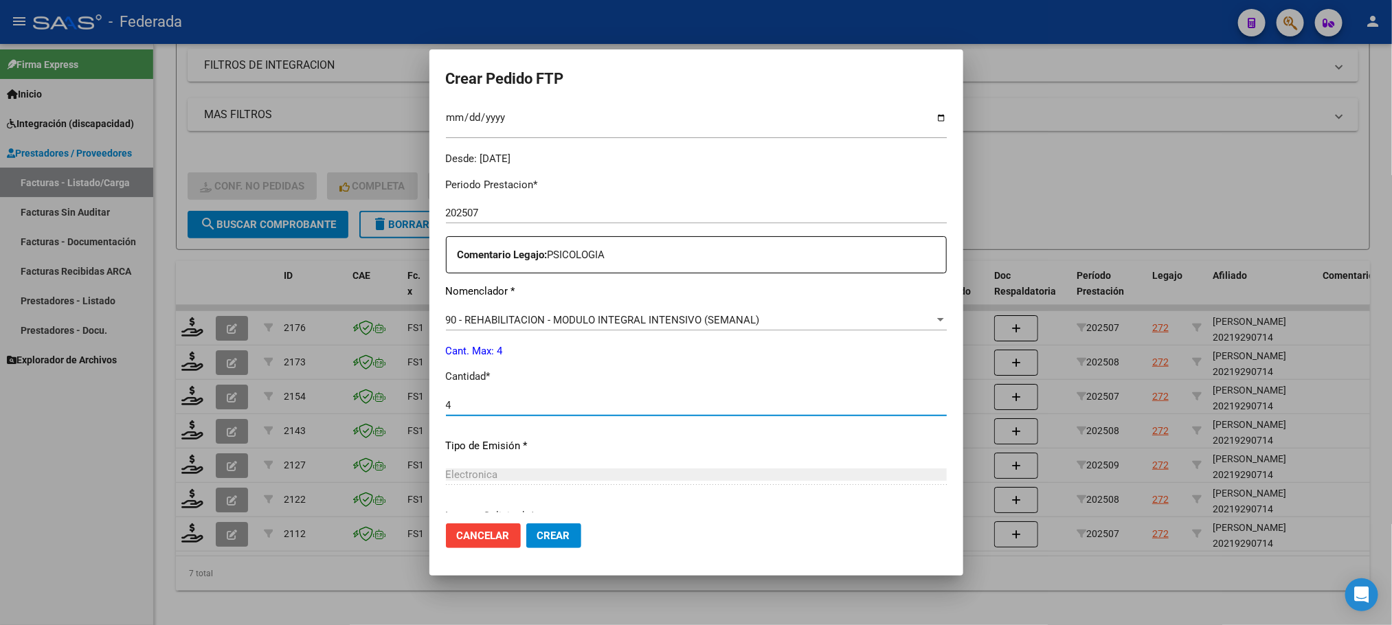
type input "4"
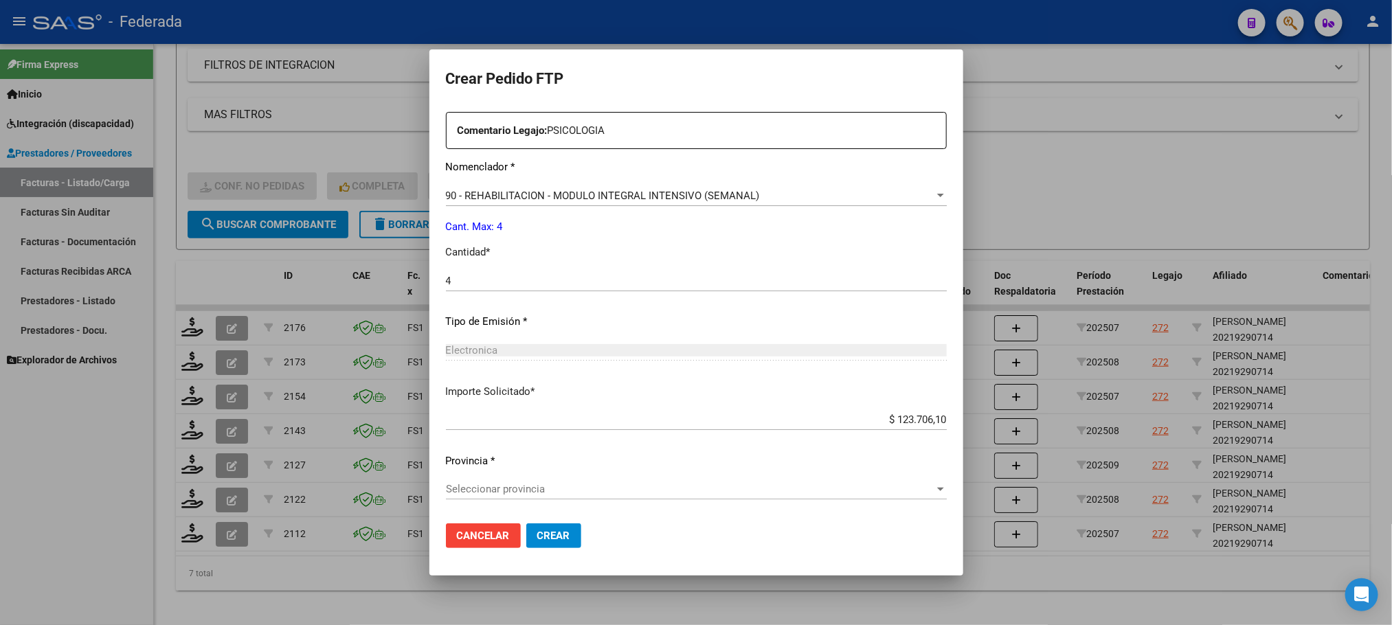
click at [508, 488] on span "Seleccionar provincia" at bounding box center [690, 489] width 488 height 12
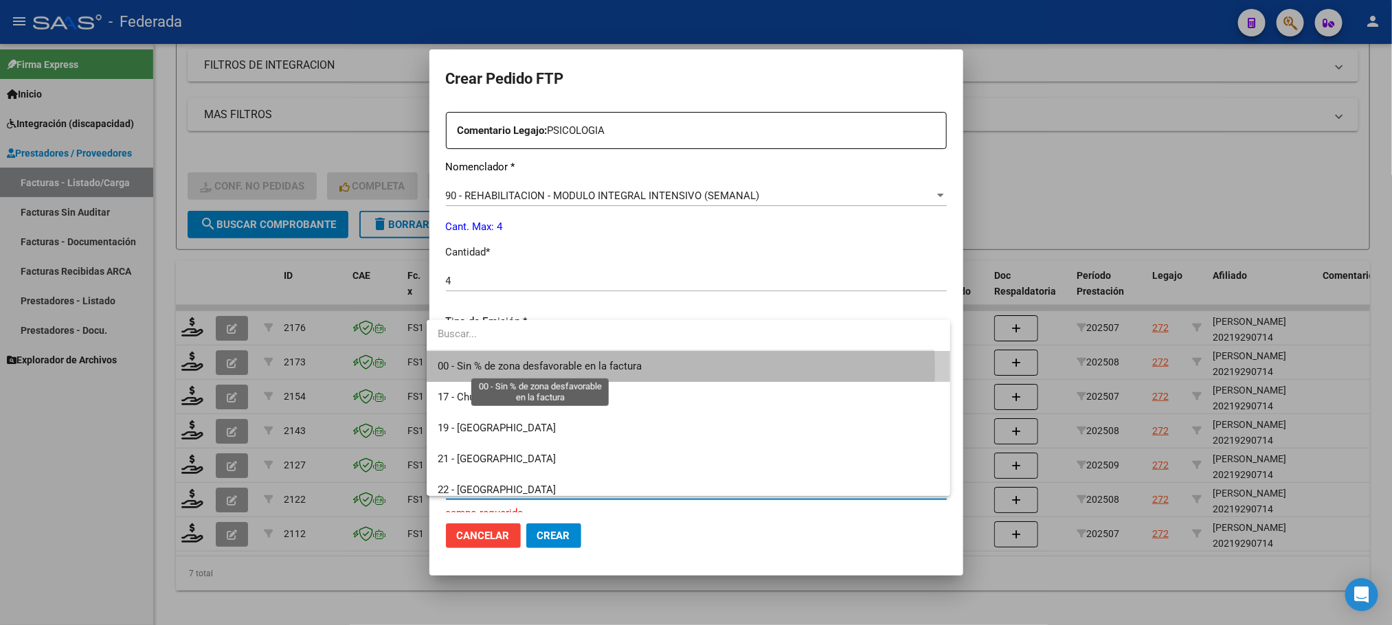
click at [499, 370] on span "00 - Sin % de zona desfavorable en la factura" at bounding box center [540, 366] width 204 height 12
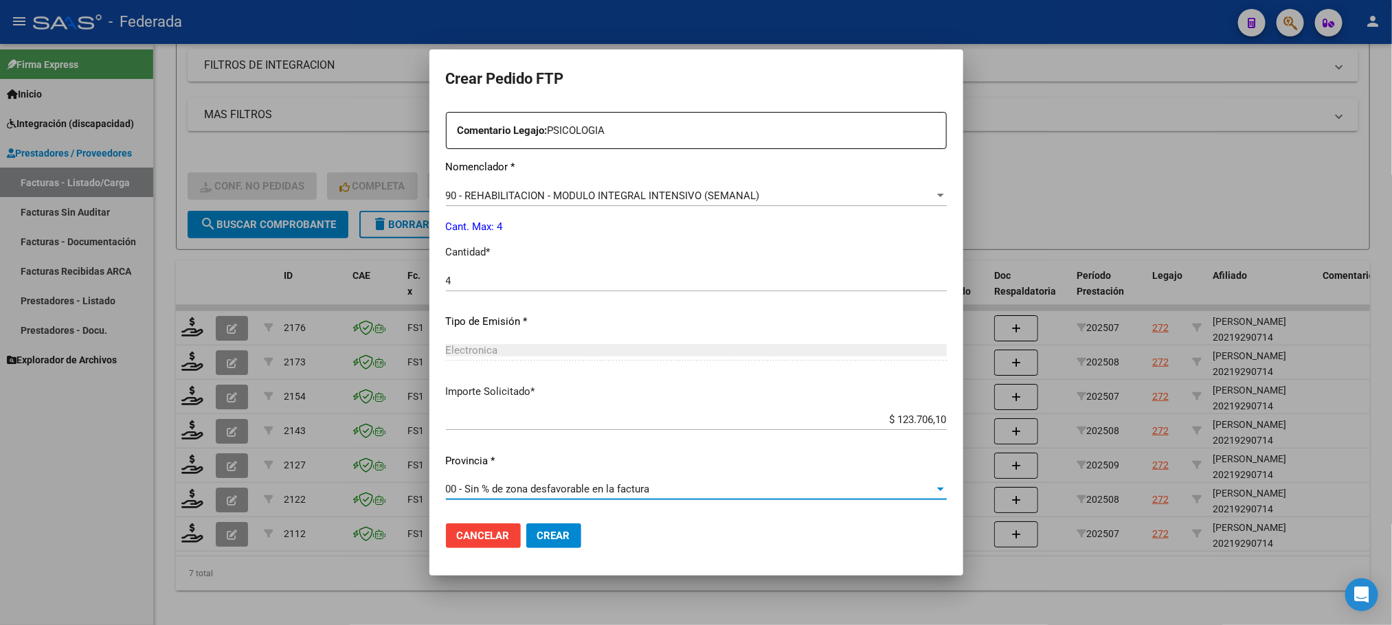
click at [567, 532] on button "Crear" at bounding box center [553, 535] width 55 height 25
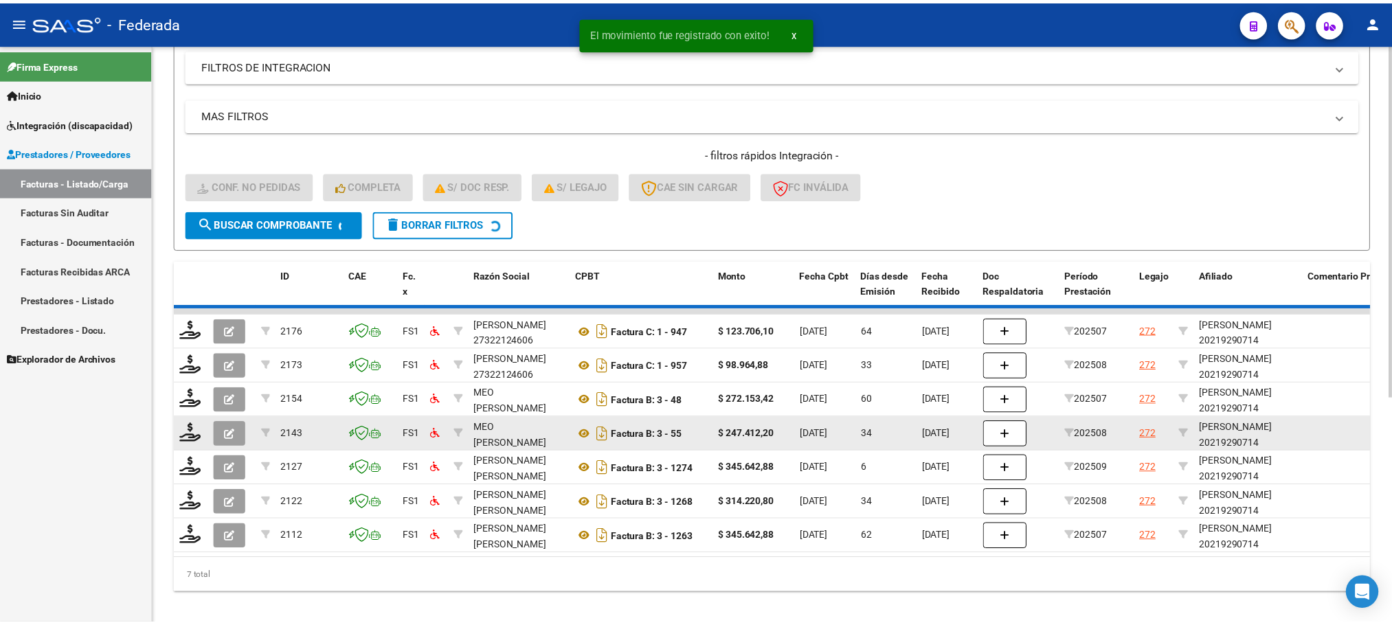
scroll to position [332, 0]
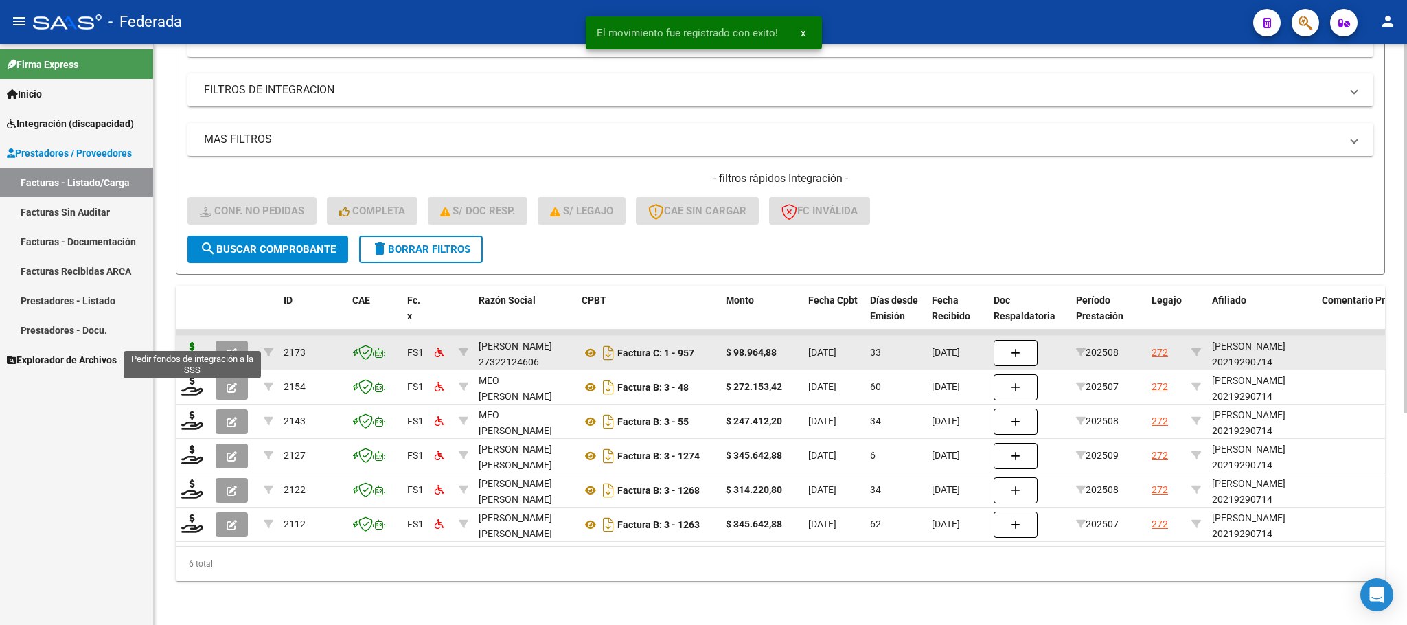
click at [192, 342] on icon at bounding box center [192, 351] width 22 height 19
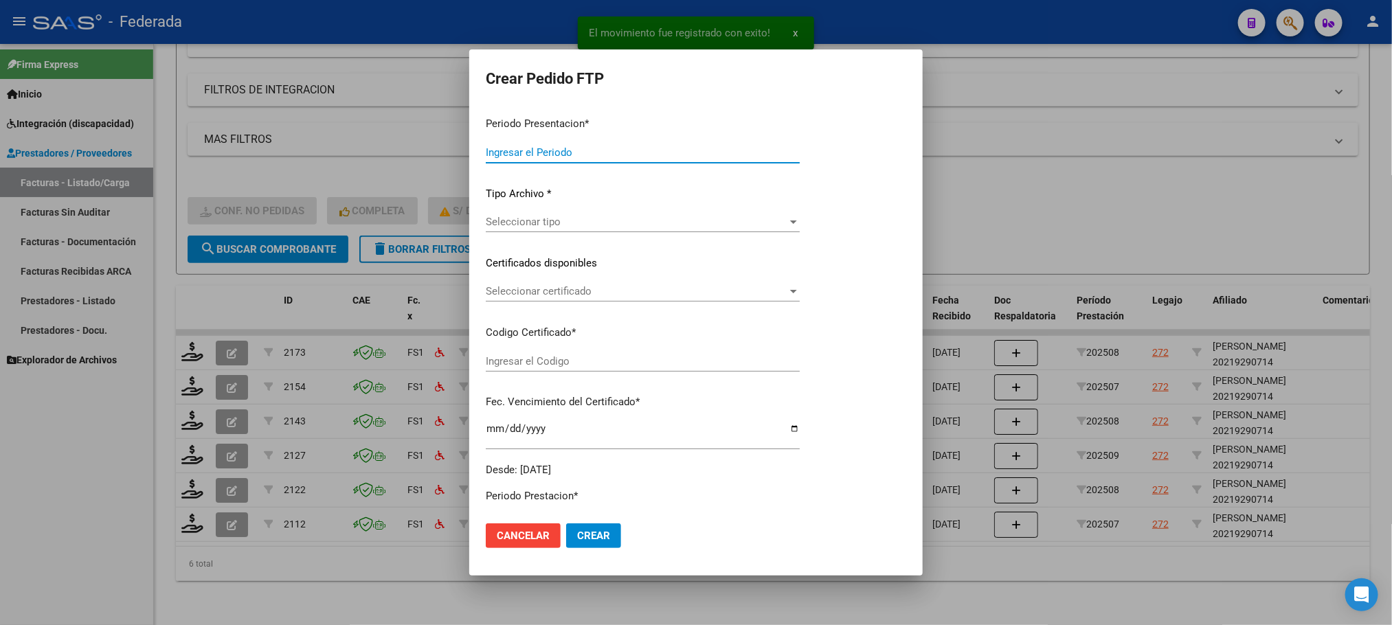
type input "202509"
type input "202508"
type input "$ 98.964,88"
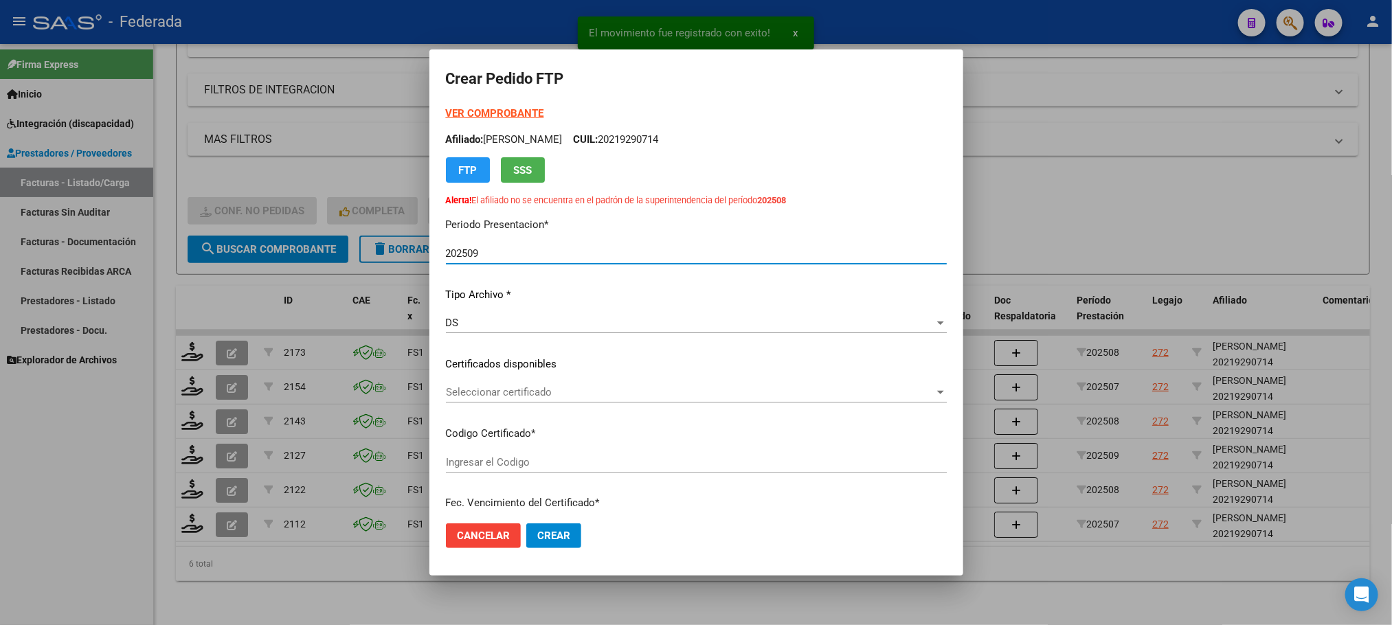
type input "ARG02000219290712024082820290828SAN183"
type input "[DATE]"
click at [512, 313] on div "DS Seleccionar tipo" at bounding box center [696, 323] width 501 height 21
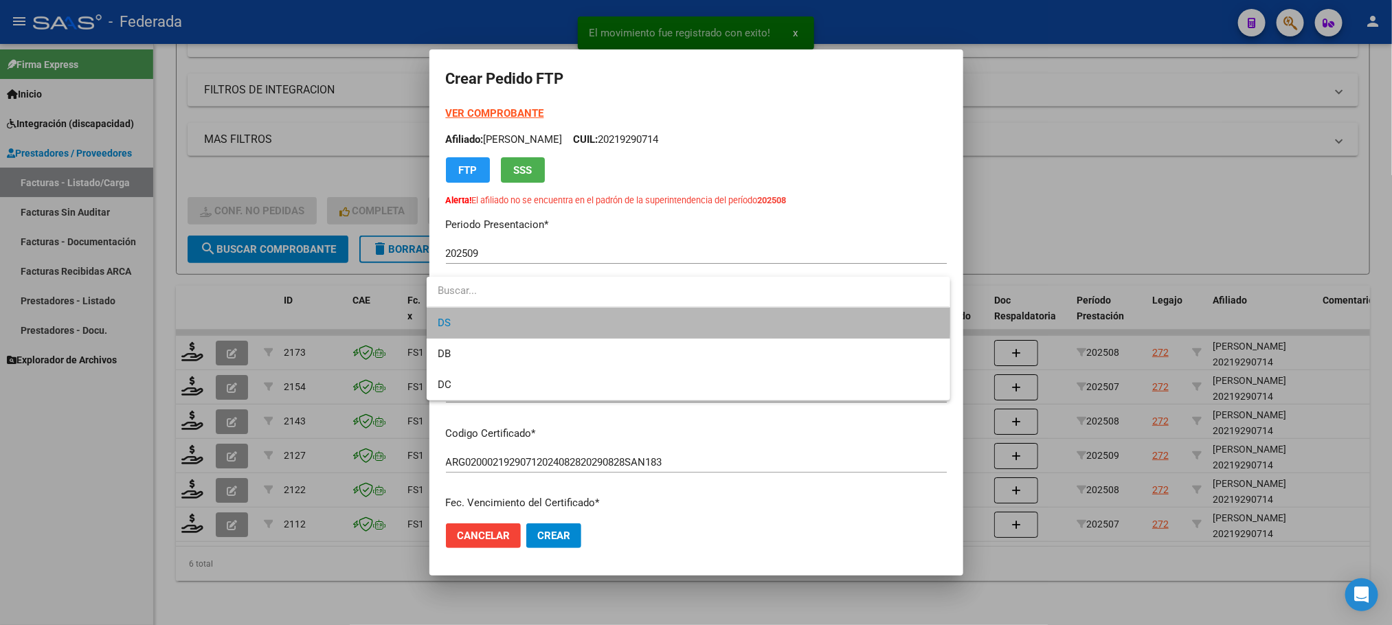
click at [512, 313] on span "DS" at bounding box center [688, 323] width 501 height 31
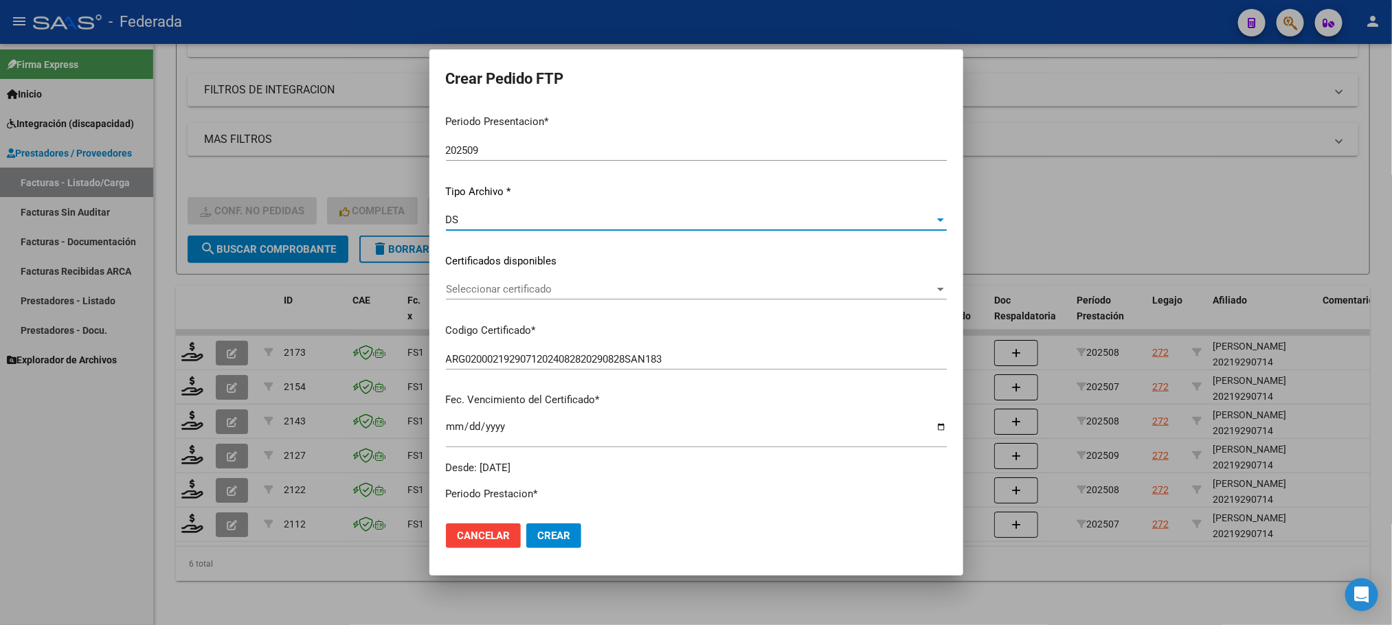
scroll to position [206, 0]
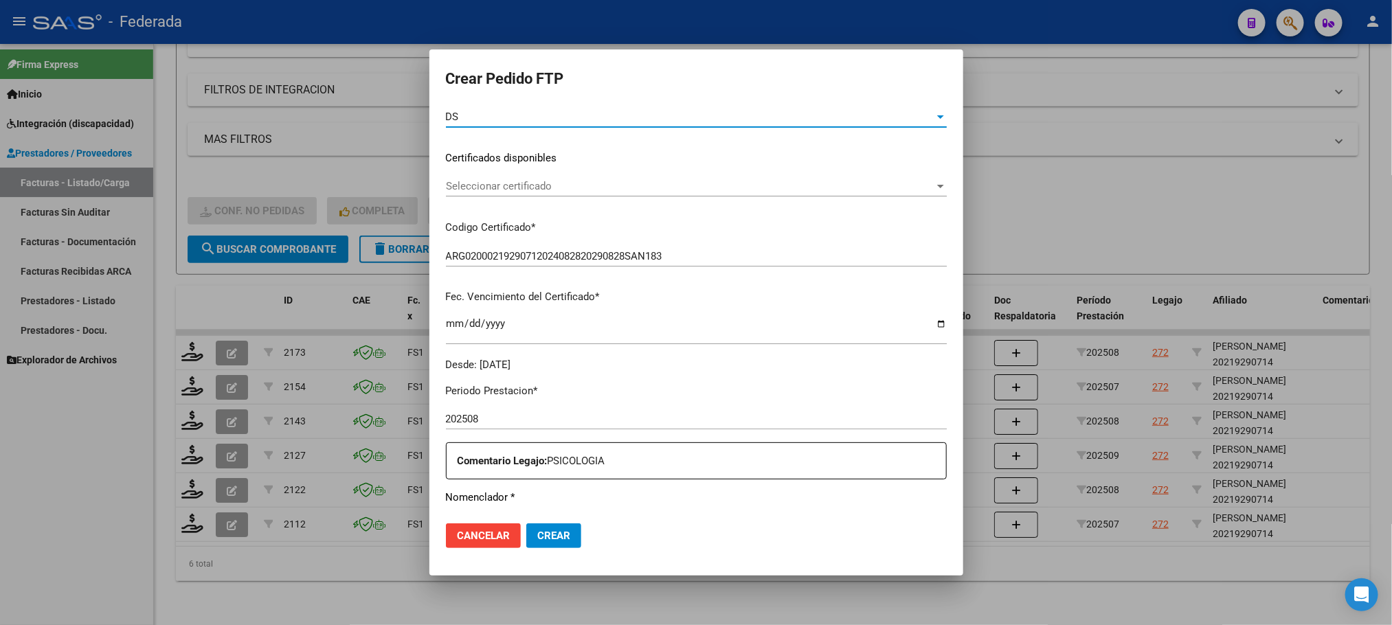
click at [516, 190] on span "Seleccionar certificado" at bounding box center [690, 186] width 488 height 12
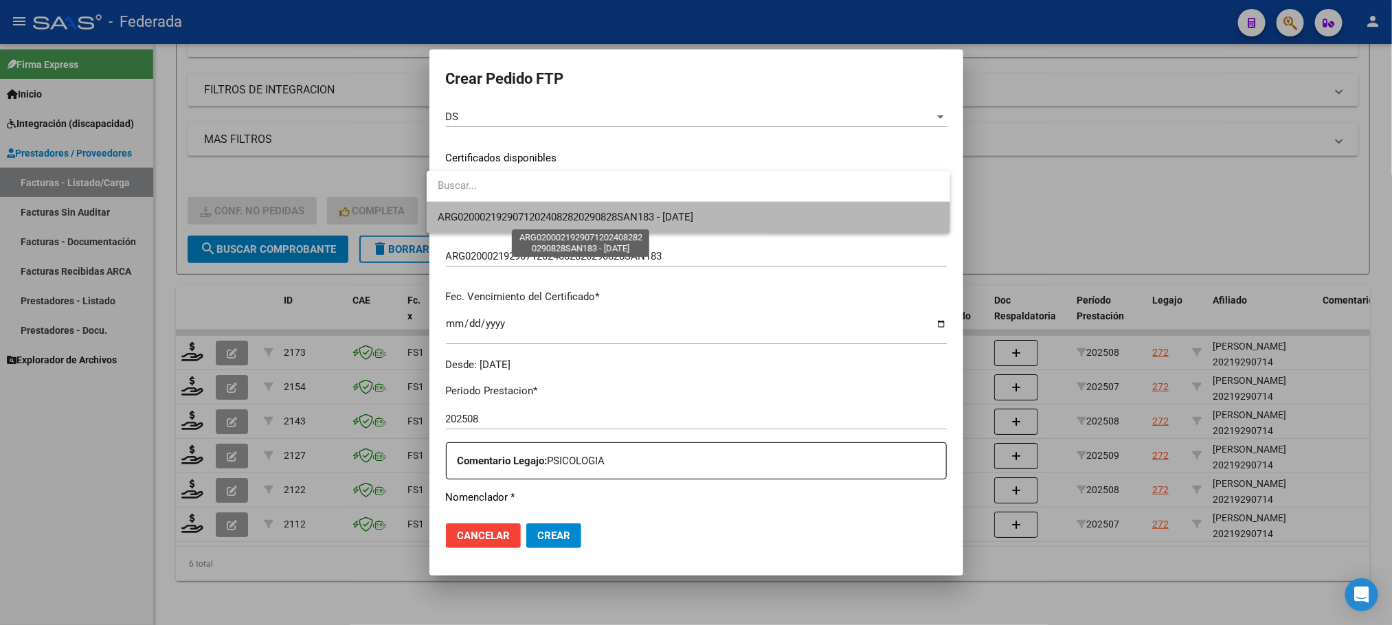
click at [510, 215] on span "ARG02000219290712024082820290828SAN183 - [DATE]" at bounding box center [566, 217] width 256 height 12
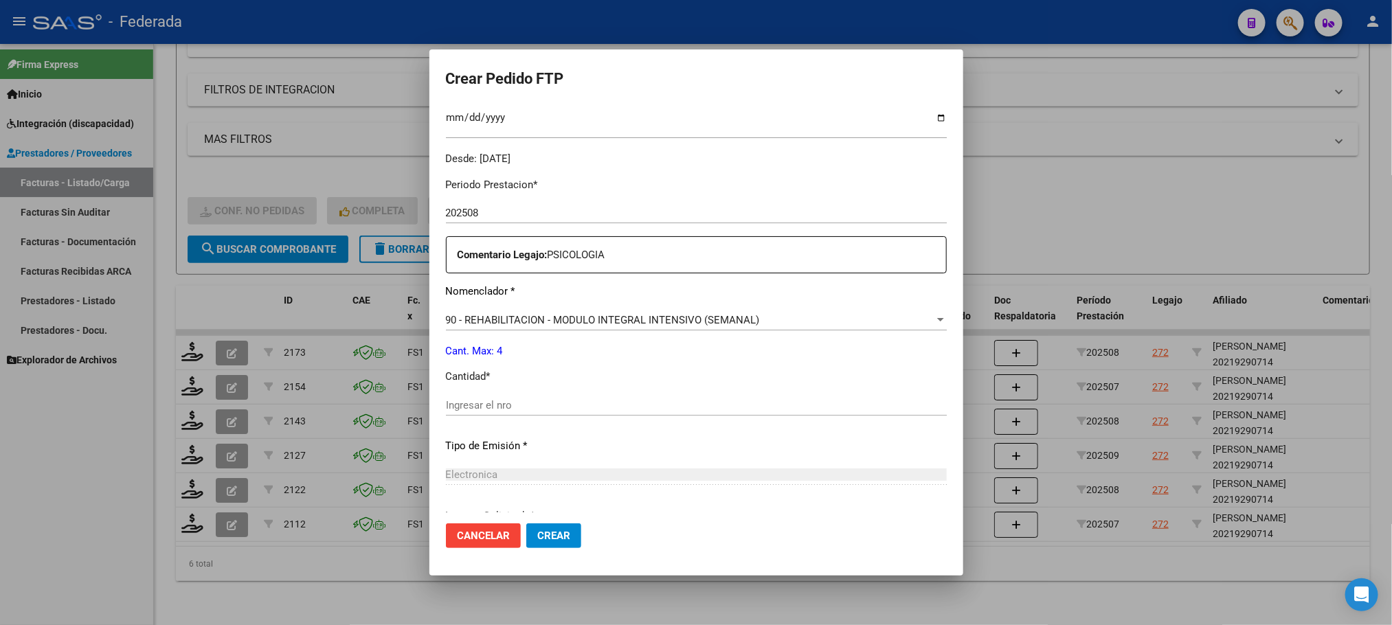
scroll to position [515, 0]
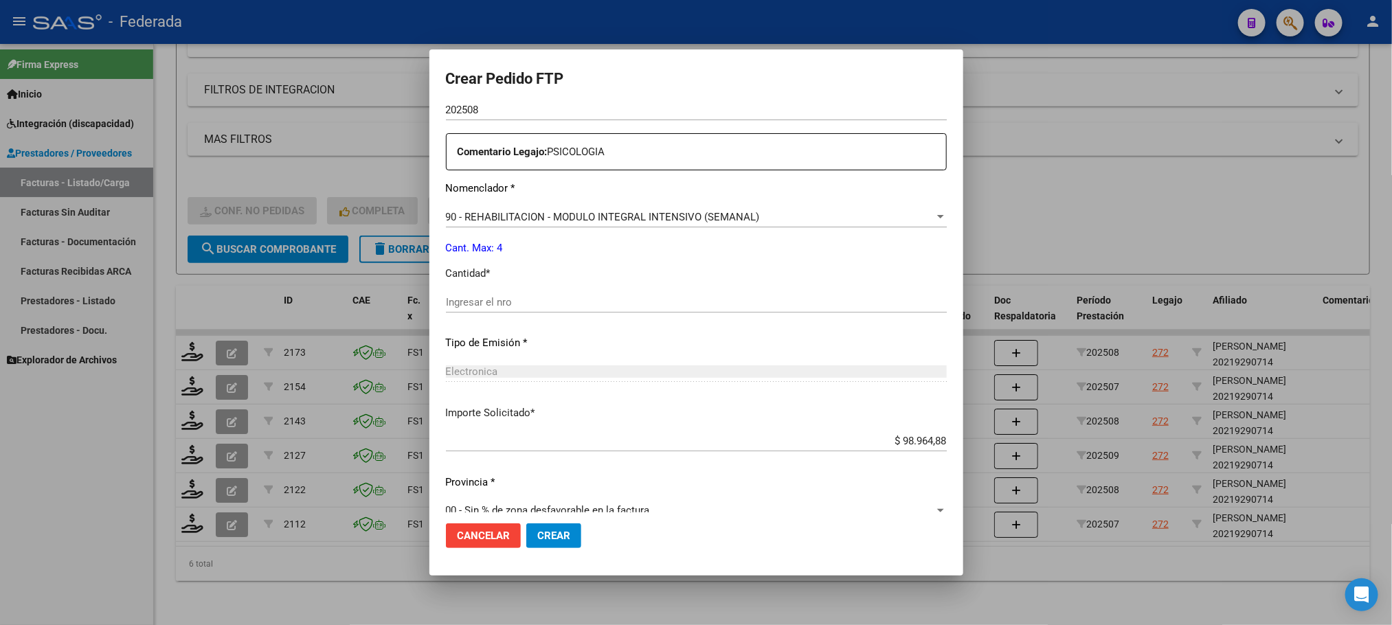
click at [487, 293] on div "Ingresar el nro" at bounding box center [696, 302] width 501 height 21
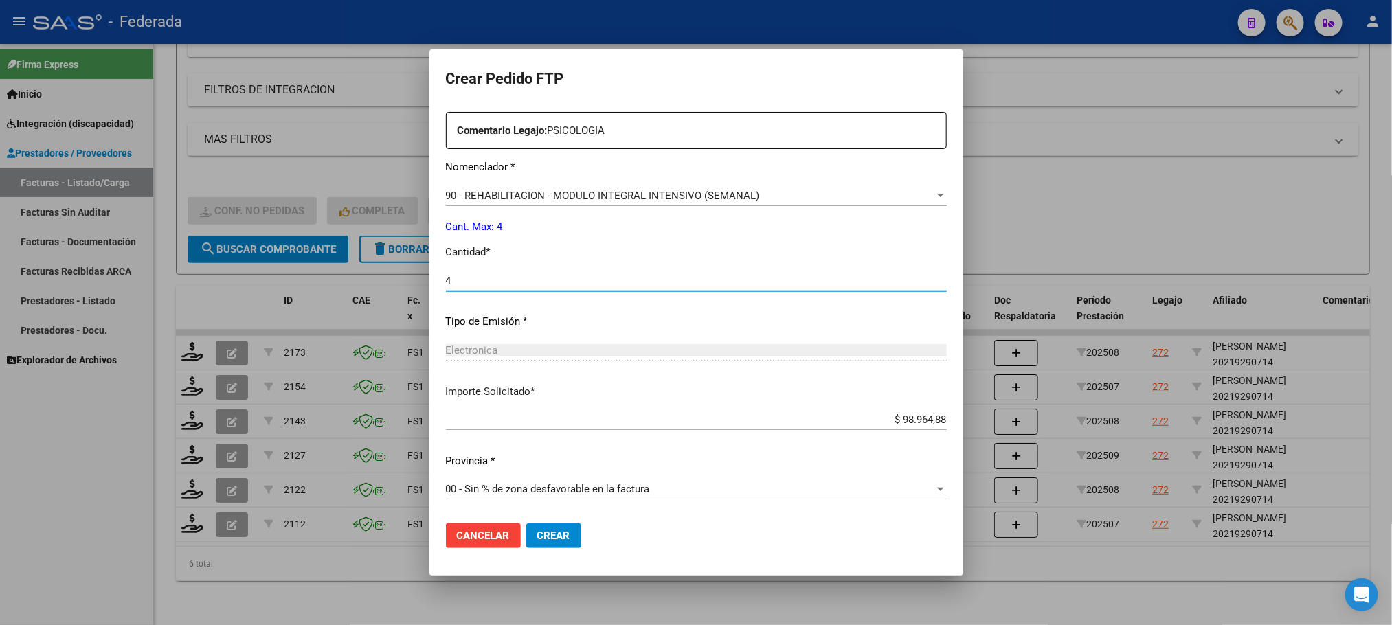
type input "4"
click at [541, 534] on span "Crear" at bounding box center [553, 536] width 33 height 12
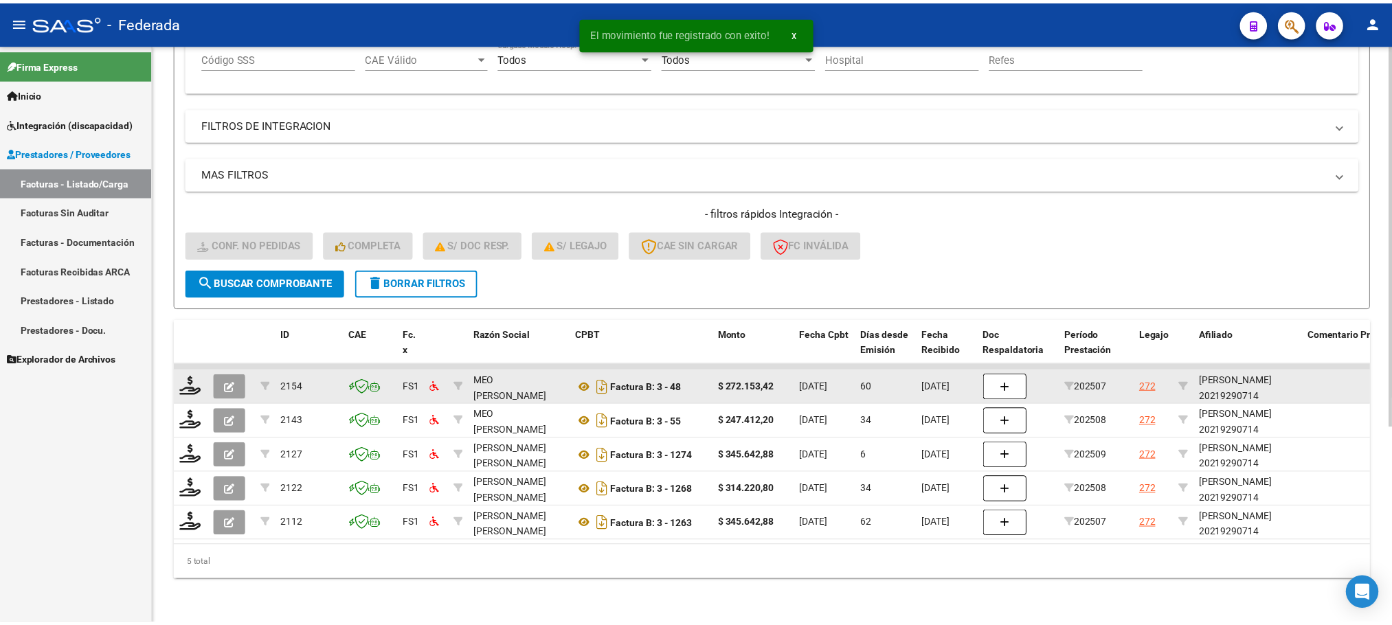
scroll to position [299, 0]
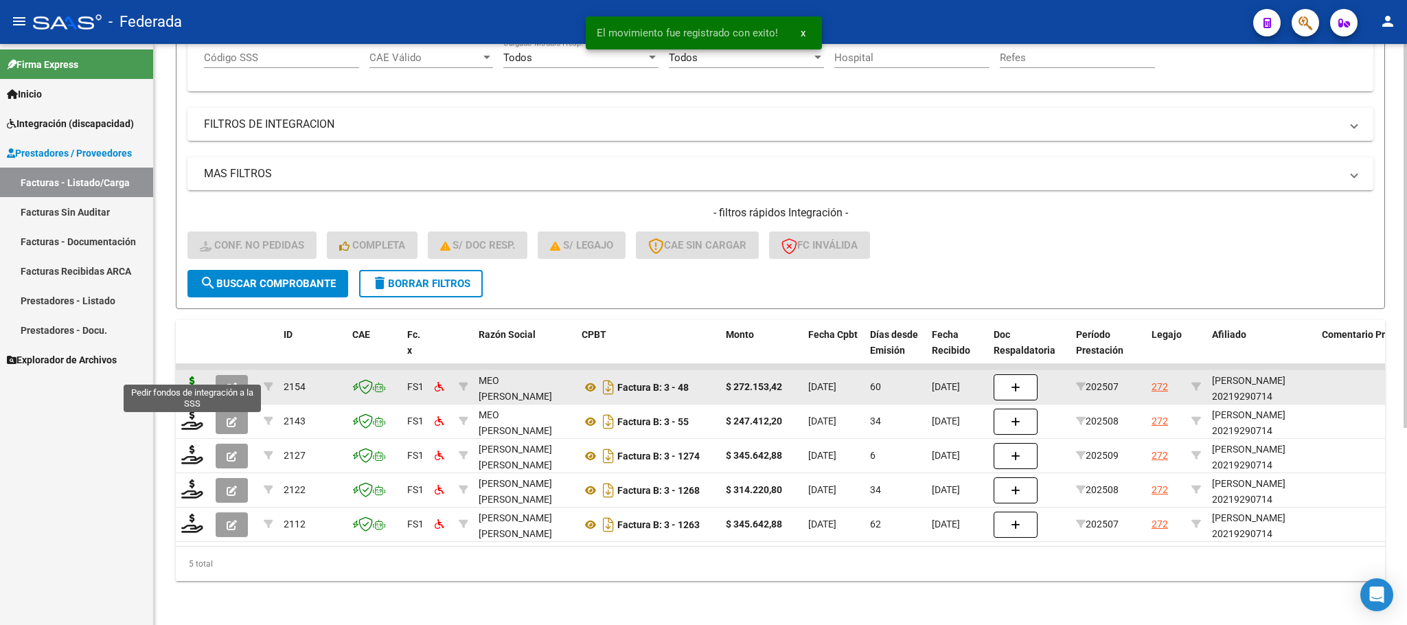
click at [194, 376] on icon at bounding box center [192, 385] width 22 height 19
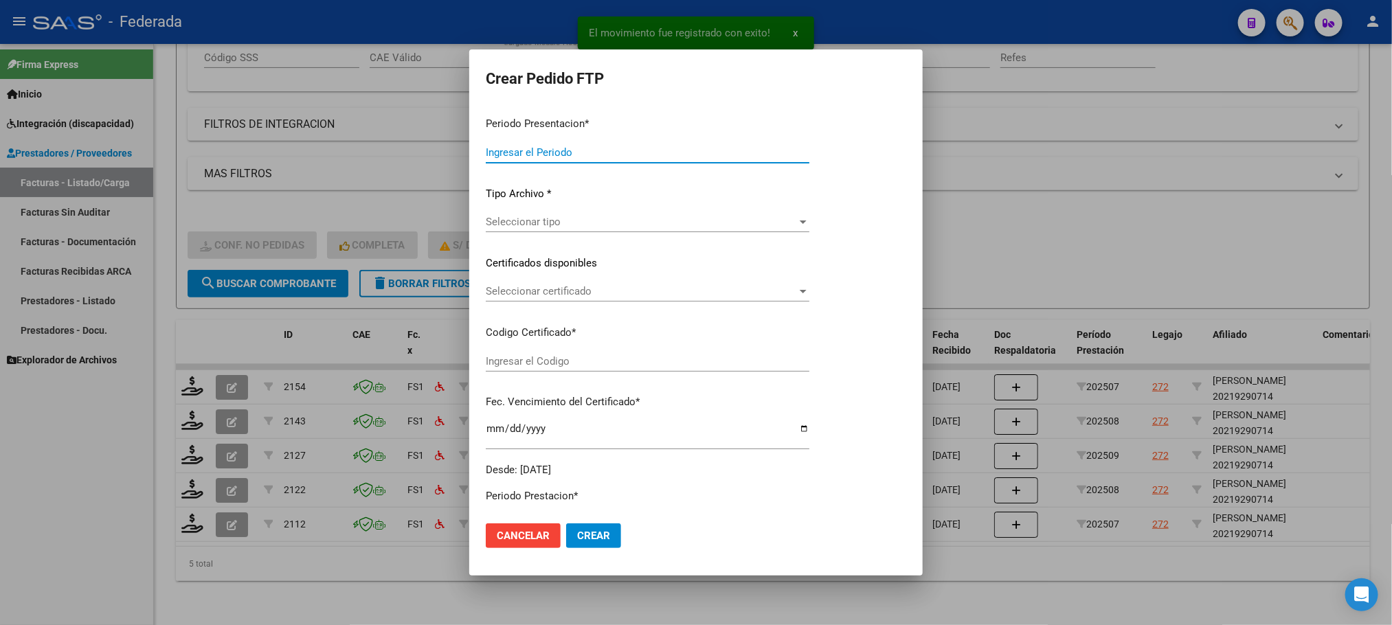
type input "202509"
type input "202507"
type input "$ 272.153,42"
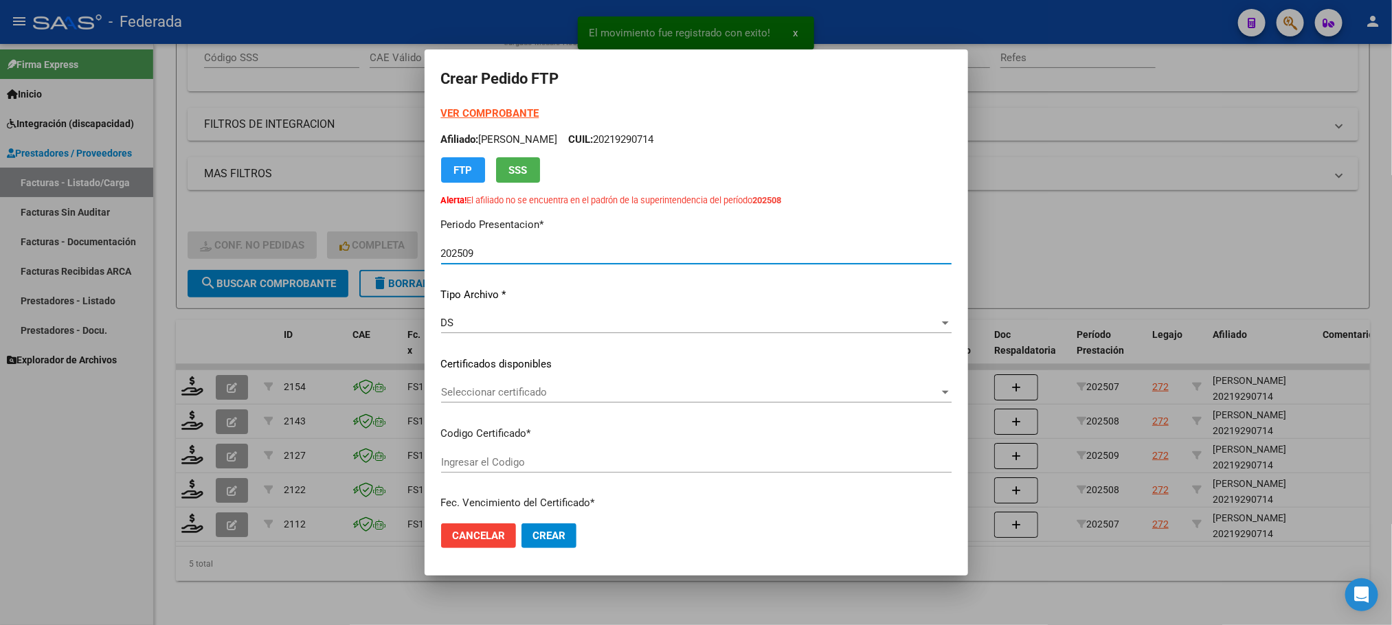
type input "ARG02000219290712024082820290828SAN183"
type input "[DATE]"
click at [491, 386] on span "Seleccionar certificado" at bounding box center [690, 392] width 498 height 12
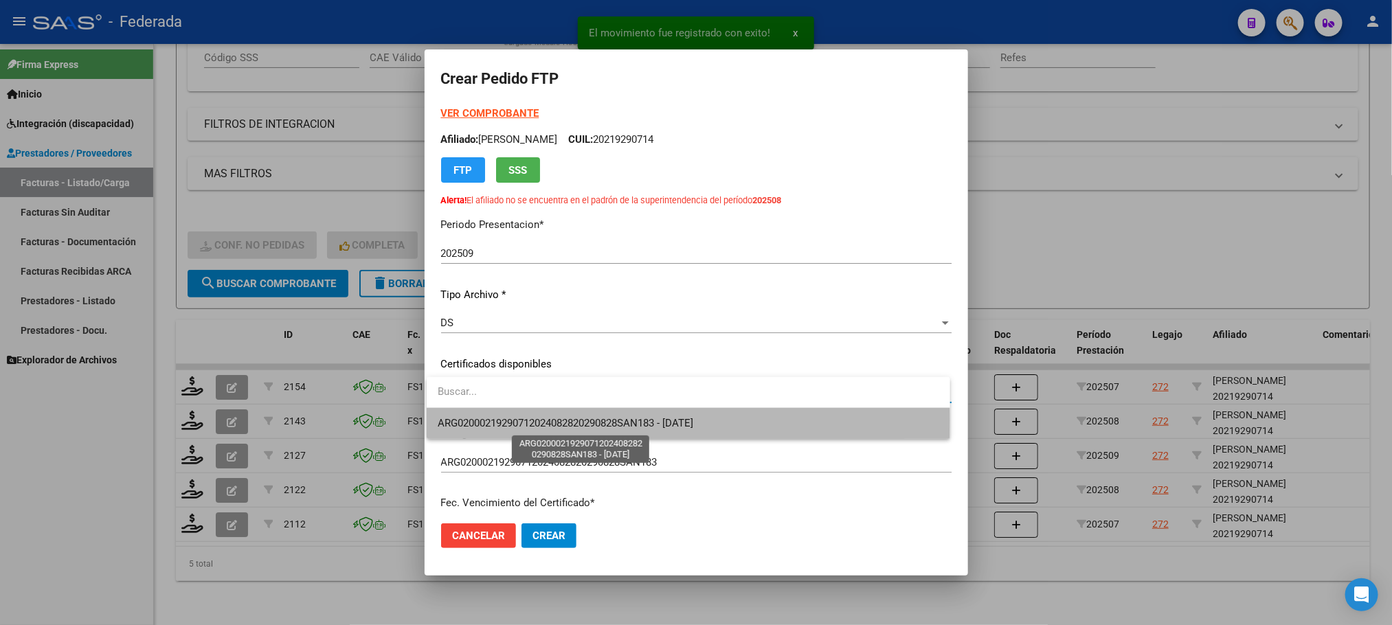
click at [490, 420] on span "ARG02000219290712024082820290828SAN183 - [DATE]" at bounding box center [566, 423] width 256 height 12
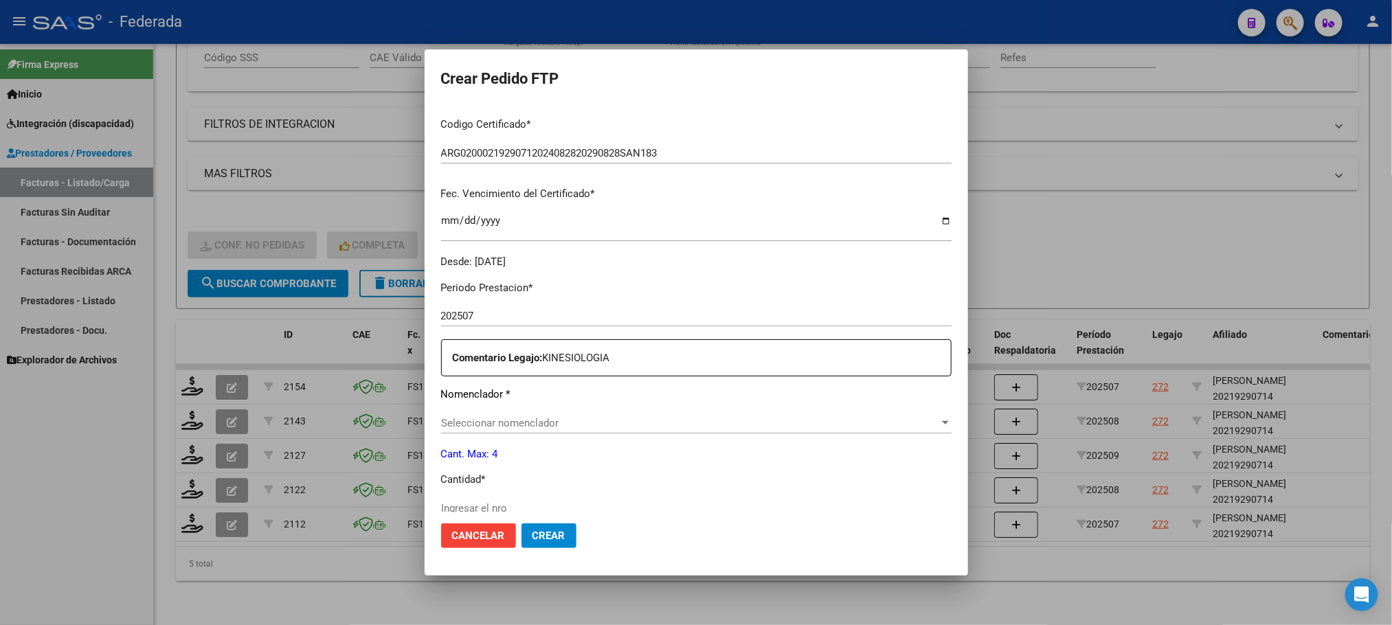
scroll to position [412, 0]
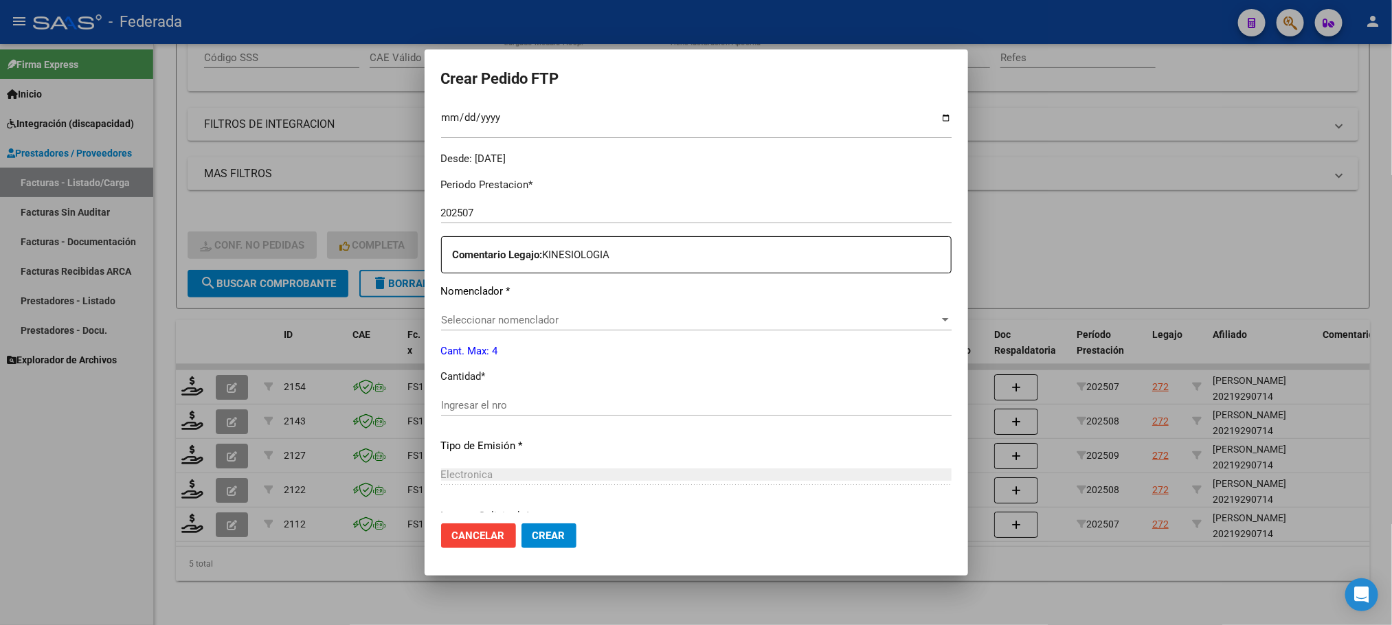
click at [501, 320] on span "Seleccionar nomenclador" at bounding box center [690, 320] width 498 height 12
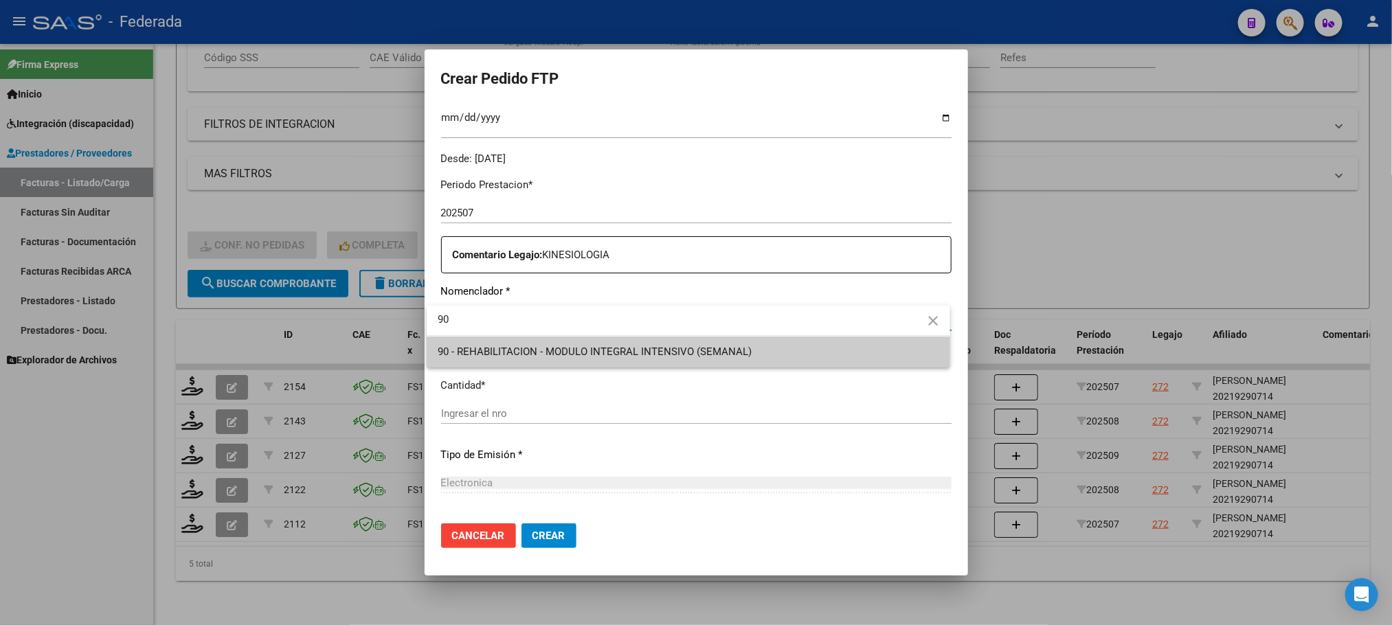
type input "90"
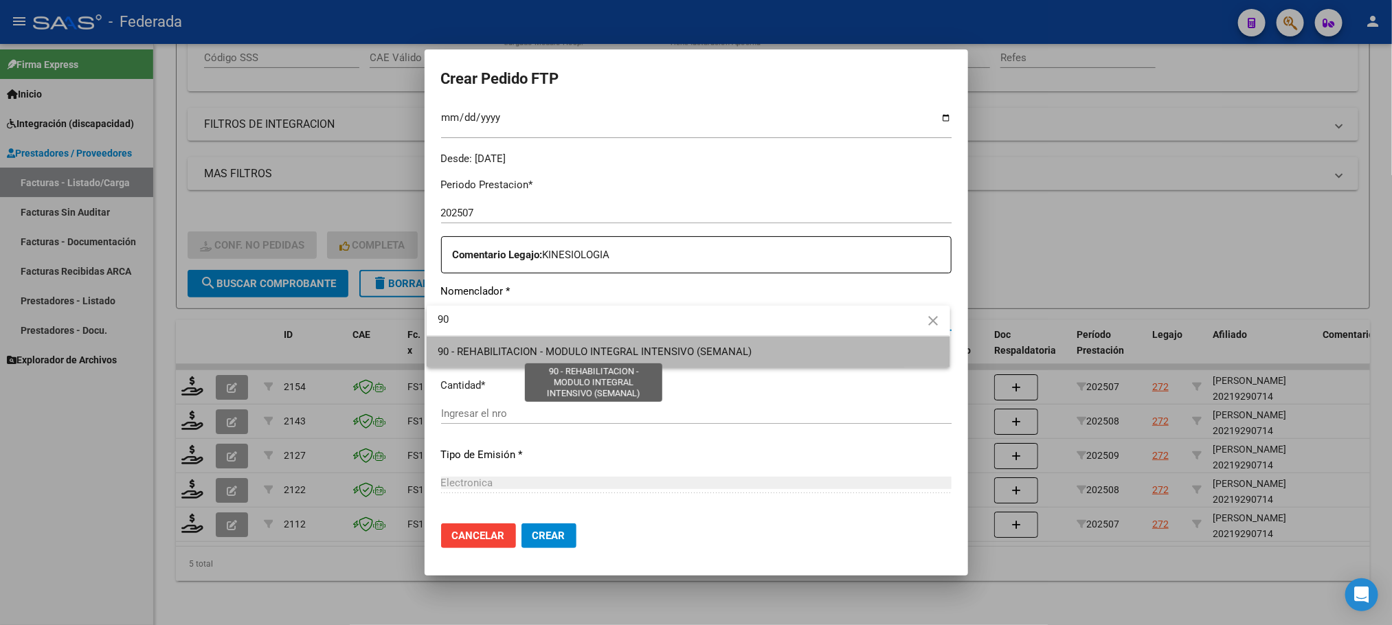
click at [490, 351] on span "90 - REHABILITACION - MODULO INTEGRAL INTENSIVO (SEMANAL)" at bounding box center [595, 352] width 314 height 12
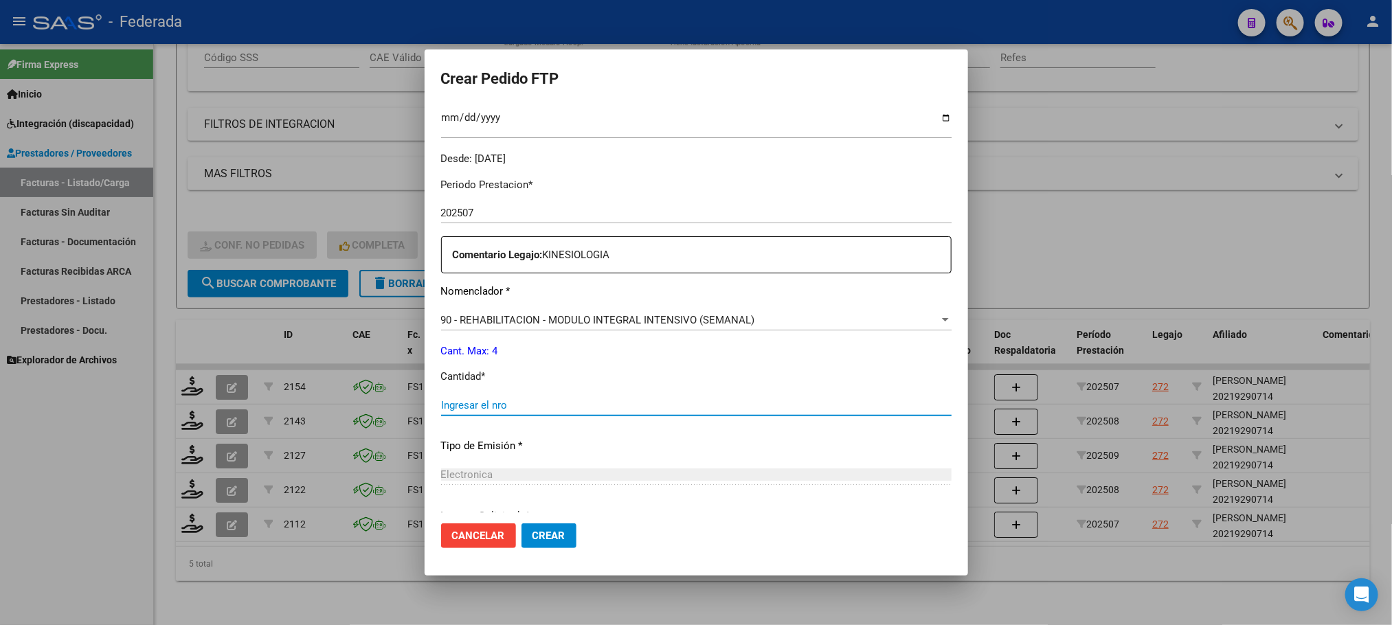
click at [516, 409] on input "Ingresar el nro" at bounding box center [696, 405] width 510 height 12
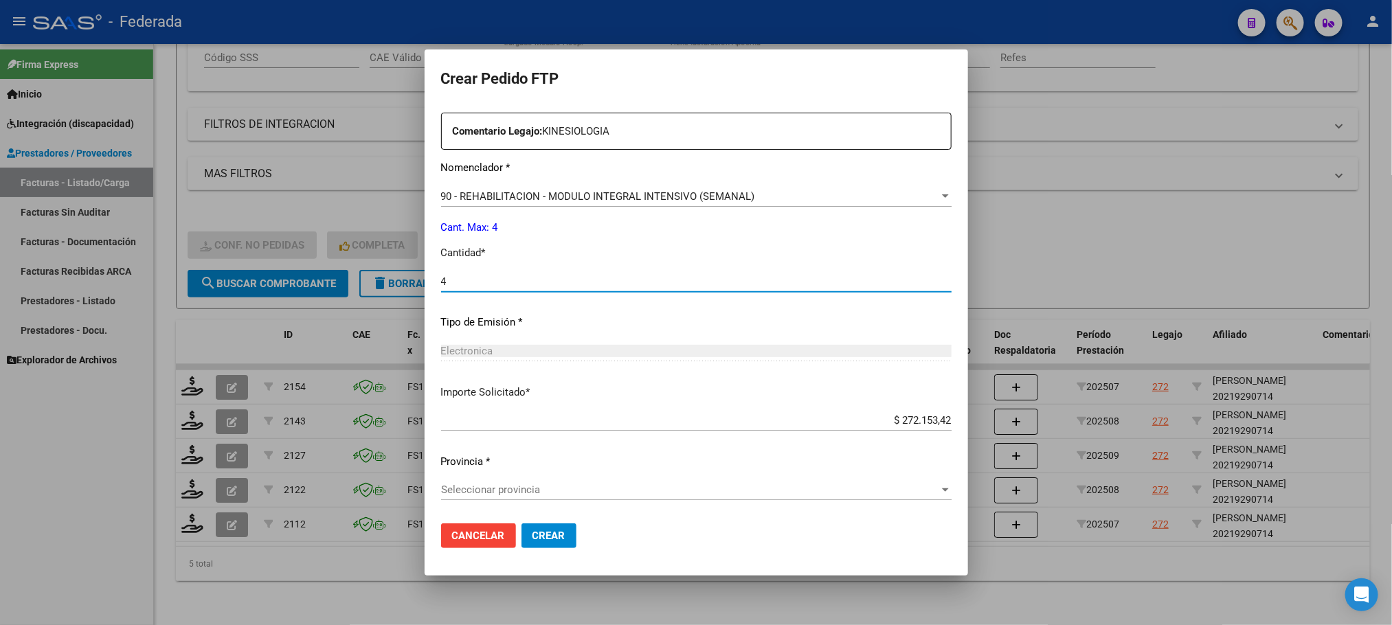
scroll to position [536, 0]
type input "4"
click at [534, 501] on div "Seleccionar provincia Seleccionar provincia" at bounding box center [696, 496] width 510 height 34
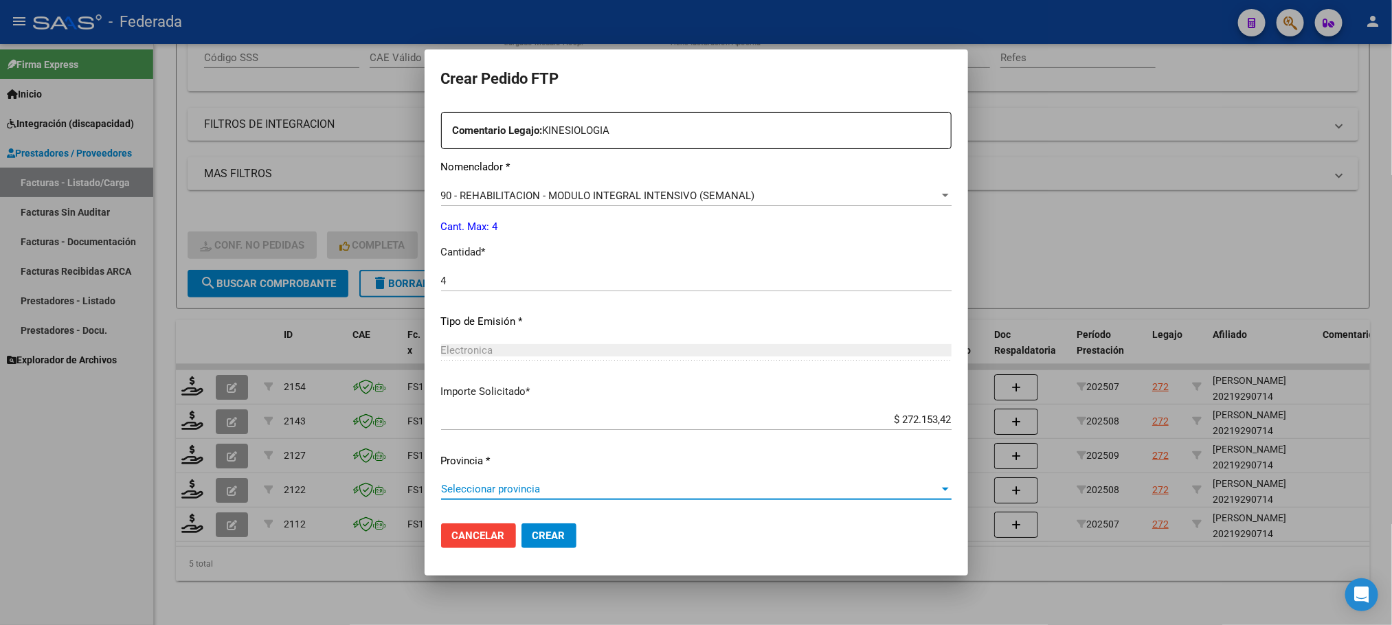
click at [536, 488] on span "Seleccionar provincia" at bounding box center [690, 489] width 498 height 12
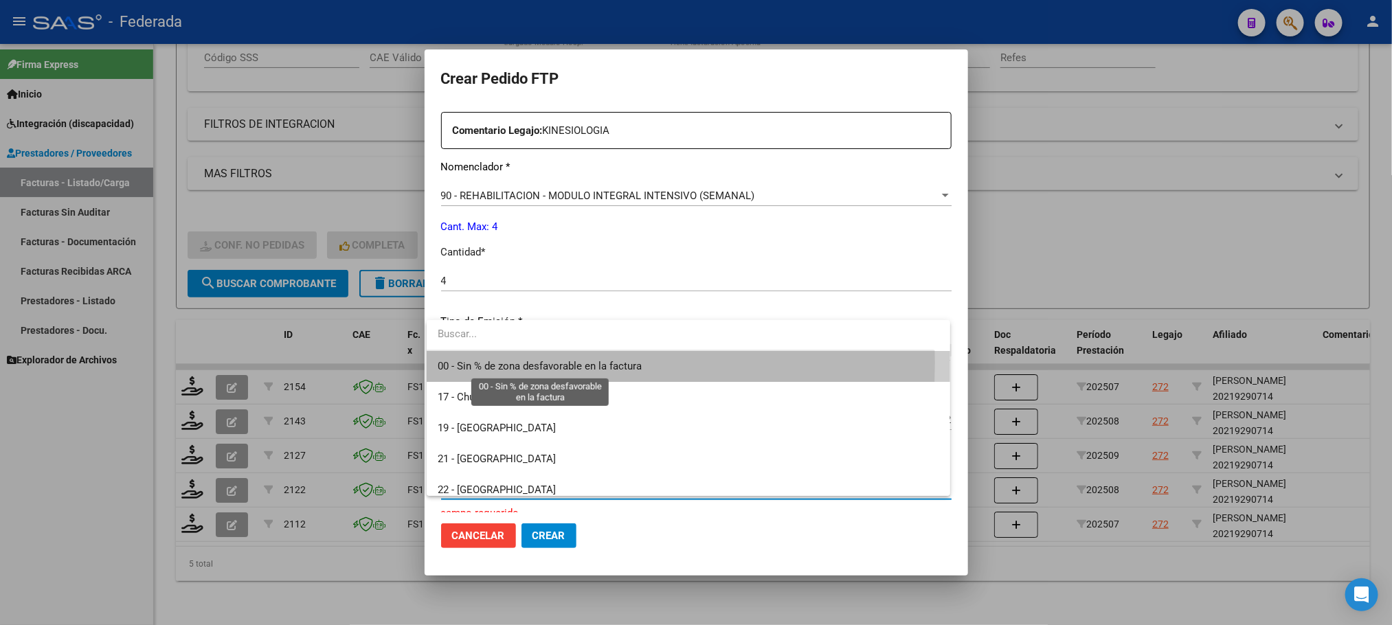
click at [505, 363] on span "00 - Sin % de zona desfavorable en la factura" at bounding box center [540, 366] width 204 height 12
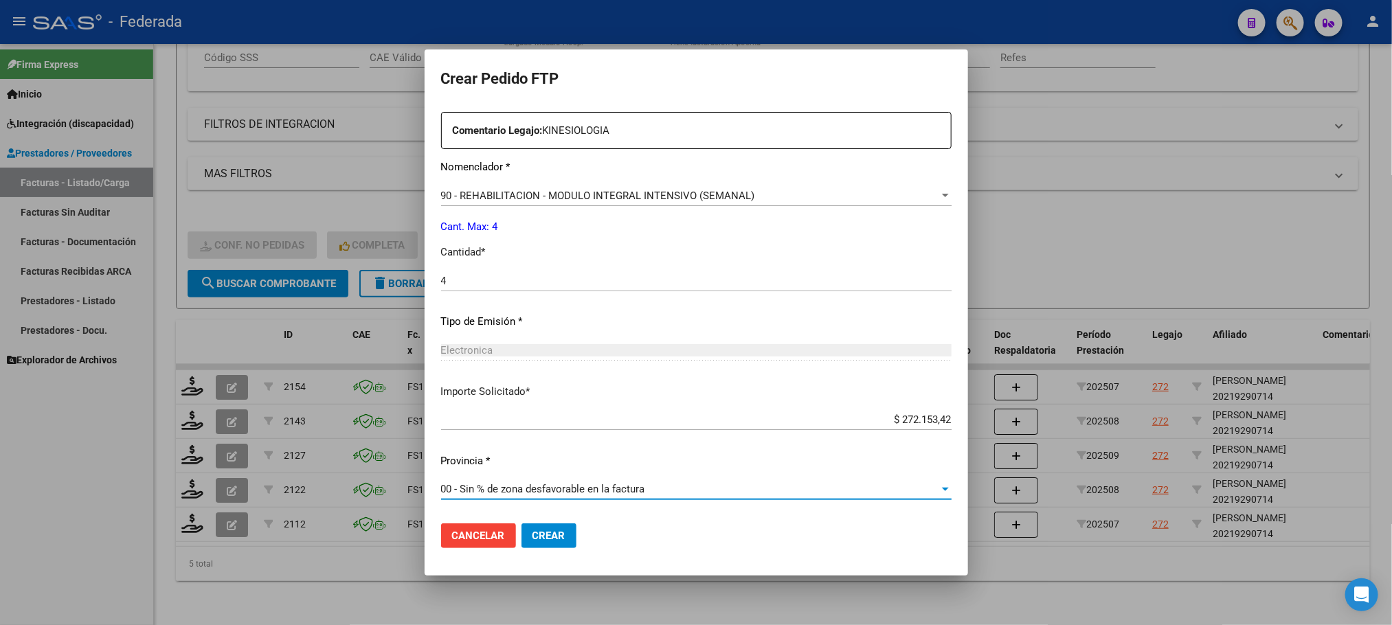
click at [551, 528] on button "Crear" at bounding box center [548, 535] width 55 height 25
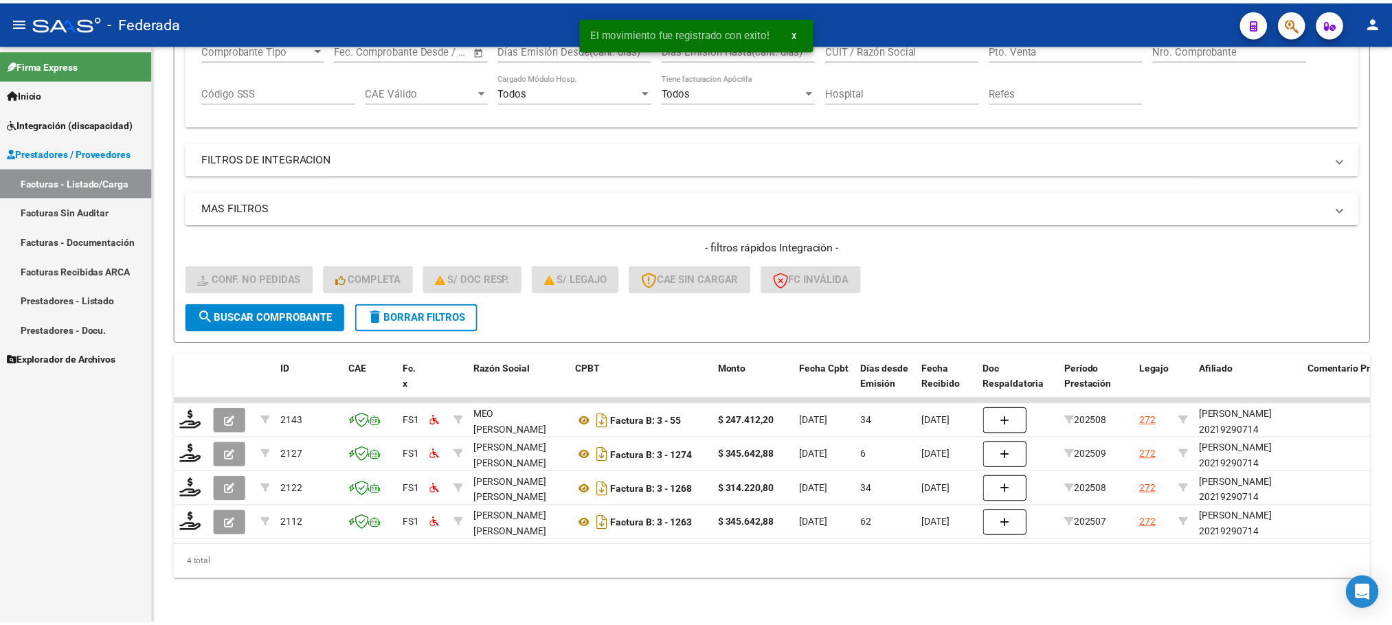
scroll to position [264, 0]
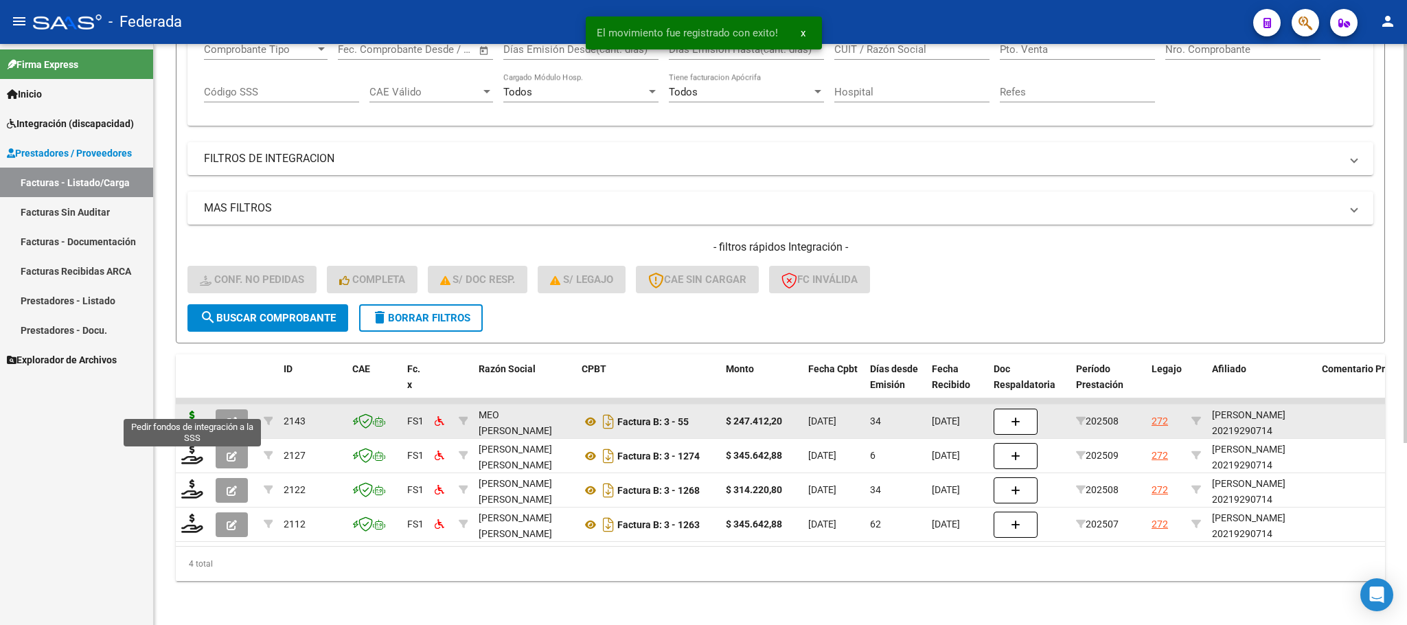
click at [188, 411] on icon at bounding box center [192, 420] width 22 height 19
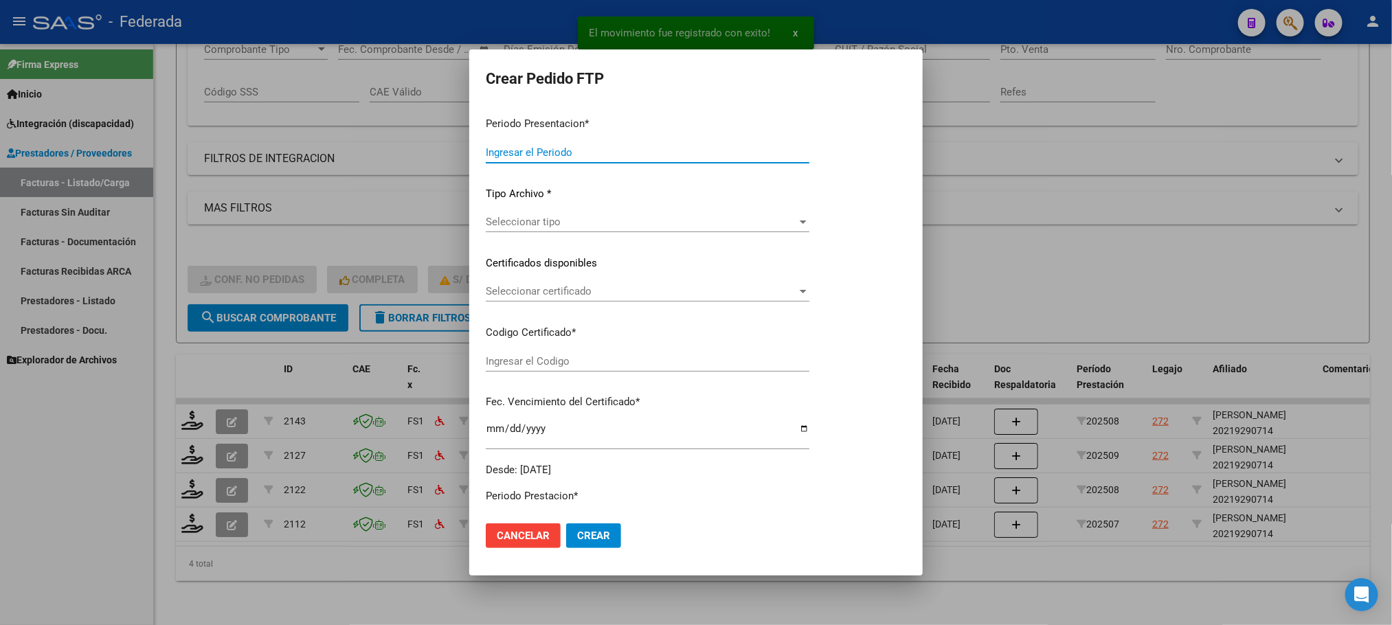
type input "202509"
type input "202508"
type input "$ 247.412,20"
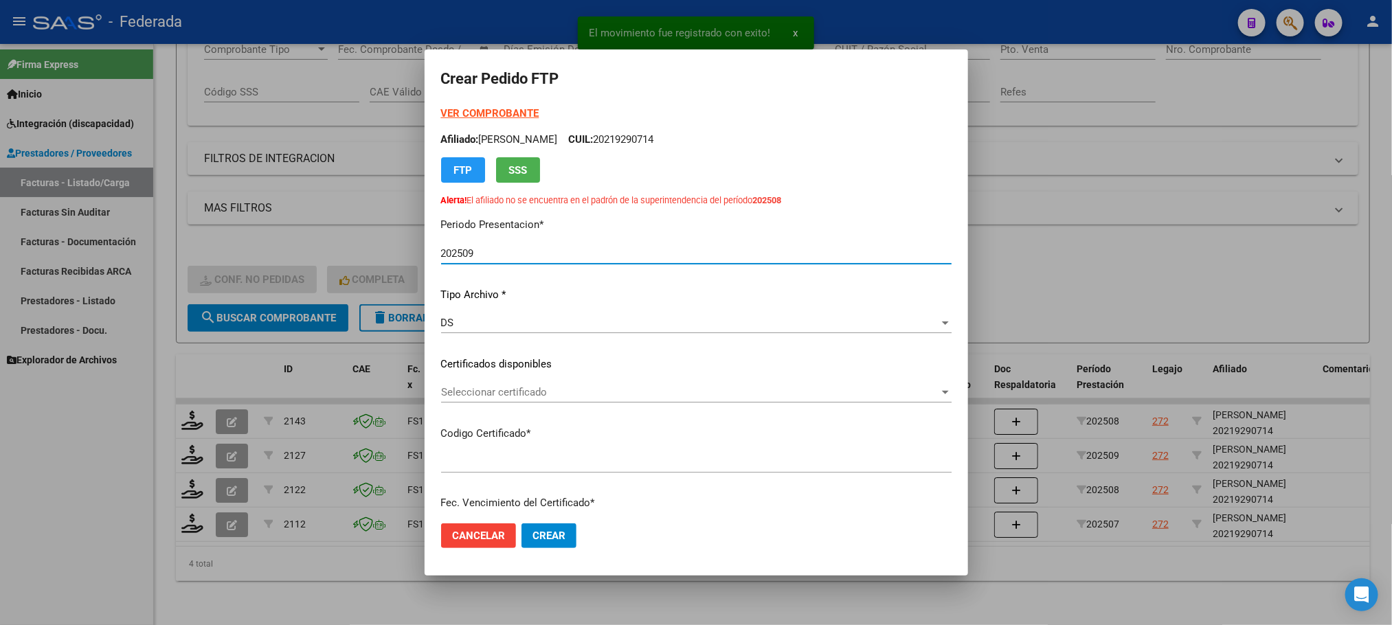
type input "ARG02000219290712024082820290828SAN183"
type input "[DATE]"
click at [477, 392] on span "Seleccionar certificado" at bounding box center [690, 392] width 498 height 12
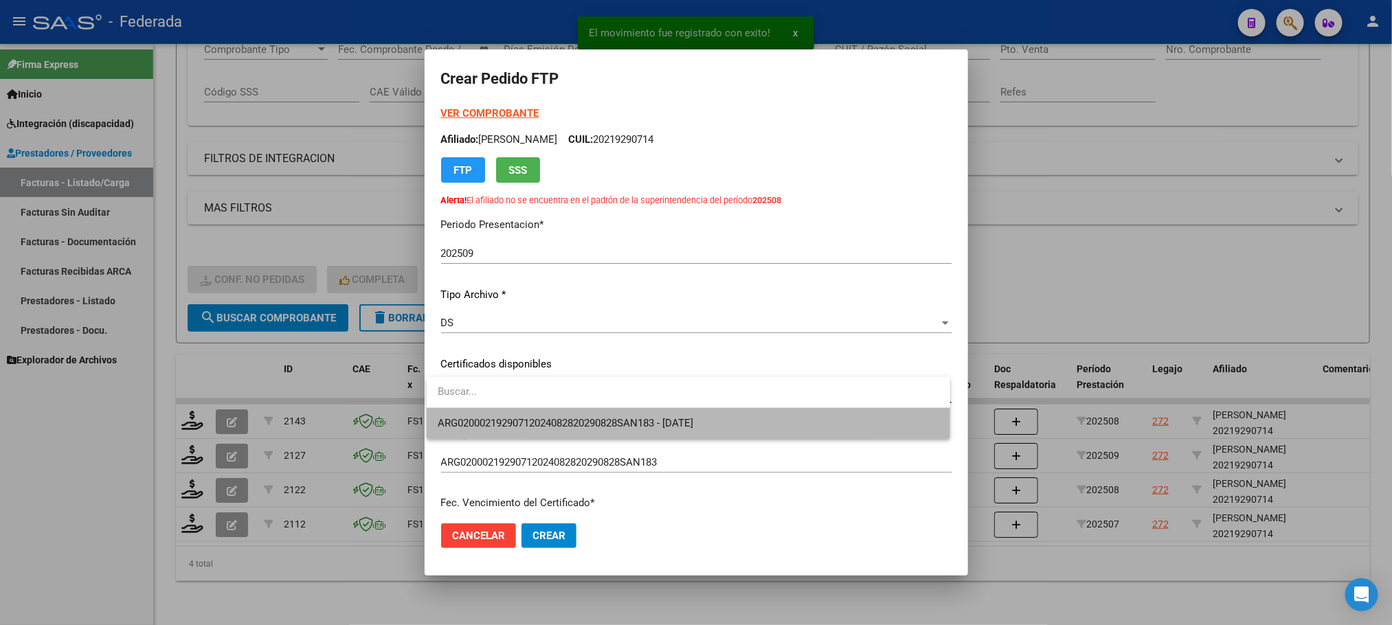
click at [476, 414] on span "ARG02000219290712024082820290828SAN183 - [DATE]" at bounding box center [688, 423] width 501 height 31
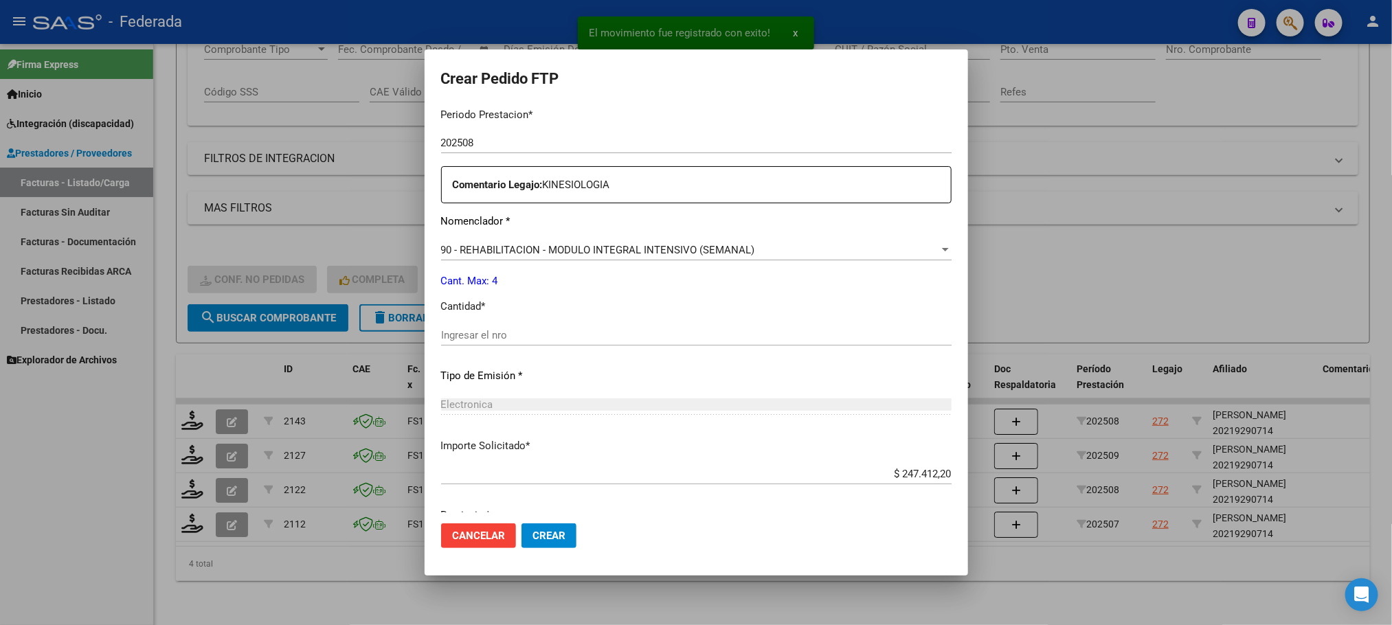
scroll to position [515, 0]
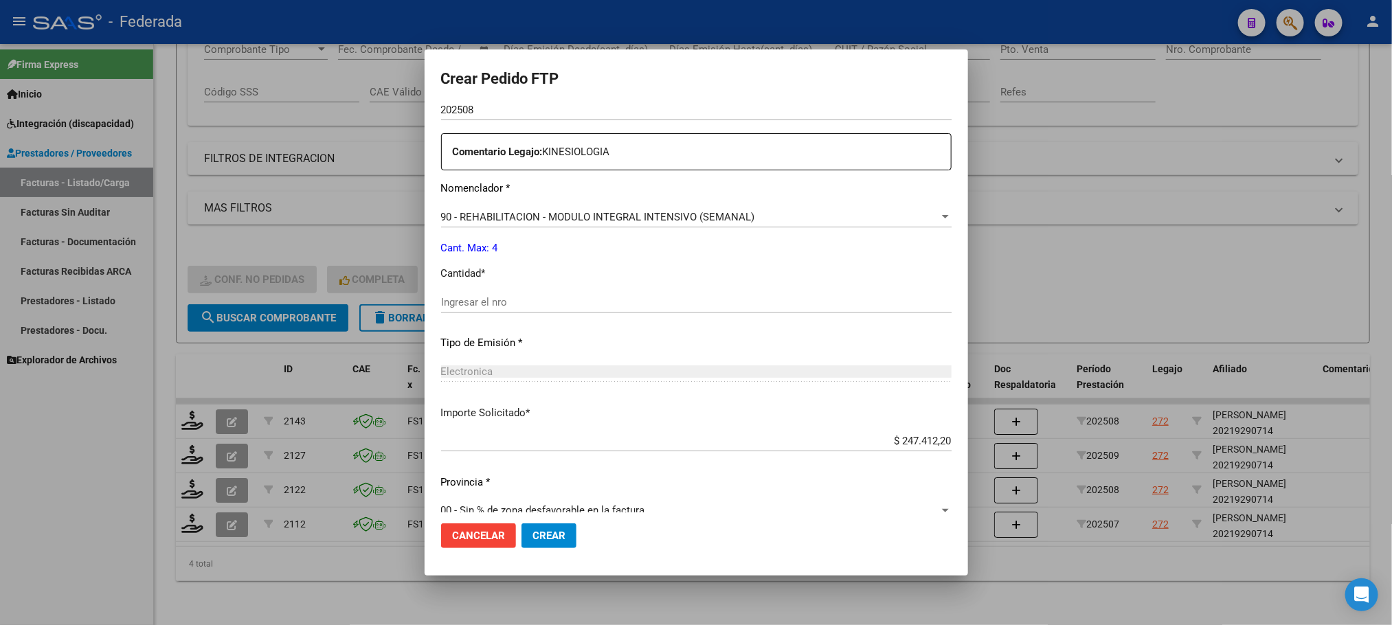
click at [485, 351] on p "Tipo de Emisión *" at bounding box center [696, 343] width 510 height 16
click at [486, 317] on div "Ingresar el nro" at bounding box center [696, 309] width 510 height 34
click at [486, 301] on input "Ingresar el nro" at bounding box center [696, 302] width 510 height 12
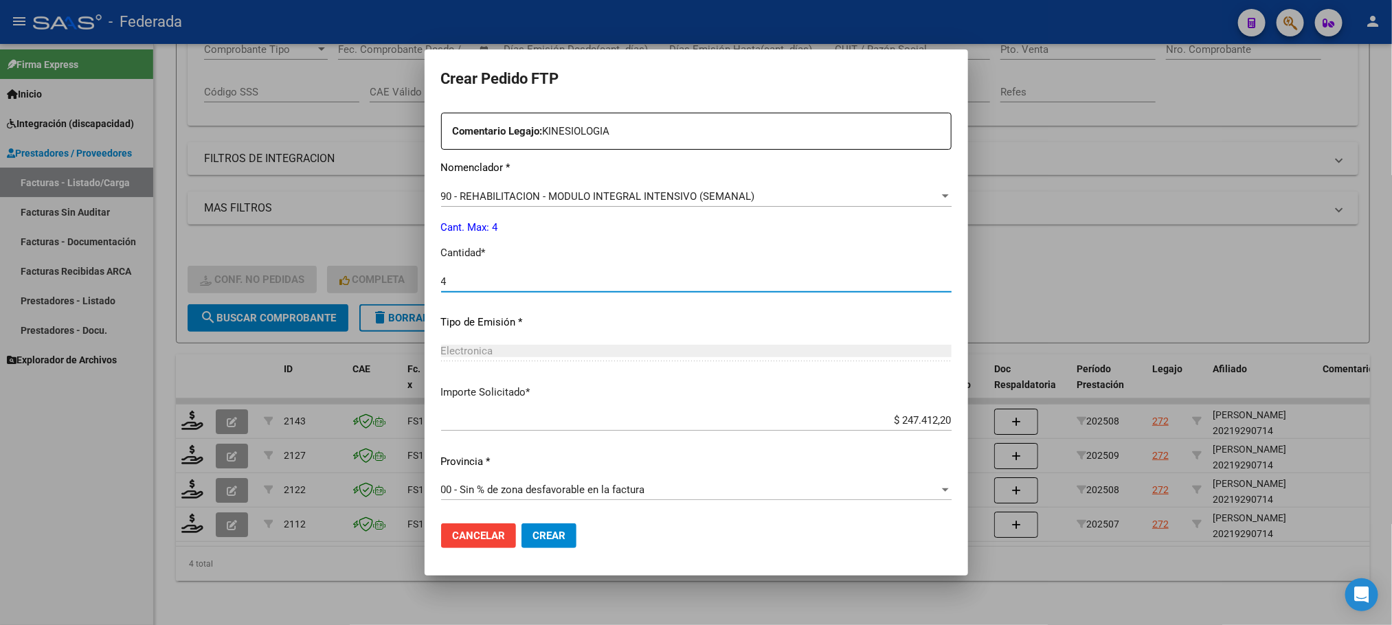
scroll to position [536, 0]
type input "4"
click at [546, 532] on span "Crear" at bounding box center [548, 536] width 33 height 12
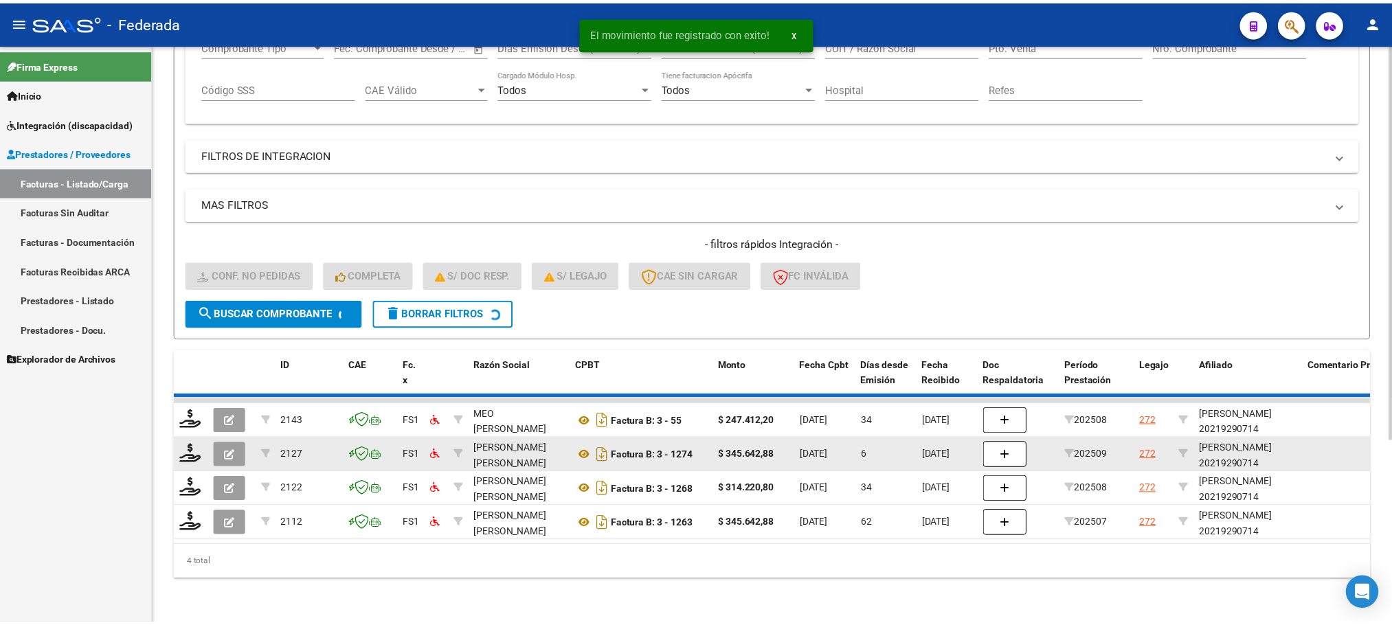
scroll to position [229, 0]
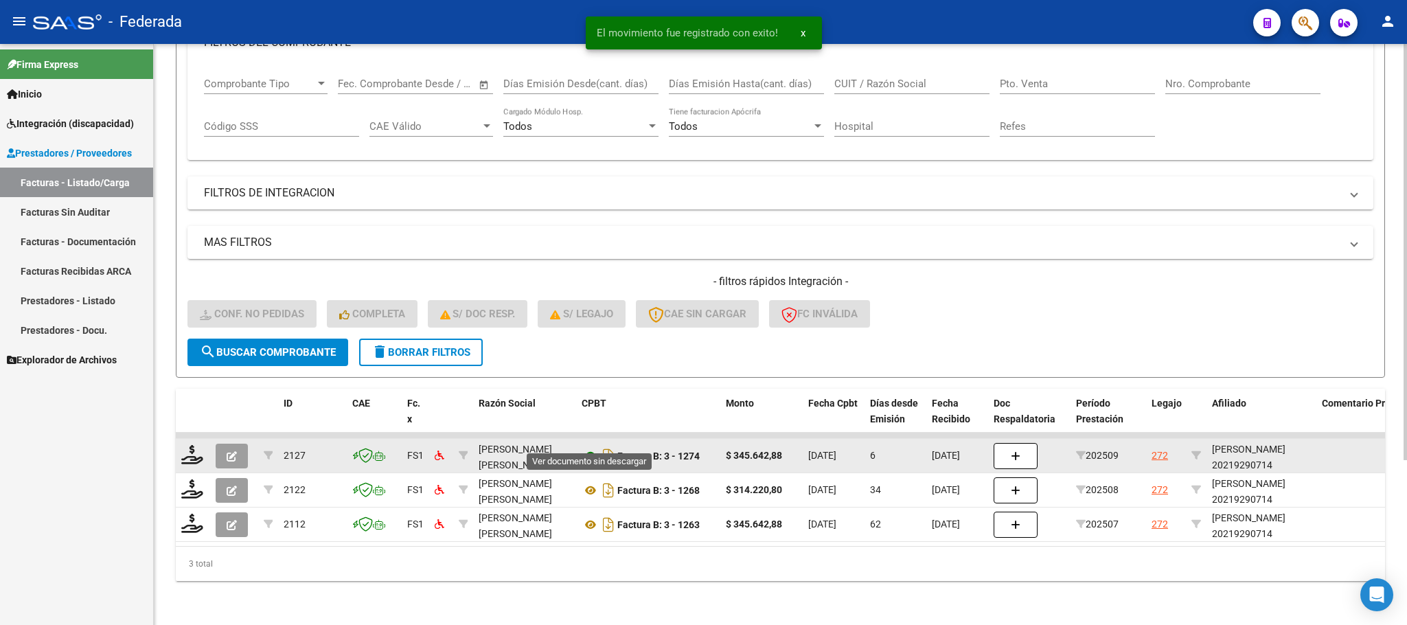
click at [588, 448] on icon at bounding box center [591, 456] width 18 height 16
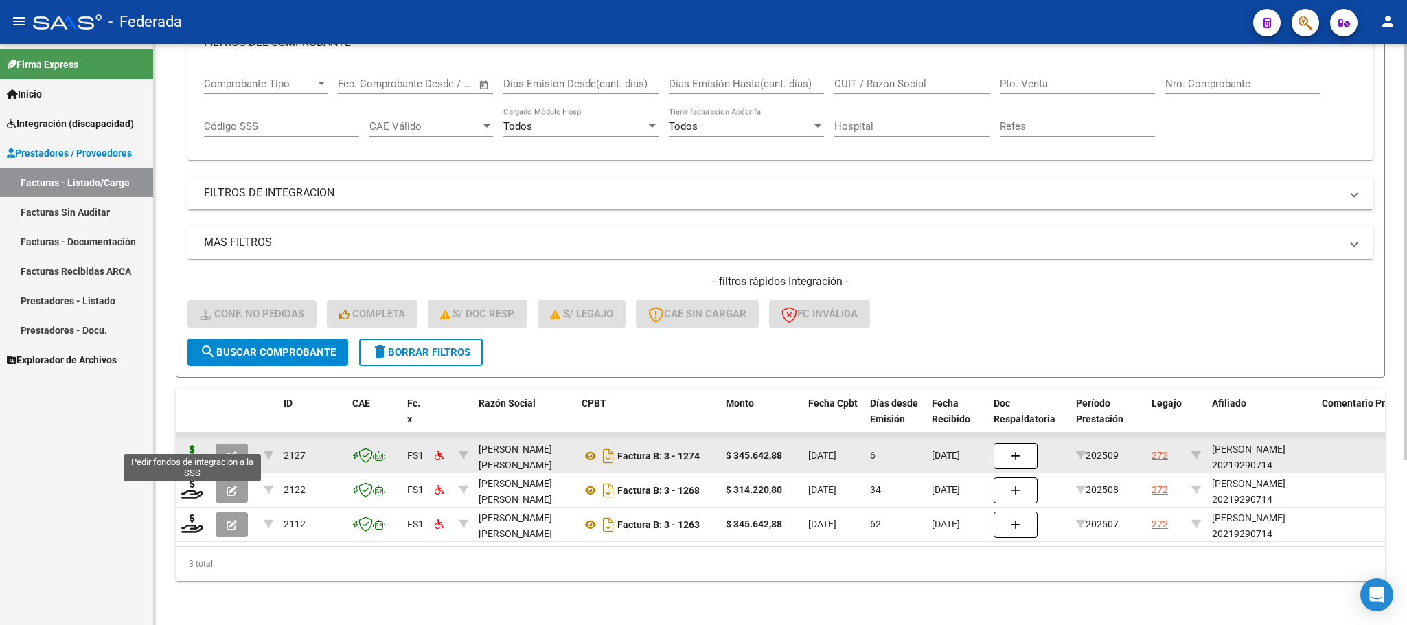
click at [200, 445] on icon at bounding box center [192, 454] width 22 height 19
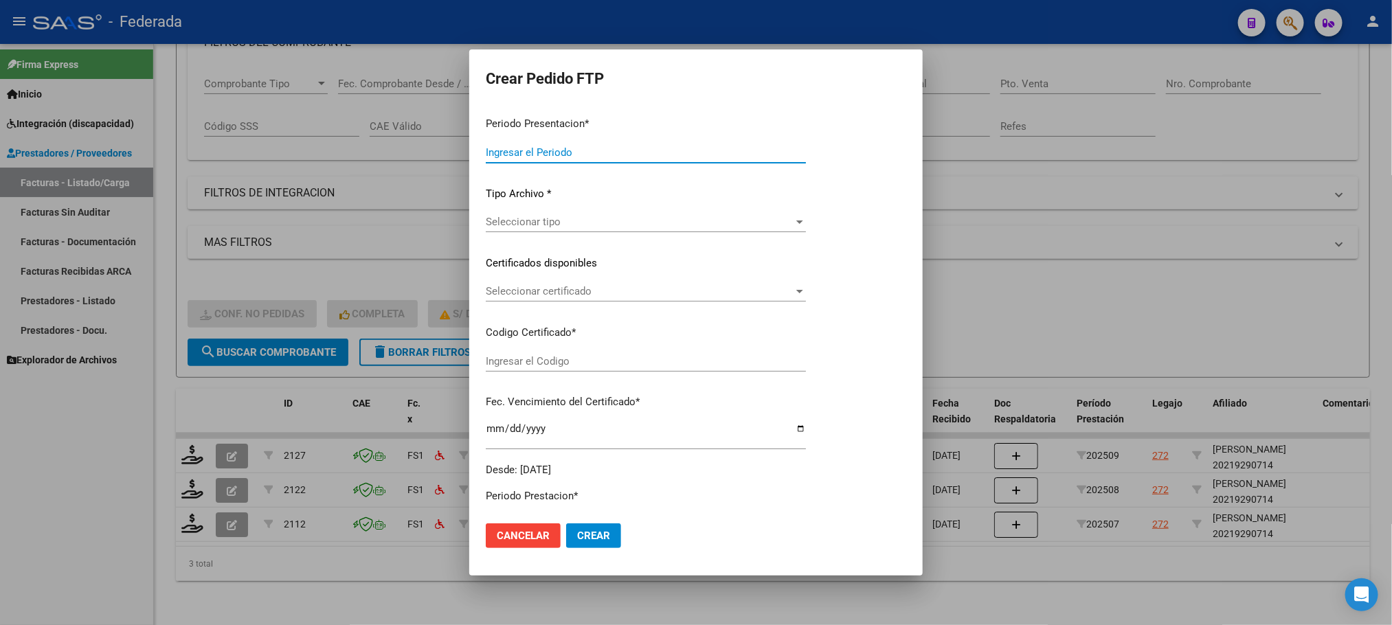
type input "202509"
type input "$ 345.642,88"
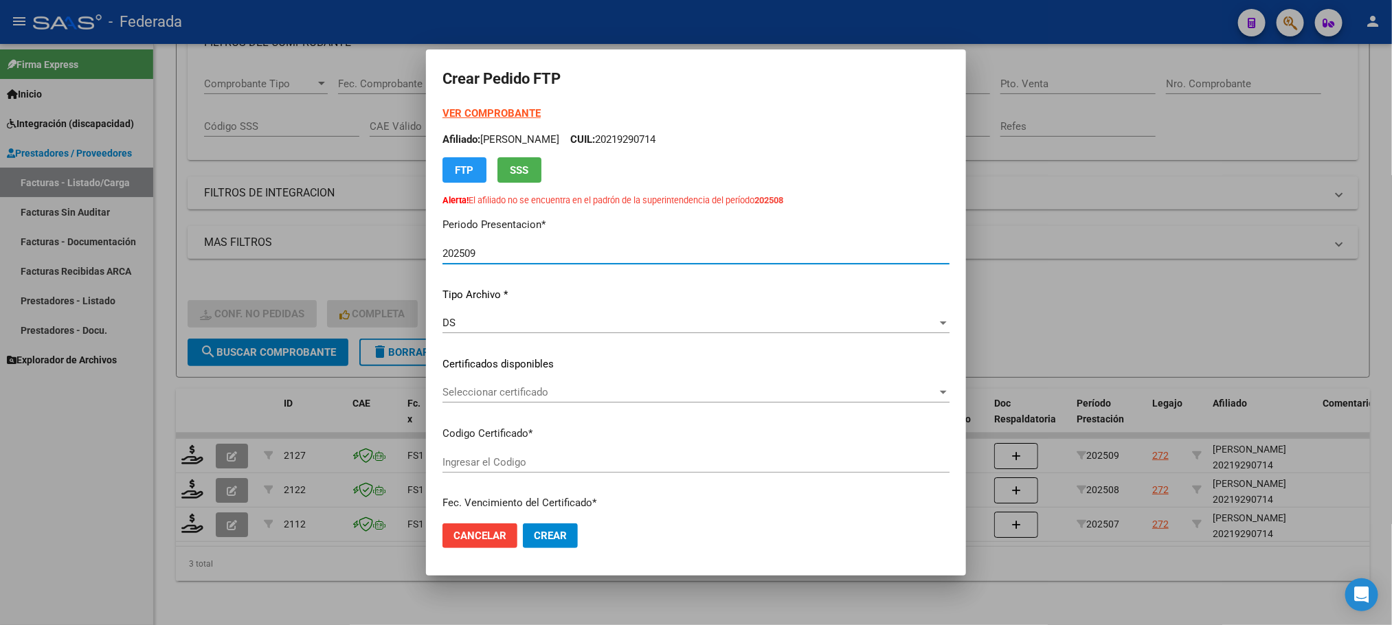
type input "ARG02000219290712024082820290828SAN183"
type input "[DATE]"
click at [477, 392] on span "Seleccionar certificado" at bounding box center [689, 392] width 495 height 12
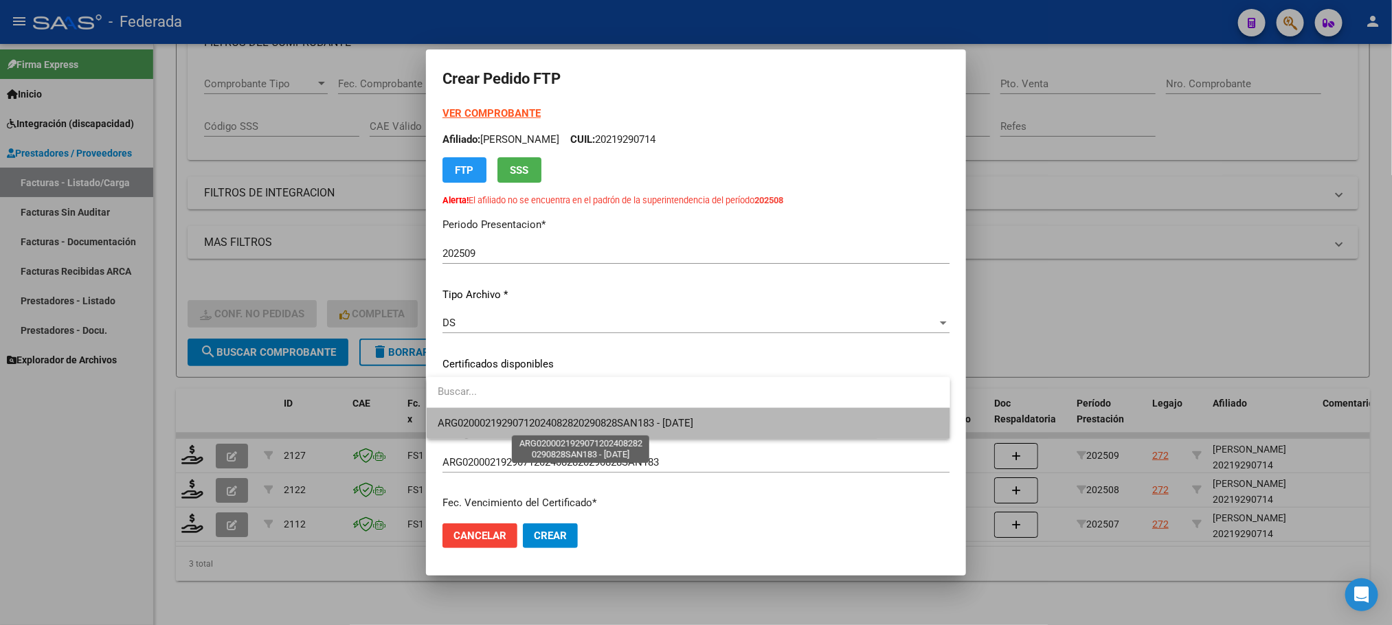
click at [477, 417] on span "ARG02000219290712024082820290828SAN183 - [DATE]" at bounding box center [566, 423] width 256 height 12
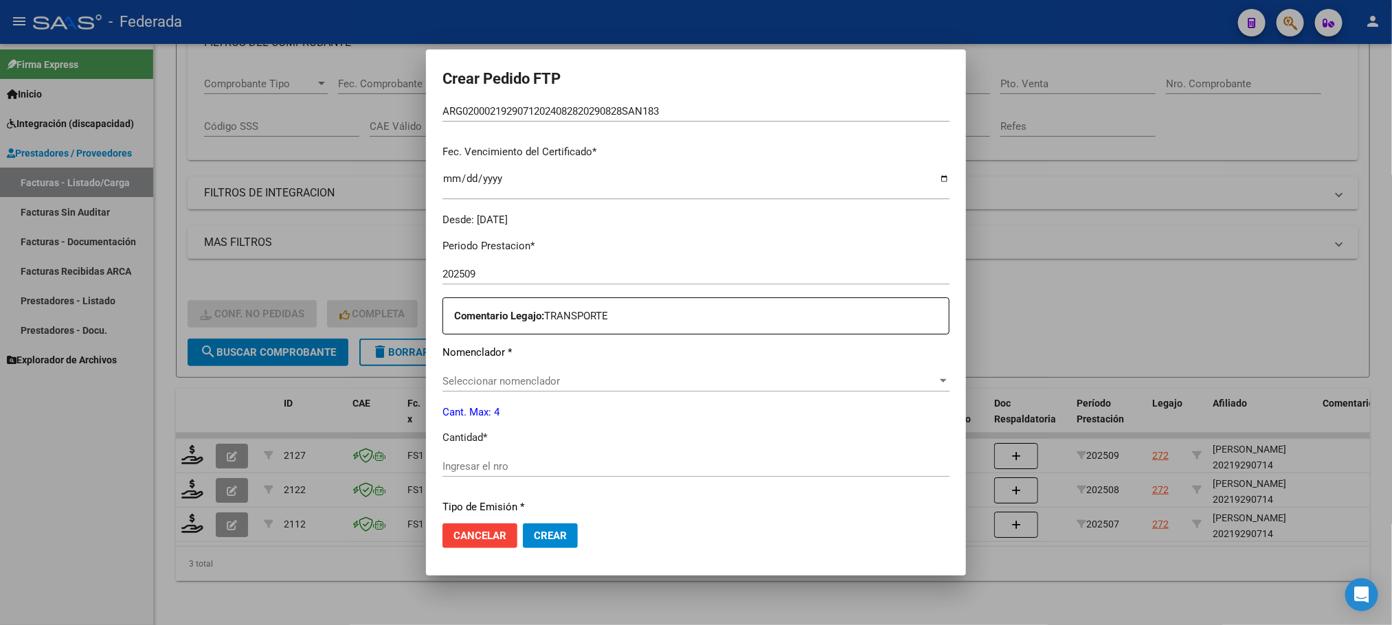
scroll to position [412, 0]
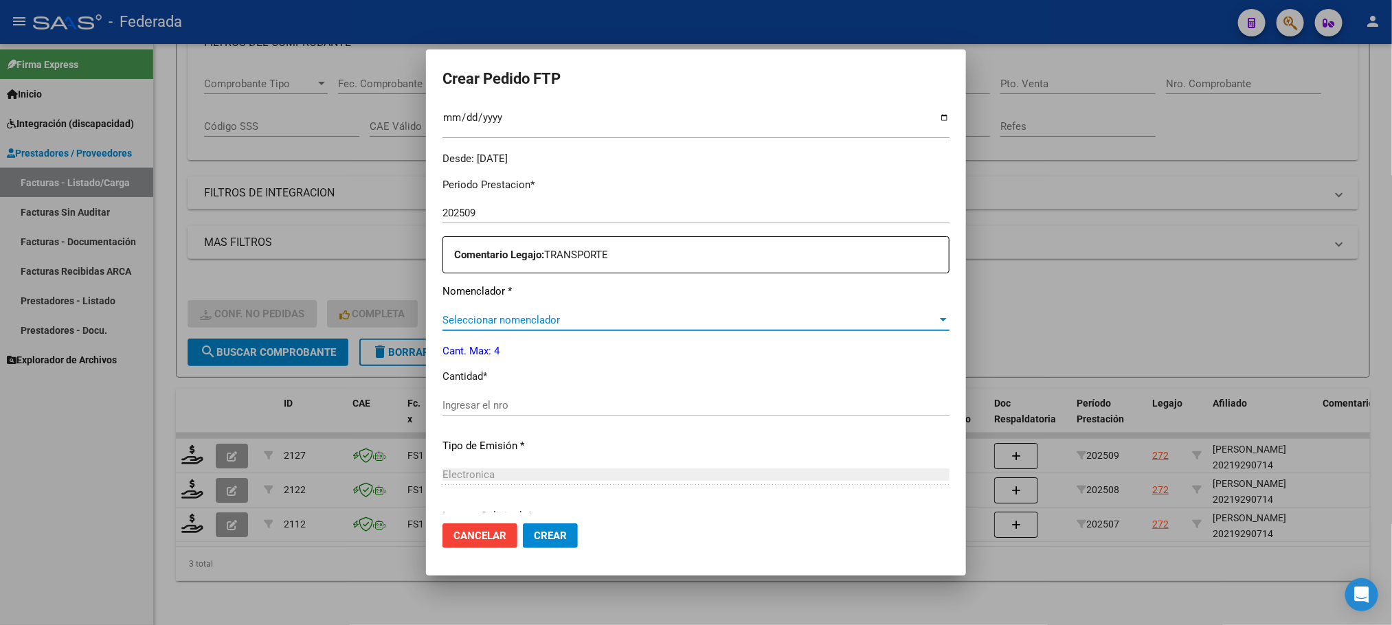
click at [483, 317] on span "Seleccionar nomenclador" at bounding box center [689, 320] width 495 height 12
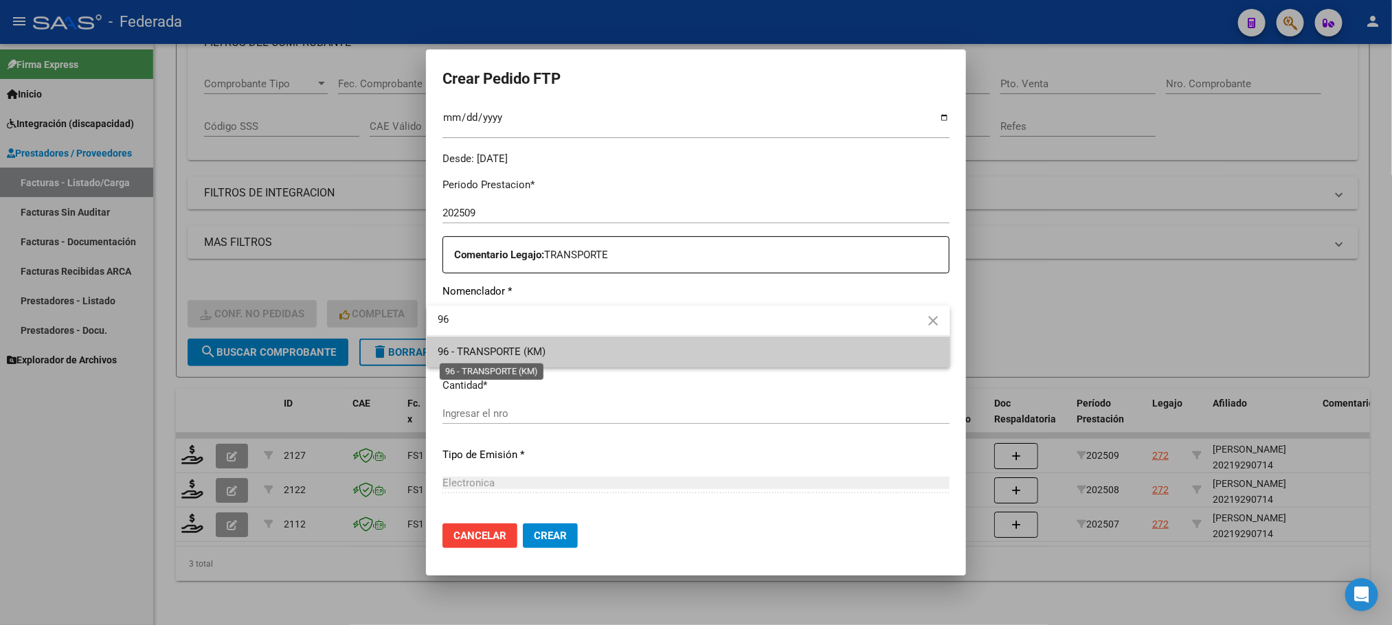
type input "96"
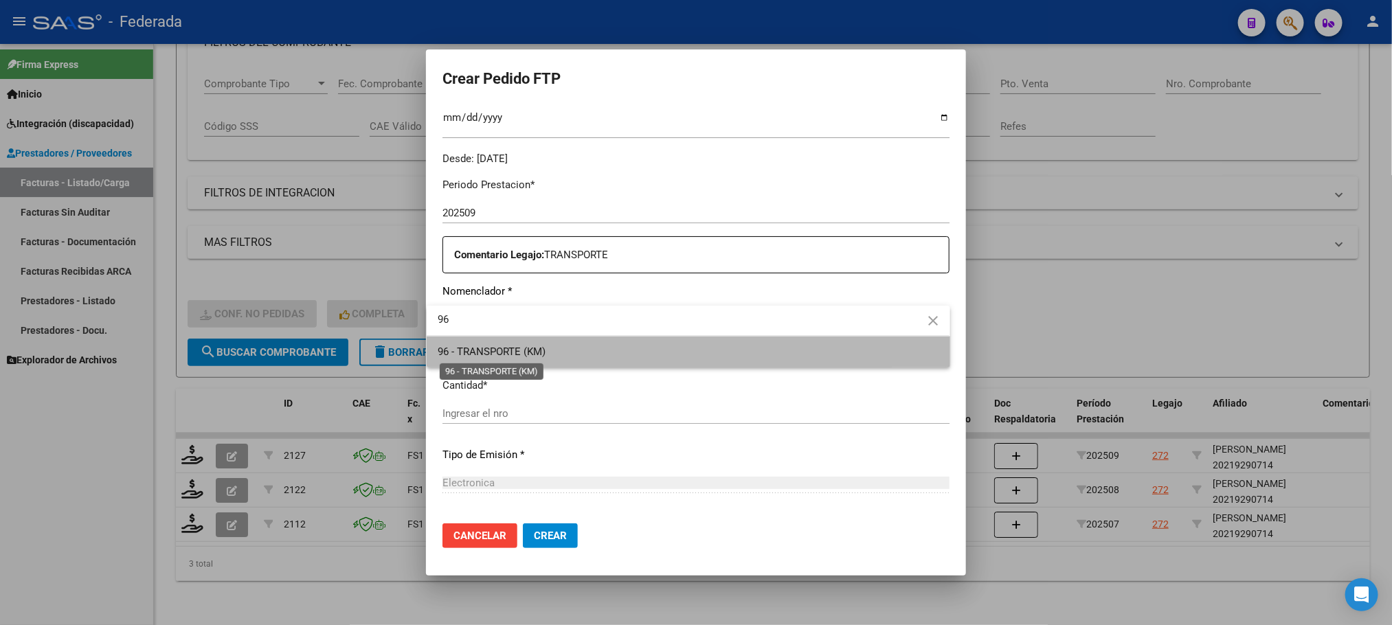
click at [484, 346] on span "96 - TRANSPORTE (KM)" at bounding box center [492, 352] width 108 height 12
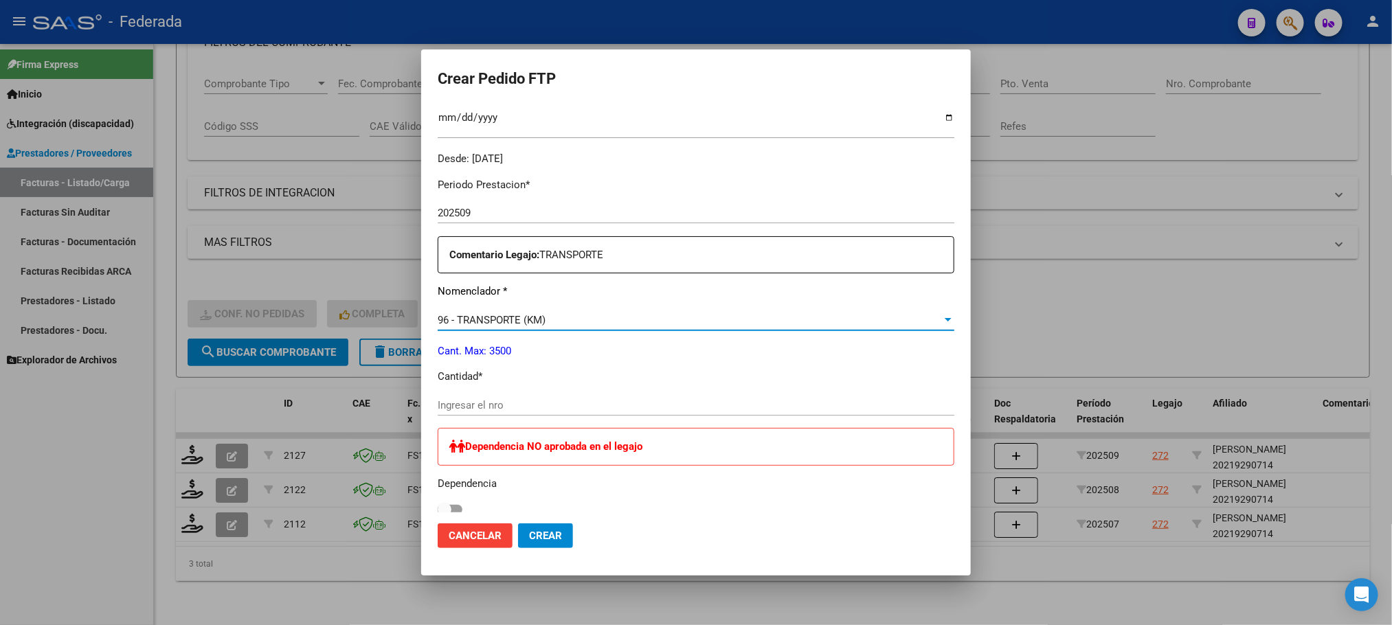
click at [472, 406] on input "Ingresar el nro" at bounding box center [696, 405] width 517 height 12
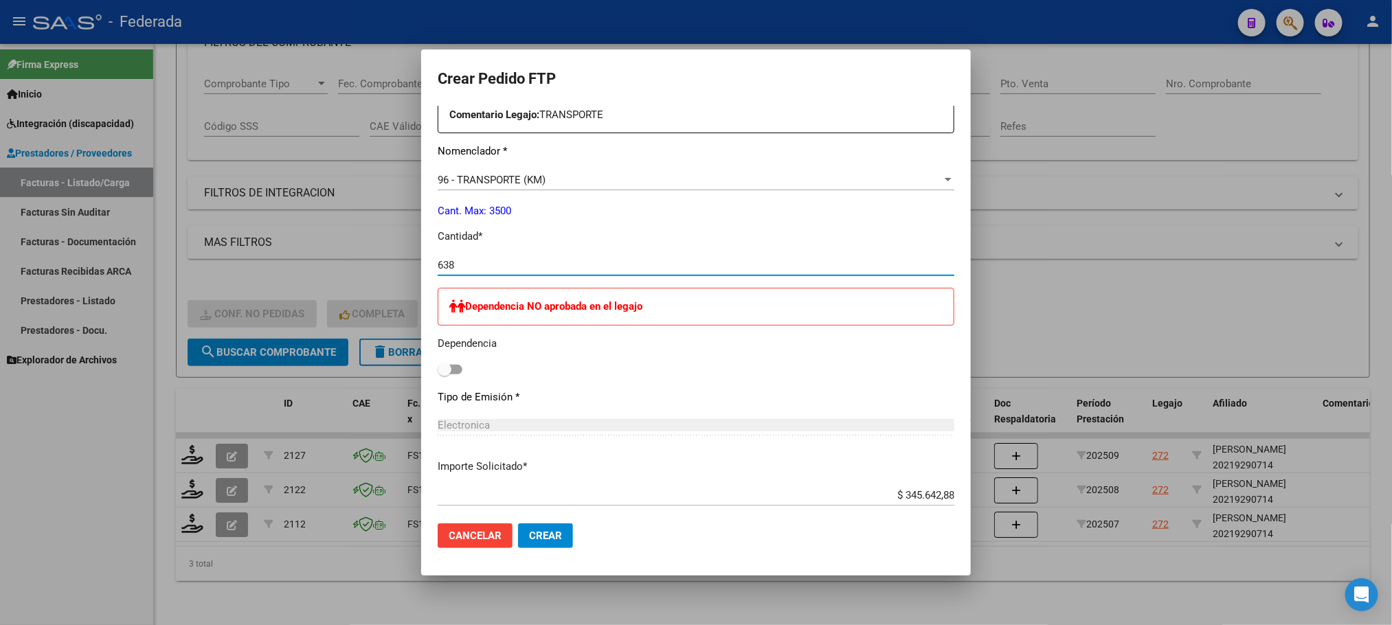
scroll to position [767, 0]
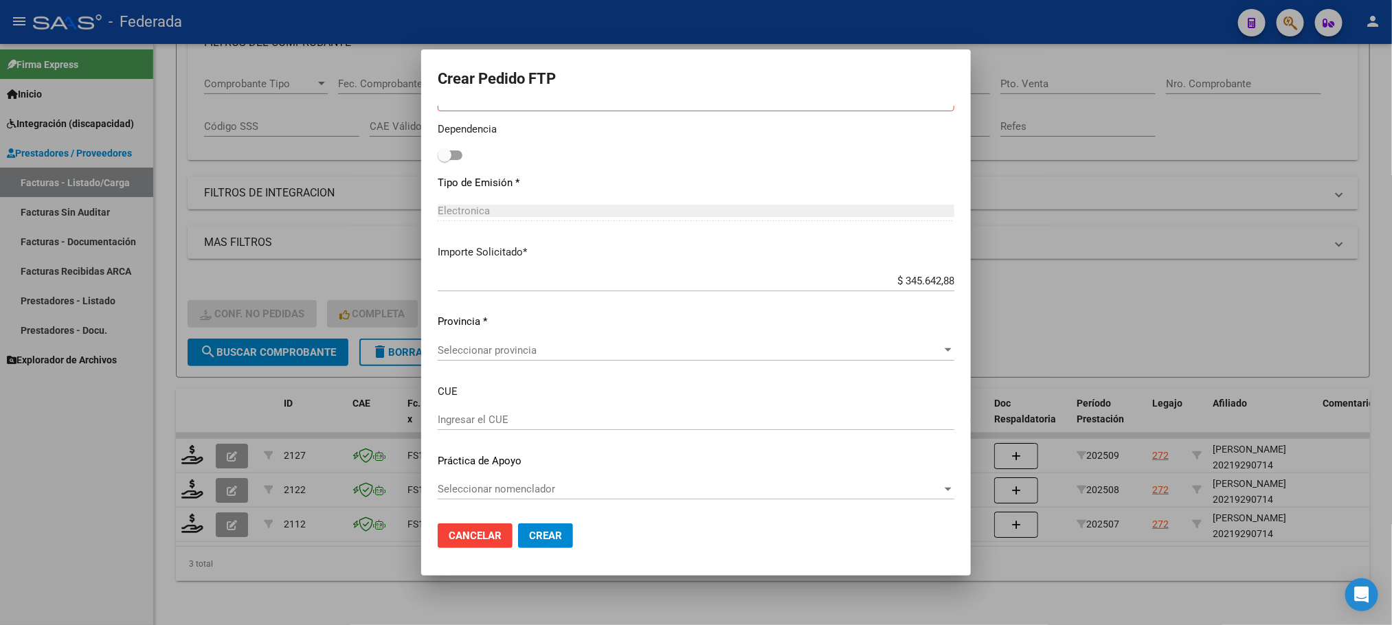
type input "638"
click at [547, 495] on span "Seleccionar nomenclador" at bounding box center [690, 489] width 504 height 12
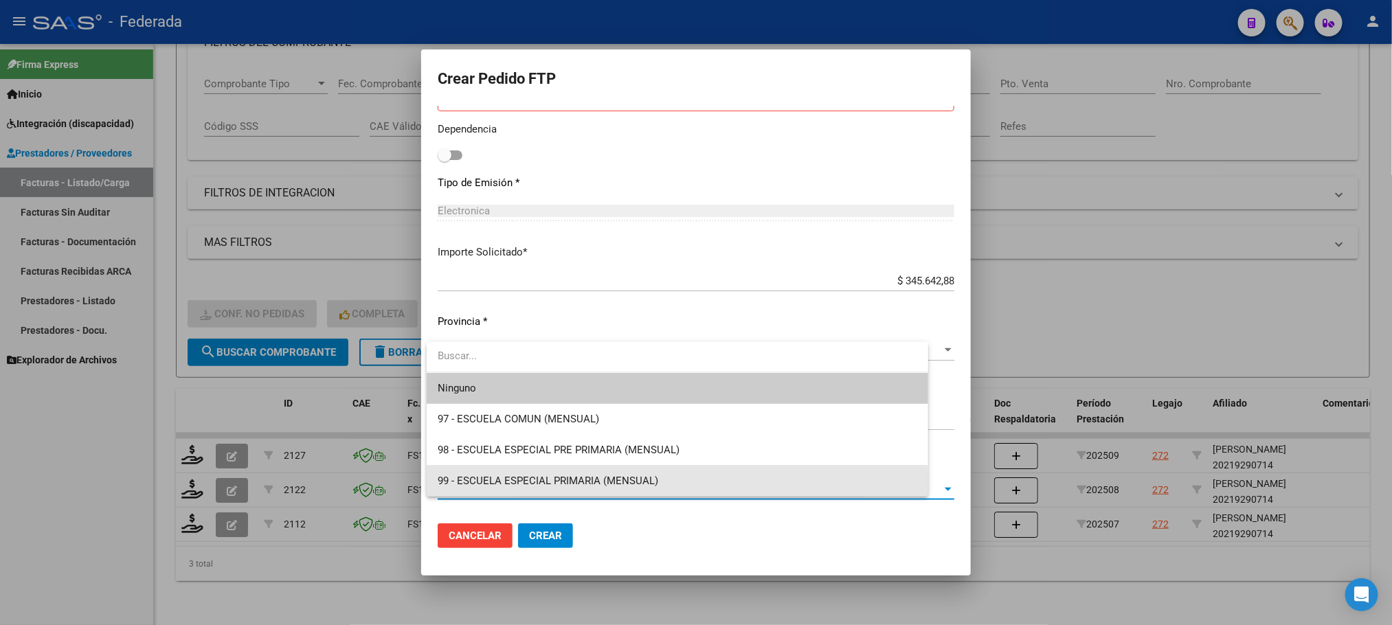
click at [547, 495] on span "99 - ESCUELA ESPECIAL PRIMARIA (MENSUAL)" at bounding box center [677, 481] width 479 height 31
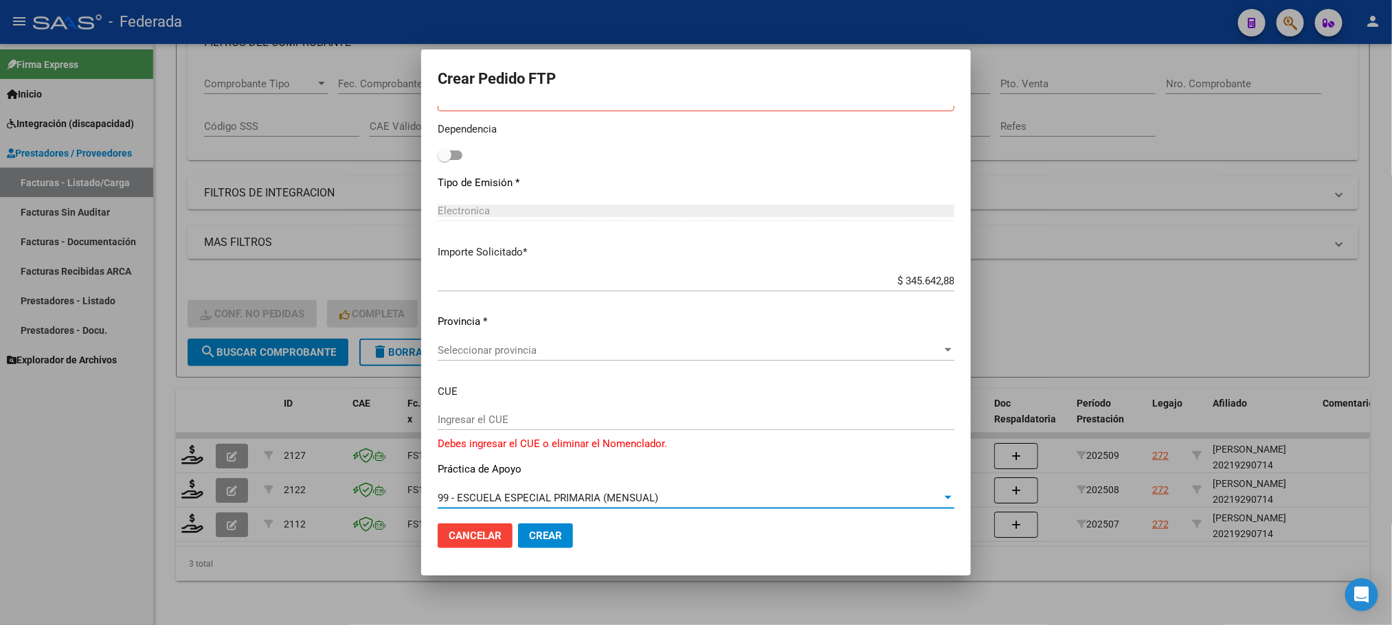
click at [569, 491] on div "99 - ESCUELA ESPECIAL PRIMARIA (MENSUAL) Seleccionar nomenclador" at bounding box center [696, 498] width 517 height 21
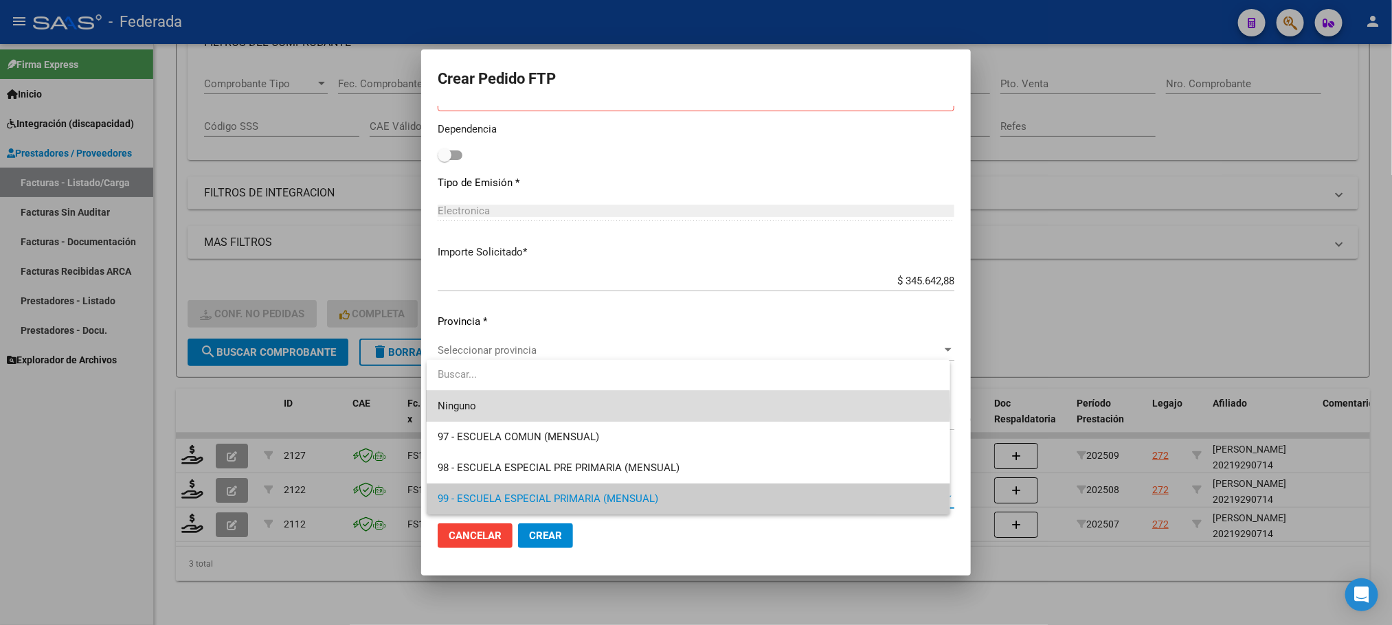
click at [517, 410] on span "Ninguno" at bounding box center [688, 406] width 501 height 31
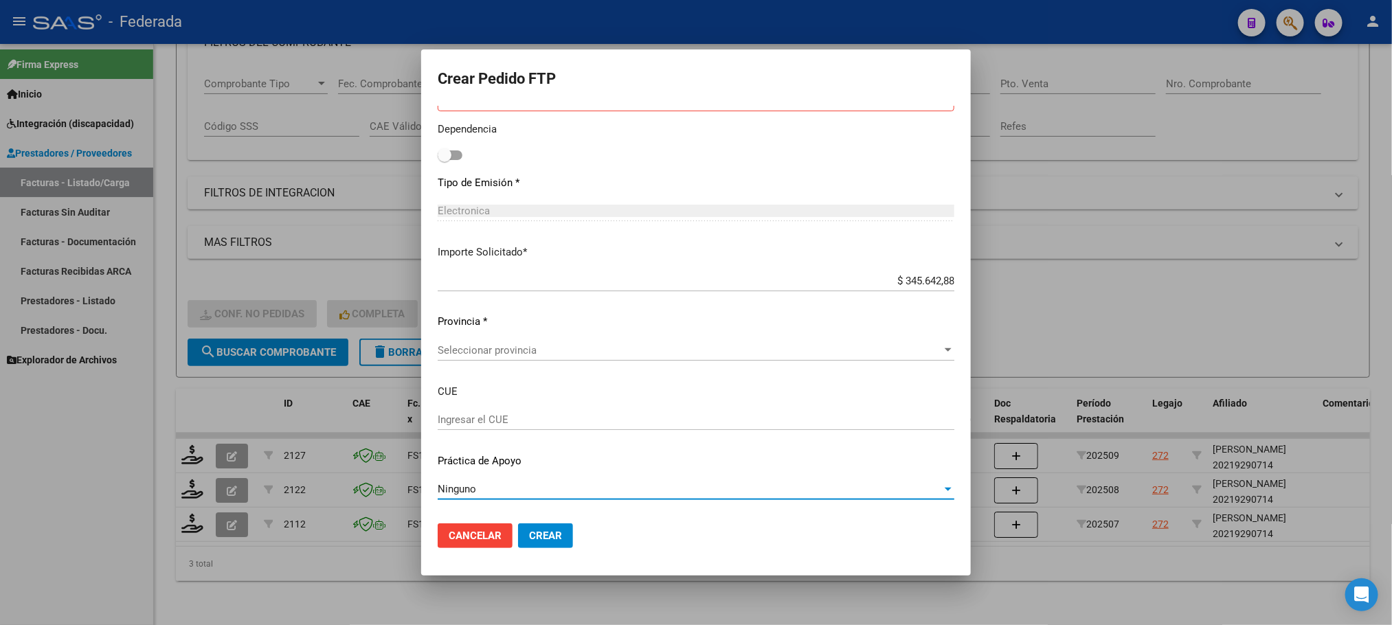
click at [511, 345] on span "Seleccionar provincia" at bounding box center [690, 350] width 504 height 12
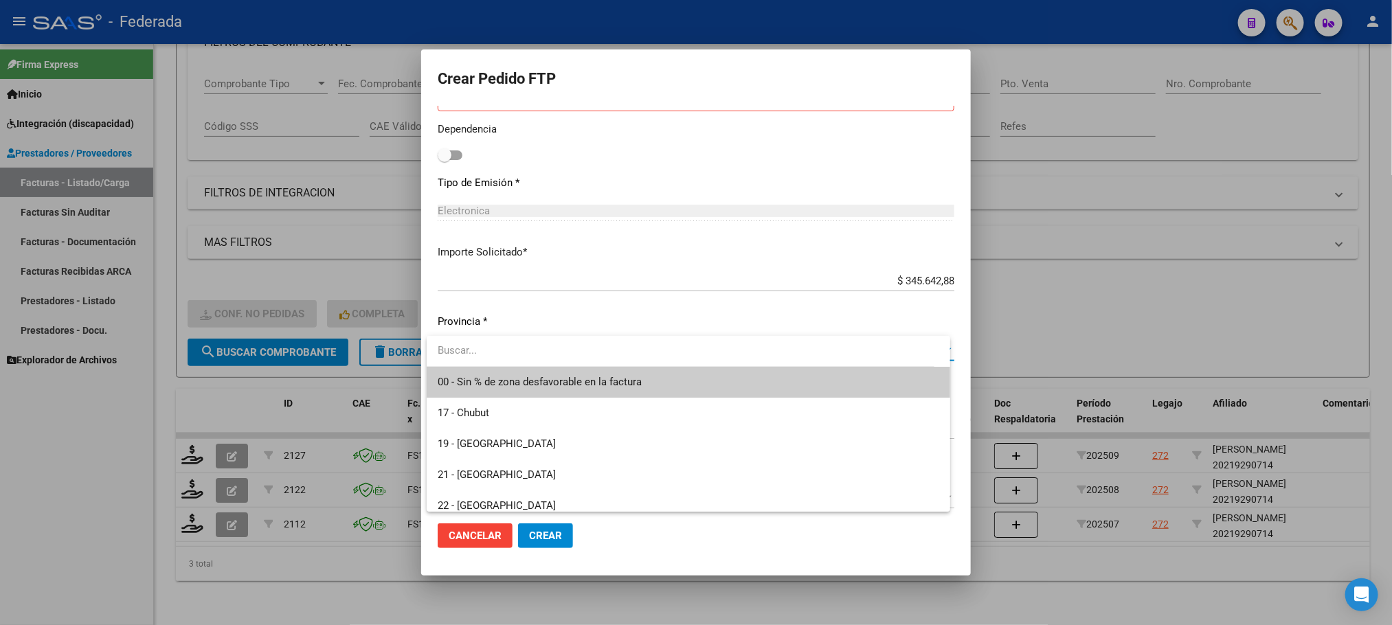
click at [505, 373] on span "00 - Sin % de zona desfavorable en la factura" at bounding box center [688, 382] width 501 height 31
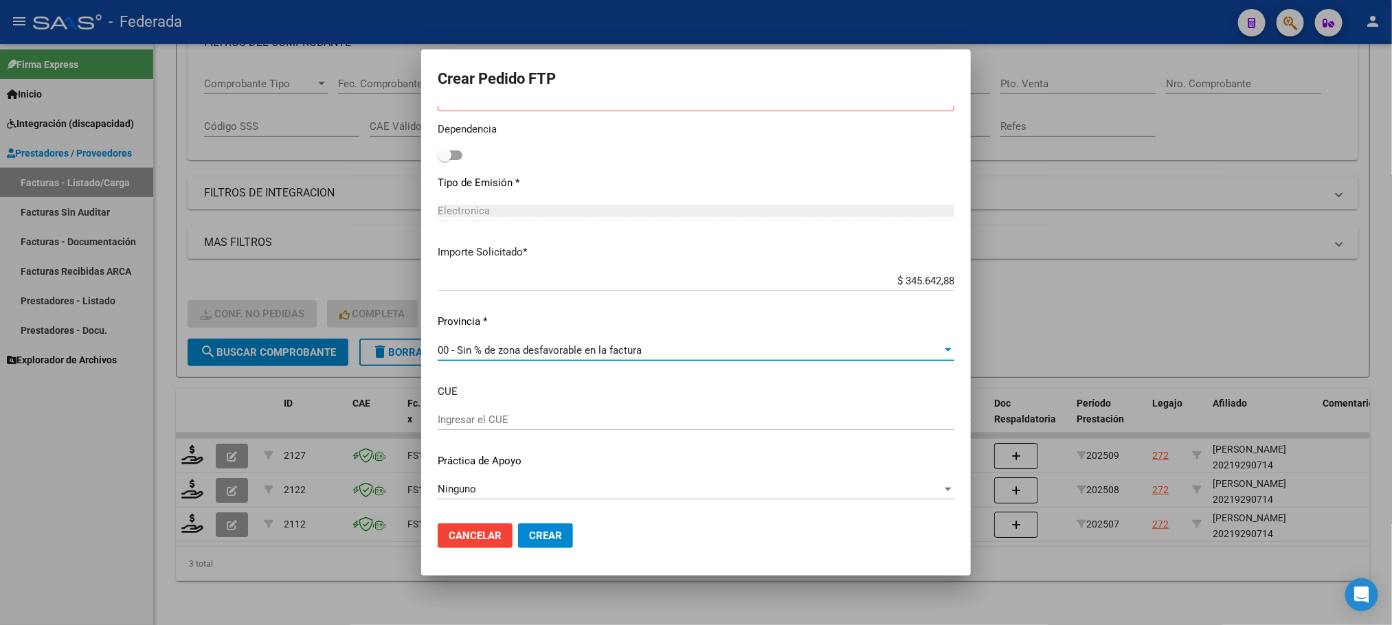
click at [542, 532] on span "Crear" at bounding box center [545, 536] width 33 height 12
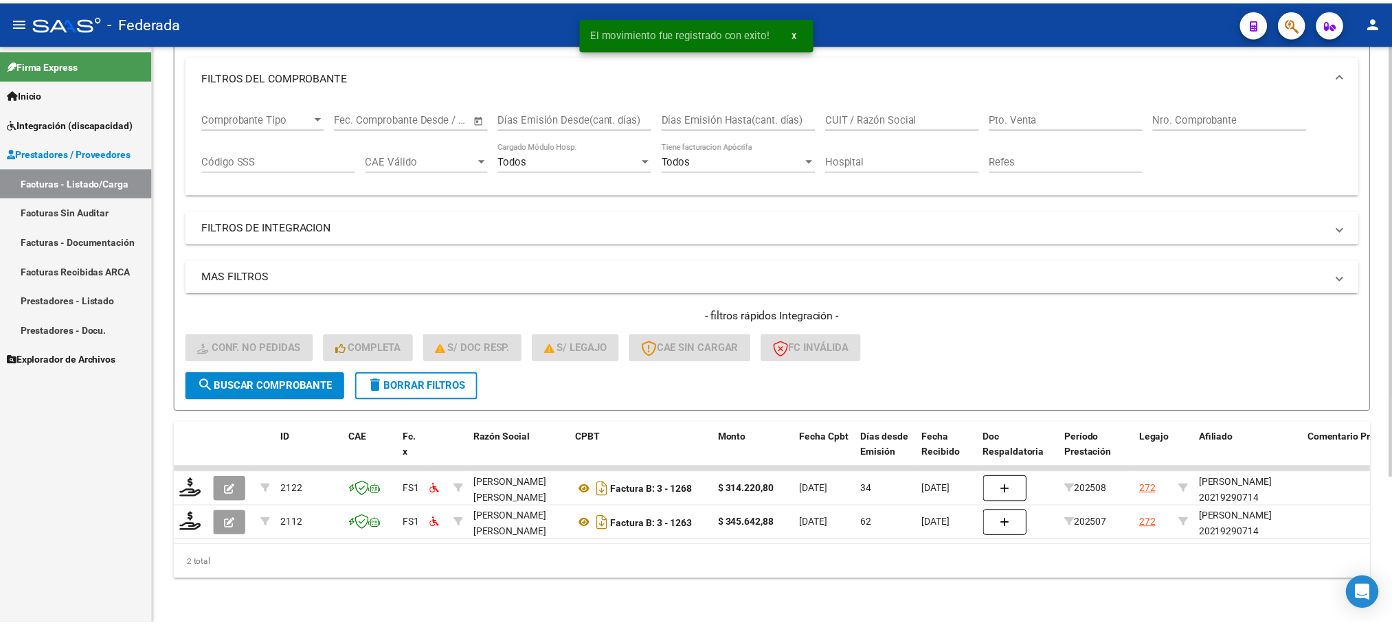
scroll to position [196, 0]
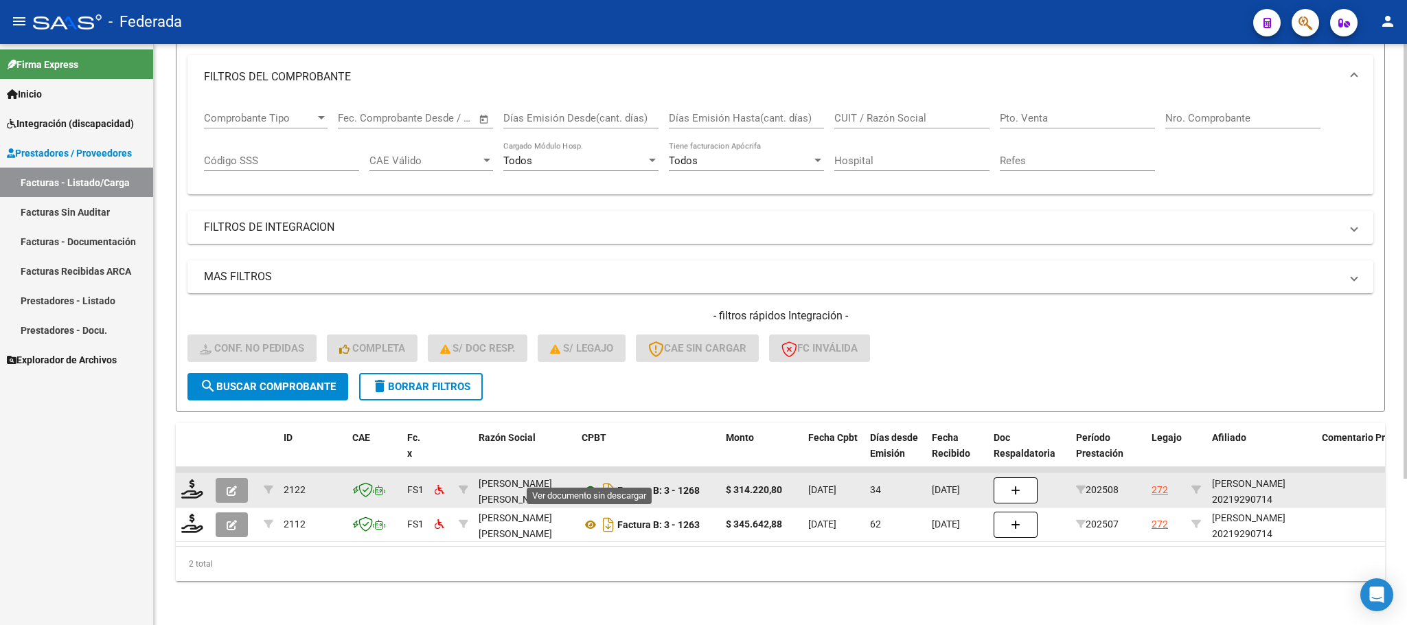
click at [583, 482] on icon at bounding box center [591, 490] width 18 height 16
click at [194, 479] on icon at bounding box center [192, 488] width 22 height 19
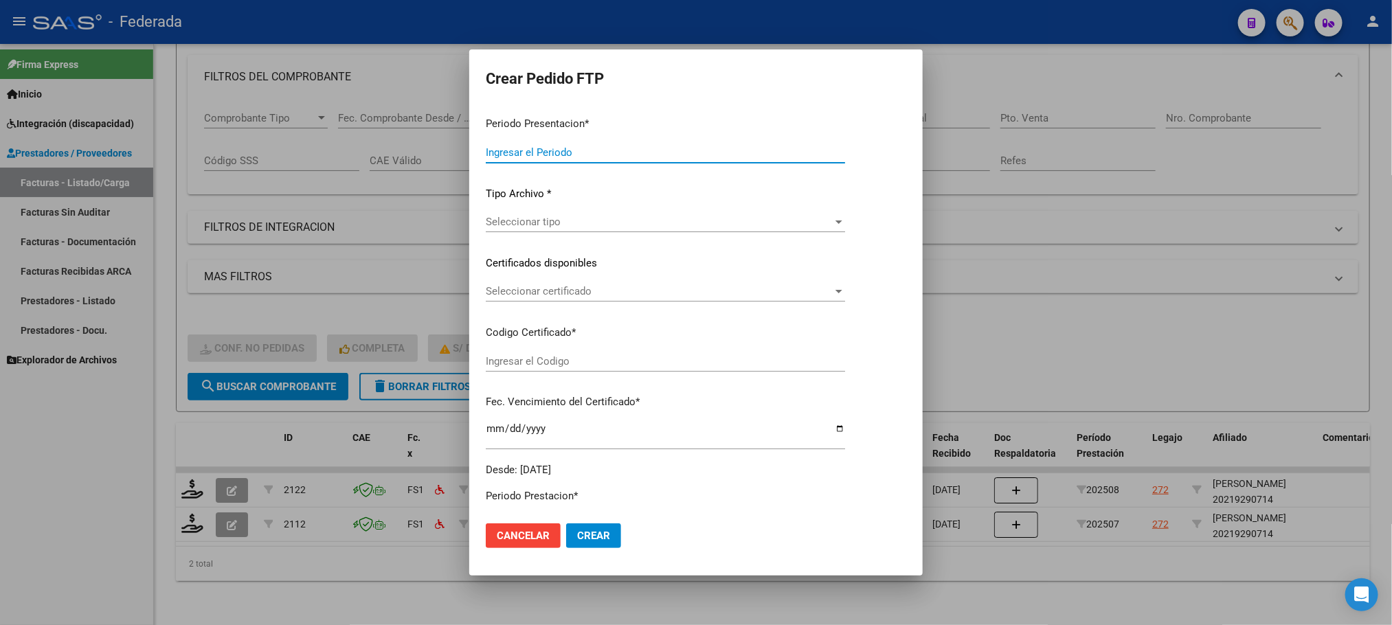
type input "202509"
type input "202508"
type input "$ 314.220,80"
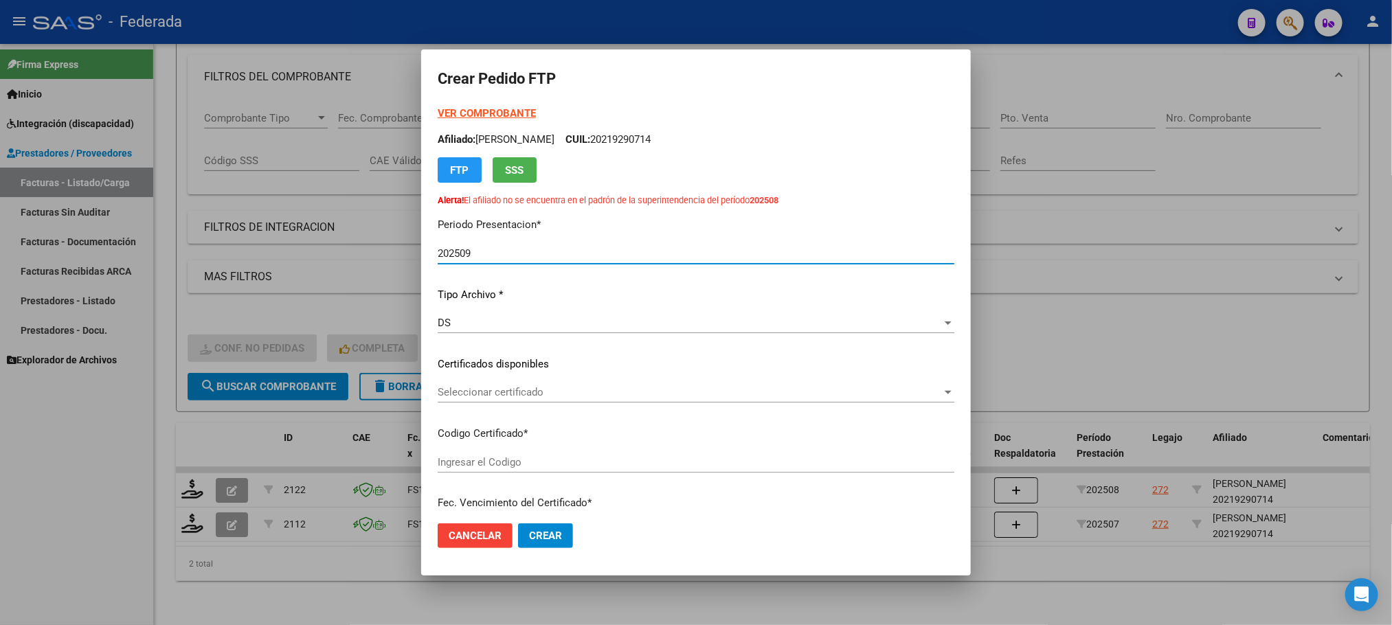
type input "ARG02000219290712024082820290828SAN183"
type input "[DATE]"
click at [483, 386] on span "Seleccionar certificado" at bounding box center [690, 392] width 504 height 12
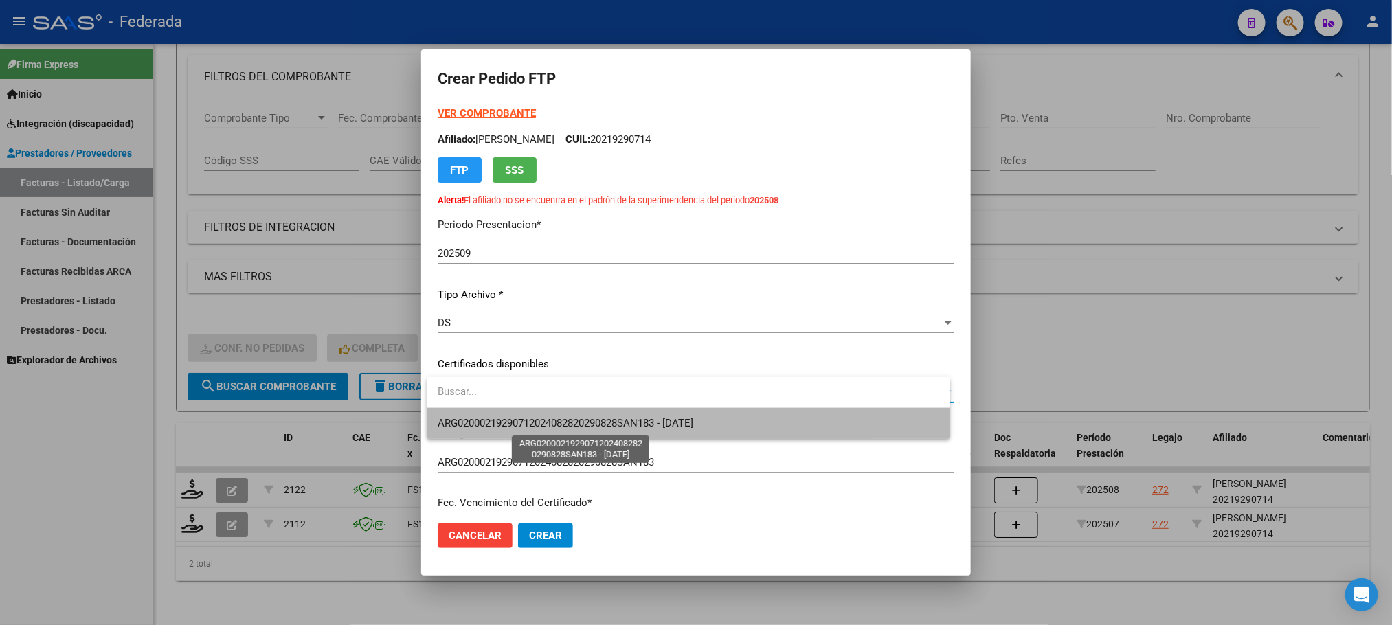
click at [474, 422] on span "ARG02000219290712024082820290828SAN183 - [DATE]" at bounding box center [566, 423] width 256 height 12
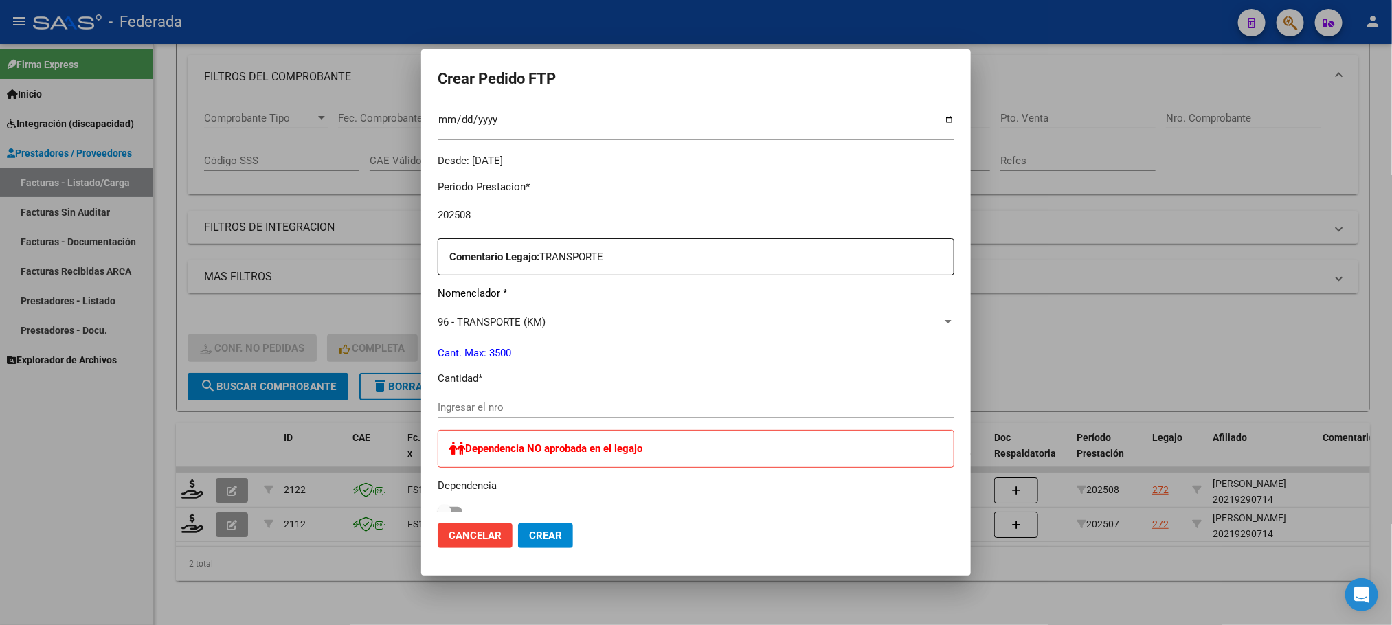
scroll to position [412, 0]
click at [476, 404] on input "Ingresar el nro" at bounding box center [696, 405] width 517 height 12
type input "580"
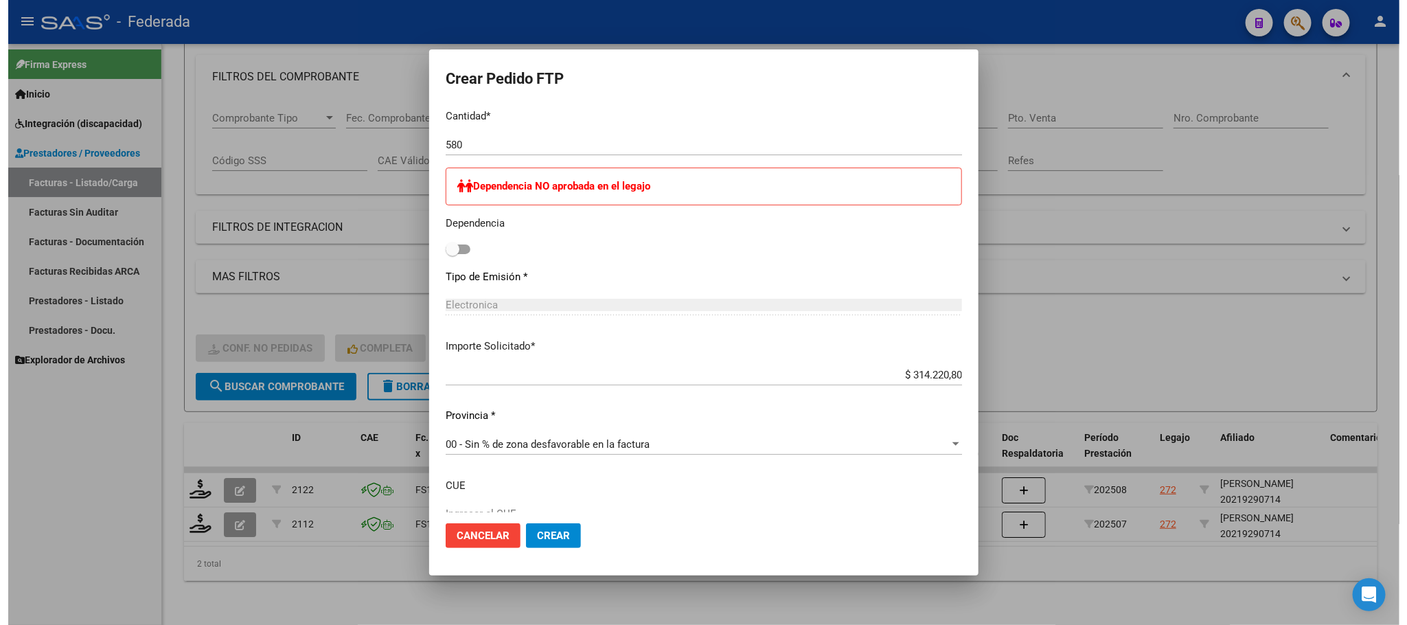
scroll to position [767, 0]
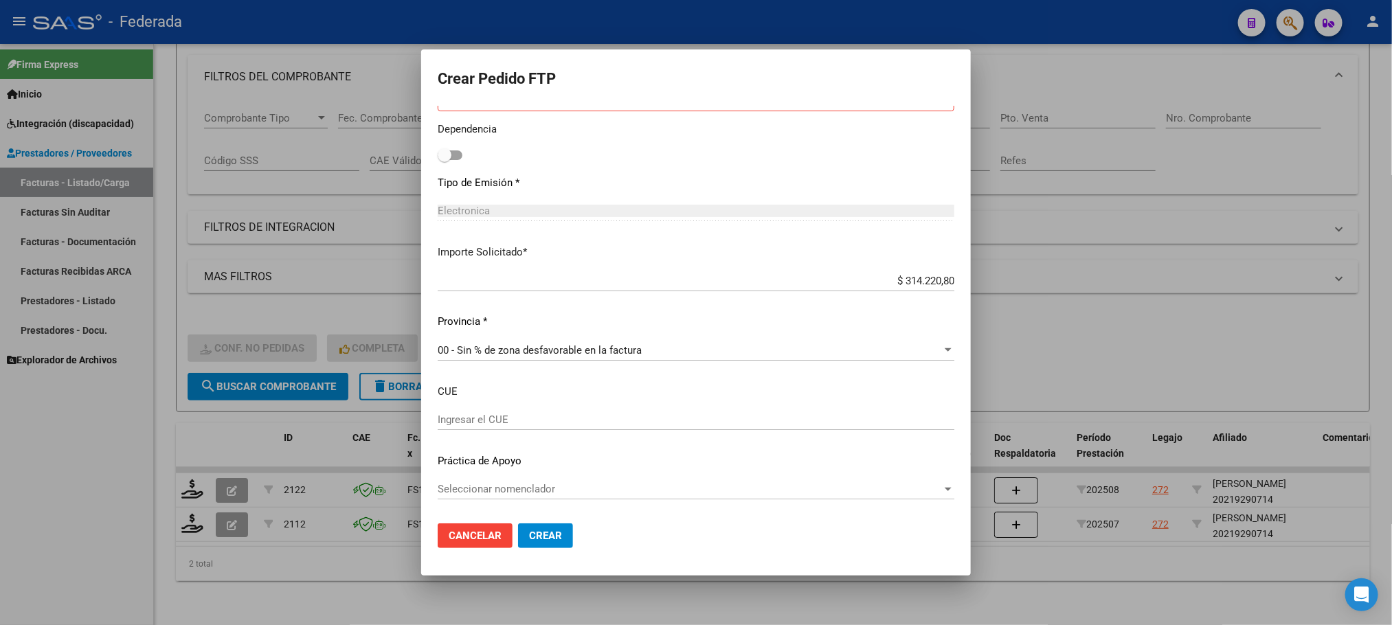
click at [550, 534] on span "Crear" at bounding box center [545, 536] width 33 height 12
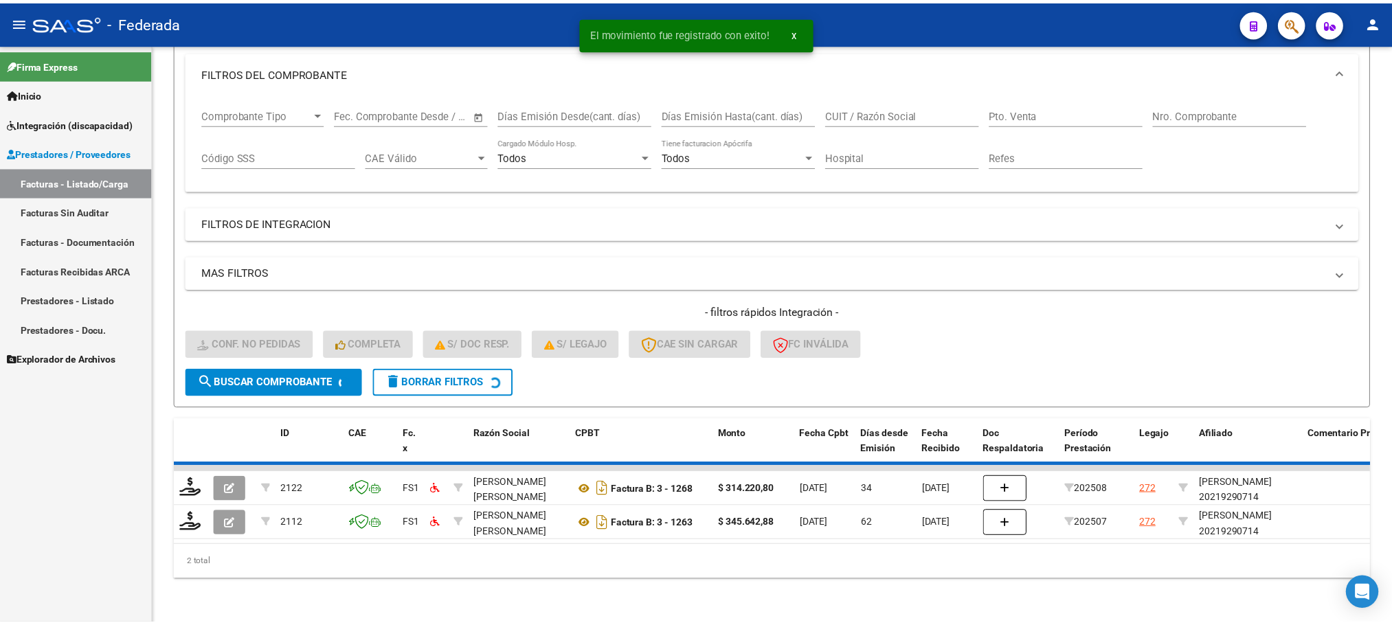
scroll to position [161, 0]
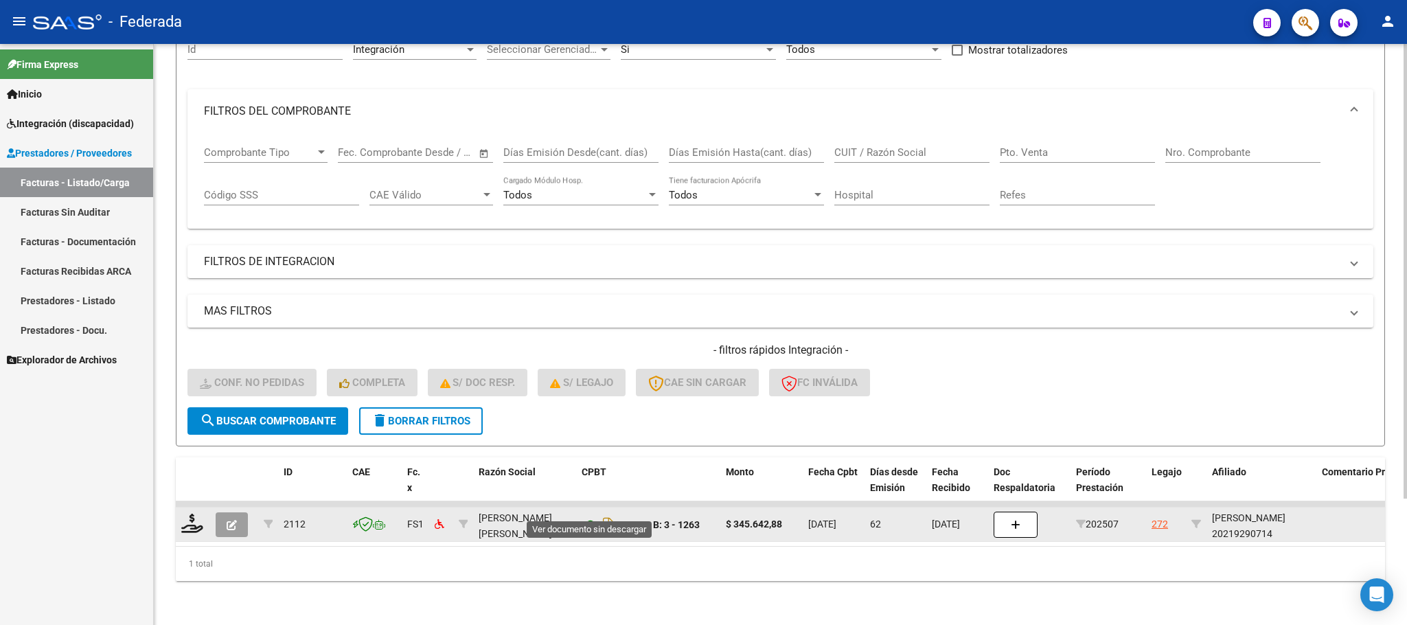
click at [590, 517] on icon at bounding box center [591, 525] width 18 height 16
click at [188, 514] on icon at bounding box center [192, 523] width 22 height 19
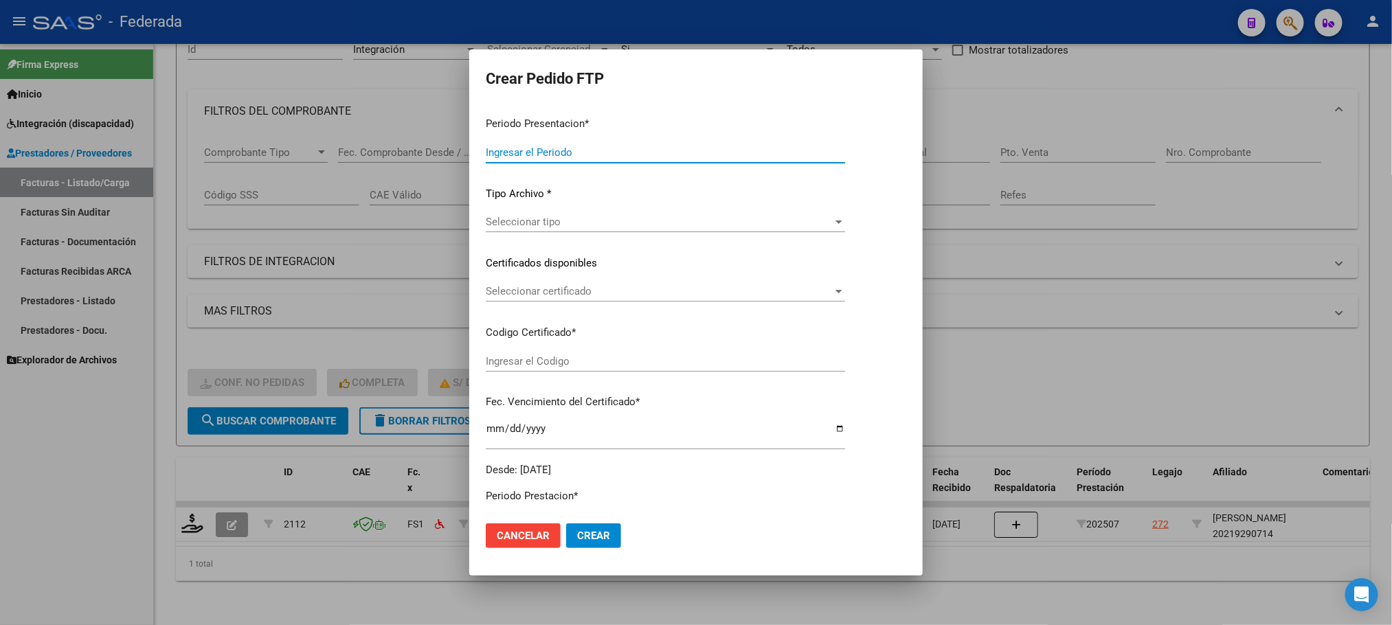
type input "202509"
type input "202507"
type input "$ 345.642,88"
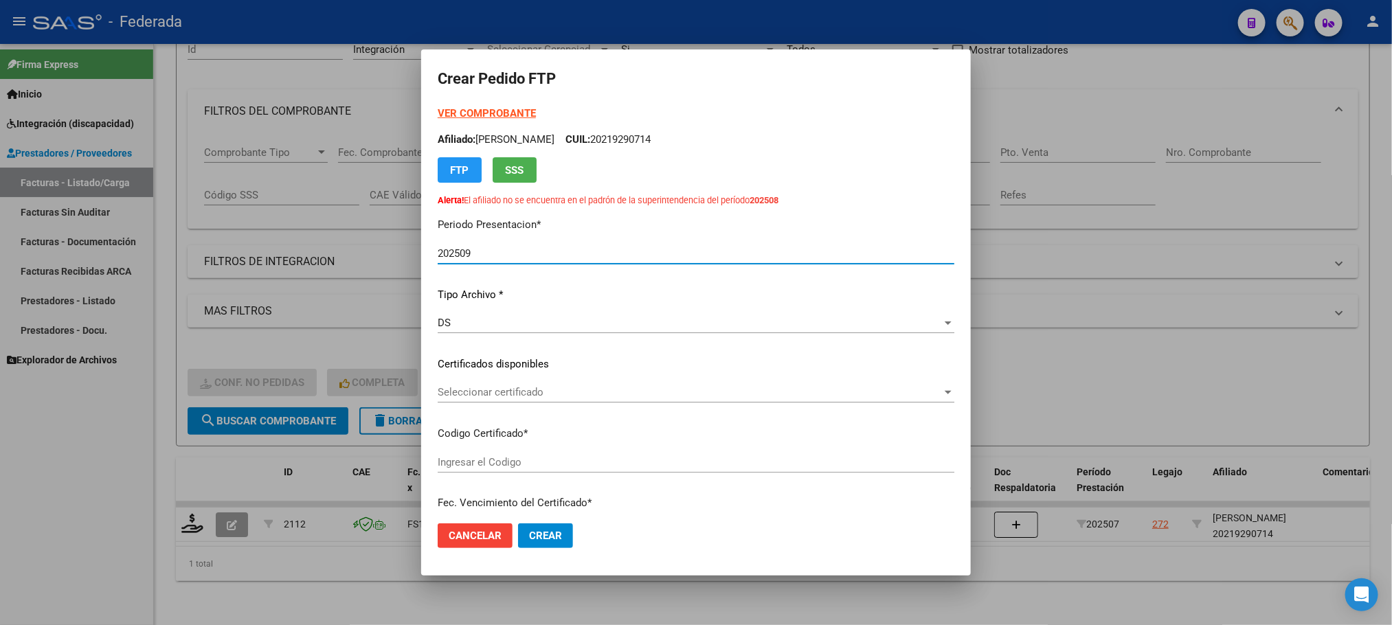
type input "ARG02000219290712024082820290828SAN183"
type input "[DATE]"
click at [471, 389] on span "Seleccionar certificado" at bounding box center [690, 392] width 504 height 12
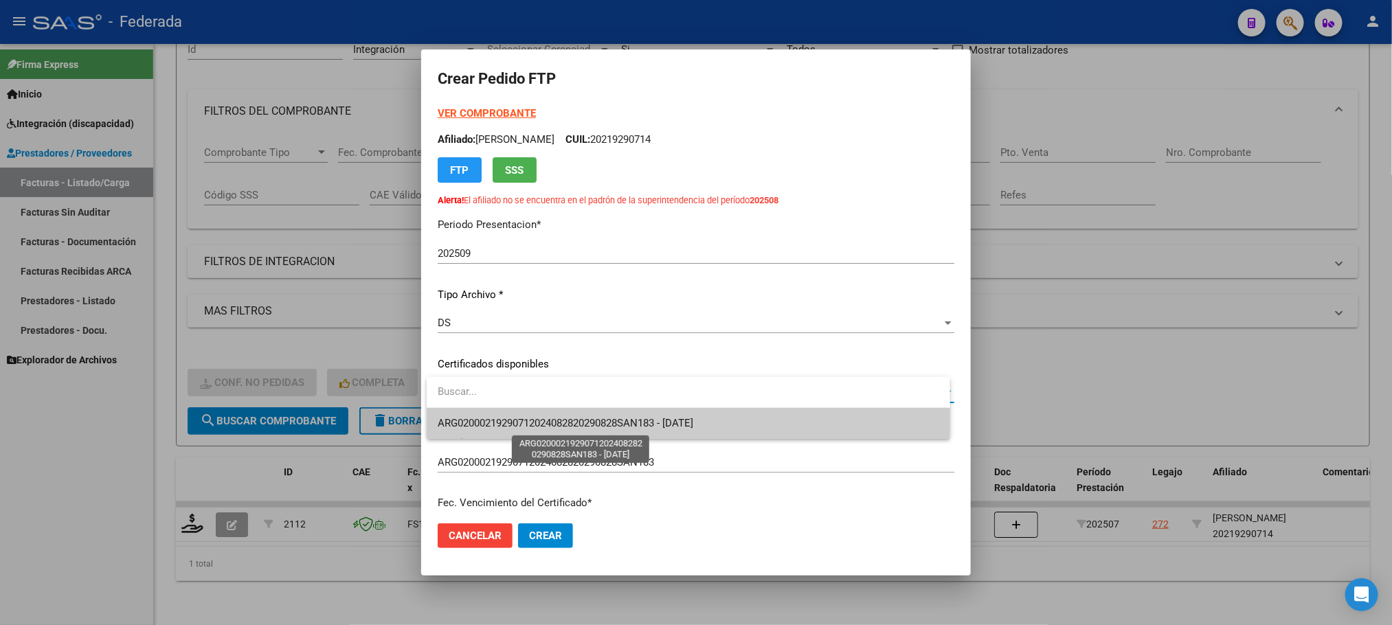
click at [476, 427] on span "ARG02000219290712024082820290828SAN183 - [DATE]" at bounding box center [566, 423] width 256 height 12
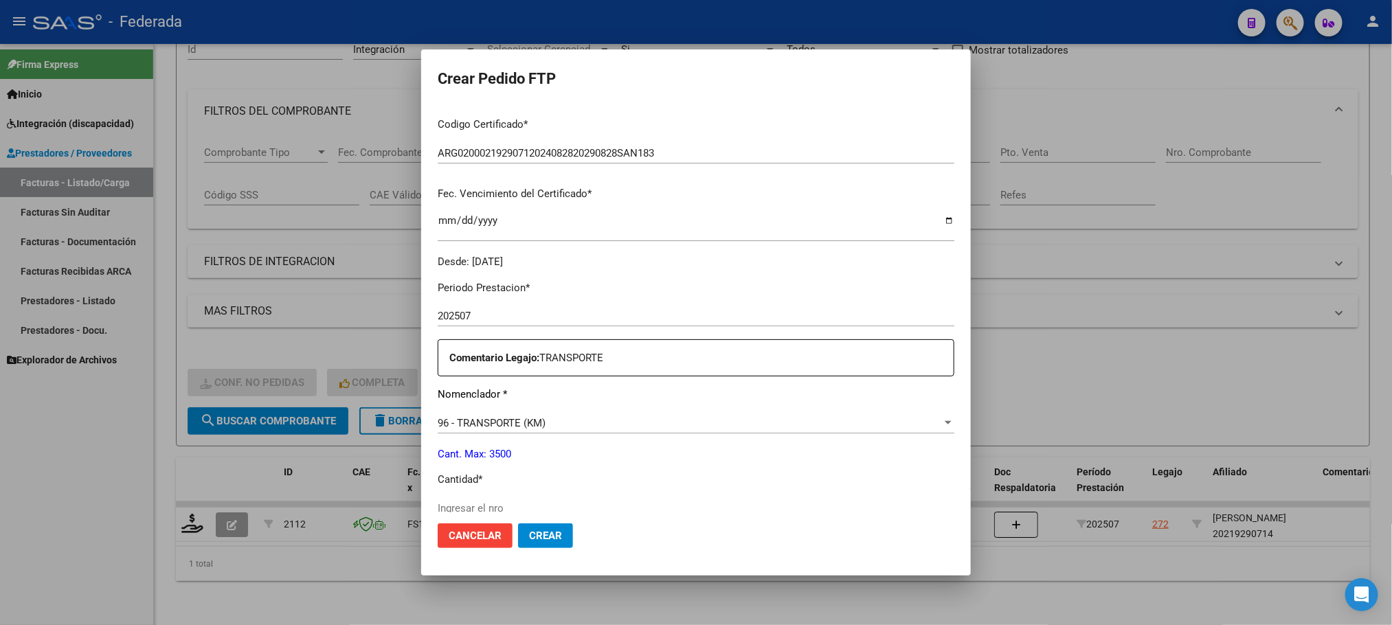
scroll to position [412, 0]
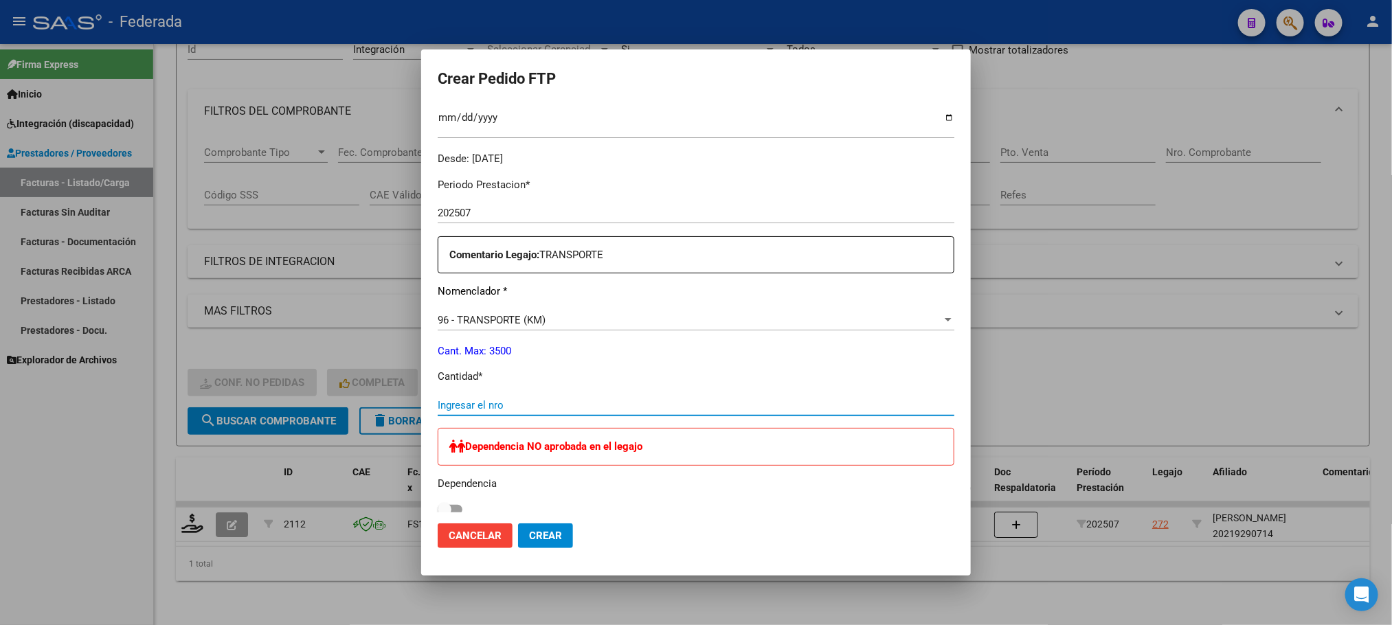
click at [471, 400] on input "Ingresar el nro" at bounding box center [696, 405] width 517 height 12
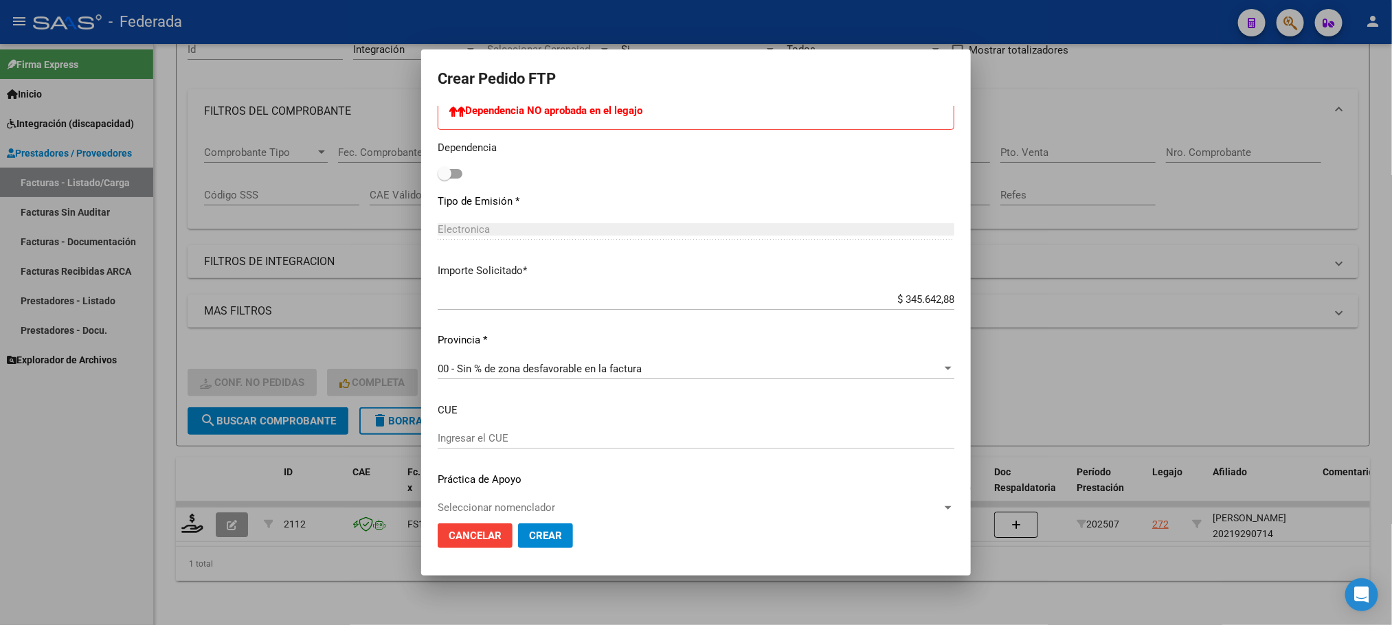
scroll to position [767, 0]
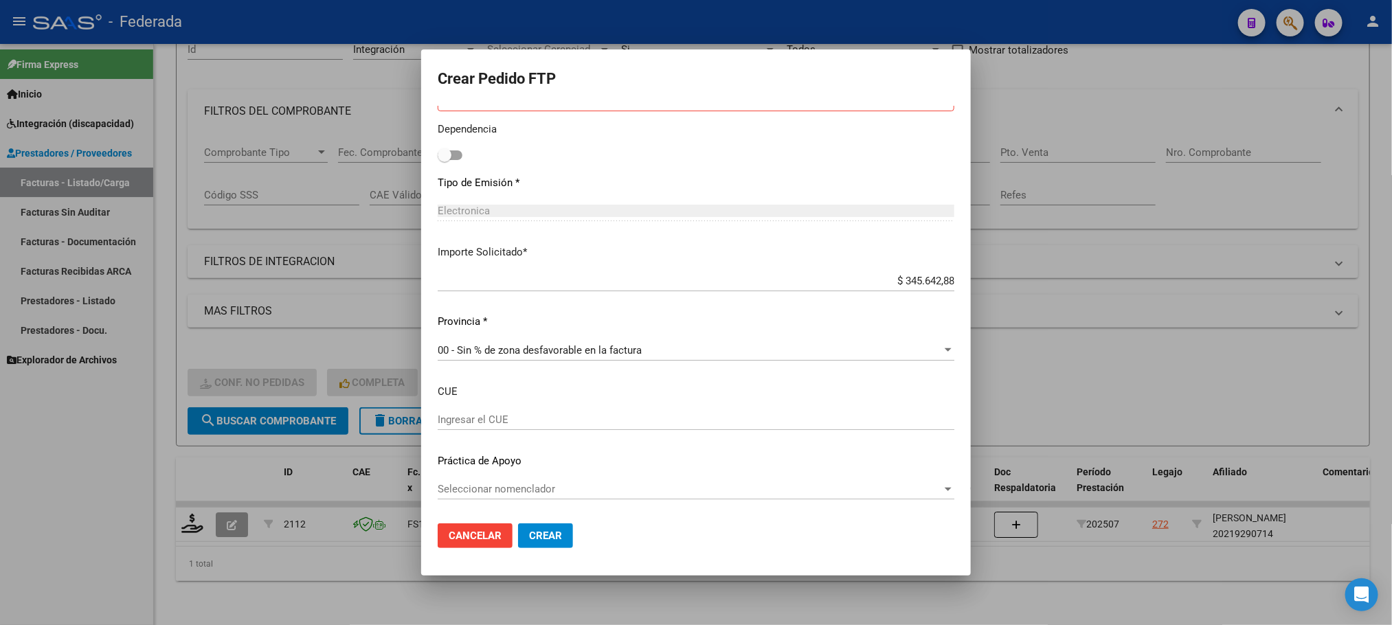
type input "638"
click at [546, 539] on span "Crear" at bounding box center [545, 536] width 33 height 12
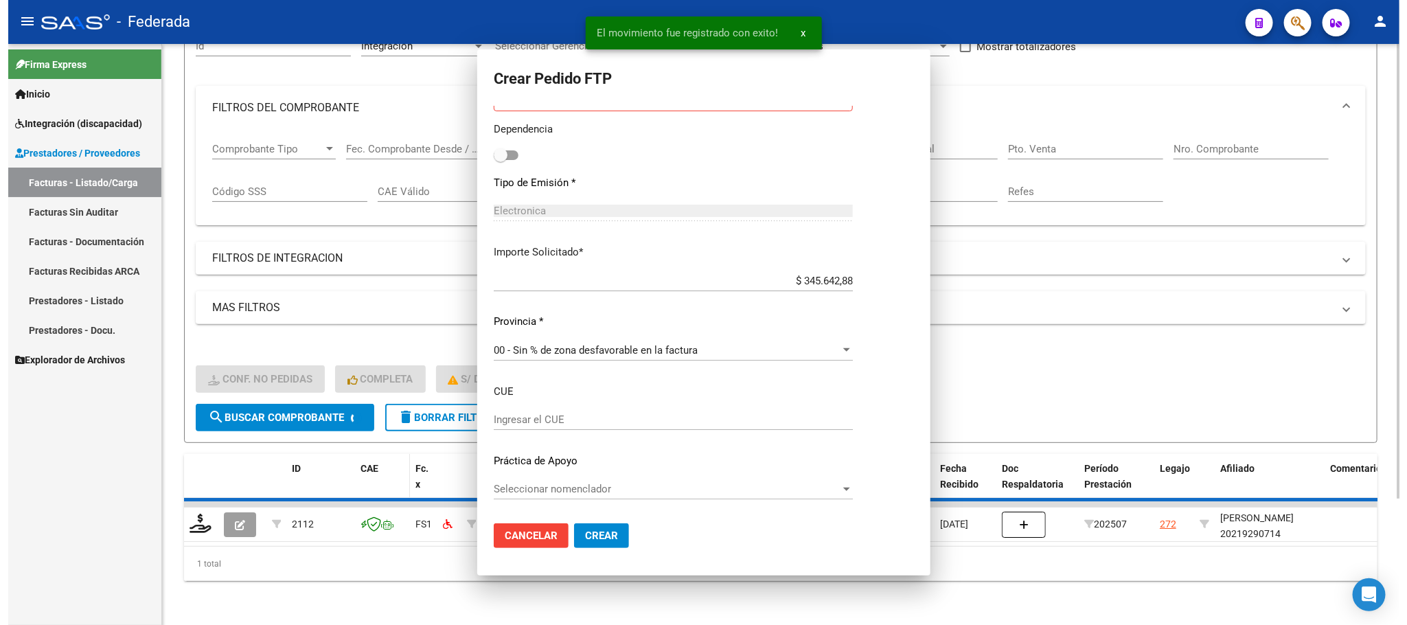
scroll to position [666, 0]
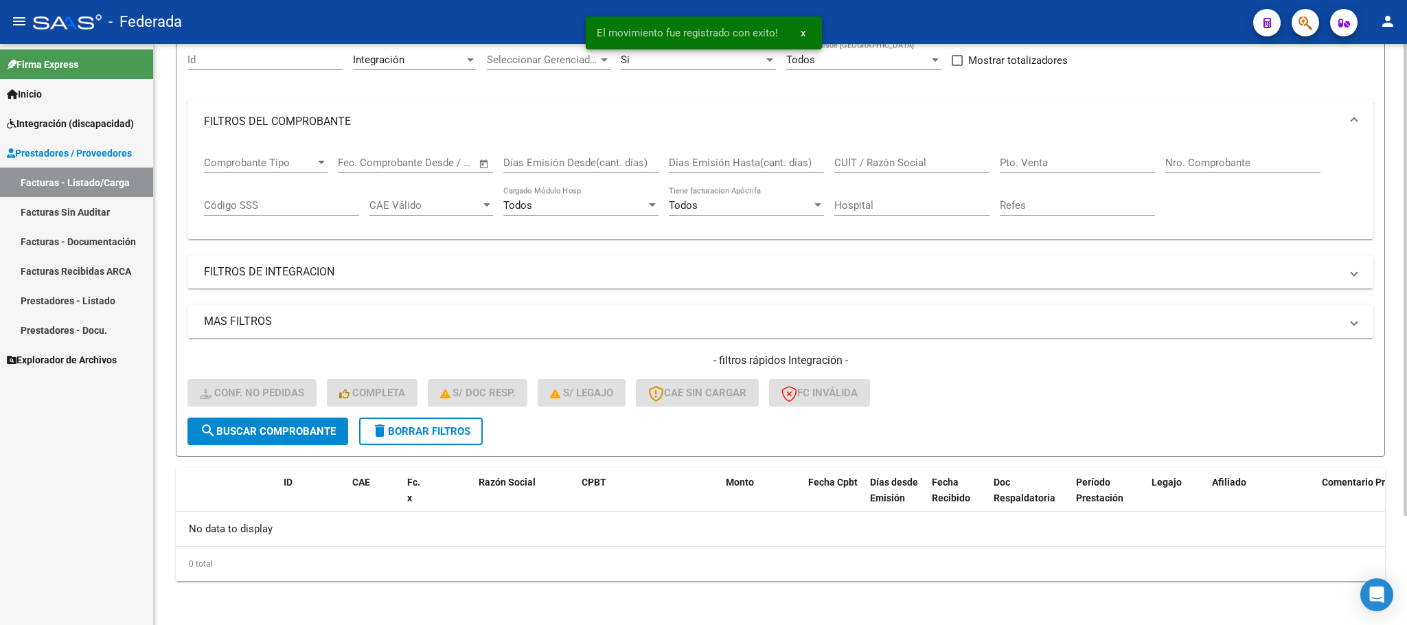
click at [413, 433] on span "delete Borrar Filtros" at bounding box center [421, 431] width 99 height 12
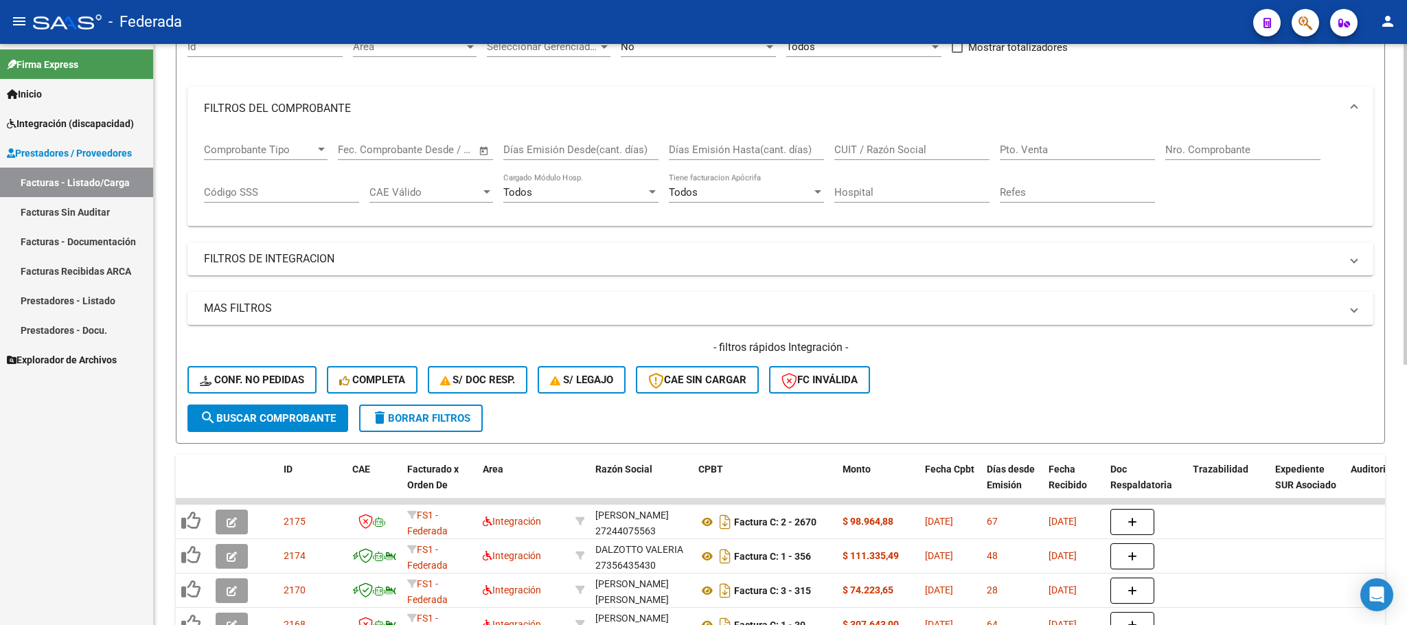
scroll to position [309, 0]
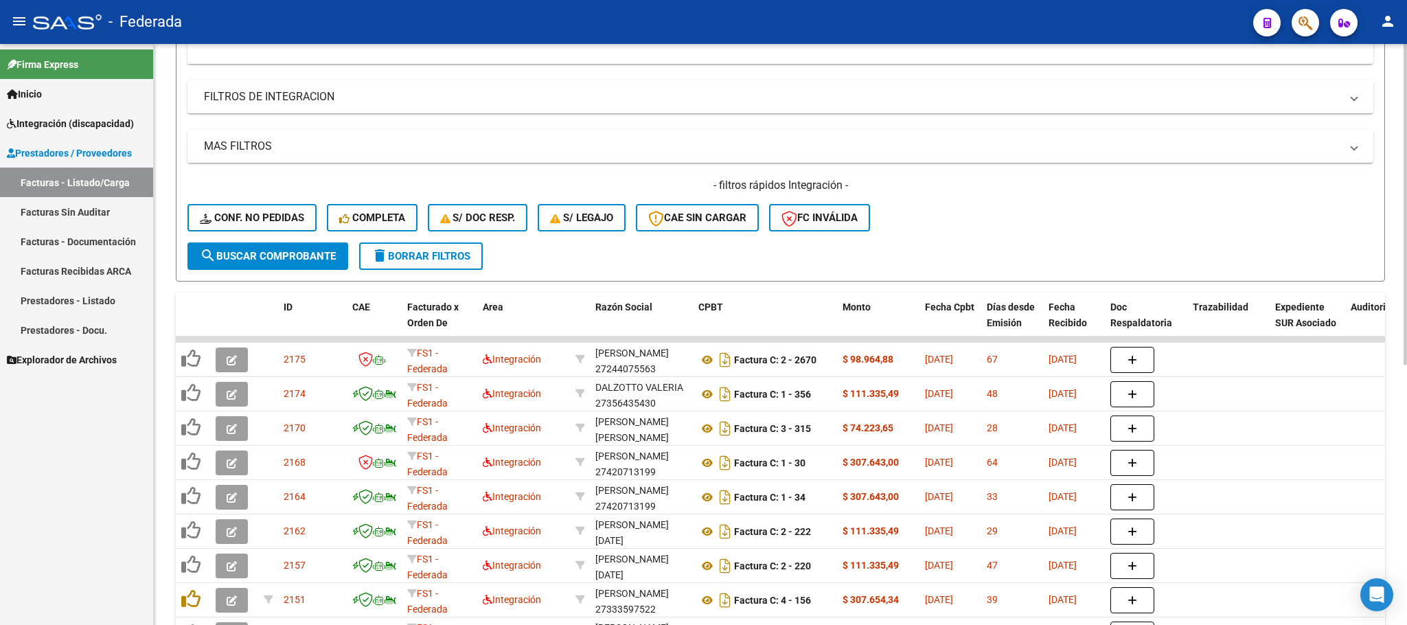
click at [284, 216] on span "Conf. no pedidas" at bounding box center [252, 218] width 104 height 12
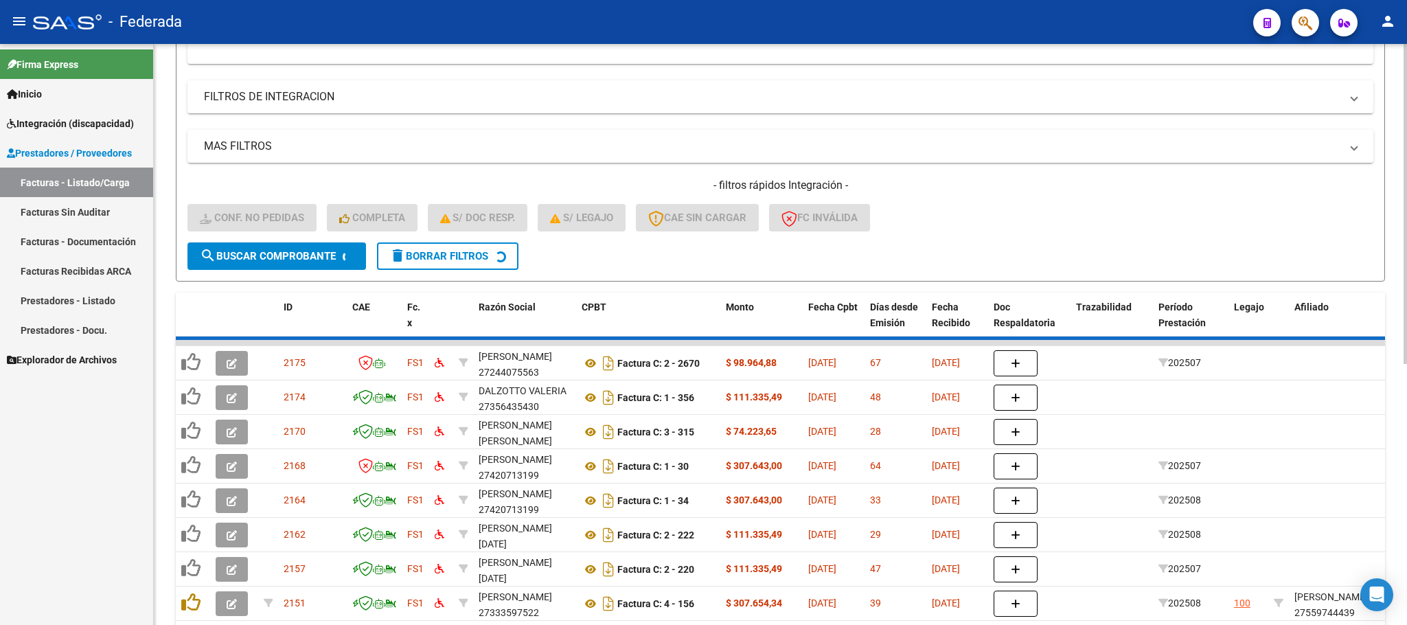
scroll to position [135, 0]
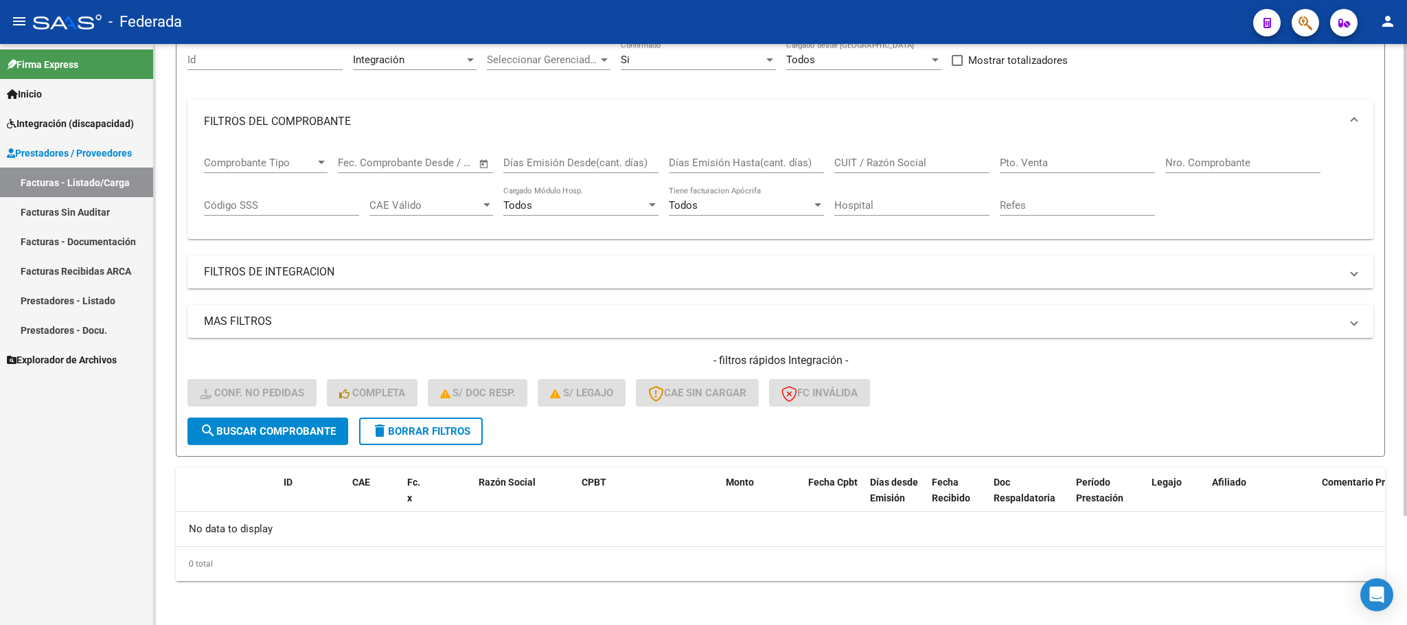
click at [431, 427] on span "delete Borrar Filtros" at bounding box center [421, 431] width 99 height 12
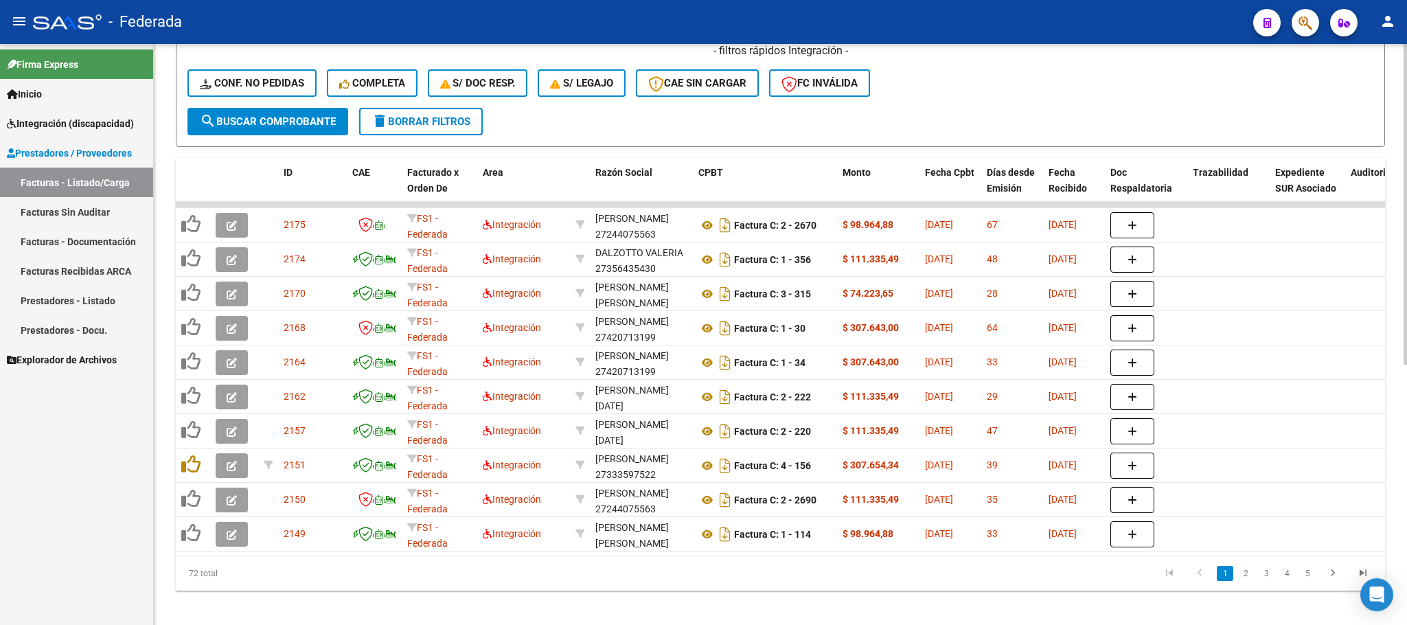
scroll to position [341, 0]
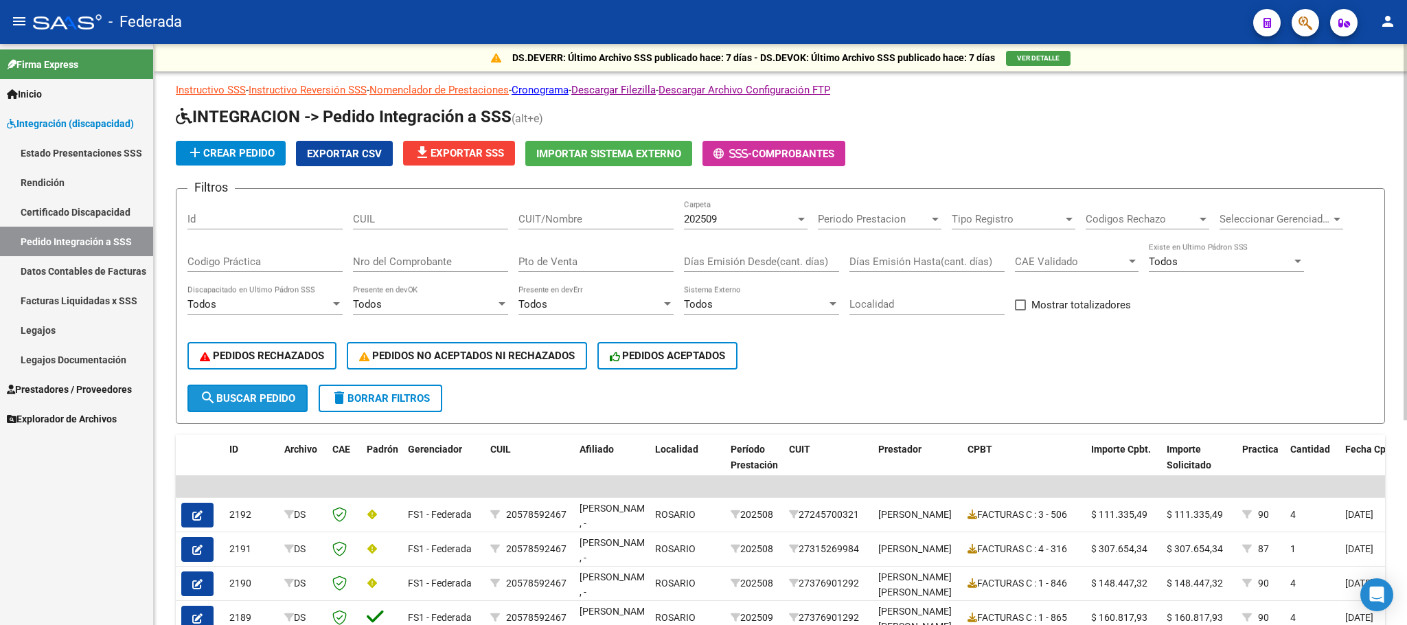
click at [304, 396] on button "search Buscar Pedido" at bounding box center [248, 398] width 120 height 27
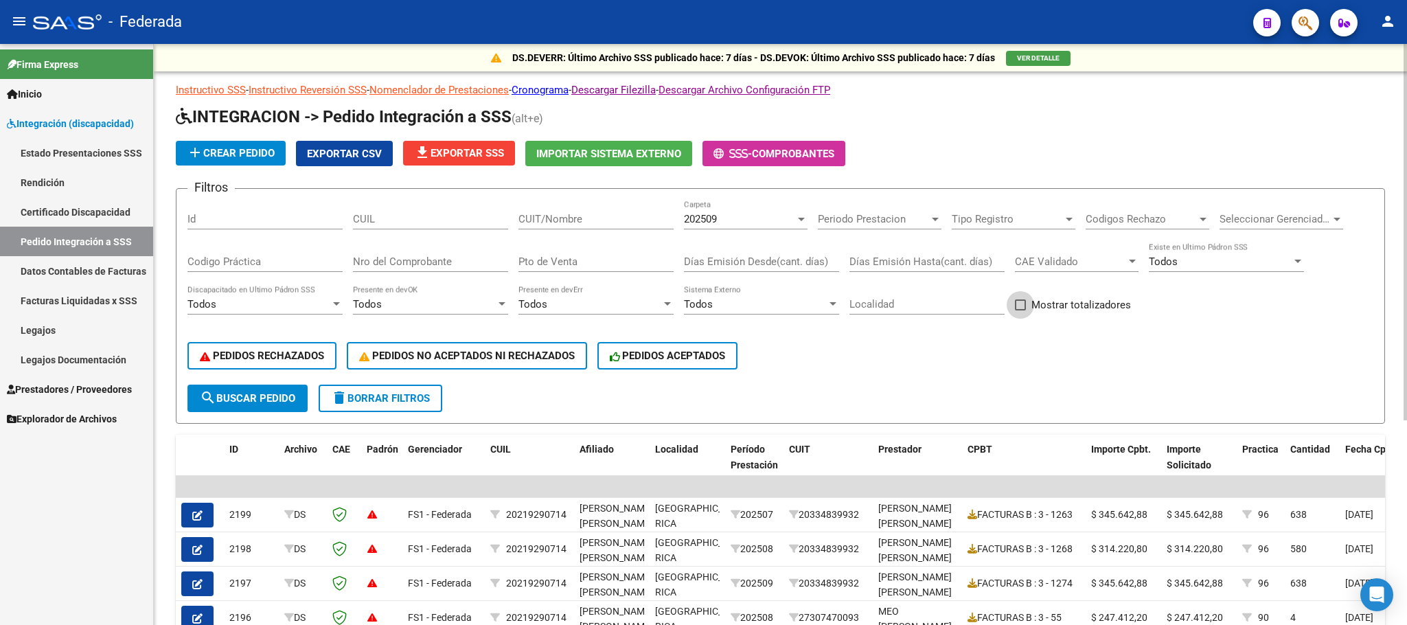
click at [1023, 303] on span at bounding box center [1020, 304] width 11 height 11
click at [1021, 310] on input "Mostrar totalizadores" at bounding box center [1020, 310] width 1 height 1
checkbox input "true"
click at [266, 416] on form "Filtros Id CUIL CUIT/Nombre 202509 Carpeta Periodo Prestacion Periodo Prestacio…" at bounding box center [781, 306] width 1210 height 236
click at [269, 408] on button "search Buscar Pedido" at bounding box center [248, 398] width 120 height 27
